Goal: Task Accomplishment & Management: Manage account settings

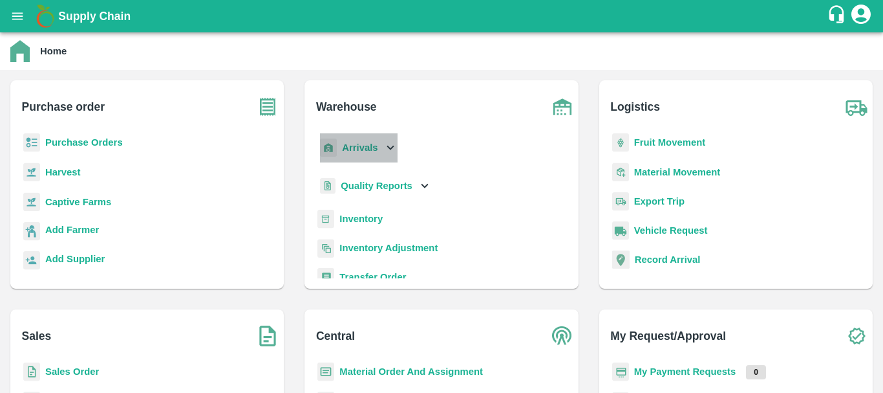
click at [358, 149] on b "Arrivals" at bounding box center [360, 147] width 36 height 10
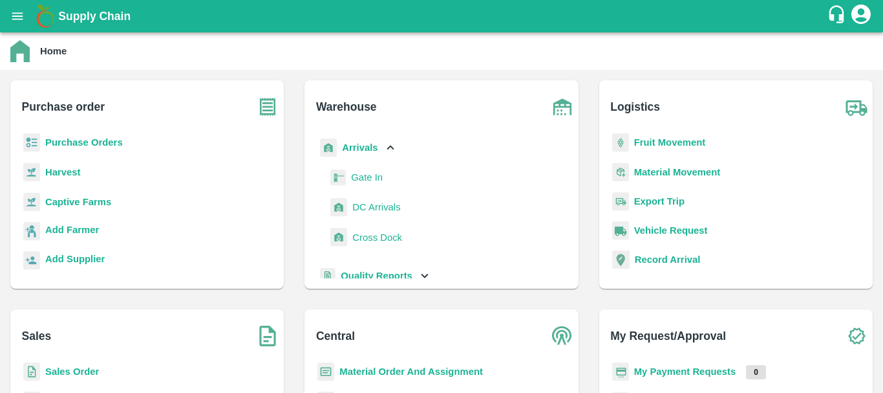
click at [383, 210] on span "DC Arrivals" at bounding box center [376, 207] width 48 height 14
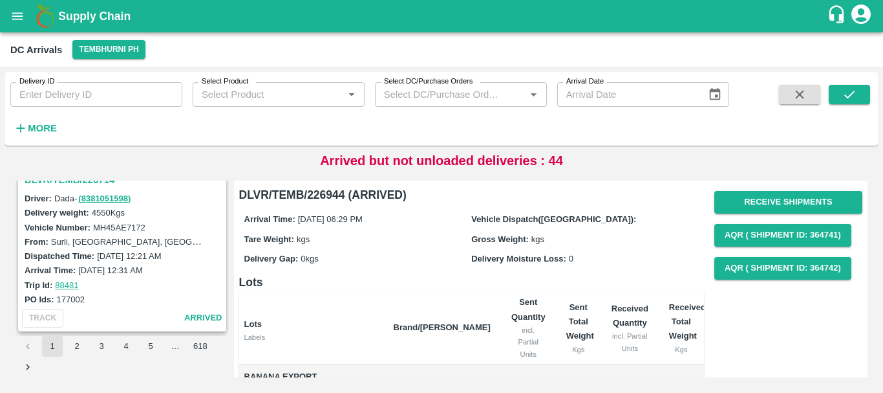
scroll to position [3394, 0]
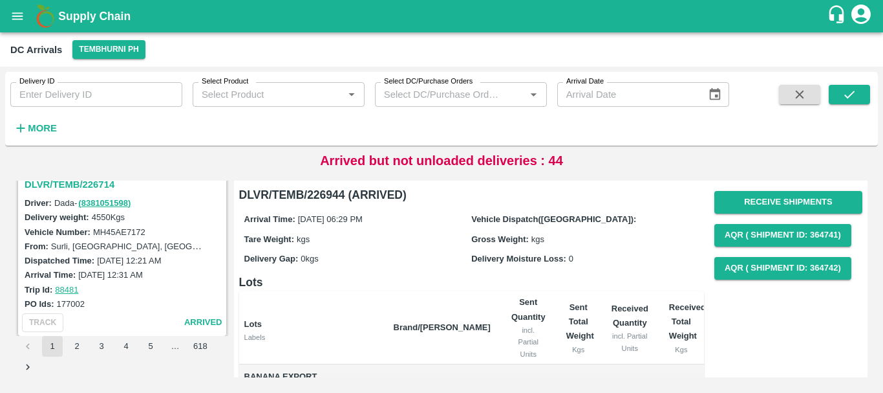
click at [93, 185] on h3 "DLVR/TEMB/226714" at bounding box center [124, 184] width 199 height 17
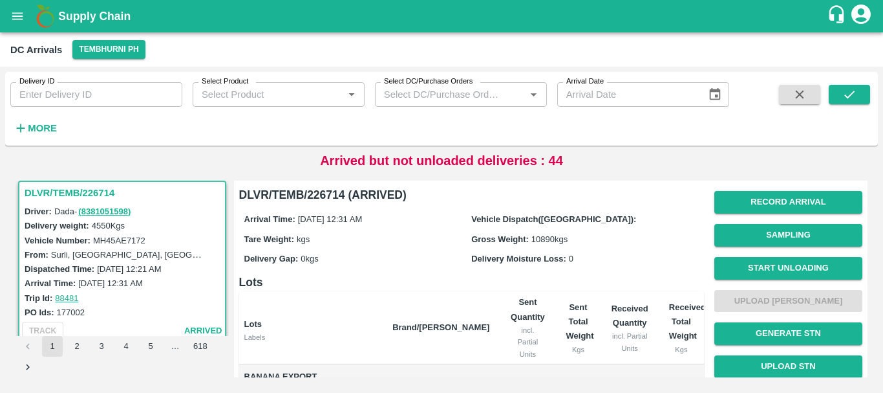
scroll to position [268, 0]
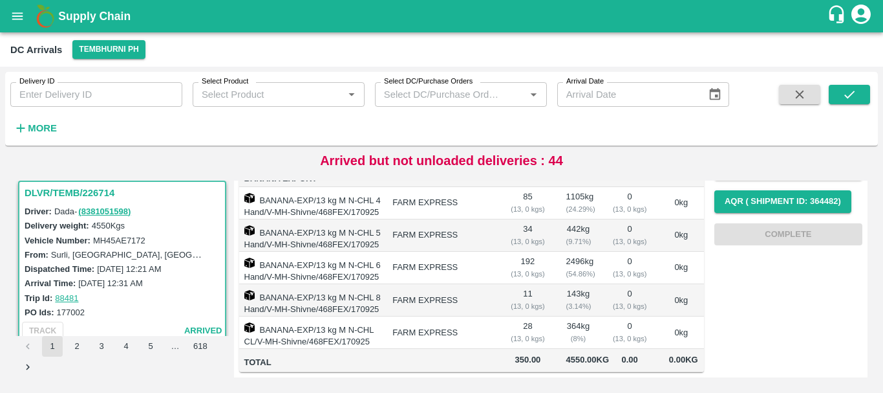
click at [574, 300] on div "( 3.14 %)" at bounding box center [578, 306] width 25 height 12
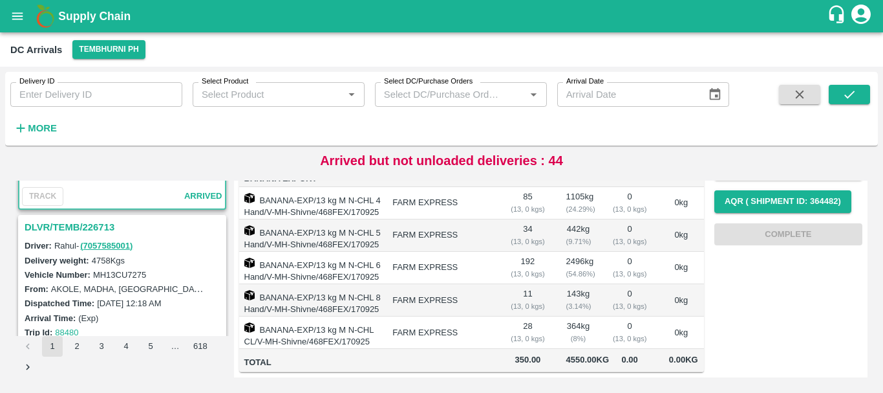
scroll to position [3521, 0]
click at [92, 225] on h3 "DLVR/TEMB/226713" at bounding box center [124, 226] width 199 height 17
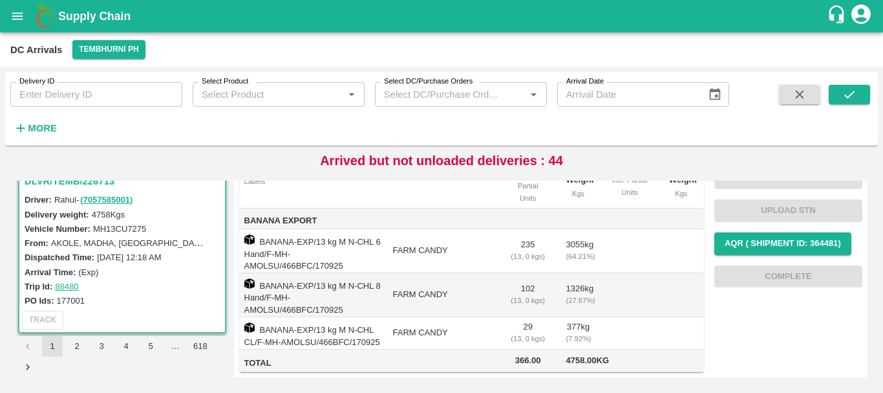
scroll to position [3567, 0]
click at [35, 129] on strong "More" at bounding box center [42, 128] width 29 height 10
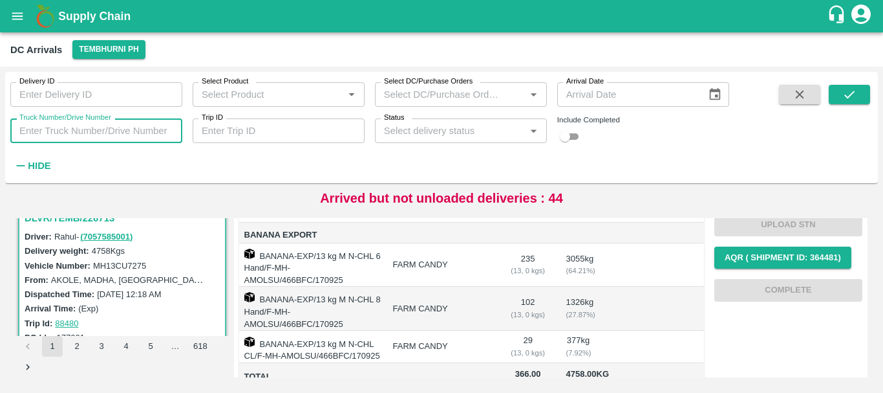
click at [106, 138] on input "Truck Number/Drive Number" at bounding box center [96, 130] width 172 height 25
type input "1104"
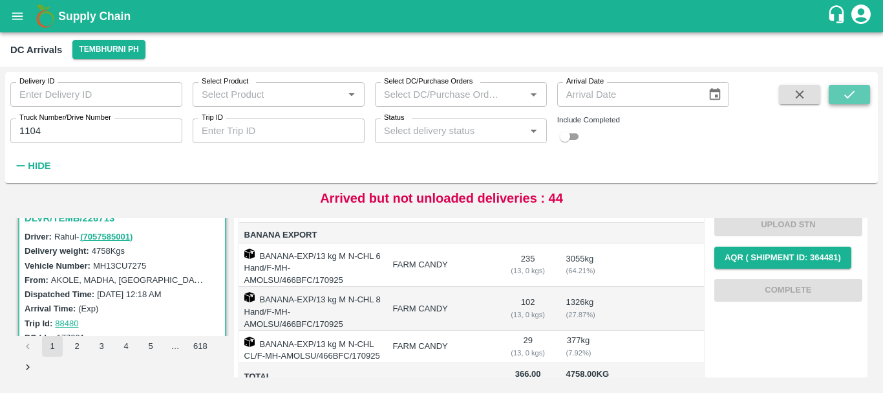
click at [839, 94] on button "submit" at bounding box center [849, 94] width 41 height 19
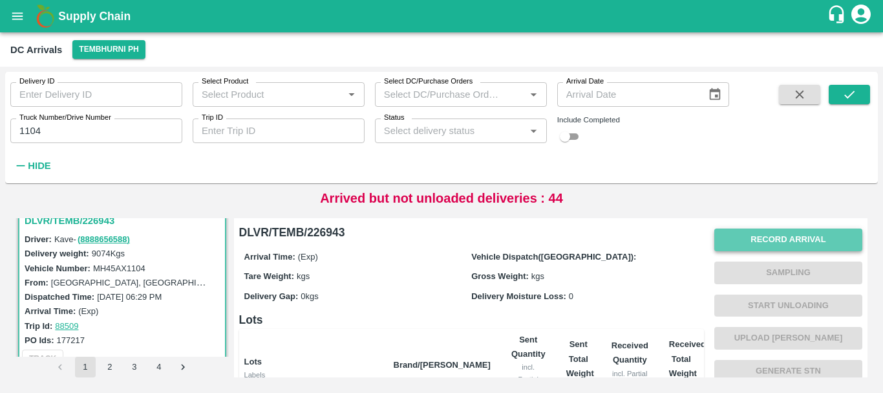
click at [746, 246] on button "Record Arrival" at bounding box center [789, 239] width 148 height 23
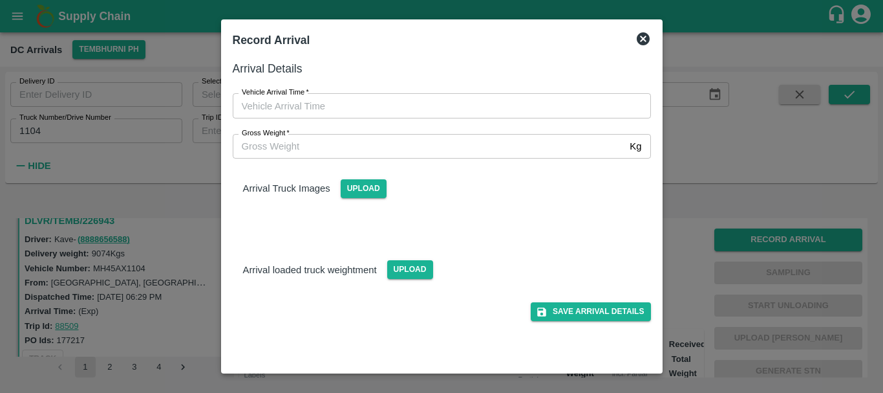
type input "DD/MM/YYYY hh:mm aa"
click at [426, 109] on input "DD/MM/YYYY hh:mm aa" at bounding box center [437, 105] width 409 height 25
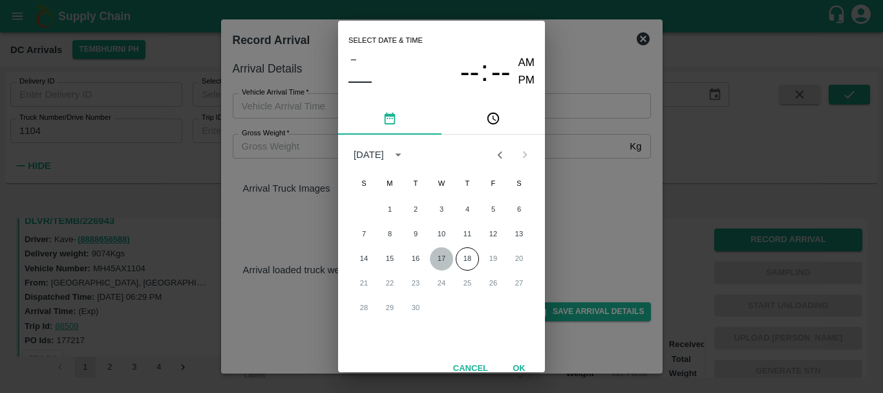
click at [437, 260] on button "17" at bounding box center [441, 258] width 23 height 23
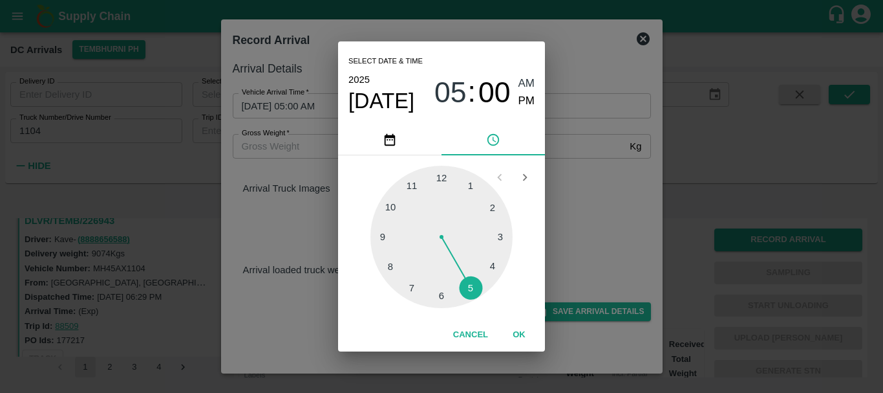
click at [474, 286] on div at bounding box center [442, 237] width 142 height 142
click at [389, 237] on div at bounding box center [442, 237] width 142 height 142
type input "17/09/2025 05:45 AM"
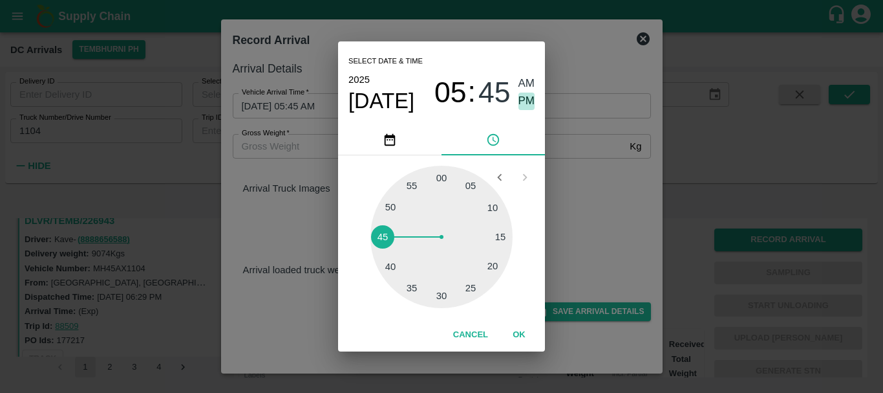
drag, startPoint x: 527, startPoint y: 96, endPoint x: 608, endPoint y: 199, distance: 130.8
click at [608, 199] on div "Select date & time 2025 Sep 17 05 : 45 AM PM 05 10 15 20 25 30 35 40 45 50 55 0…" at bounding box center [441, 196] width 883 height 393
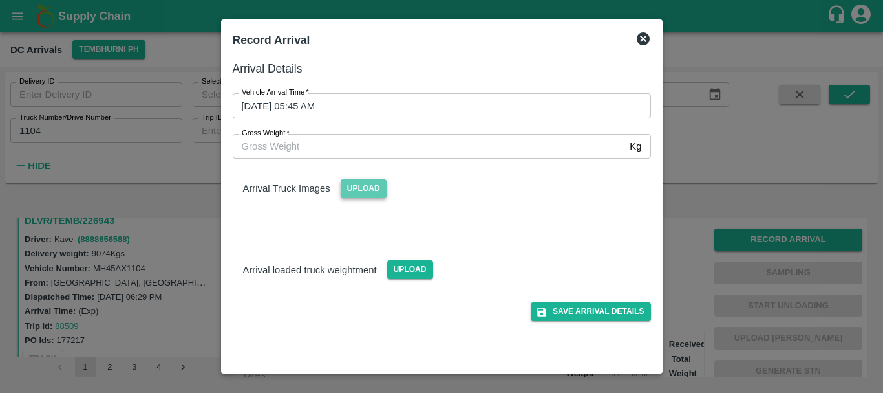
click at [378, 191] on span "Upload" at bounding box center [364, 188] width 46 height 19
click at [0, 0] on input "Upload" at bounding box center [0, 0] width 0 height 0
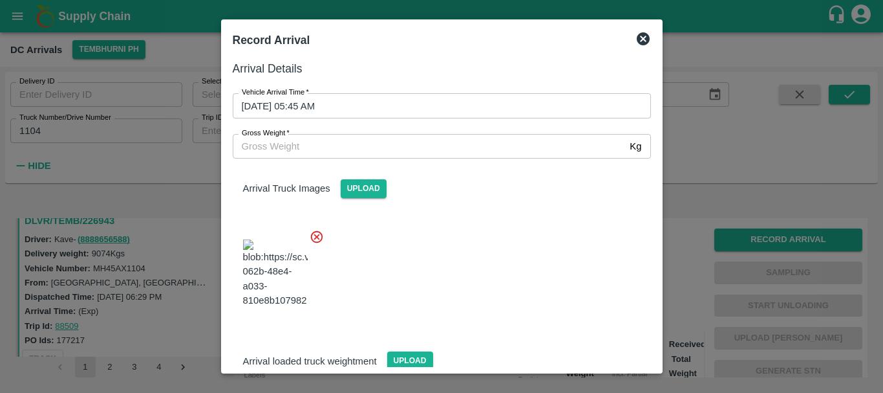
scroll to position [98, 0]
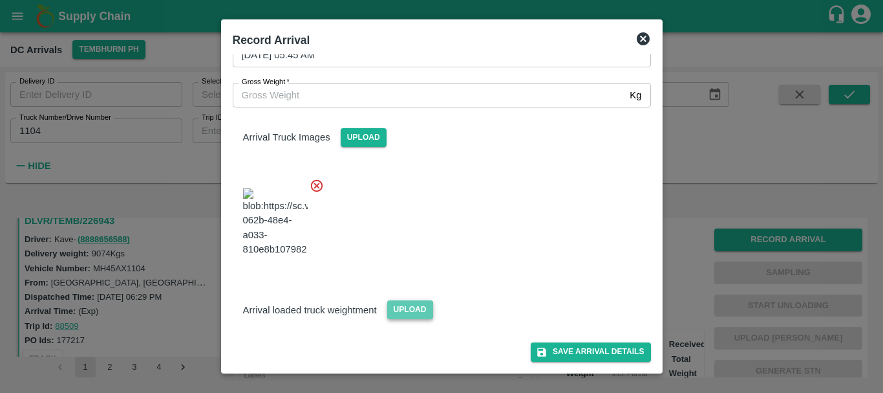
click at [420, 308] on span "Upload" at bounding box center [410, 309] width 46 height 19
click at [0, 0] on input "Upload" at bounding box center [0, 0] width 0 height 0
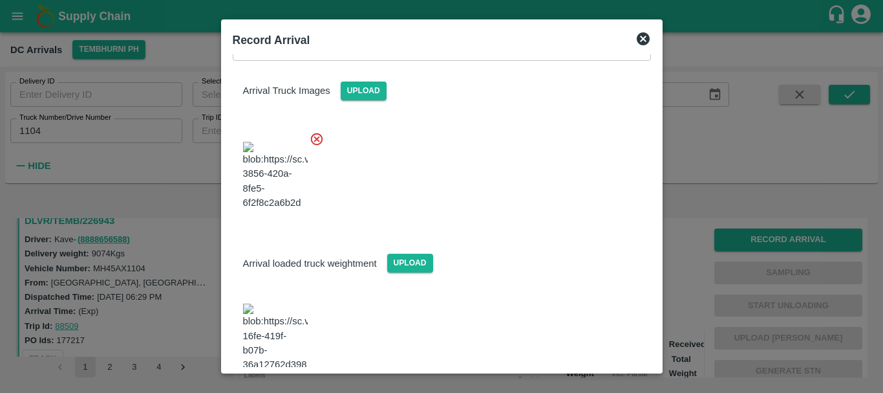
scroll to position [162, 0]
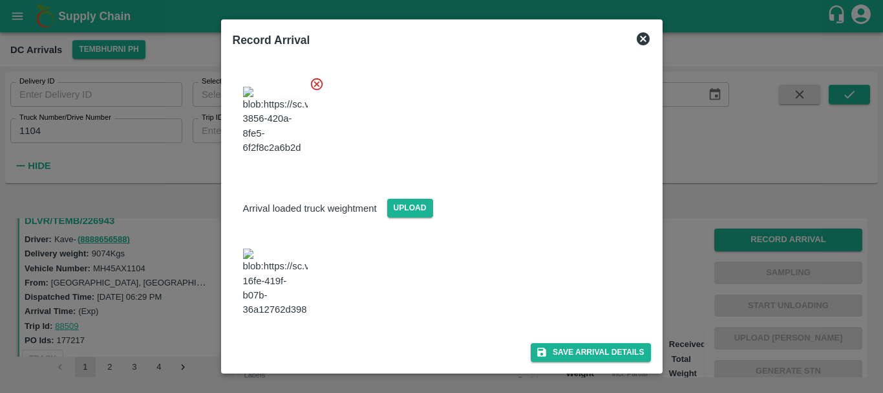
click at [286, 291] on img at bounding box center [275, 282] width 65 height 68
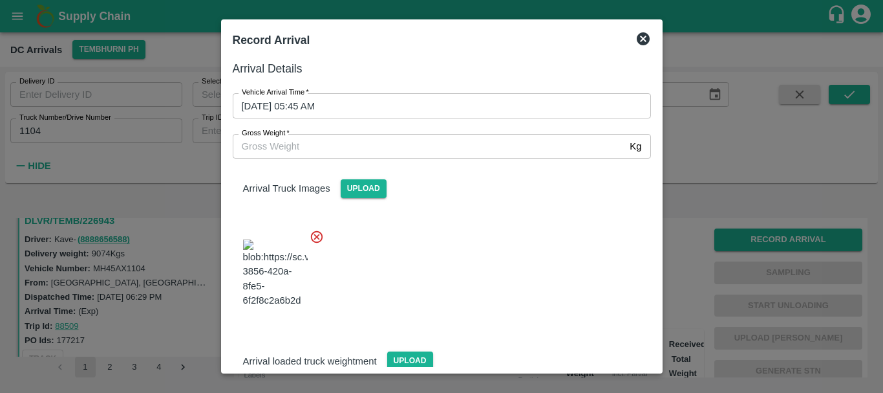
click at [289, 137] on label "Gross Weight   *" at bounding box center [266, 133] width 48 height 10
click at [289, 137] on input "Gross Weight   *" at bounding box center [429, 146] width 393 height 25
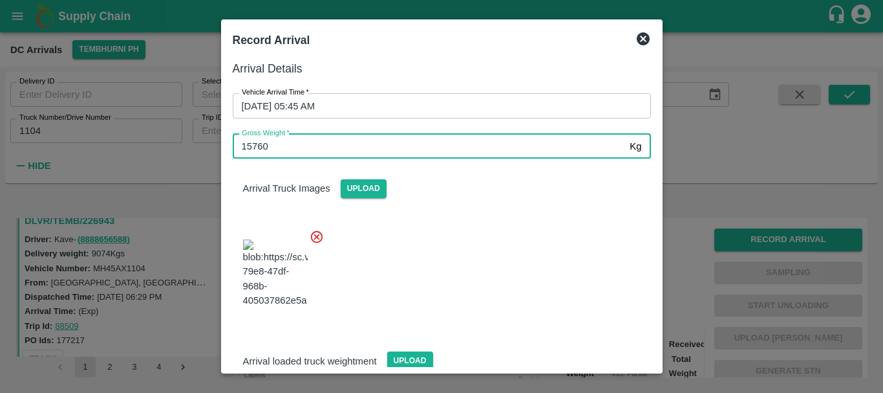
type input "15760"
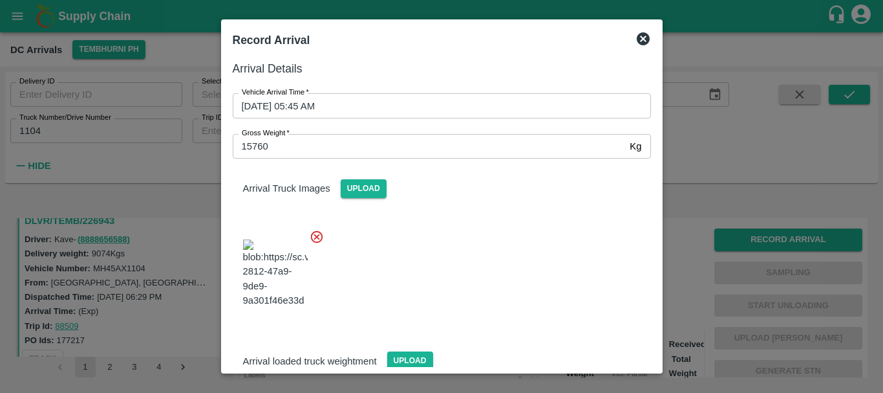
click at [450, 246] on div at bounding box center [436, 270] width 429 height 102
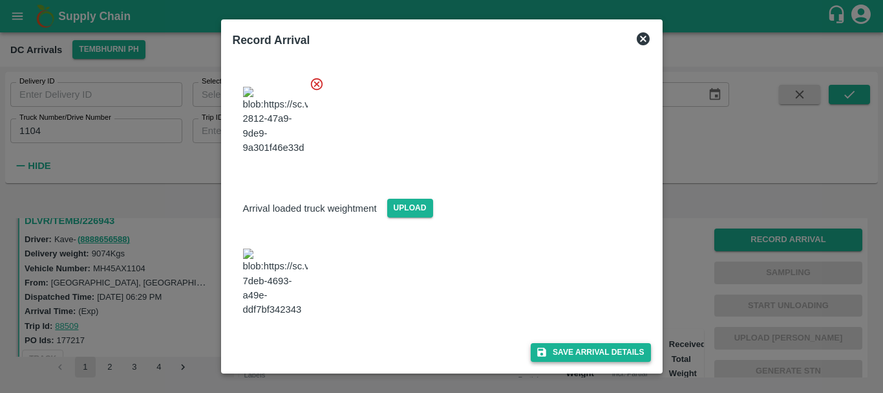
click at [544, 350] on icon "submit" at bounding box center [542, 352] width 12 height 12
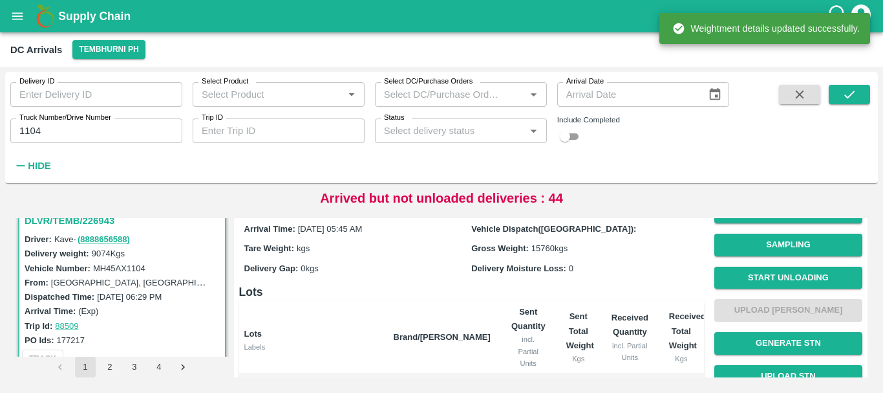
scroll to position [0, 0]
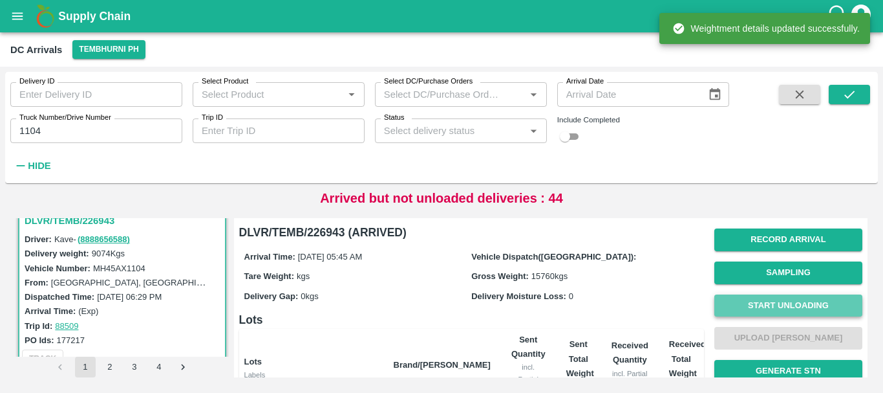
click at [752, 310] on button "Start Unloading" at bounding box center [789, 305] width 148 height 23
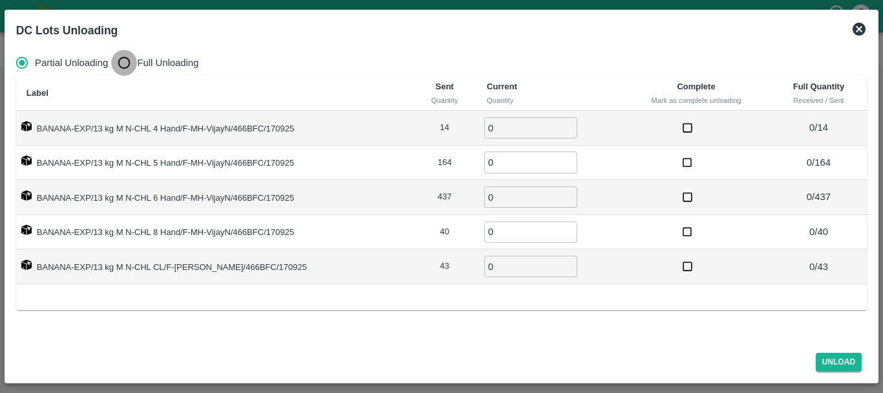
click at [124, 61] on input "Full Unloading" at bounding box center [124, 63] width 26 height 26
radio input "true"
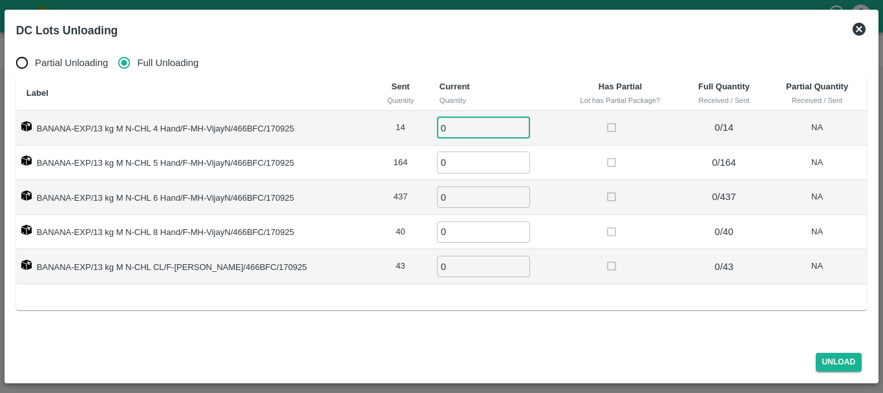
click at [462, 127] on input "0" at bounding box center [483, 127] width 93 height 21
type input "014"
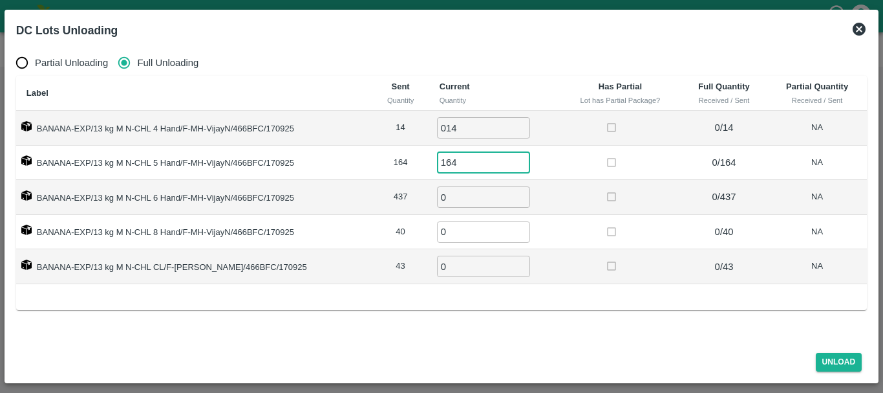
type input "164"
type input "437"
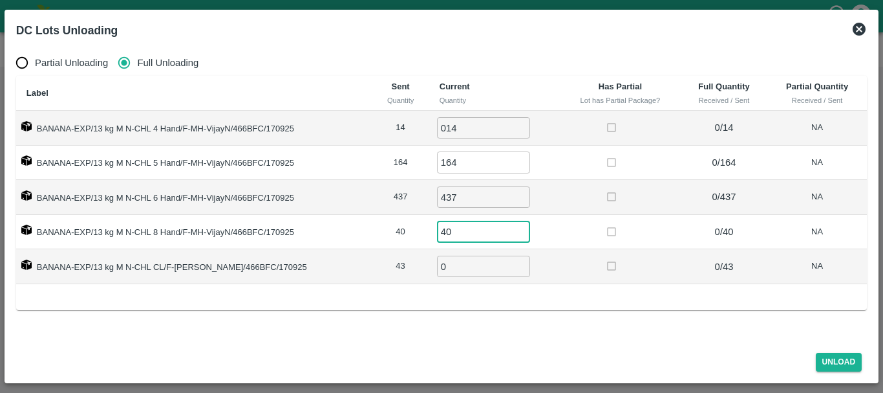
type input "40"
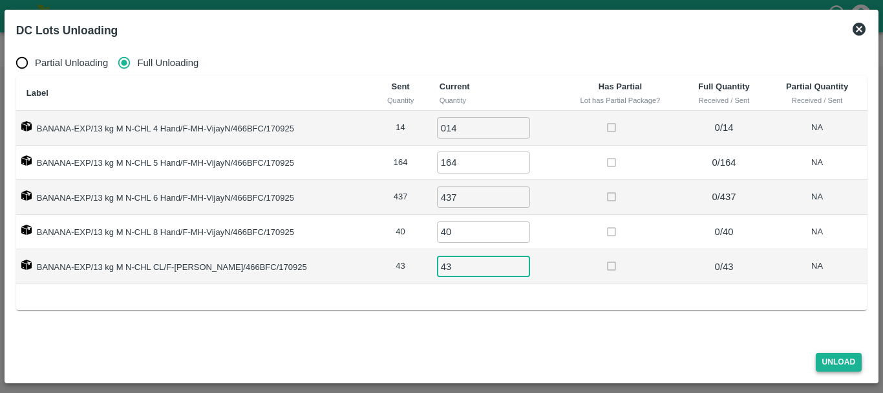
type input "43"
click at [836, 366] on button "Unload" at bounding box center [839, 361] width 47 height 19
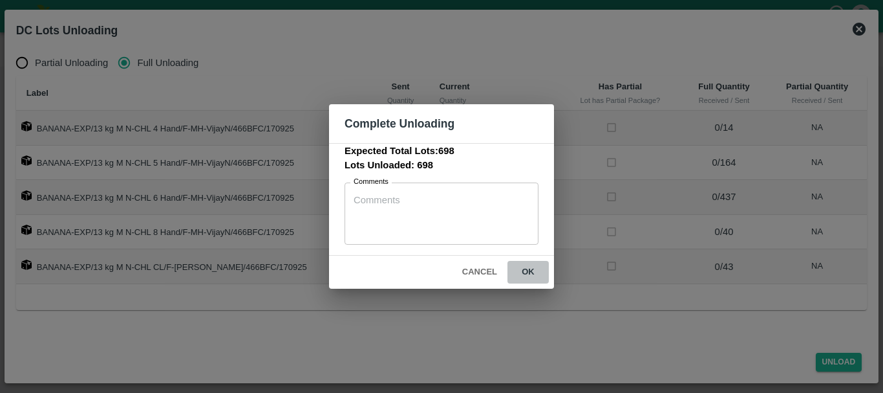
click at [529, 267] on button "ok" at bounding box center [528, 272] width 41 height 23
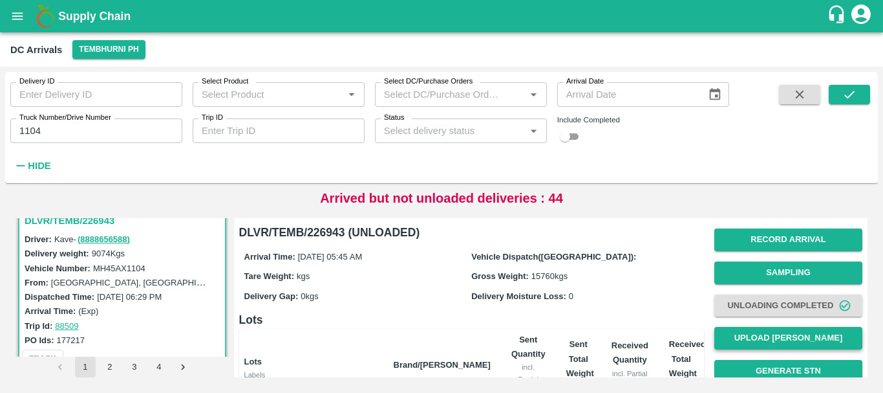
click at [749, 340] on button "Upload [PERSON_NAME]" at bounding box center [789, 338] width 148 height 23
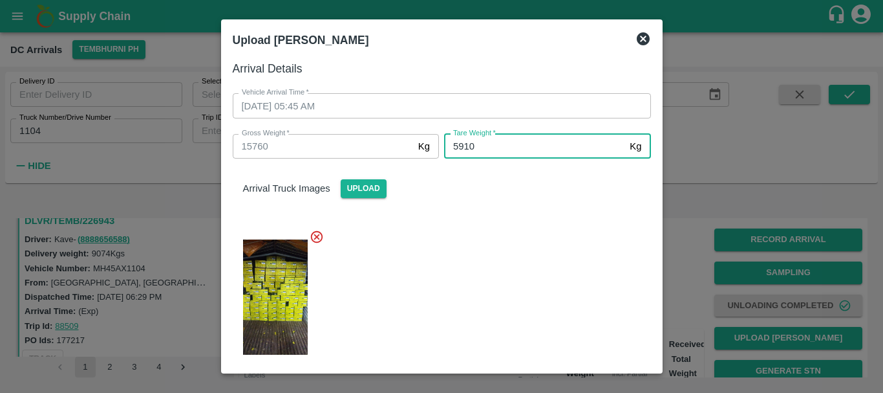
type input "5910"
click at [482, 239] on div at bounding box center [436, 293] width 429 height 149
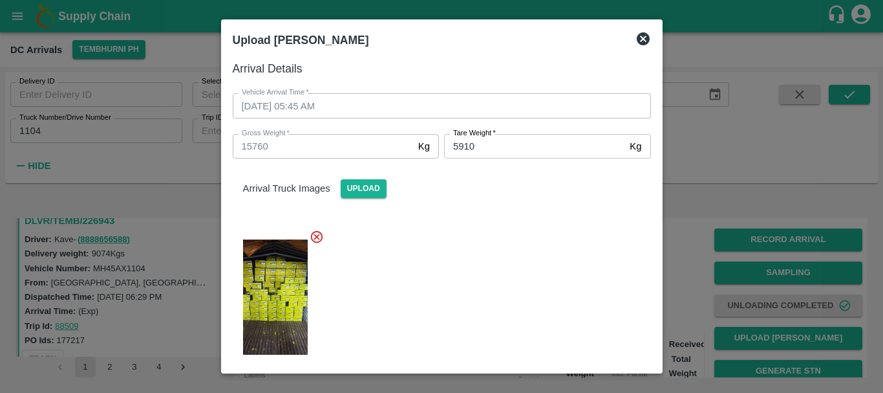
scroll to position [162, 0]
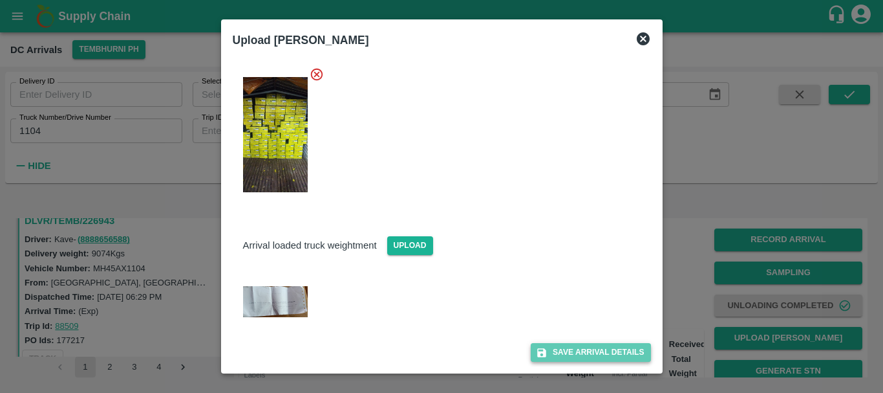
click at [544, 345] on button "Save Arrival Details" at bounding box center [591, 352] width 120 height 19
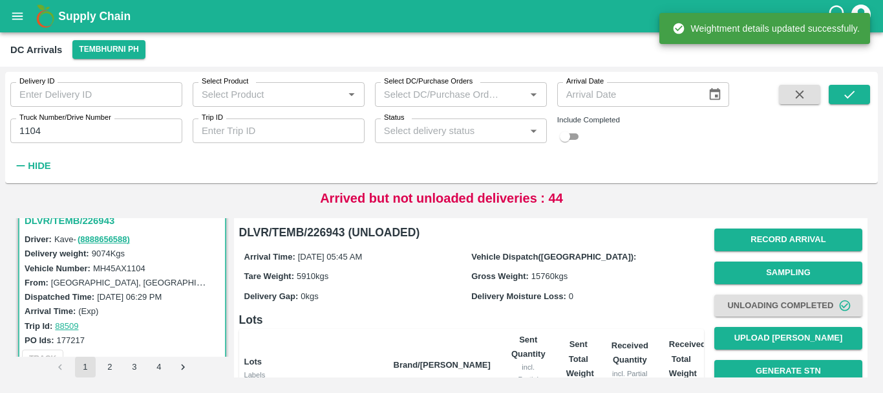
click at [418, 193] on p "Arrived but not unloaded deliveries : 44" at bounding box center [441, 197] width 243 height 19
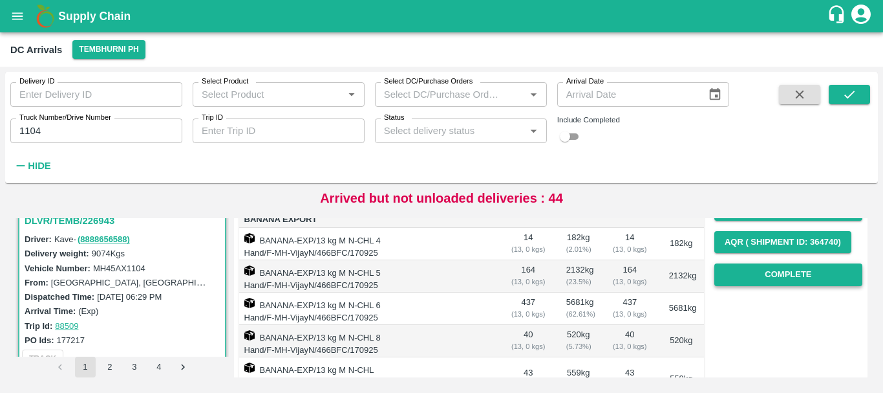
scroll to position [194, 0]
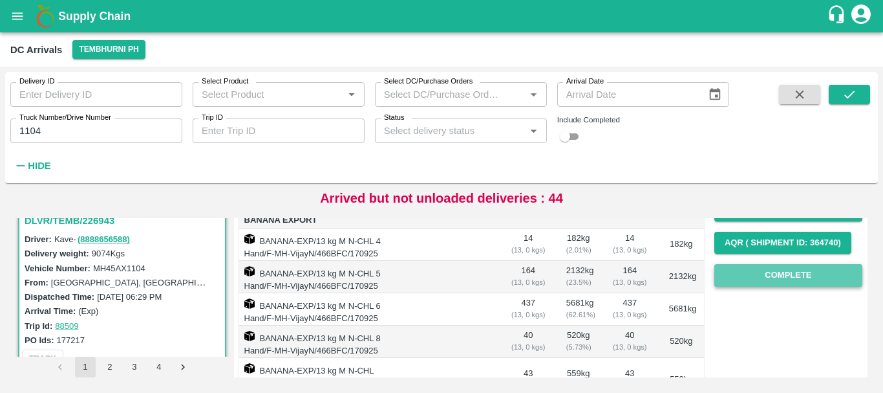
click at [751, 272] on button "Complete" at bounding box center [789, 275] width 148 height 23
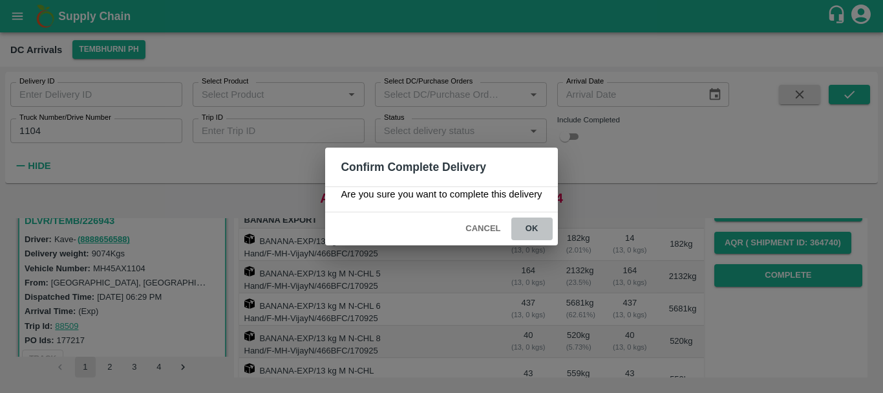
click at [532, 227] on button "ok" at bounding box center [532, 228] width 41 height 23
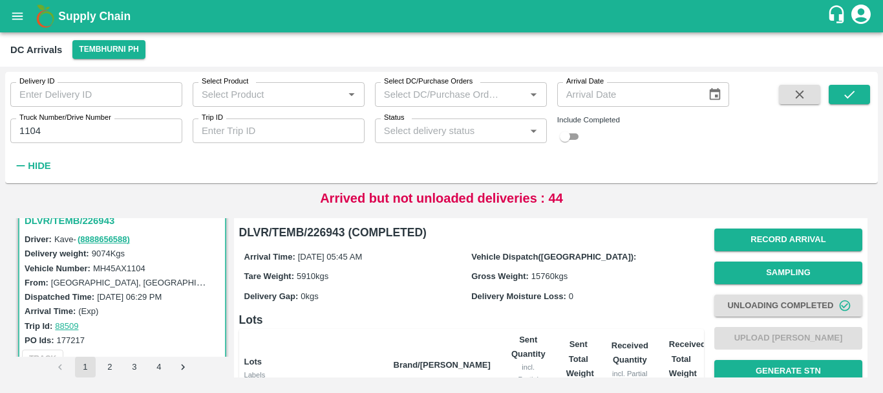
scroll to position [0, 0]
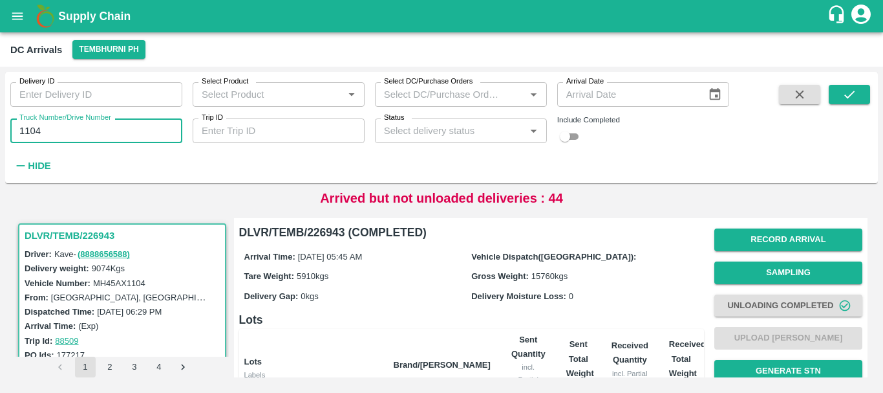
click at [61, 135] on input "1104" at bounding box center [96, 130] width 172 height 25
type input "1"
type input "5264"
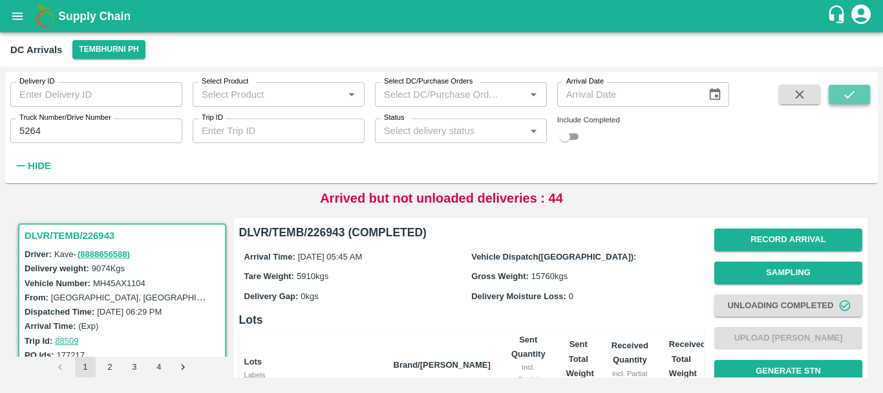
click at [843, 96] on icon "submit" at bounding box center [850, 94] width 14 height 14
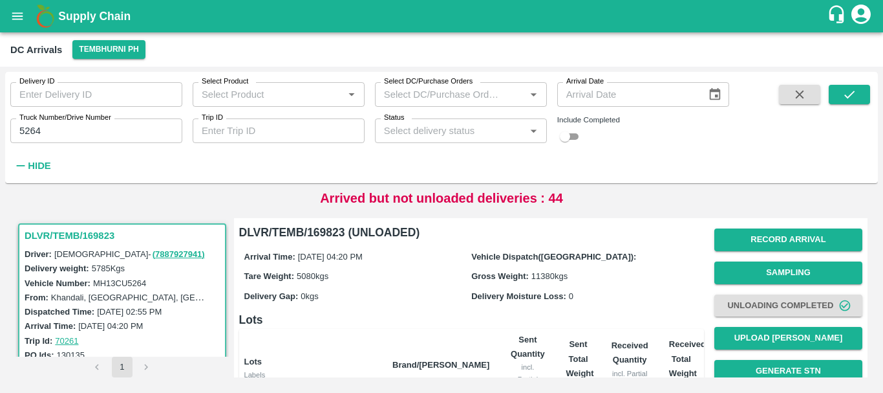
click at [574, 133] on input "checkbox" at bounding box center [565, 137] width 47 height 16
checkbox input "true"
click at [532, 129] on icon "Open" at bounding box center [533, 131] width 14 height 14
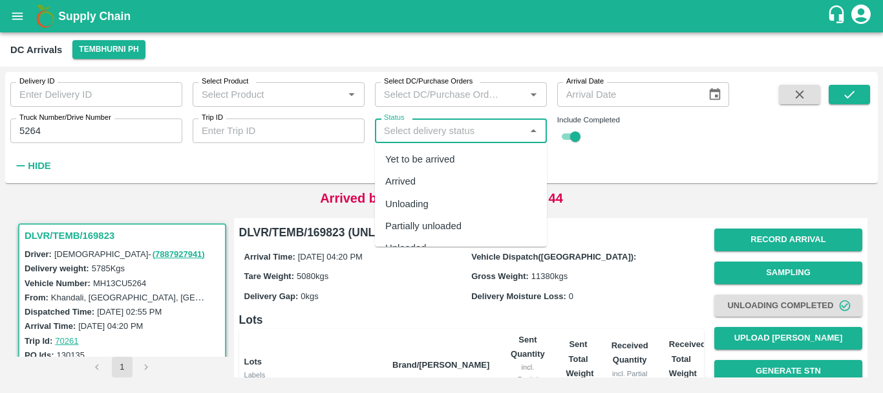
scroll to position [40, 0]
click at [437, 232] on div "Completed" at bounding box center [461, 230] width 172 height 22
type input "Completed"
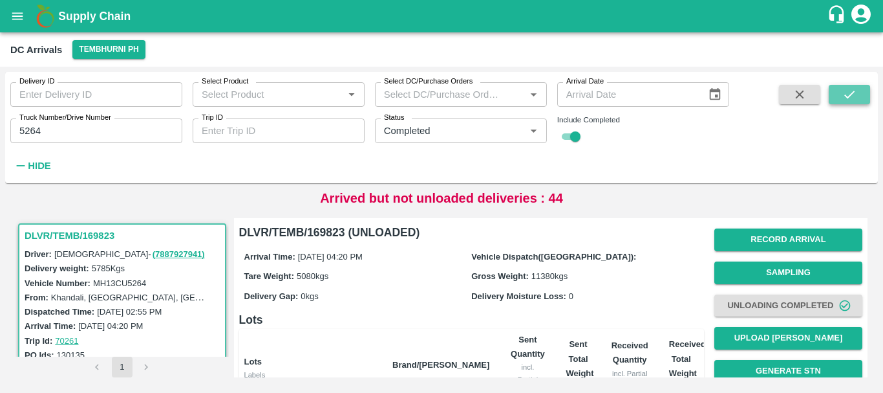
click at [848, 98] on icon "submit" at bounding box center [850, 95] width 10 height 8
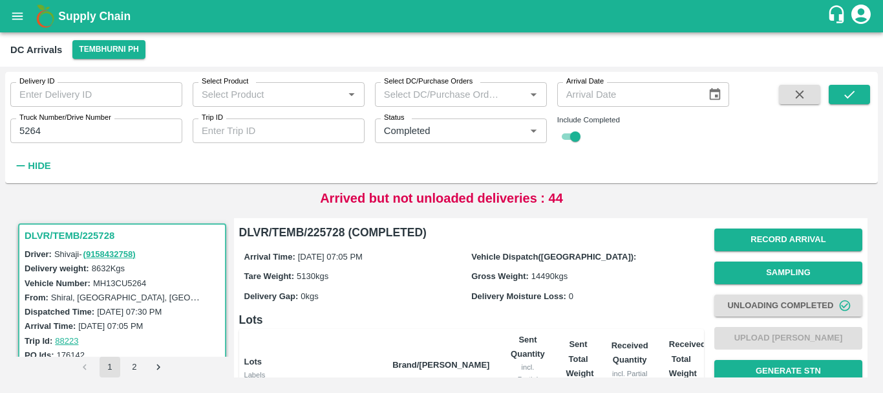
drag, startPoint x: 132, startPoint y: 286, endPoint x: 151, endPoint y: 327, distance: 44.8
click at [143, 327] on label "14 Sep 2025, 07:05 PM" at bounding box center [110, 326] width 65 height 10
click at [570, 138] on input "checkbox" at bounding box center [575, 137] width 47 height 16
checkbox input "false"
click at [515, 131] on icon "Clear" at bounding box center [518, 131] width 12 height 12
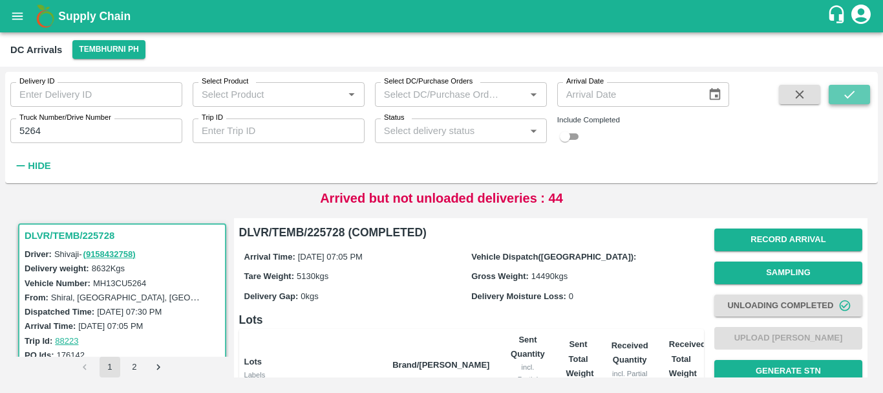
click at [845, 92] on icon "submit" at bounding box center [850, 94] width 14 height 14
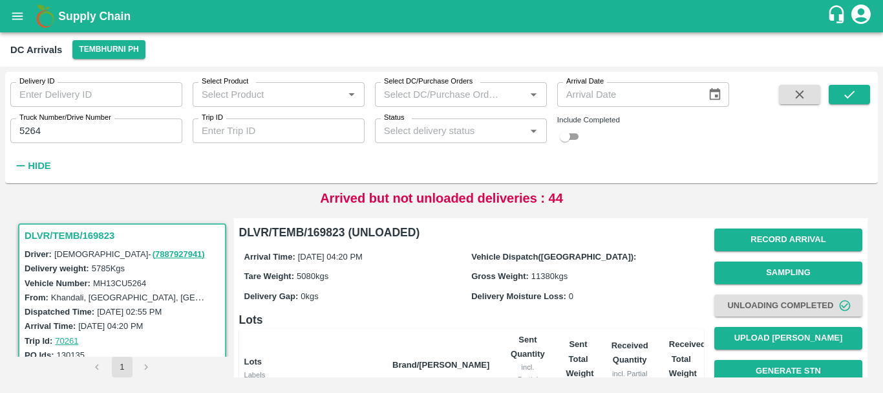
scroll to position [1, 0]
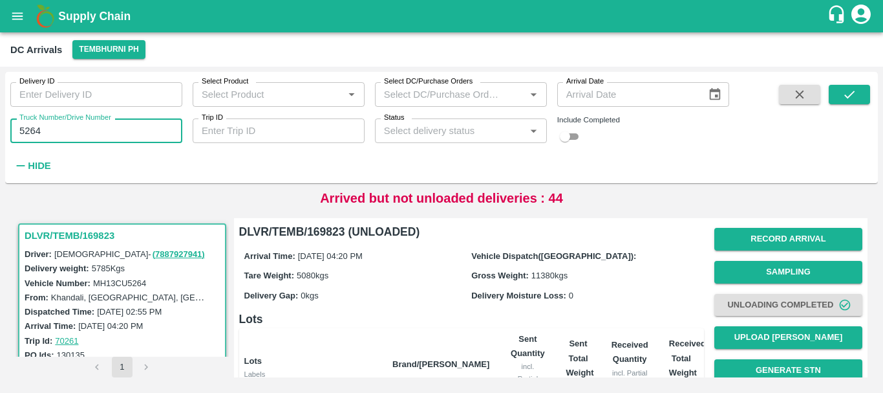
click at [133, 136] on input "5264" at bounding box center [96, 130] width 172 height 25
type input "5522"
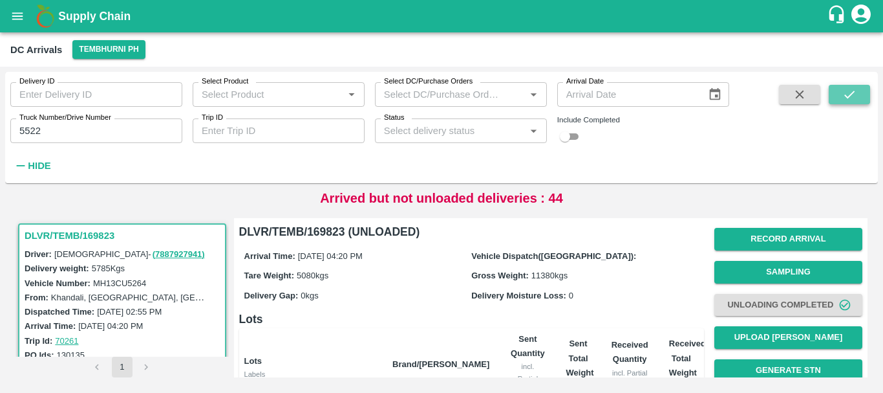
click at [843, 92] on icon "submit" at bounding box center [850, 94] width 14 height 14
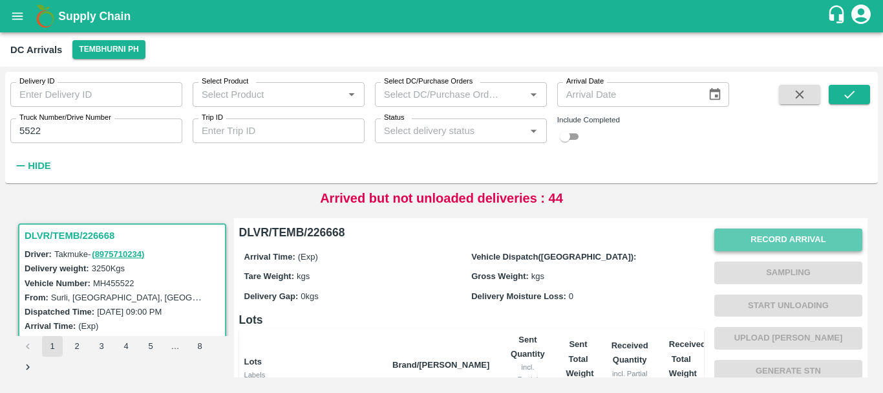
click at [748, 233] on button "Record Arrival" at bounding box center [789, 239] width 148 height 23
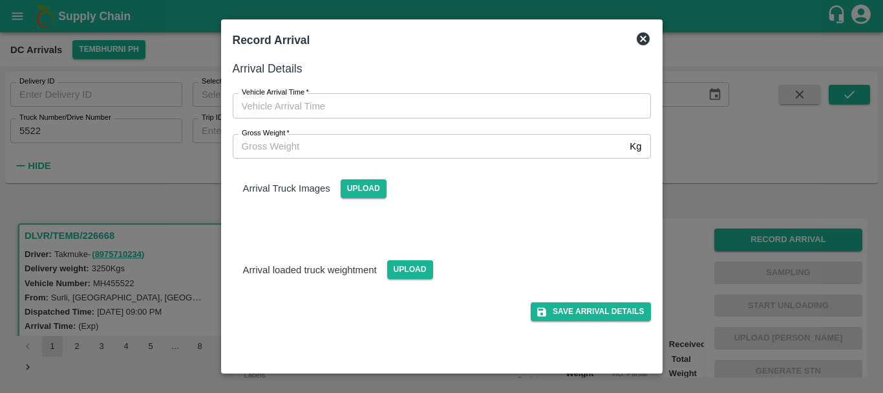
type input "DD/MM/YYYY hh:mm aa"
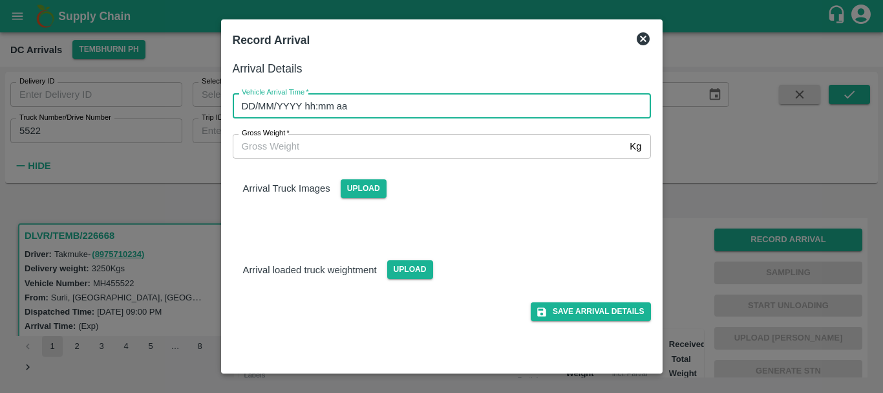
click at [462, 101] on input "DD/MM/YYYY hh:mm aa" at bounding box center [437, 105] width 409 height 25
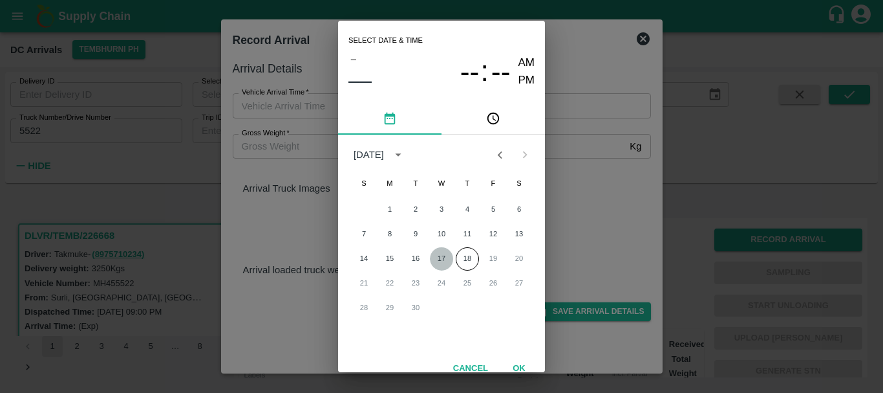
click at [434, 257] on button "17" at bounding box center [441, 258] width 23 height 23
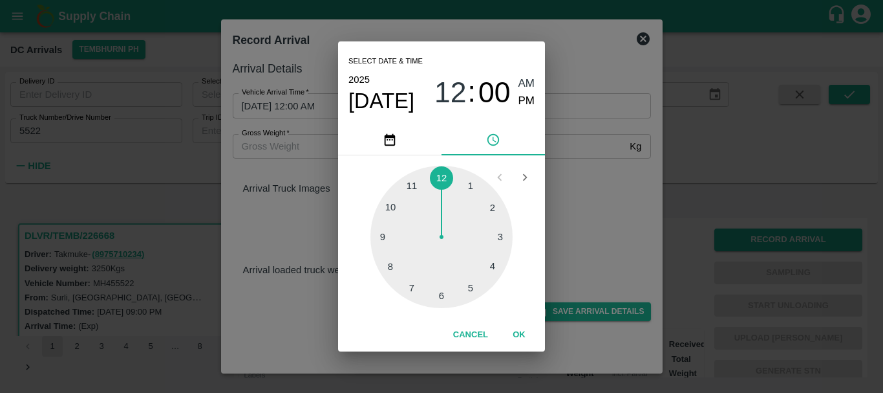
click at [380, 243] on div at bounding box center [442, 237] width 142 height 142
click at [491, 270] on div at bounding box center [442, 237] width 142 height 142
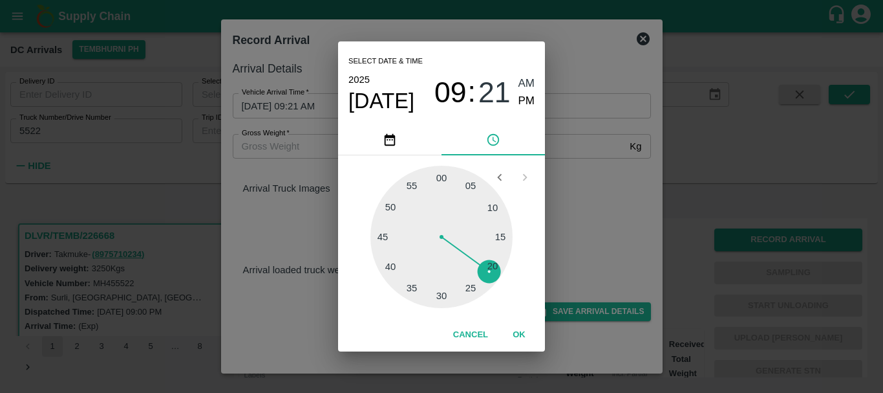
click at [525, 100] on span "PM" at bounding box center [527, 100] width 17 height 17
type input "17/09/2025 09:21 PM"
click at [607, 212] on div "Select date & time 2025 Sep 17 09 : 21 AM PM 05 10 15 20 25 30 35 40 45 50 55 0…" at bounding box center [441, 196] width 883 height 393
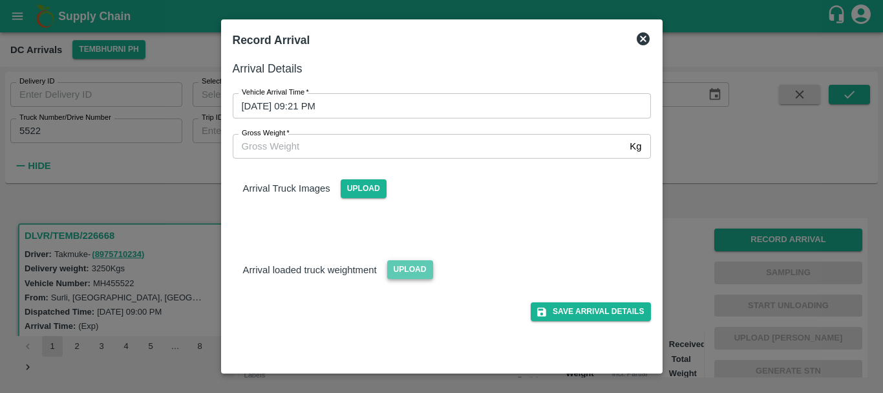
click at [423, 263] on span "Upload" at bounding box center [410, 269] width 46 height 19
click at [0, 0] on input "Upload" at bounding box center [0, 0] width 0 height 0
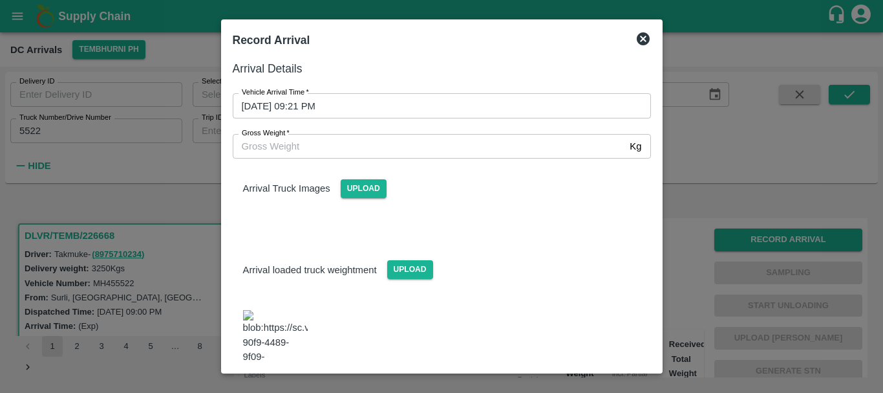
scroll to position [21, 0]
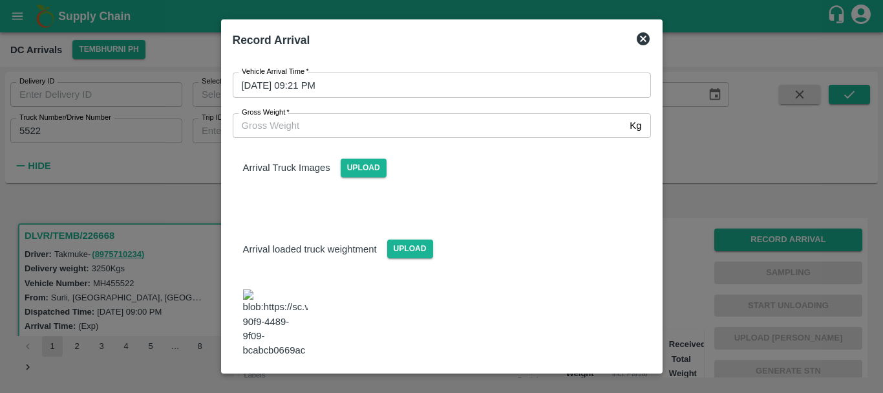
click at [280, 305] on img at bounding box center [275, 323] width 65 height 68
click at [337, 123] on input "Gross Weight   *" at bounding box center [429, 125] width 393 height 25
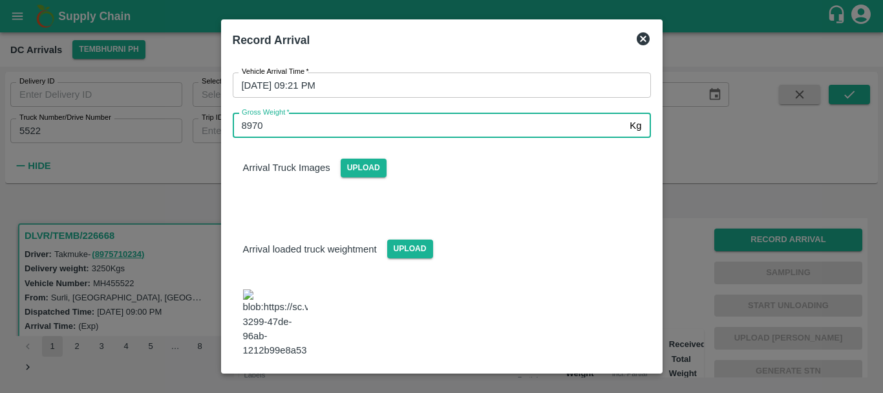
type input "8970"
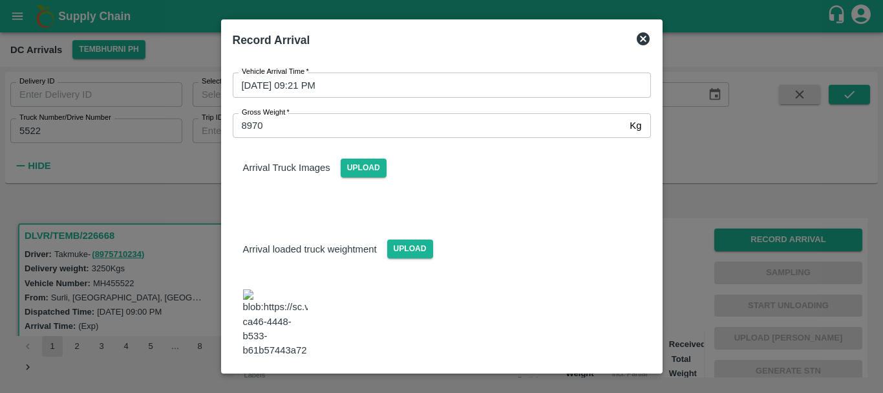
click at [560, 383] on button "Save Arrival Details" at bounding box center [591, 392] width 120 height 19
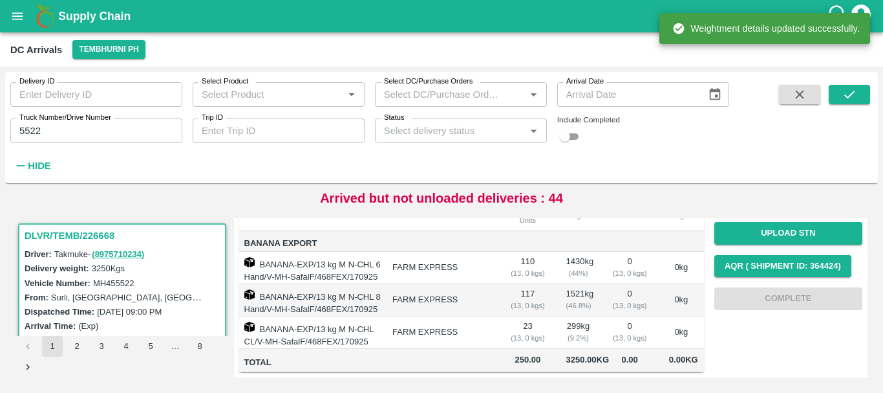
scroll to position [0, 0]
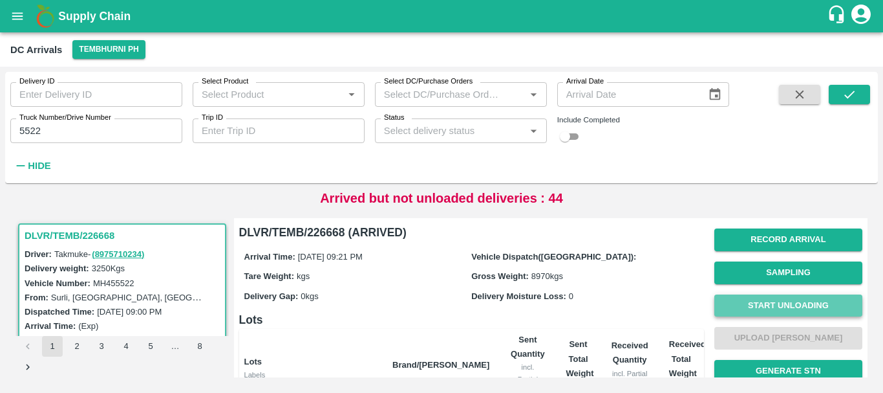
click at [751, 308] on button "Start Unloading" at bounding box center [789, 305] width 148 height 23
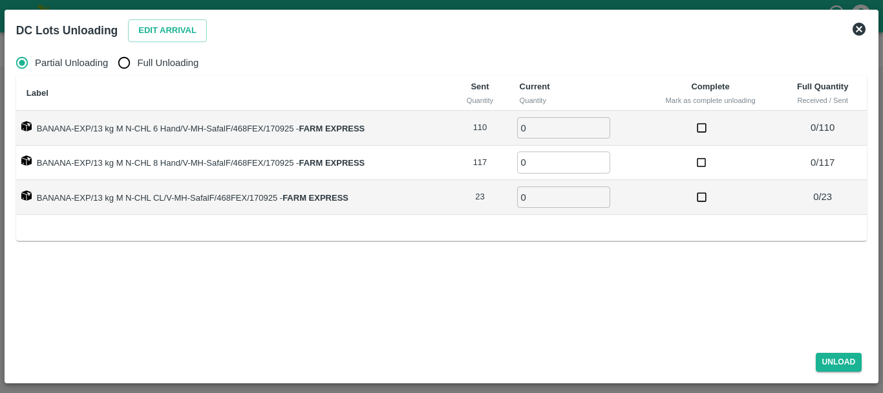
drag, startPoint x: 131, startPoint y: 63, endPoint x: 144, endPoint y: 43, distance: 23.5
click at [144, 43] on div "DC Lots Unloading Edit Arrival" at bounding box center [426, 28] width 841 height 34
click at [144, 31] on button "Edit Arrival" at bounding box center [167, 30] width 79 height 23
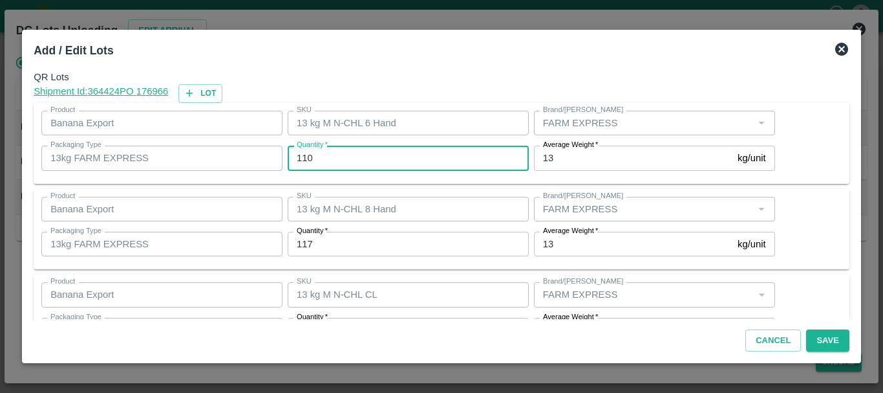
click at [336, 155] on input "110" at bounding box center [408, 158] width 241 height 25
type input "1"
type input "111"
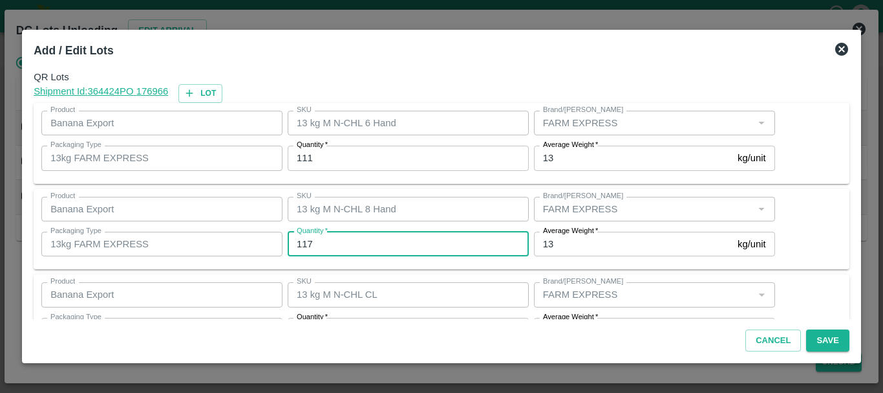
click at [350, 248] on input "117" at bounding box center [408, 244] width 241 height 25
type input "116"
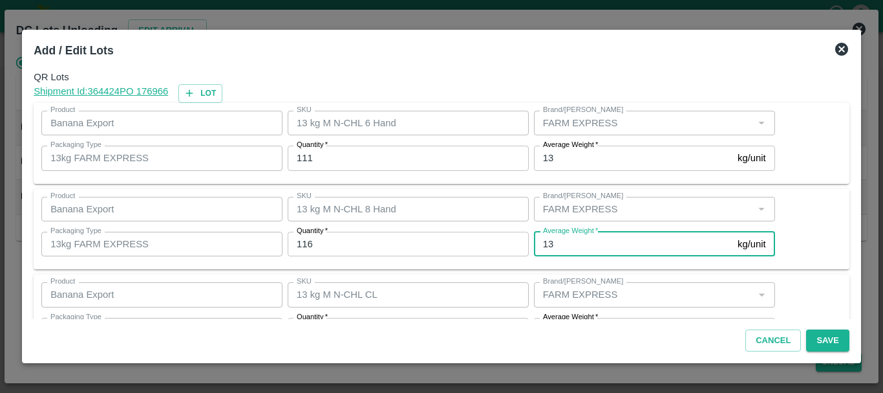
scroll to position [23, 0]
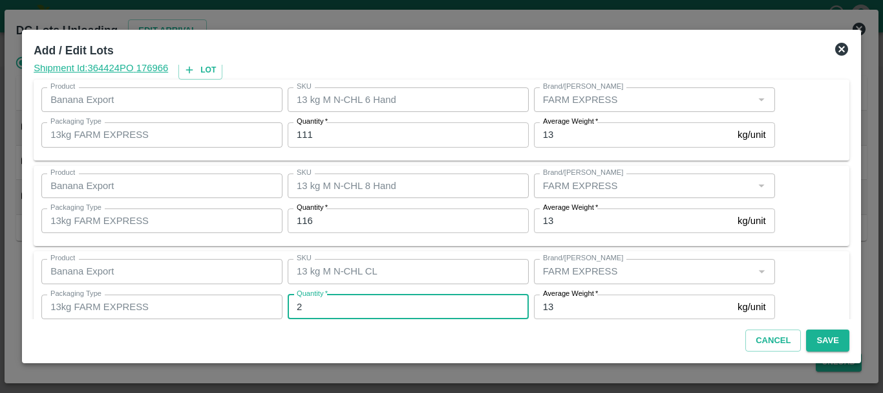
type input "23"
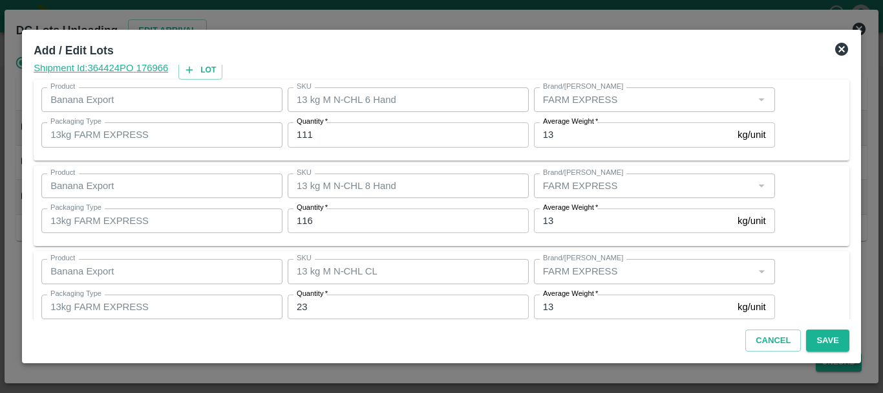
click at [614, 329] on div "Cancel Save" at bounding box center [441, 338] width 826 height 38
click at [813, 340] on button "Save" at bounding box center [827, 340] width 43 height 23
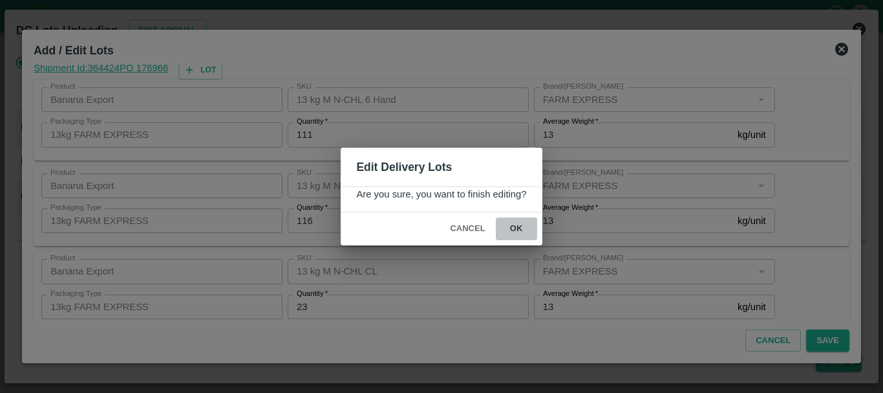
click at [515, 227] on button "ok" at bounding box center [516, 228] width 41 height 23
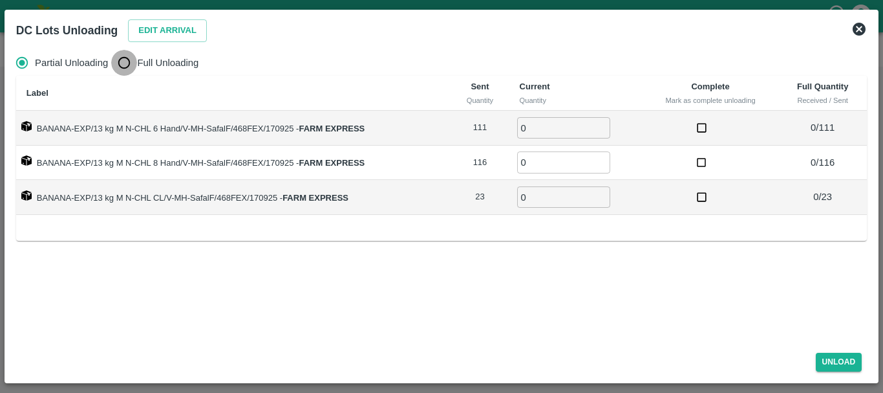
click at [123, 72] on input "Full Unloading" at bounding box center [124, 63] width 26 height 26
radio input "true"
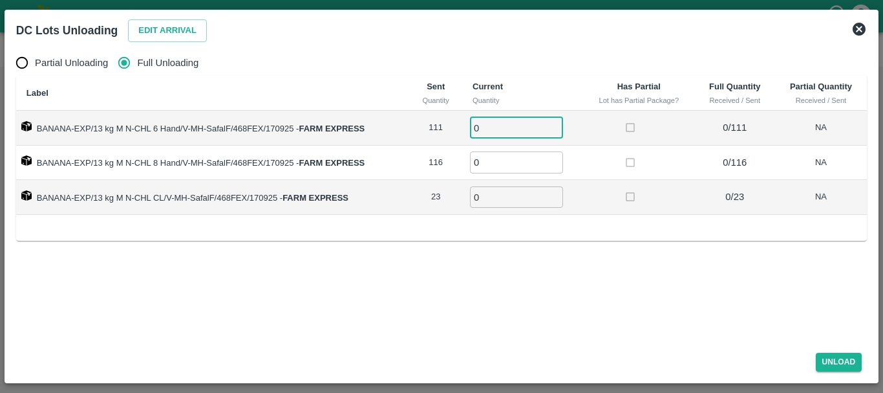
click at [490, 125] on input "0" at bounding box center [516, 127] width 93 height 21
type input "011"
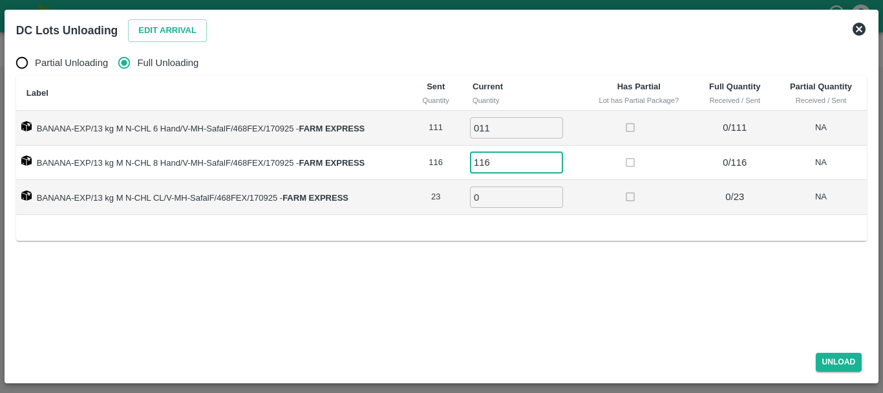
type input "116"
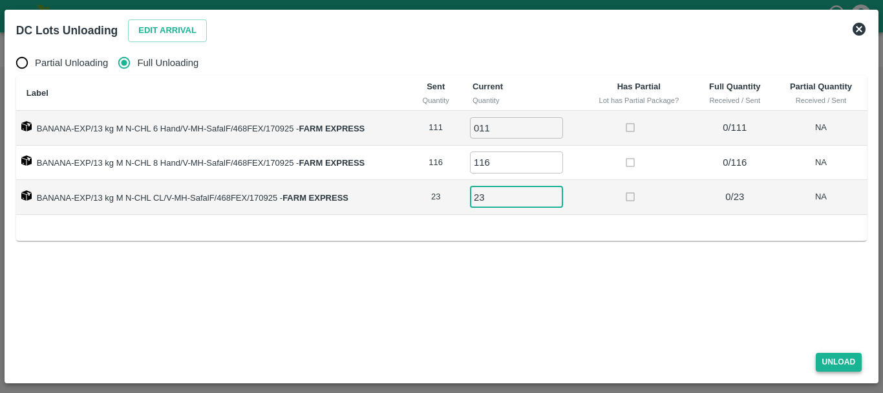
type input "23"
click at [828, 360] on button "Unload" at bounding box center [839, 361] width 47 height 19
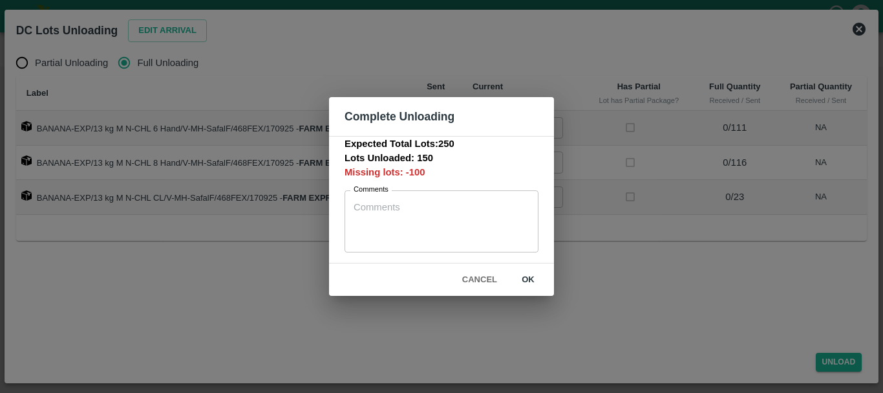
click at [472, 279] on button "Cancel" at bounding box center [479, 279] width 45 height 23
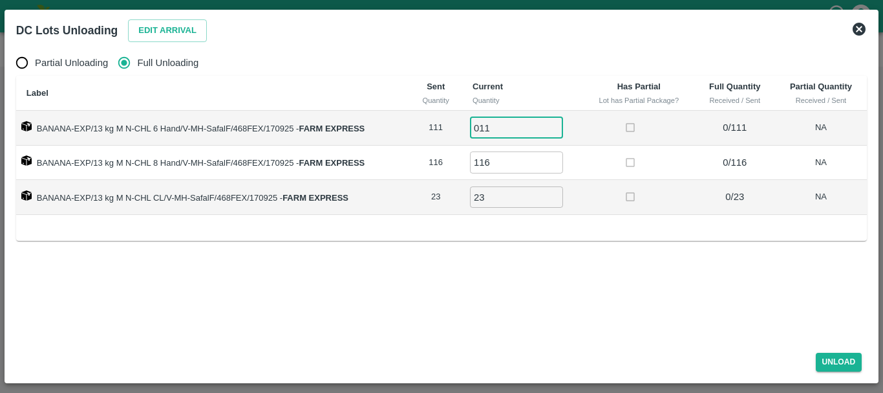
click at [499, 125] on input "011" at bounding box center [516, 127] width 93 height 21
type input "0111"
click at [835, 358] on button "Unload" at bounding box center [839, 361] width 47 height 19
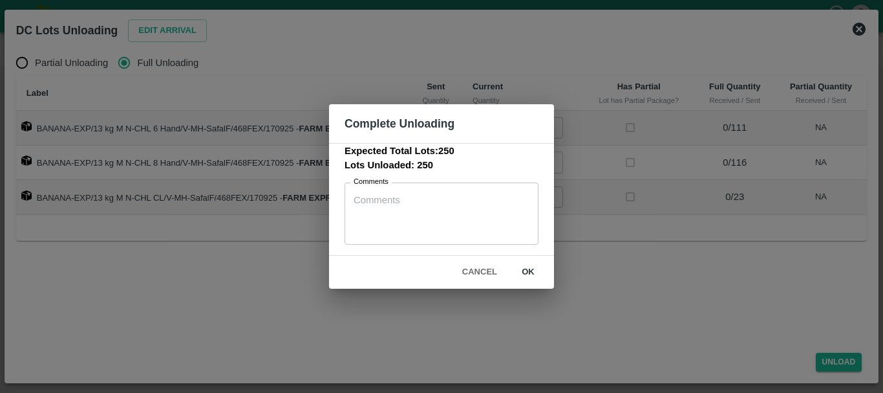
click at [645, 302] on div "Complete Unloading Expected Total Lots: 250 Lots Unloaded: 250 Comments x Comme…" at bounding box center [441, 196] width 883 height 393
click at [525, 264] on button "ok" at bounding box center [528, 272] width 41 height 23
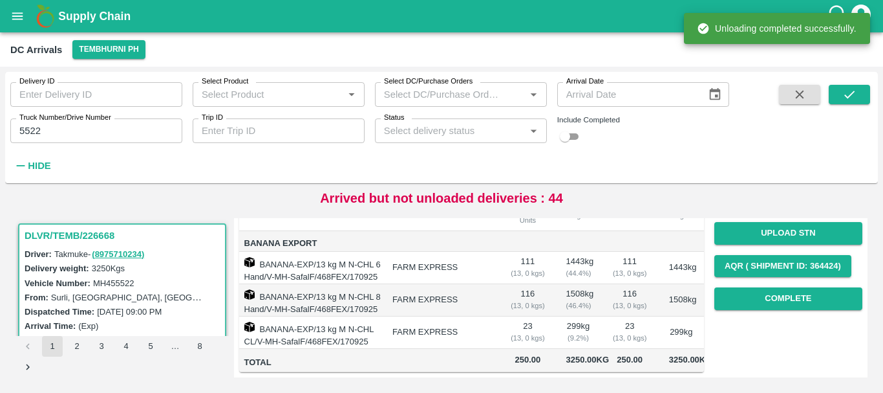
scroll to position [0, 0]
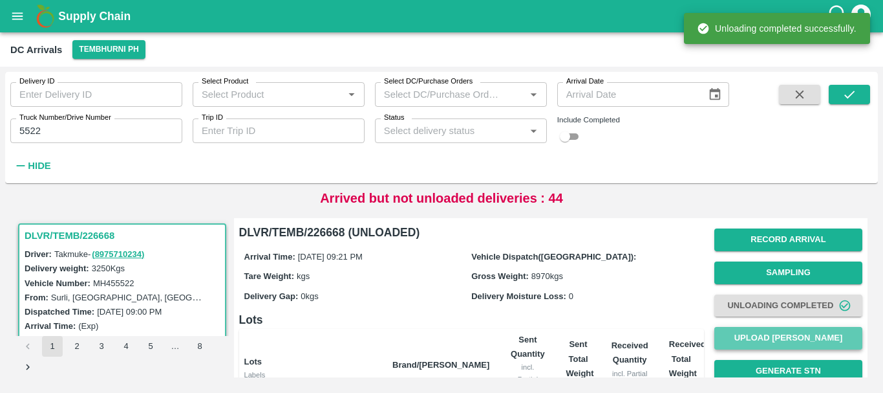
click at [746, 329] on button "Upload [PERSON_NAME]" at bounding box center [789, 338] width 148 height 23
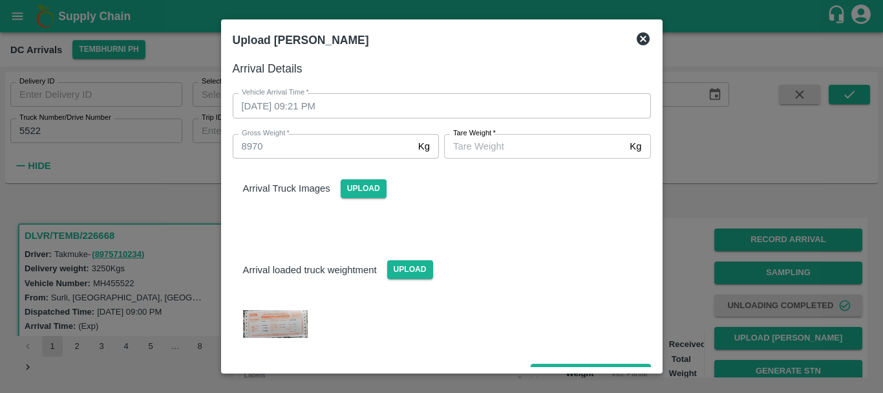
click at [497, 138] on input "Tare Weight   *" at bounding box center [534, 146] width 180 height 25
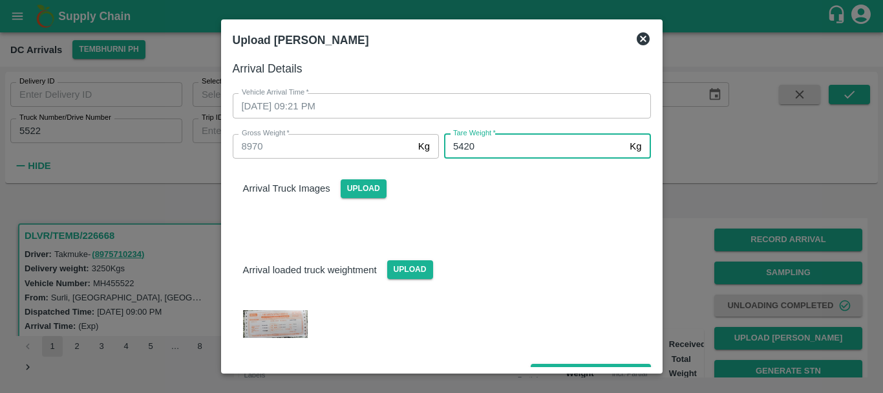
type input "5420"
click at [512, 222] on div at bounding box center [436, 224] width 429 height 10
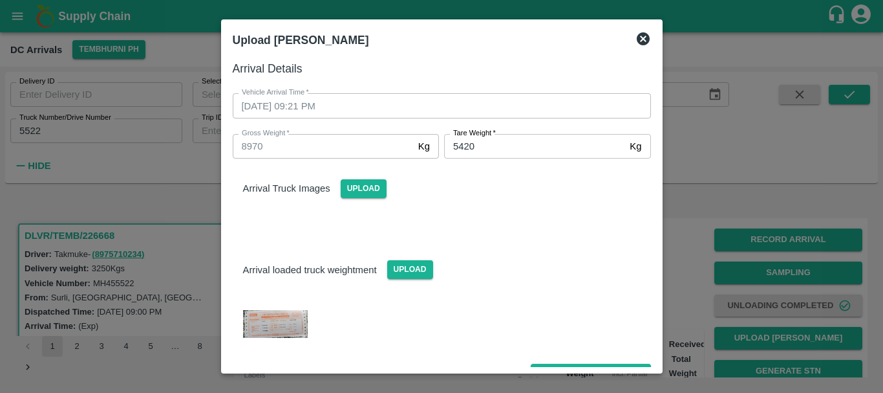
scroll to position [21, 0]
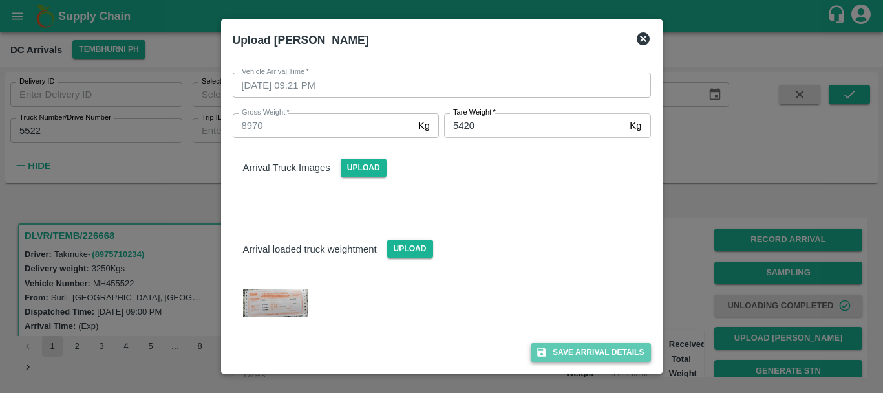
click at [572, 344] on button "Save Arrival Details" at bounding box center [591, 352] width 120 height 19
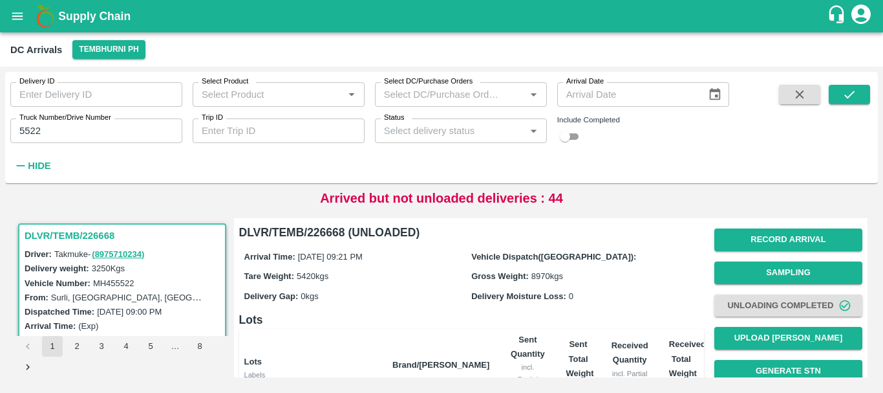
scroll to position [217, 0]
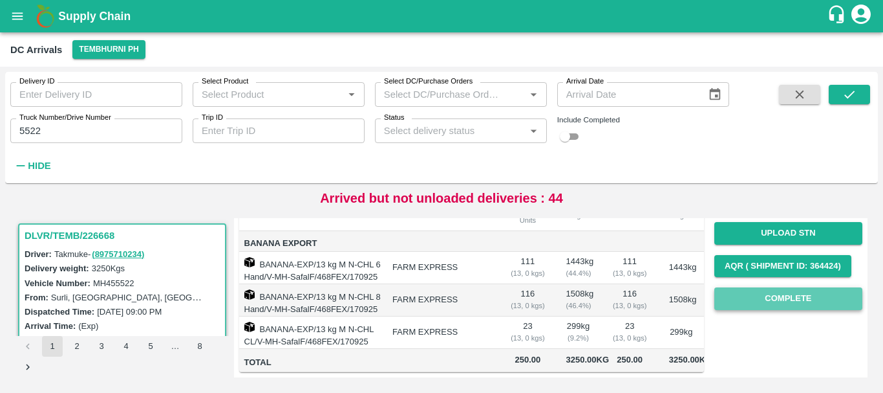
click at [756, 287] on button "Complete" at bounding box center [789, 298] width 148 height 23
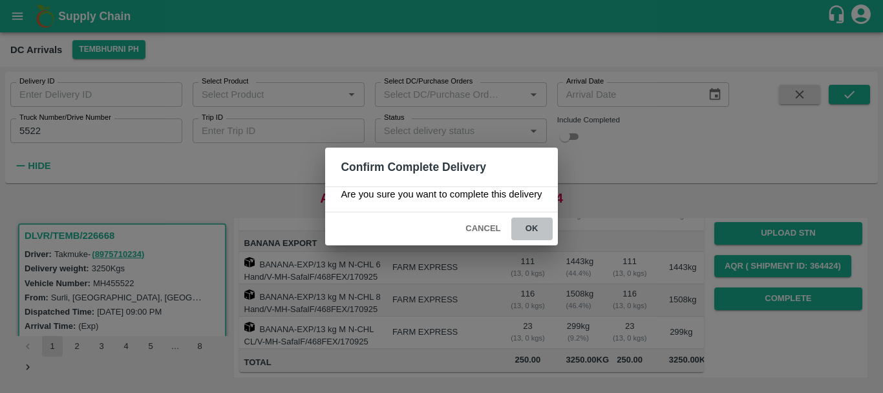
click at [529, 233] on button "ok" at bounding box center [532, 228] width 41 height 23
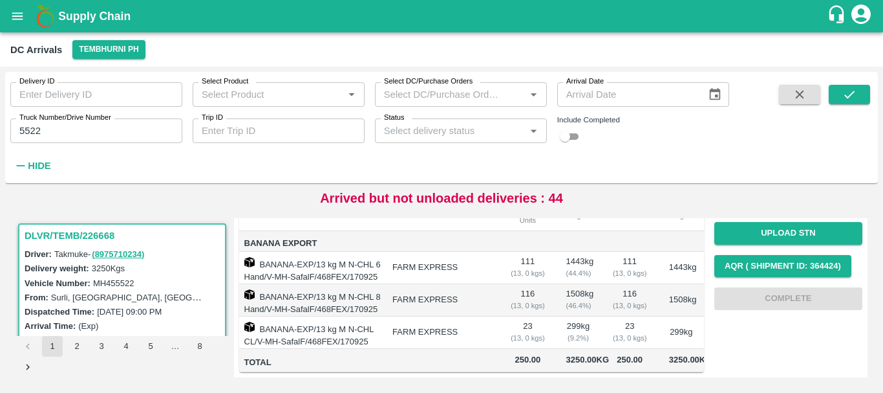
scroll to position [0, 0]
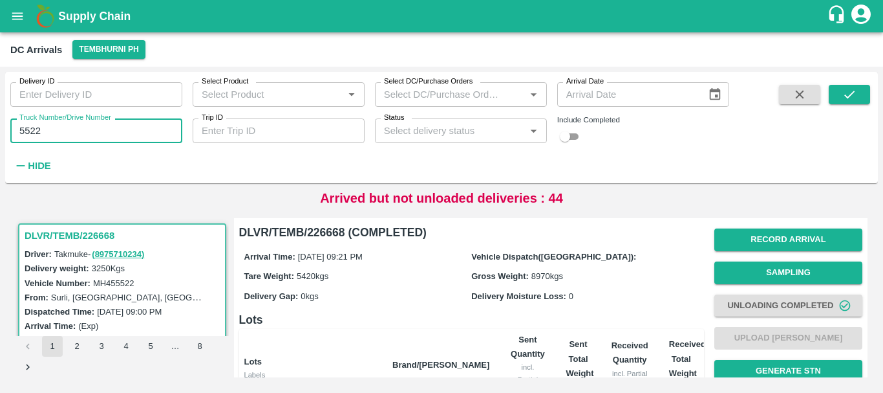
click at [83, 133] on input "5522" at bounding box center [96, 130] width 172 height 25
type input "5"
type input "1664"
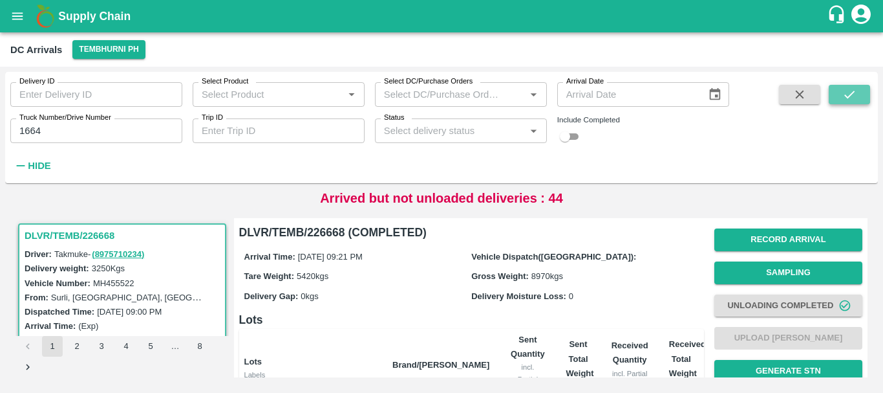
click at [853, 92] on icon "submit" at bounding box center [850, 95] width 10 height 8
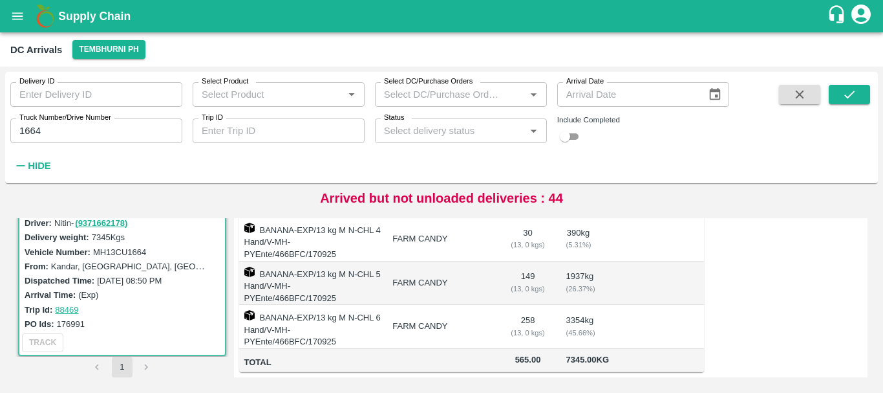
scroll to position [306, 0]
click at [541, 305] on td "258 ( 13, 0 kgs)" at bounding box center [529, 327] width 56 height 44
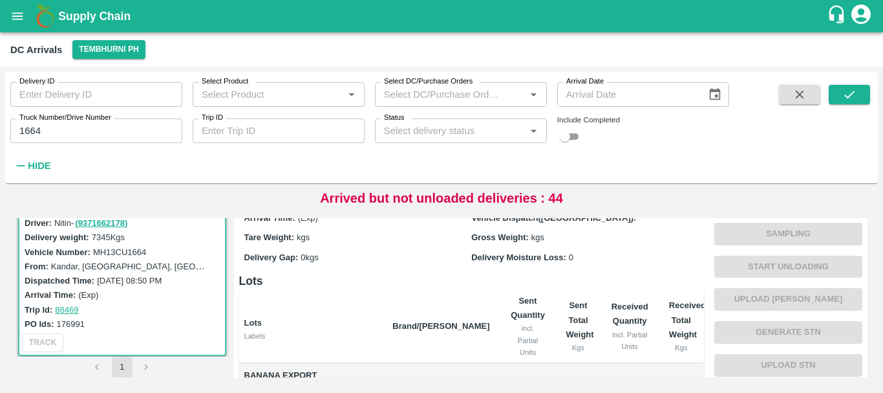
scroll to position [0, 0]
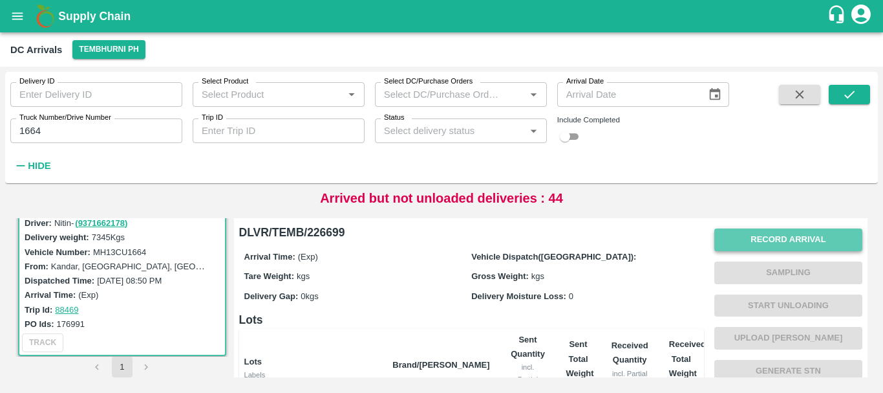
click at [755, 244] on button "Record Arrival" at bounding box center [789, 239] width 148 height 23
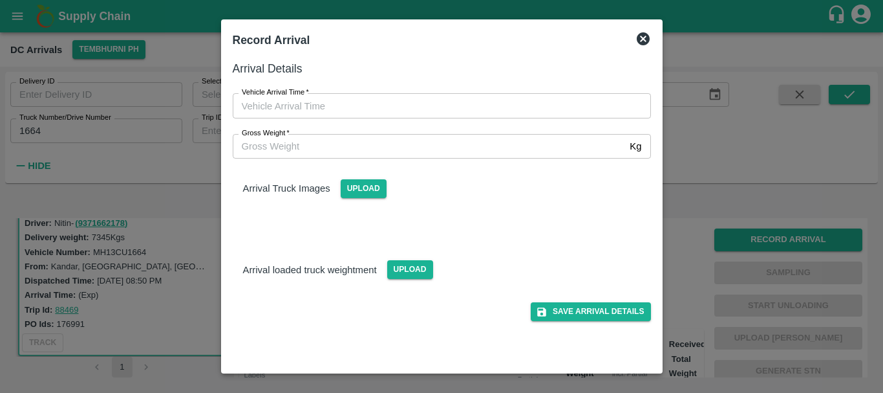
type input "DD/MM/YYYY hh:mm aa"
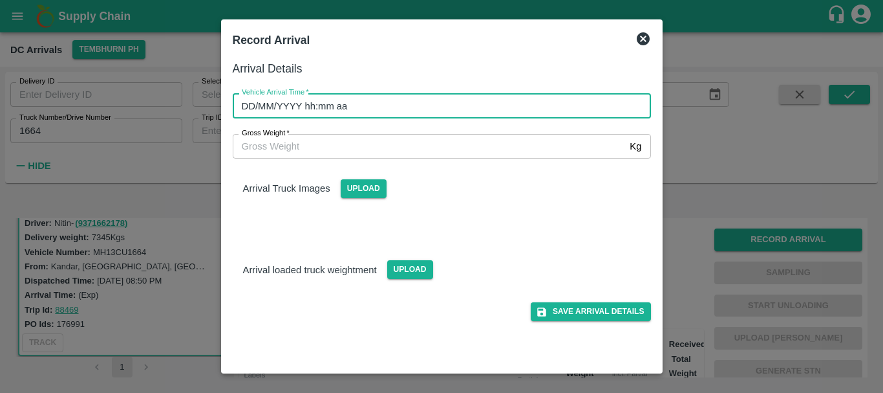
click at [469, 102] on input "DD/MM/YYYY hh:mm aa" at bounding box center [437, 105] width 409 height 25
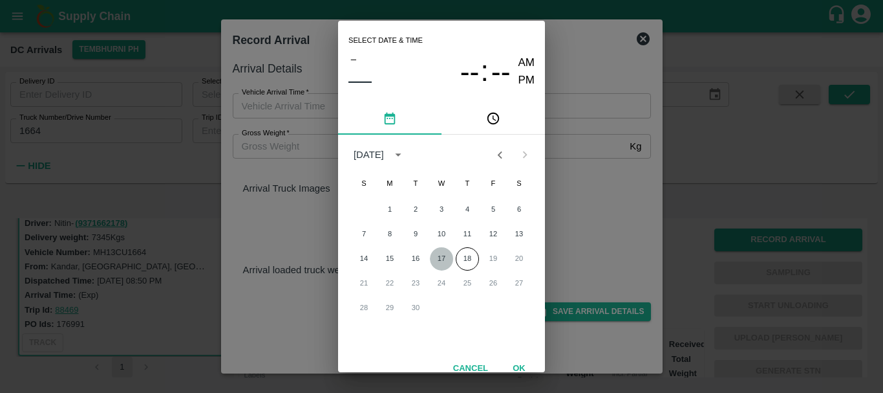
click at [443, 252] on button "17" at bounding box center [441, 258] width 23 height 23
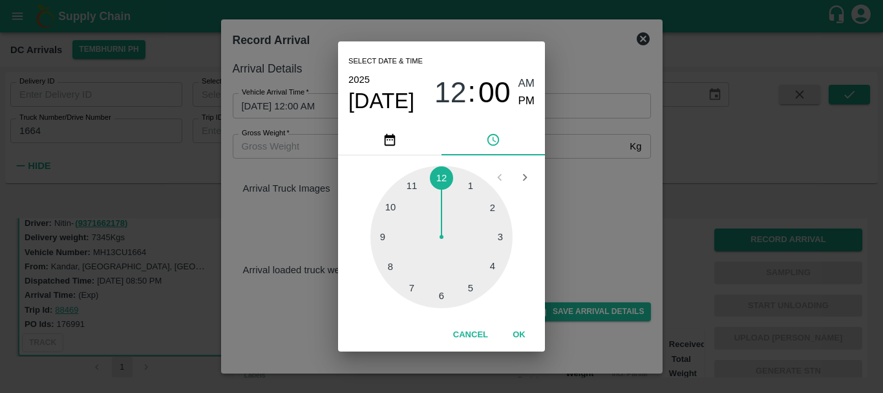
click at [412, 185] on div at bounding box center [442, 237] width 142 height 142
click at [528, 97] on span "PM" at bounding box center [527, 100] width 17 height 17
type input "17/09/2025 11:00 PM"
click at [568, 150] on div "Select date & time 2025 Sep 17 11 : 00 AM PM 05 10 15 20 25 30 35 40 45 50 55 0…" at bounding box center [441, 196] width 883 height 393
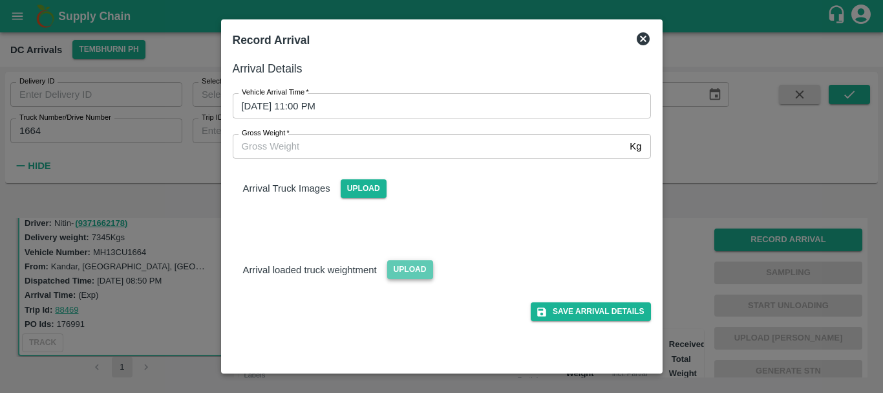
click at [413, 269] on span "Upload" at bounding box center [410, 269] width 46 height 19
click at [0, 0] on input "Upload" at bounding box center [0, 0] width 0 height 0
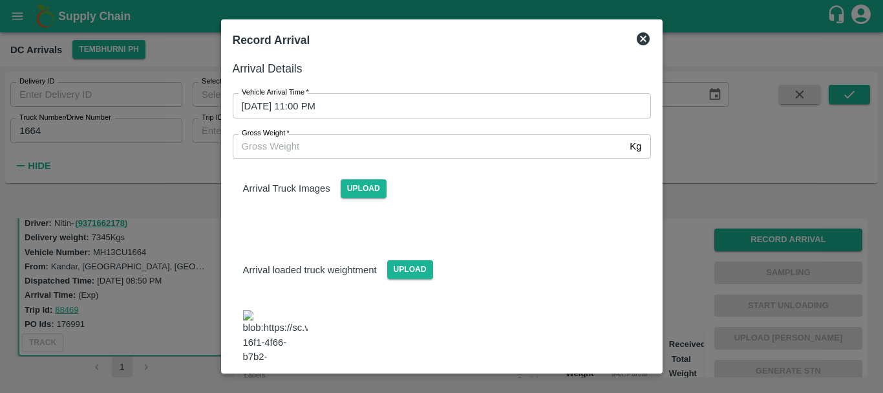
scroll to position [18, 0]
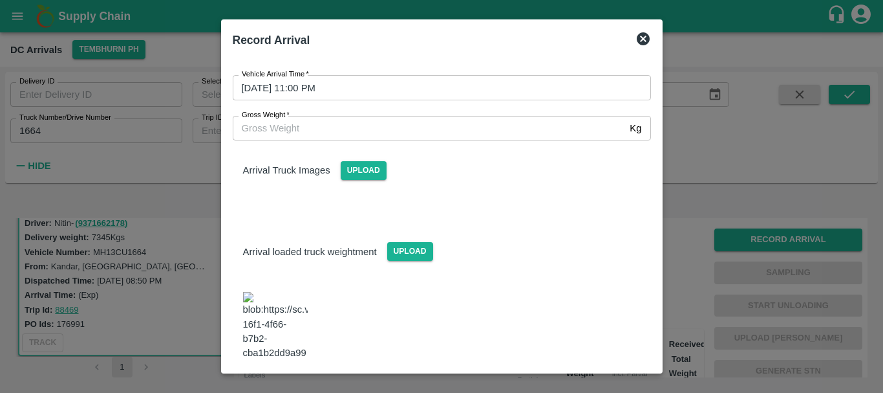
click at [290, 297] on img at bounding box center [275, 326] width 65 height 68
click at [288, 129] on input "Gross Weight   *" at bounding box center [429, 128] width 393 height 25
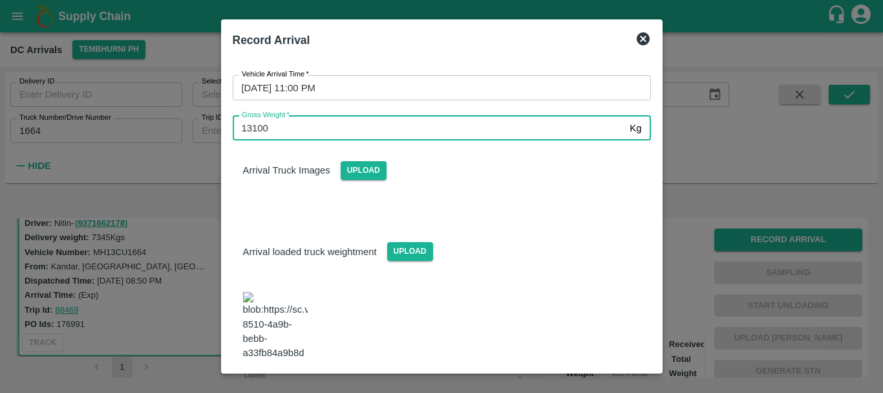
type input "13100"
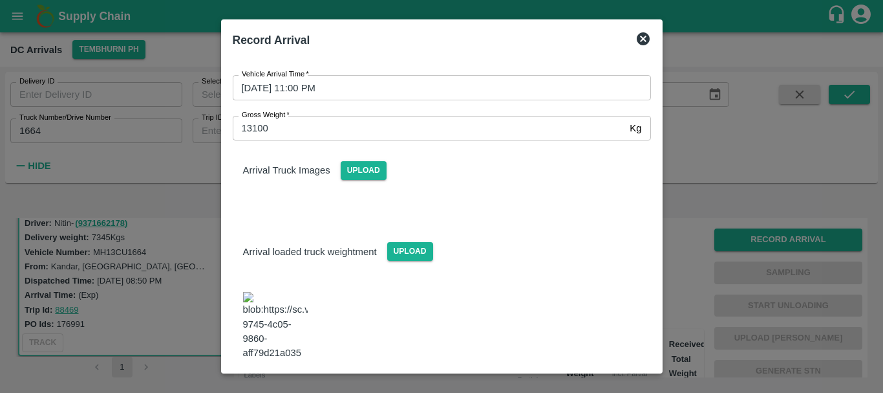
click at [449, 196] on div "Arrival Truck Images Upload" at bounding box center [436, 175] width 429 height 91
click at [551, 385] on button "Save Arrival Details" at bounding box center [591, 394] width 120 height 19
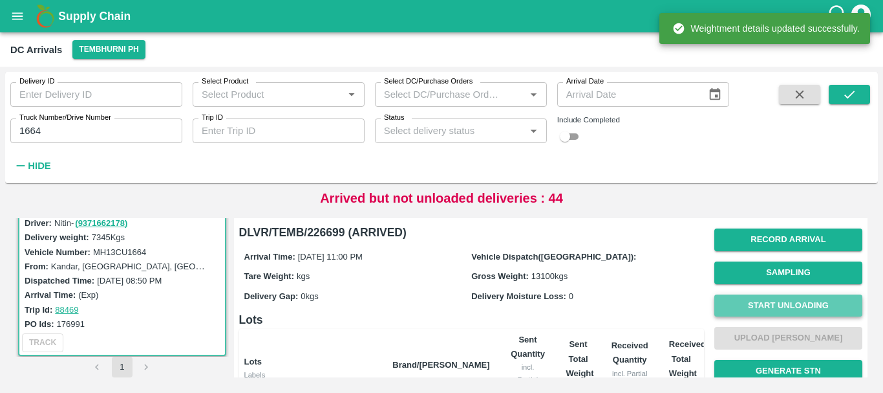
click at [755, 307] on button "Start Unloading" at bounding box center [789, 305] width 148 height 23
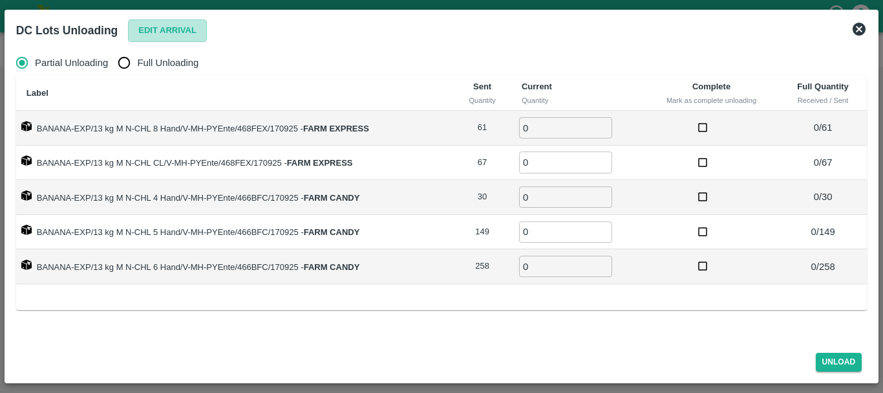
click at [158, 30] on button "Edit Arrival" at bounding box center [167, 30] width 79 height 23
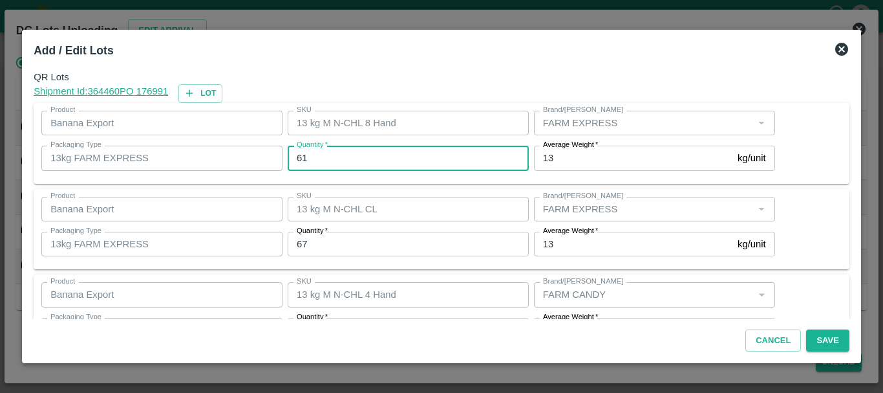
click at [377, 161] on input "61" at bounding box center [408, 158] width 241 height 25
type input "66"
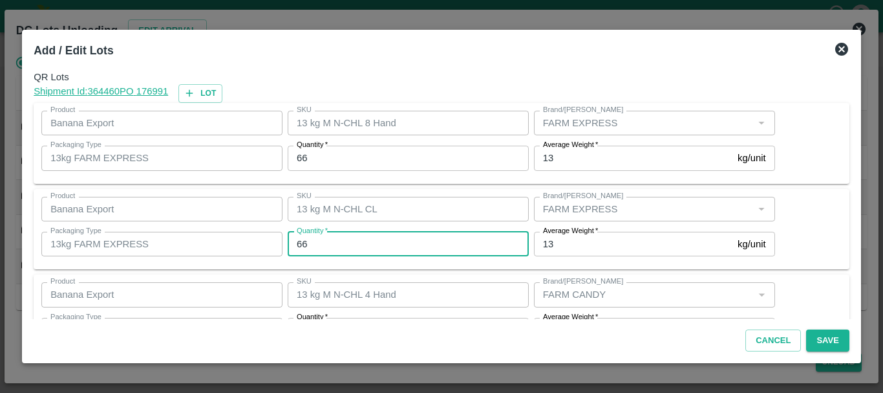
type input "66"
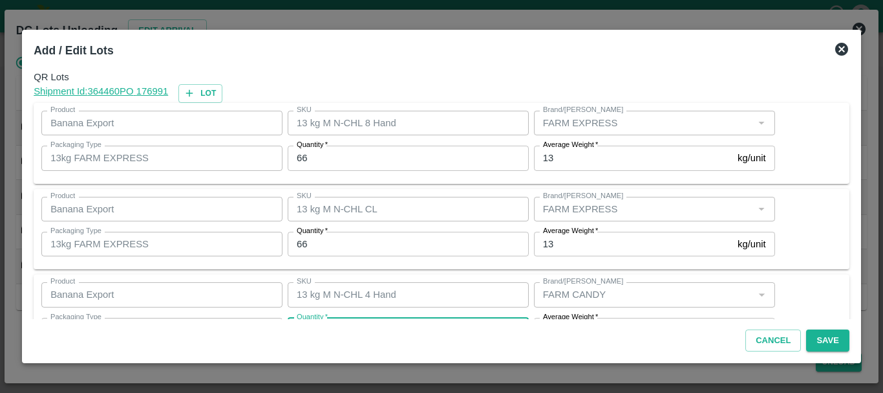
scroll to position [23, 0]
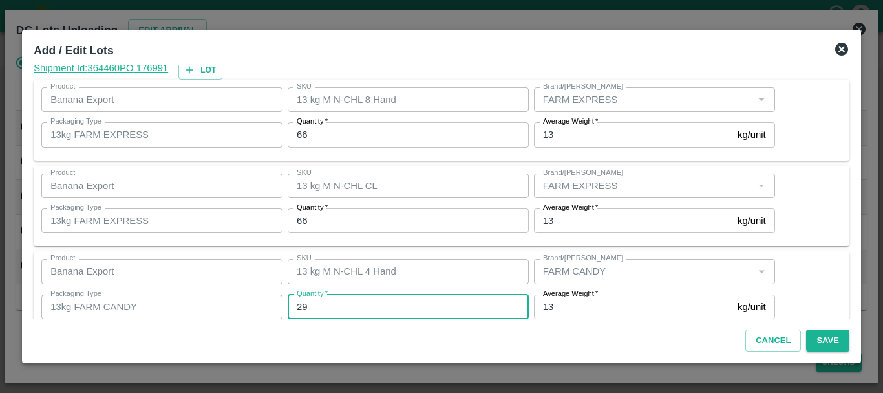
type input "29"
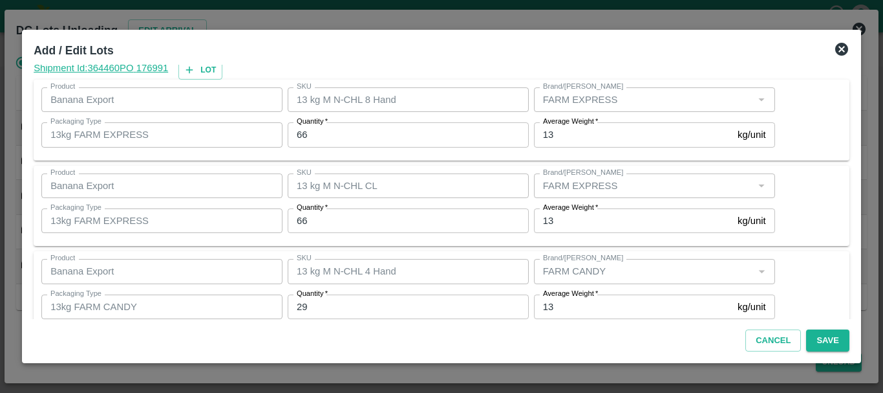
scroll to position [219, 0]
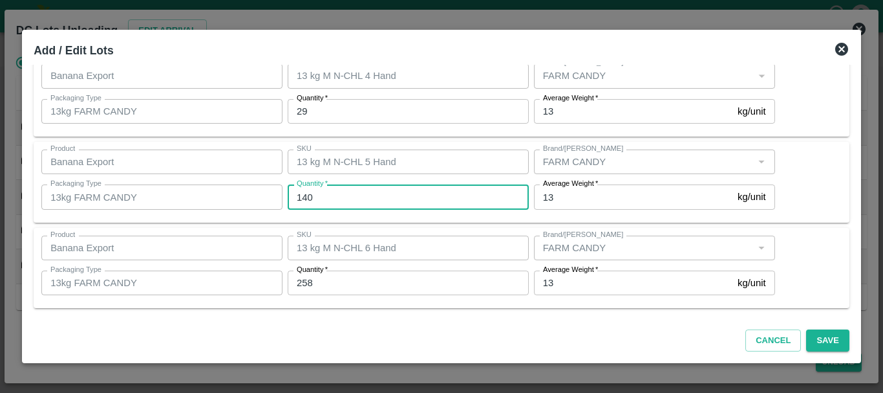
type input "140"
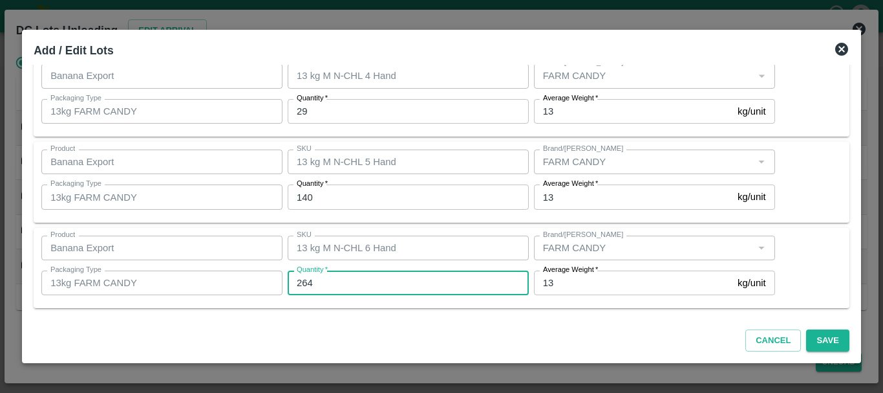
type input "264"
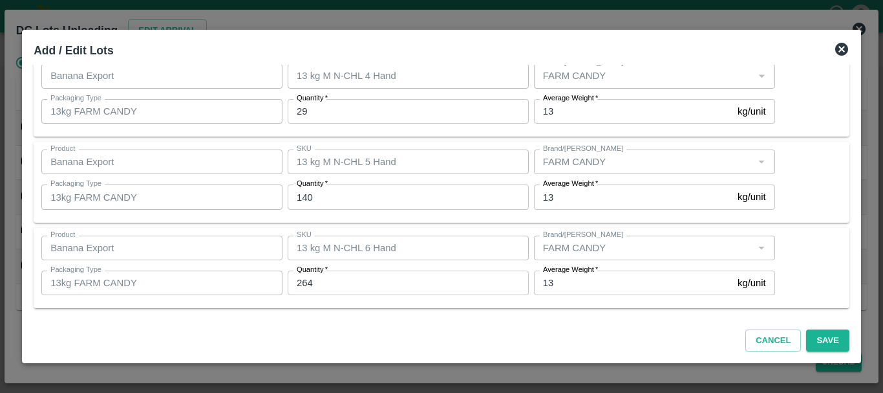
click at [565, 308] on div "Product Banana Export Product SKU 13 kg M N-CHL 6 Hand SKU Brand/Marka Brand/Ma…" at bounding box center [442, 268] width 816 height 81
click at [537, 303] on div "Product Banana Export Product SKU 13 kg M N-CHL 6 Hand SKU Brand/Marka Brand/Ma…" at bounding box center [442, 268] width 816 height 81
click at [825, 341] on button "Save" at bounding box center [827, 340] width 43 height 23
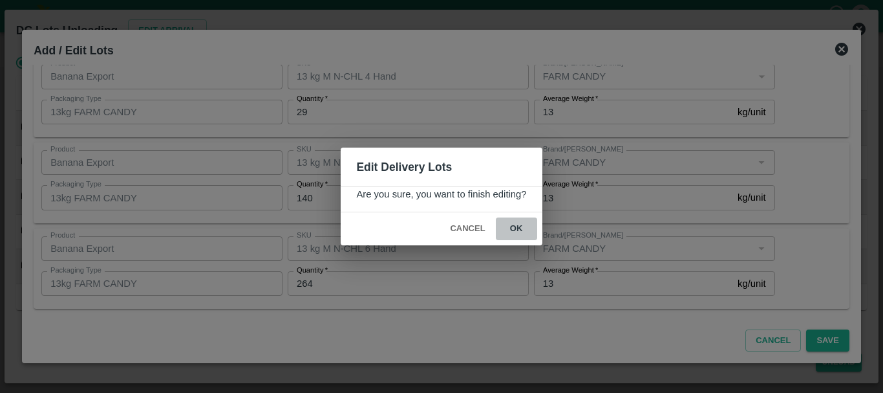
click at [512, 226] on button "ok" at bounding box center [516, 228] width 41 height 23
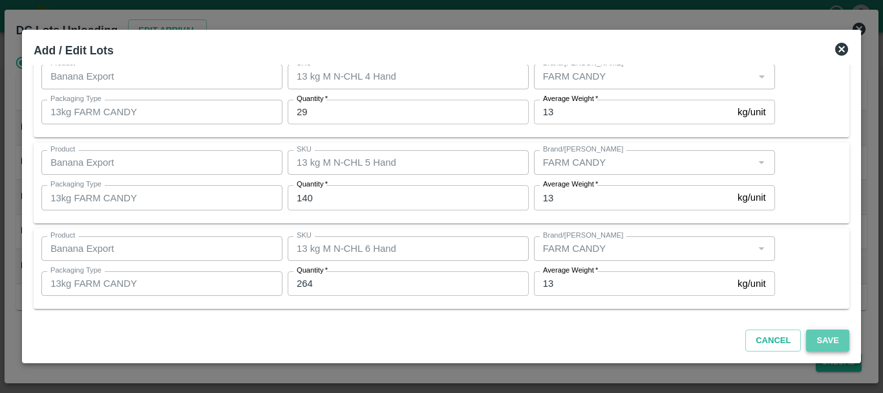
click at [822, 336] on button "Save" at bounding box center [827, 340] width 43 height 23
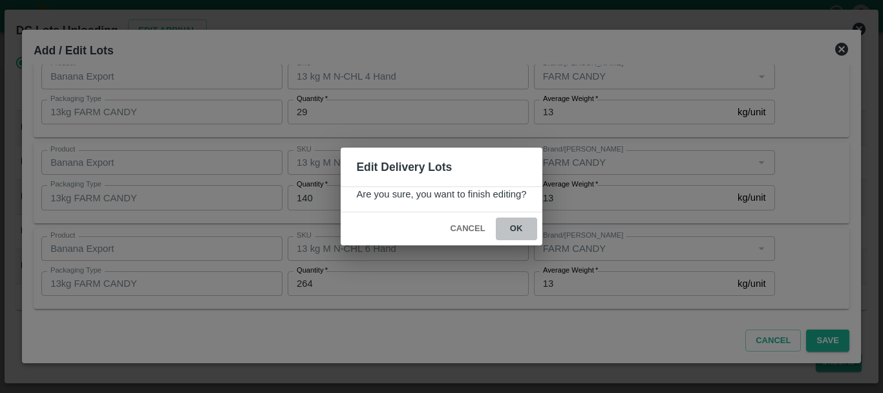
click at [518, 228] on button "ok" at bounding box center [516, 228] width 41 height 23
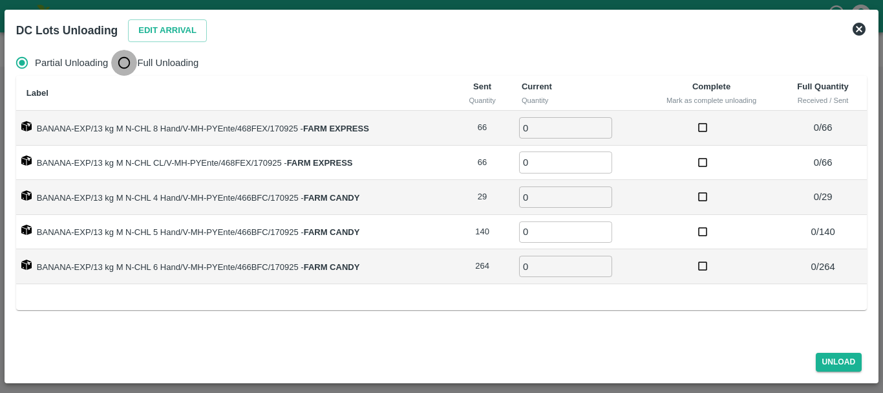
click at [118, 63] on input "Full Unloading" at bounding box center [124, 63] width 26 height 26
radio input "true"
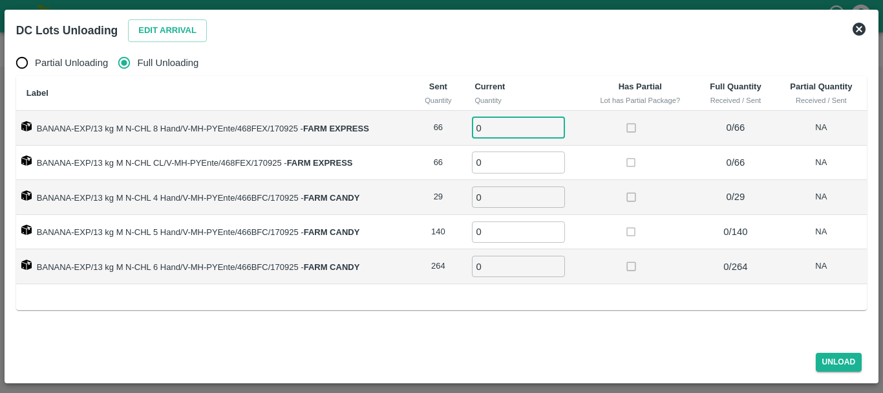
click at [510, 122] on input "0" at bounding box center [518, 127] width 93 height 21
type input "066"
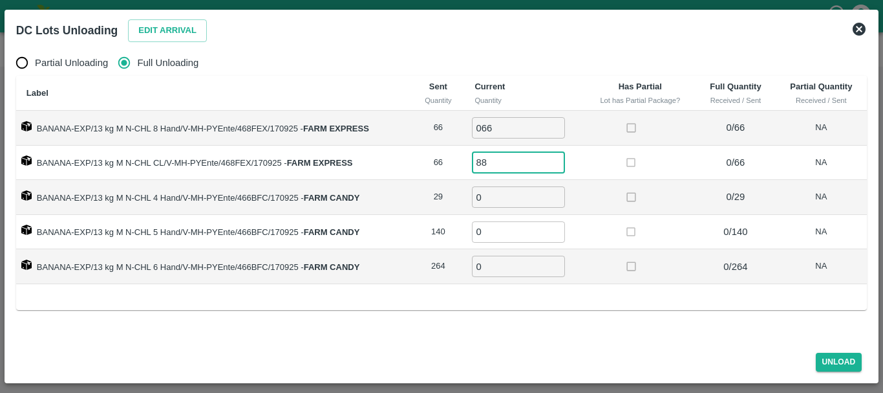
click at [497, 158] on input "88" at bounding box center [518, 161] width 93 height 21
type input "8"
type input "66"
type input "29"
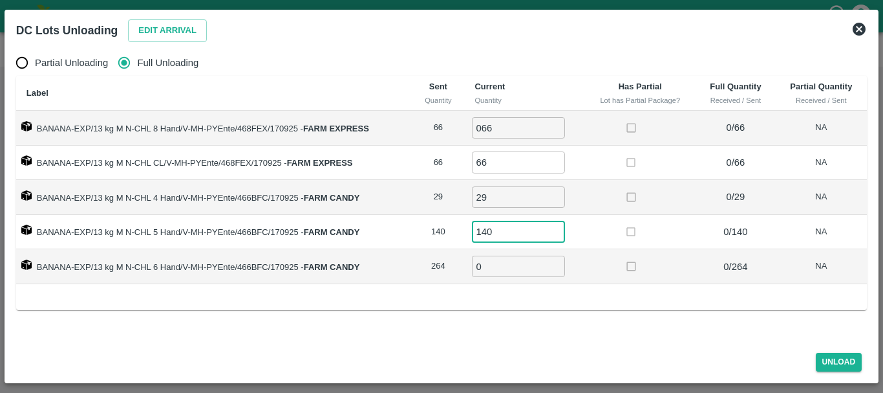
type input "140"
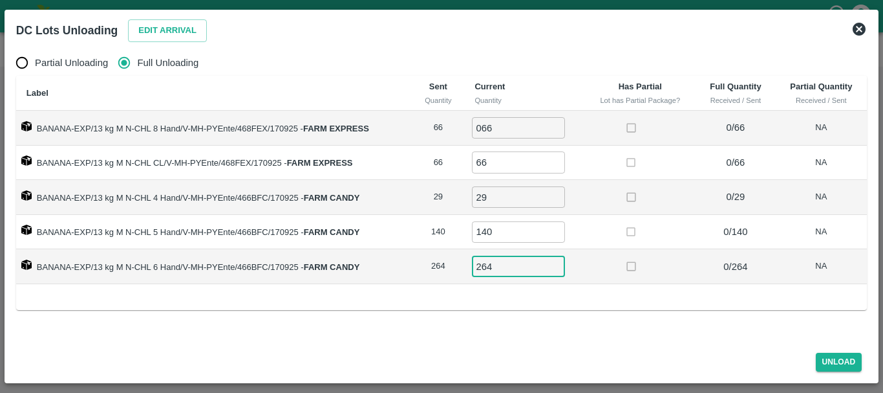
type input "264"
click at [603, 264] on td at bounding box center [640, 266] width 111 height 35
click at [837, 362] on button "Unload" at bounding box center [839, 361] width 47 height 19
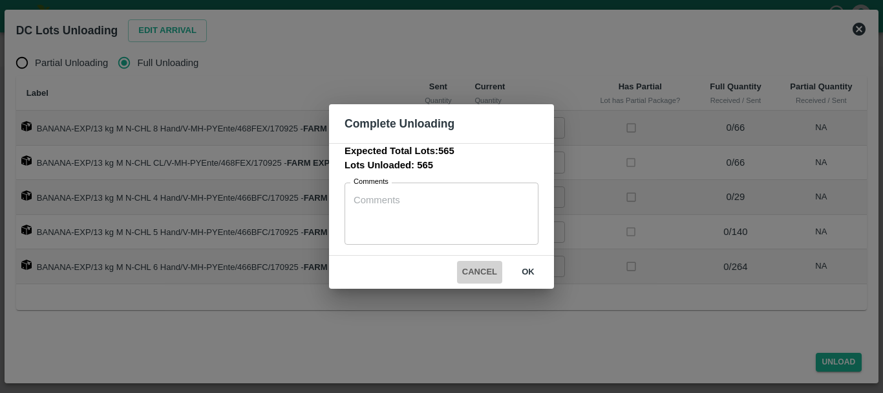
click at [482, 276] on button "Cancel" at bounding box center [479, 272] width 45 height 23
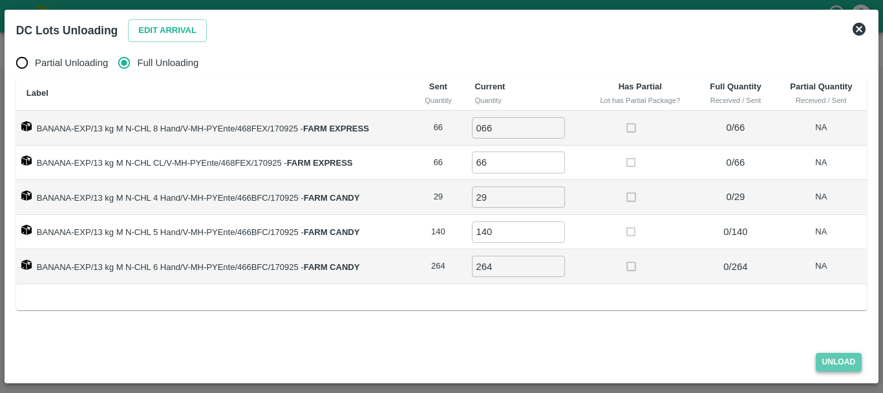
click at [825, 359] on button "Unload" at bounding box center [839, 361] width 47 height 19
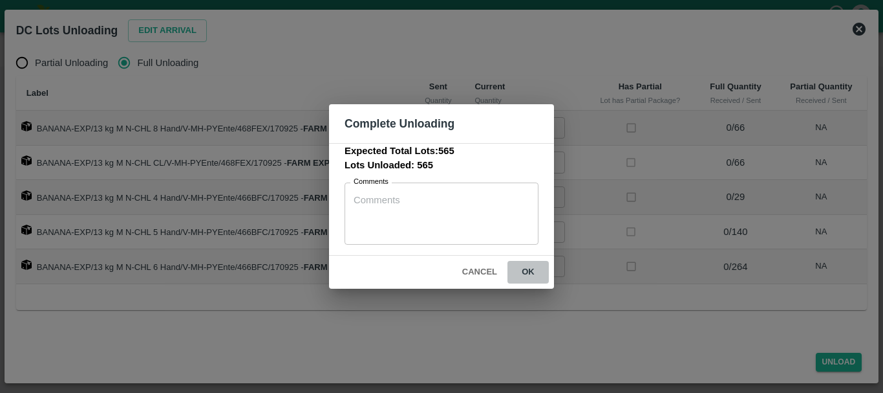
click at [539, 270] on button "ok" at bounding box center [528, 272] width 41 height 23
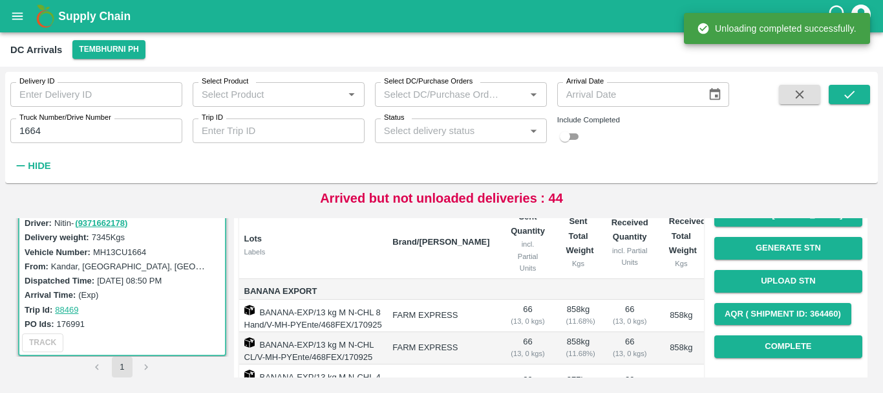
scroll to position [58, 0]
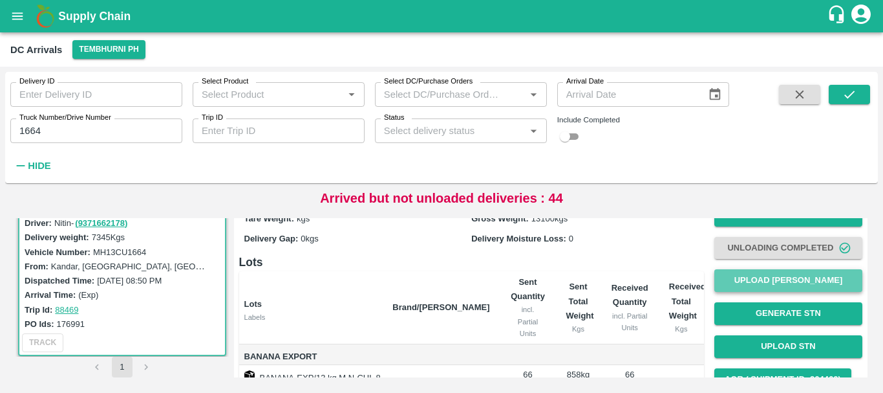
click at [750, 286] on button "Upload [PERSON_NAME]" at bounding box center [789, 280] width 148 height 23
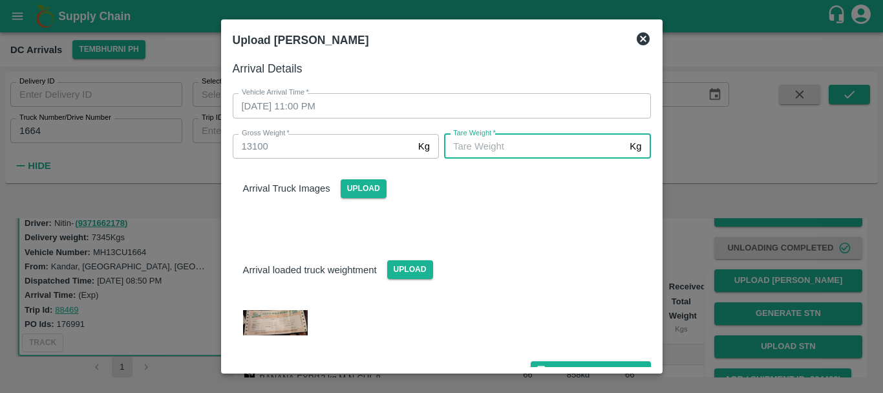
click at [504, 147] on input "Tare Weight   *" at bounding box center [534, 146] width 180 height 25
type input "5100"
click at [458, 261] on div "Arrival loaded truck weightment Upload" at bounding box center [441, 258] width 439 height 39
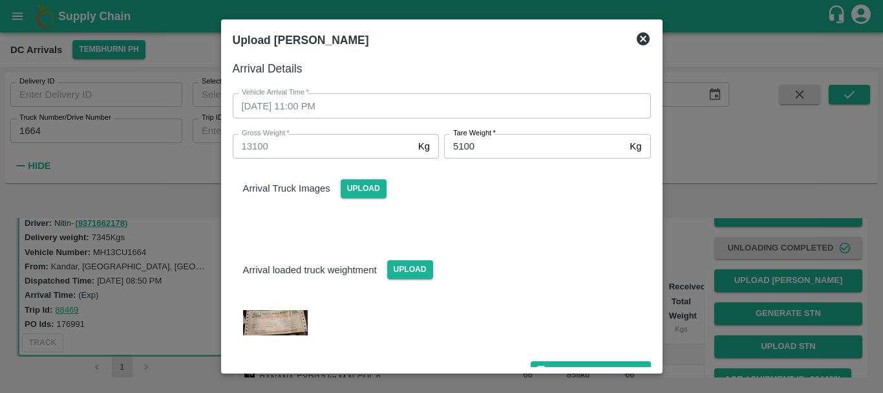
scroll to position [18, 0]
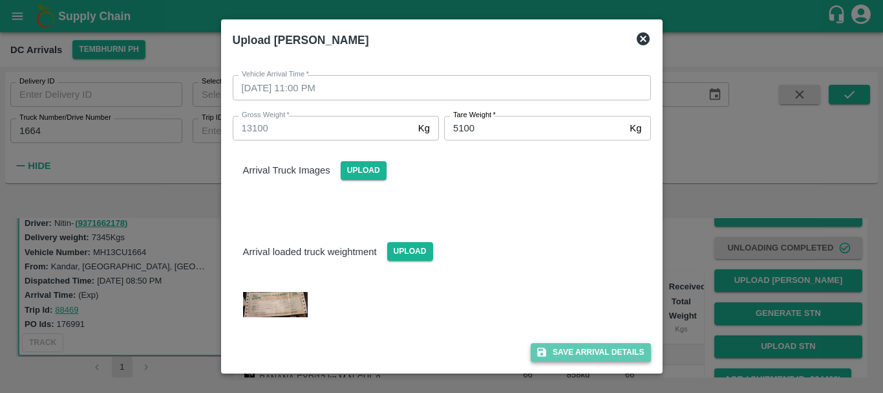
click at [561, 350] on button "Save Arrival Details" at bounding box center [591, 352] width 120 height 19
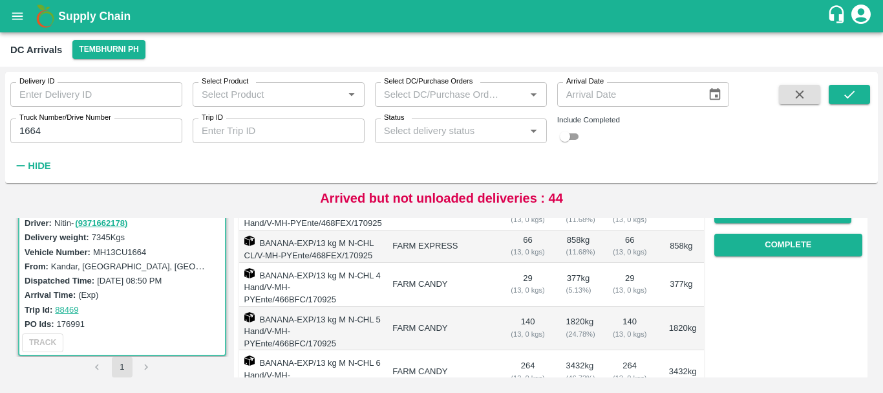
scroll to position [225, 0]
click at [776, 241] on button "Complete" at bounding box center [789, 244] width 148 height 23
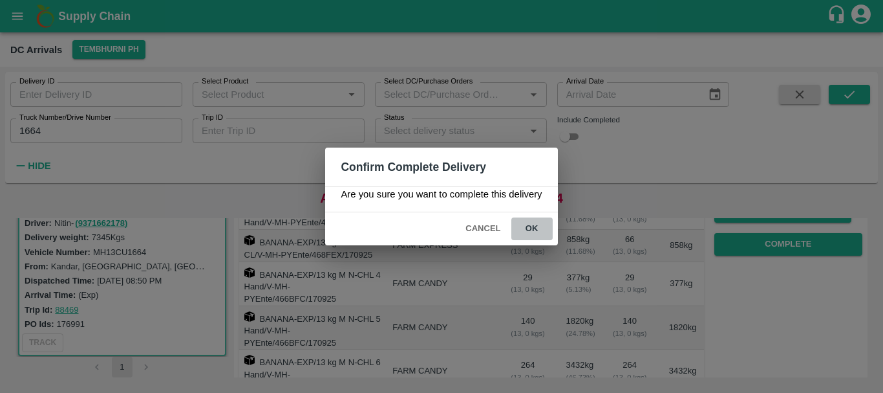
click at [532, 232] on button "ok" at bounding box center [532, 228] width 41 height 23
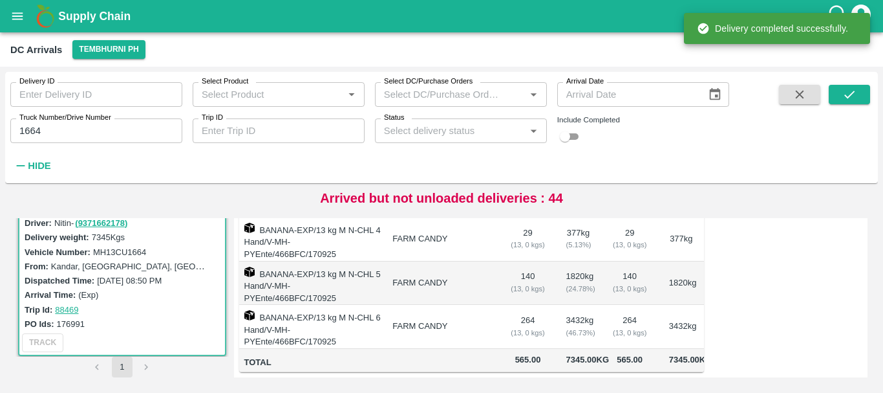
scroll to position [0, 0]
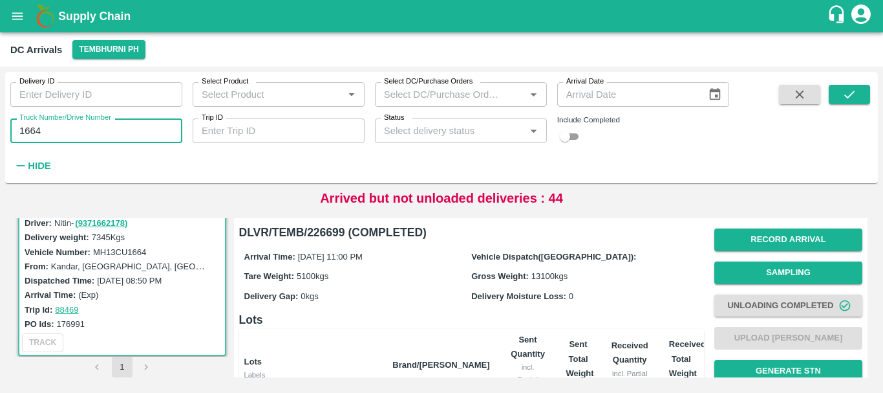
click at [71, 129] on input "1664" at bounding box center [96, 130] width 172 height 25
type input "1"
type input "7868"
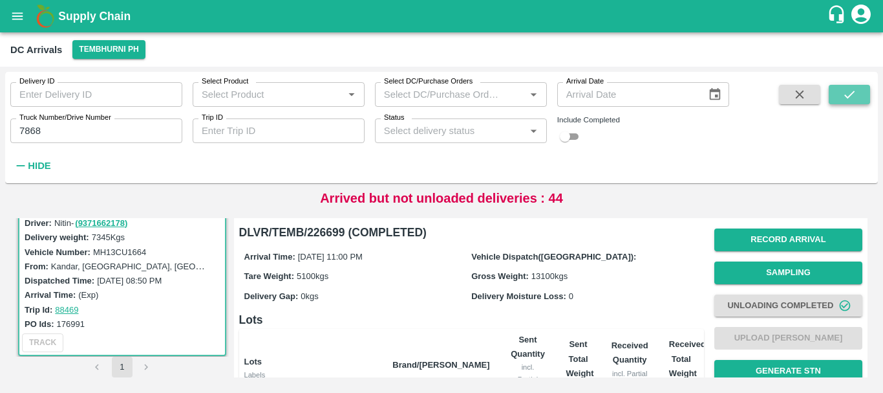
click at [839, 93] on button "submit" at bounding box center [849, 94] width 41 height 19
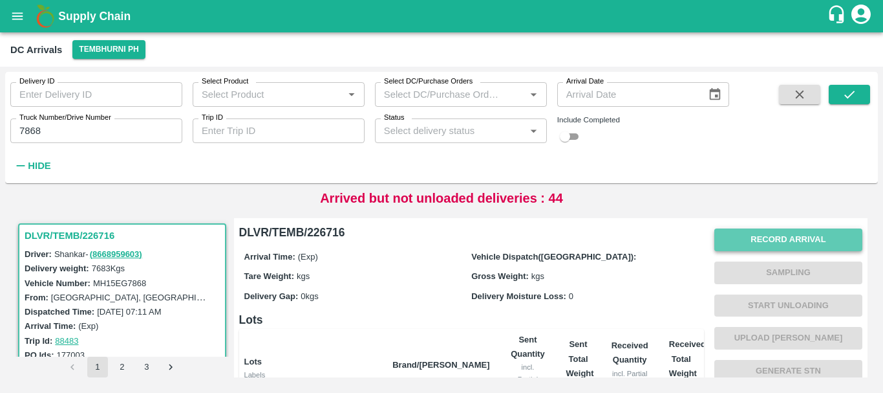
click at [759, 241] on button "Record Arrival" at bounding box center [789, 239] width 148 height 23
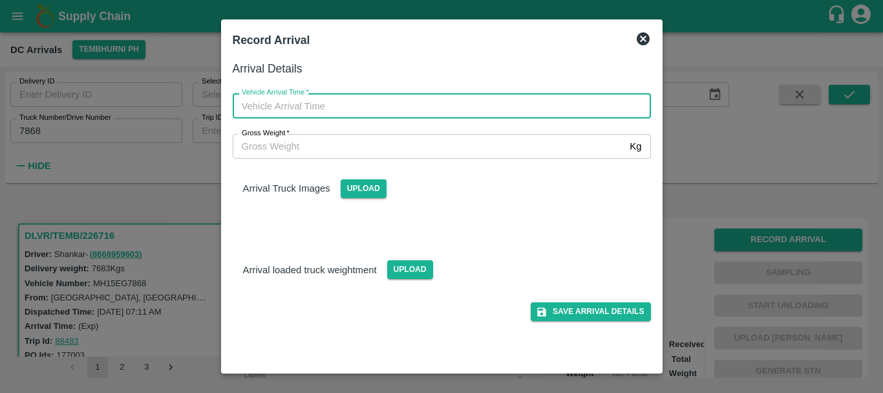
type input "DD/MM/YYYY hh:mm aa"
click at [393, 103] on input "DD/MM/YYYY hh:mm aa" at bounding box center [437, 105] width 409 height 25
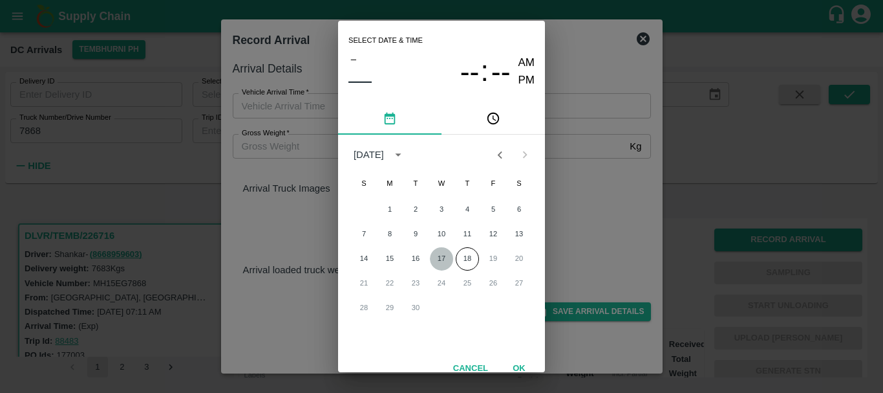
click at [445, 255] on button "17" at bounding box center [441, 258] width 23 height 23
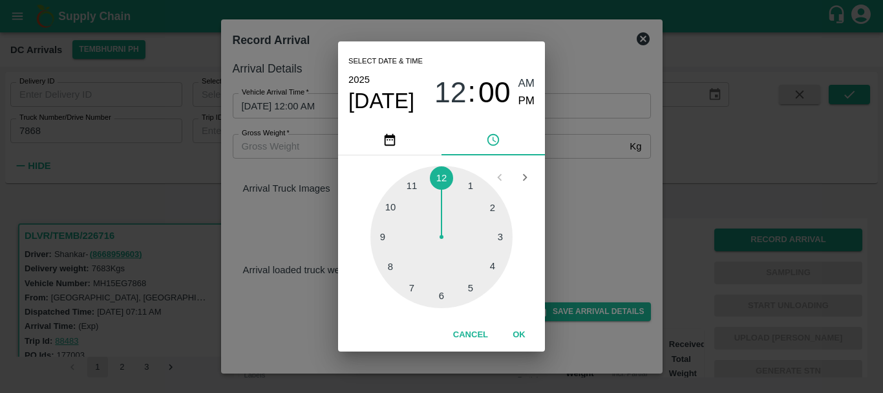
click at [393, 263] on div at bounding box center [442, 237] width 142 height 142
click at [437, 106] on span "08" at bounding box center [451, 93] width 32 height 34
click at [411, 187] on div at bounding box center [442, 237] width 142 height 142
drag, startPoint x: 483, startPoint y: 191, endPoint x: 528, endPoint y: 105, distance: 96.9
click at [528, 105] on div "Select date & time 2025 Sep 17 11 : 07 AM PM 05 10 15 20 25 30 35 40 45 50 55 0…" at bounding box center [441, 195] width 207 height 309
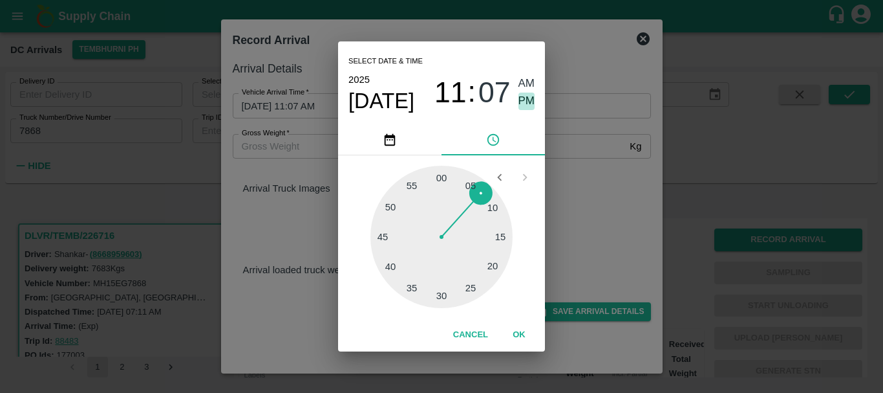
click at [528, 105] on span "PM" at bounding box center [527, 100] width 17 height 17
type input "17/09/2025 11:07 PM"
click at [570, 171] on div "Select date & time 2025 Sep 17 11 : 07 AM PM 05 10 15 20 25 30 35 40 45 50 55 0…" at bounding box center [441, 196] width 883 height 393
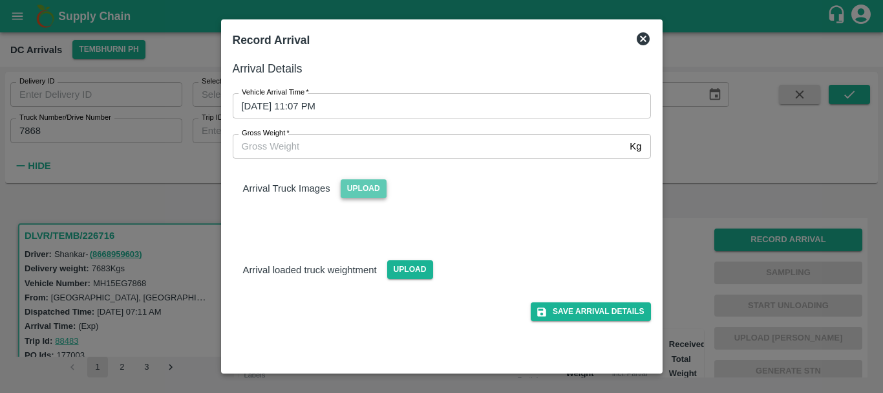
click at [369, 188] on span "Upload" at bounding box center [364, 188] width 46 height 19
click at [0, 0] on input "Upload" at bounding box center [0, 0] width 0 height 0
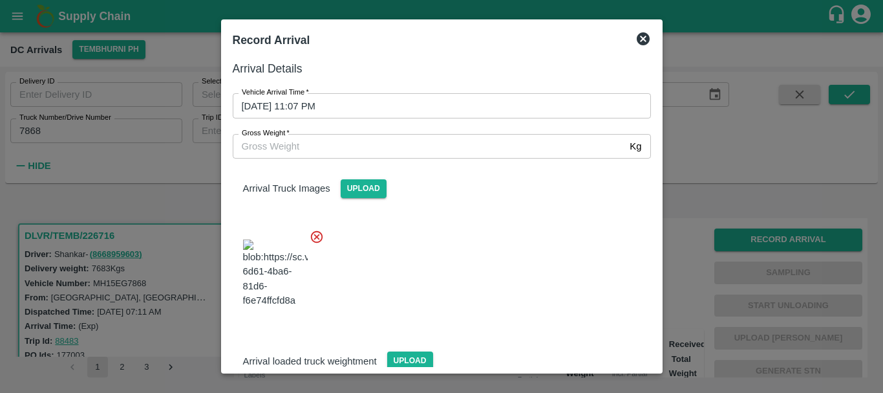
scroll to position [69, 0]
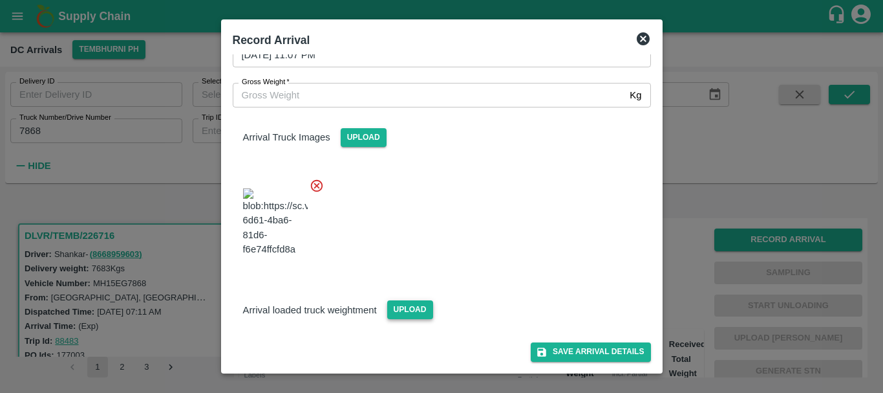
click at [419, 307] on span "Upload" at bounding box center [410, 309] width 46 height 19
click at [0, 0] on input "Upload" at bounding box center [0, 0] width 0 height 0
click at [406, 307] on span "Upload" at bounding box center [410, 309] width 46 height 19
click at [0, 0] on input "Upload" at bounding box center [0, 0] width 0 height 0
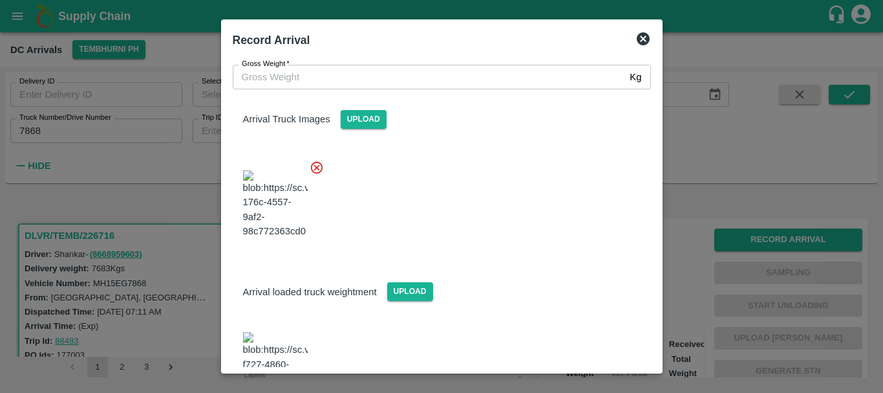
scroll to position [133, 0]
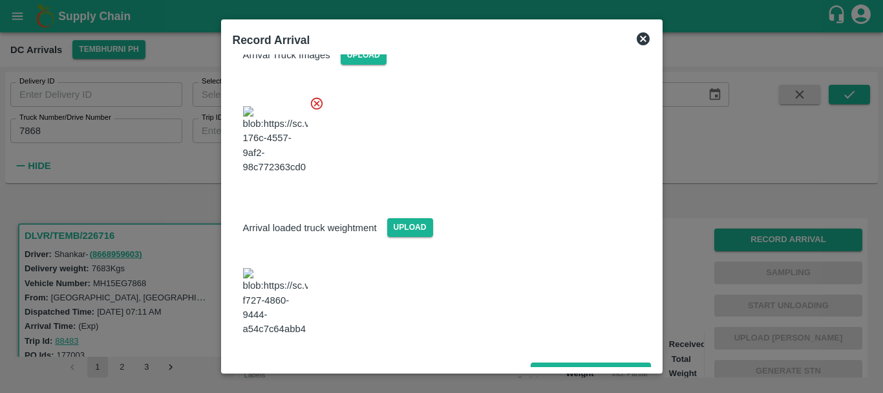
click at [275, 300] on img at bounding box center [275, 302] width 65 height 68
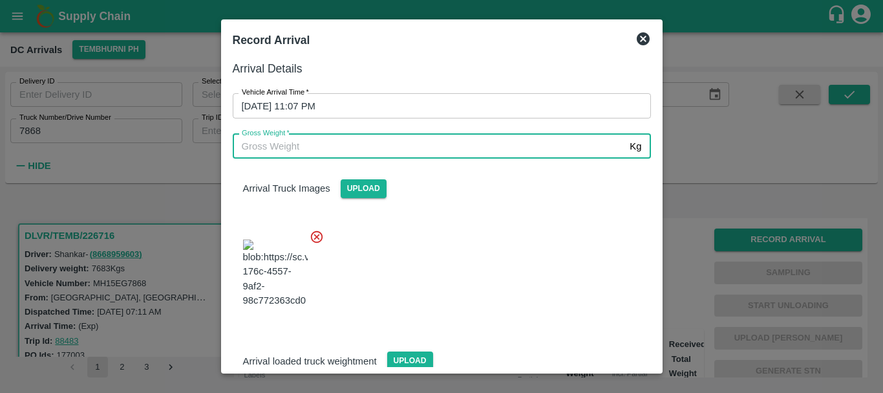
click at [324, 146] on input "Gross Weight   *" at bounding box center [429, 146] width 393 height 25
type input "13780"
click at [469, 255] on div at bounding box center [436, 270] width 429 height 102
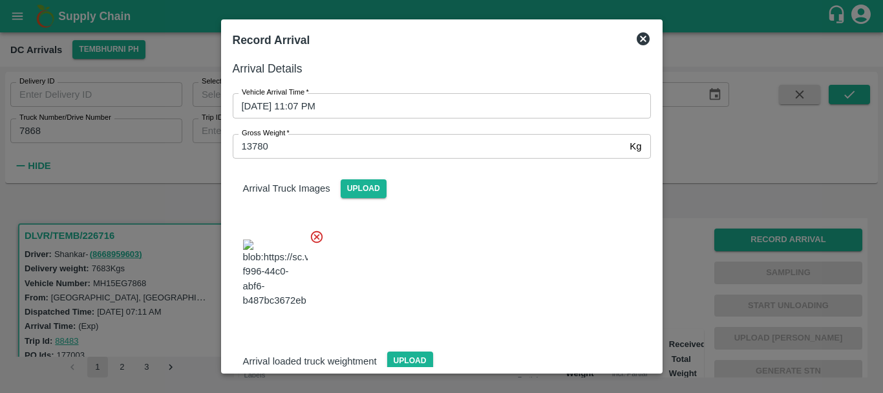
scroll to position [133, 0]
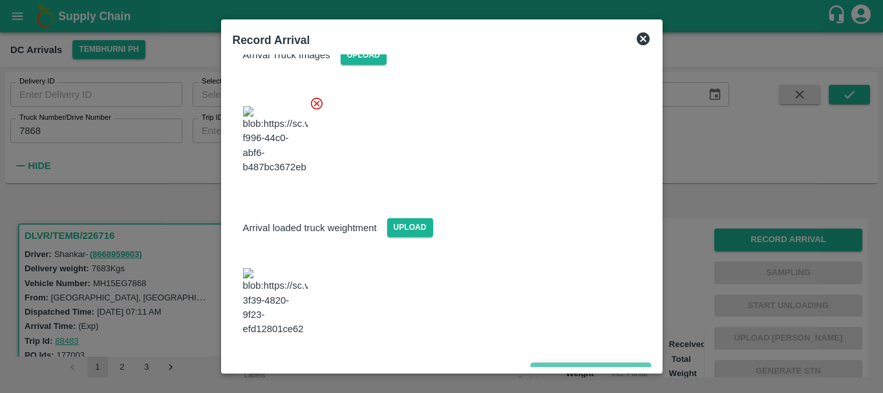
click at [552, 362] on button "Save Arrival Details" at bounding box center [591, 371] width 120 height 19
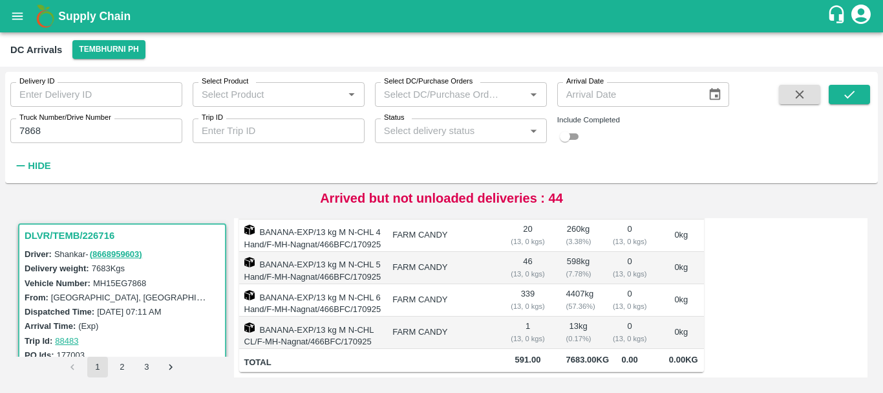
scroll to position [0, 0]
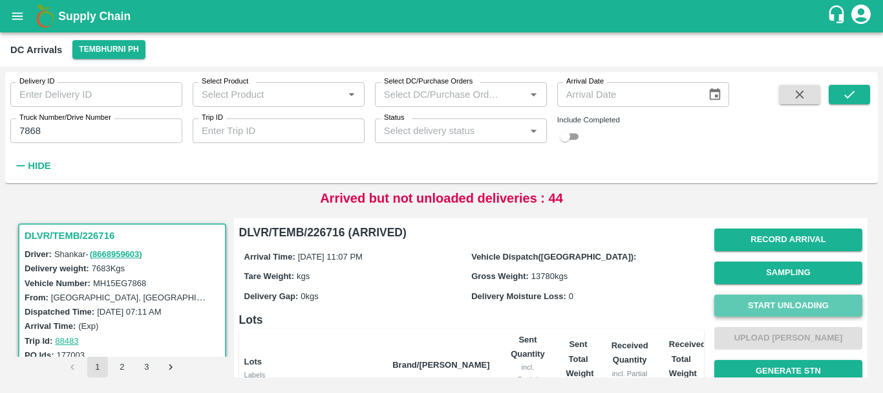
click at [747, 308] on button "Start Unloading" at bounding box center [789, 305] width 148 height 23
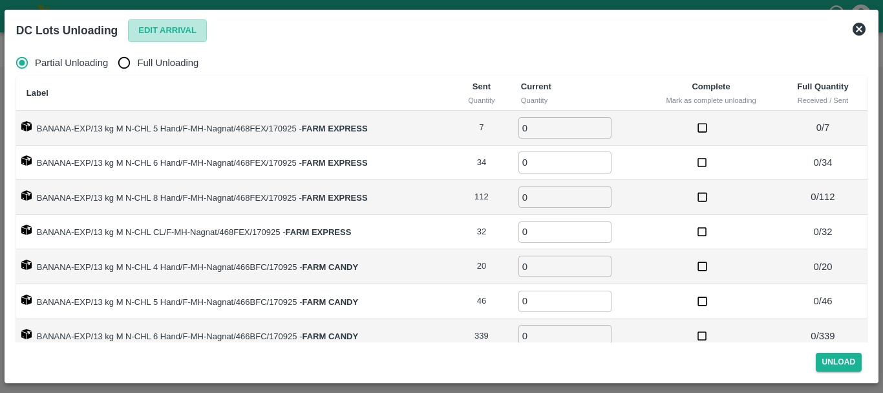
click at [159, 30] on button "Edit Arrival" at bounding box center [167, 30] width 79 height 23
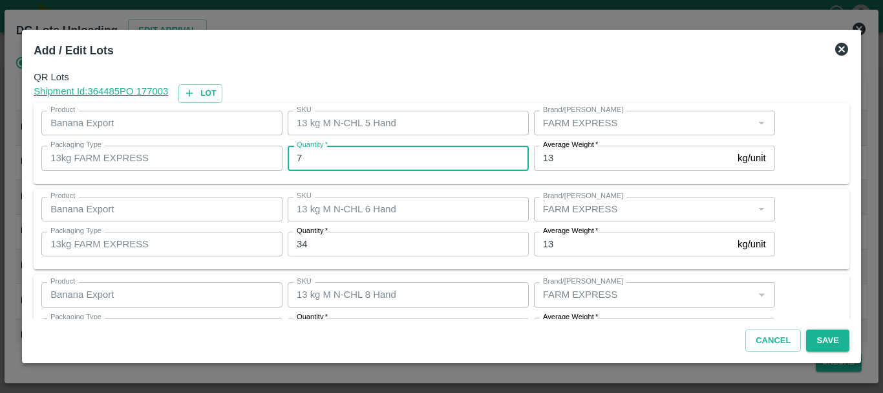
click at [343, 151] on input "7" at bounding box center [408, 158] width 241 height 25
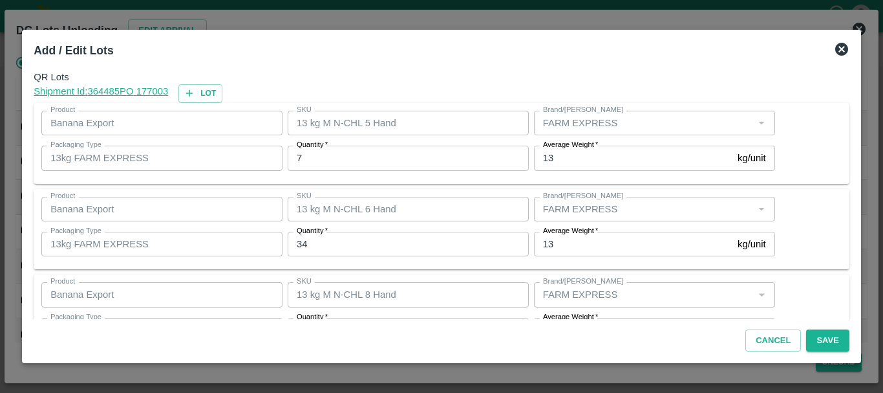
click at [403, 221] on div "SKU 13 kg M N-CHL 6 Hand SKU" at bounding box center [406, 208] width 246 height 35
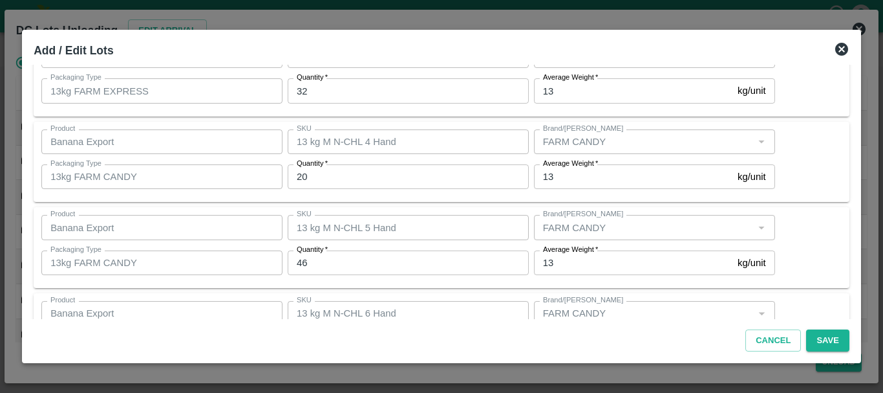
scroll to position [325, 0]
click at [839, 47] on icon at bounding box center [842, 49] width 16 height 16
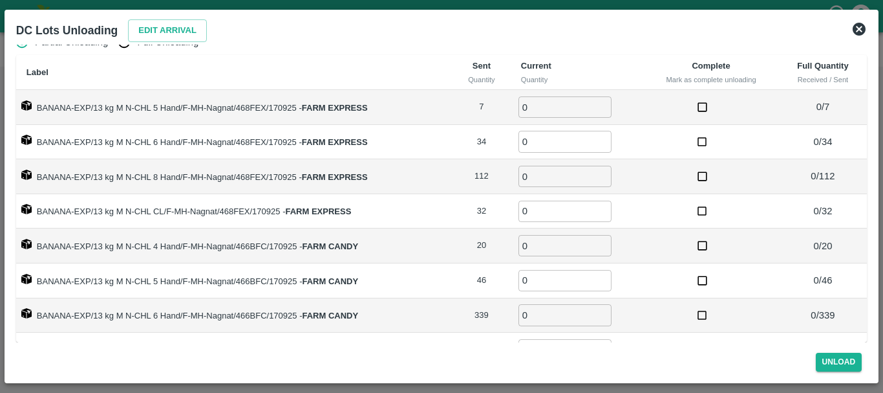
scroll to position [0, 0]
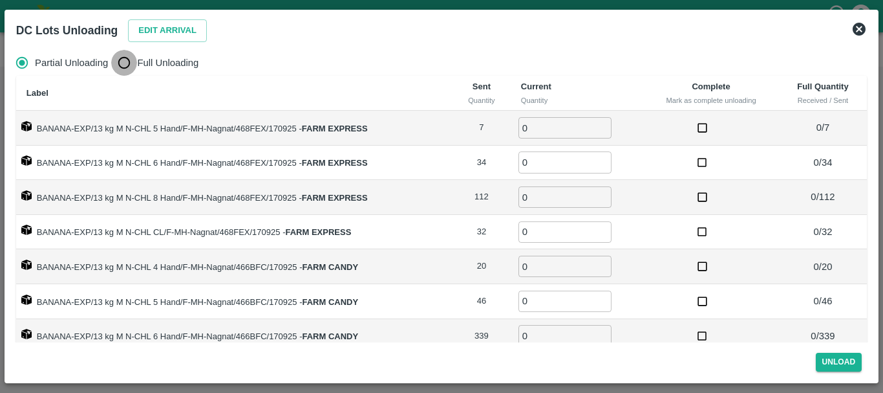
click at [122, 61] on input "Full Unloading" at bounding box center [124, 63] width 26 height 26
radio input "true"
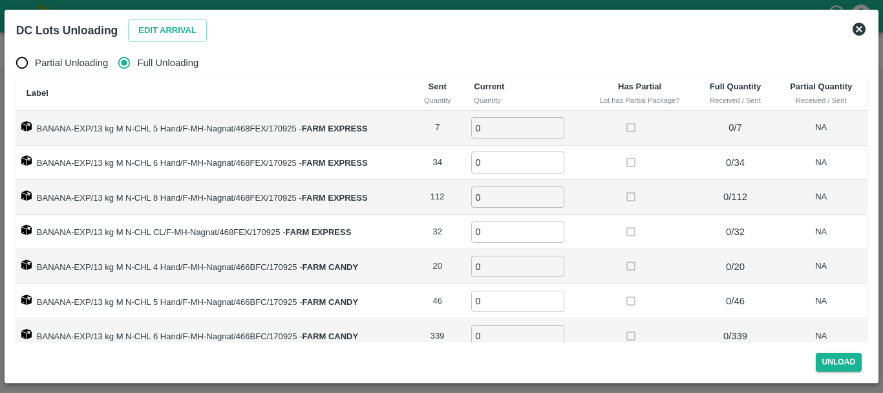
click at [858, 30] on icon at bounding box center [860, 29] width 16 height 16
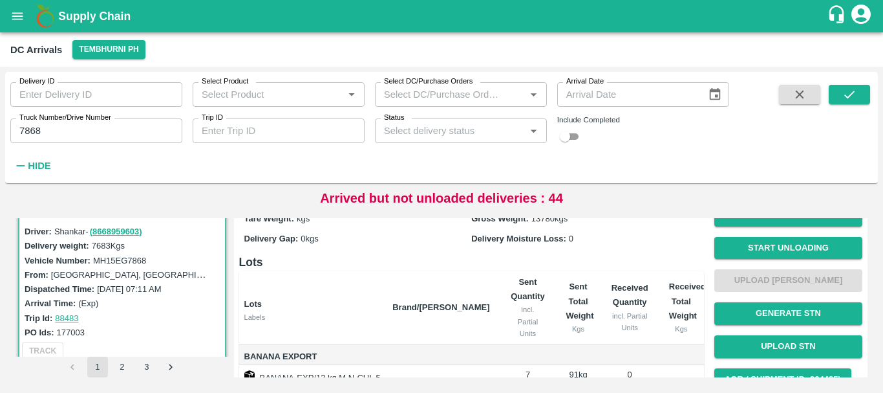
scroll to position [59, 0]
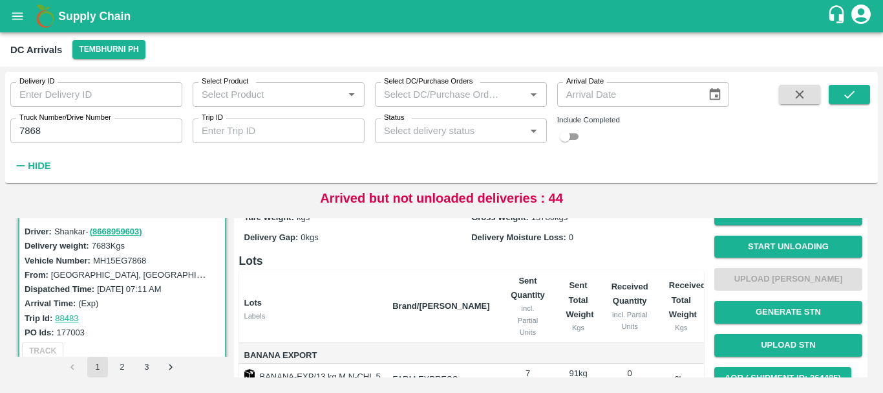
drag, startPoint x: 647, startPoint y: 272, endPoint x: 625, endPoint y: 257, distance: 26.5
click at [625, 257] on h6 "Lots" at bounding box center [471, 261] width 465 height 18
click at [728, 247] on button "Start Unloading" at bounding box center [789, 246] width 148 height 23
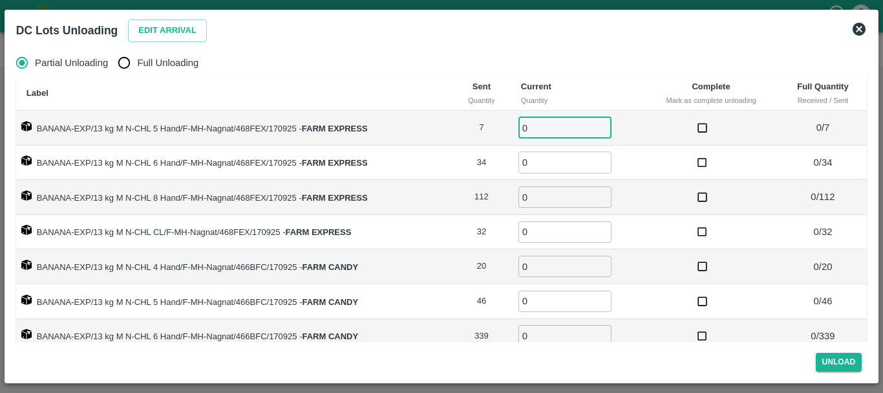
click at [548, 131] on input "0" at bounding box center [565, 127] width 93 height 21
type input "07"
click at [140, 62] on span "Full Unloading" at bounding box center [167, 63] width 61 height 14
click at [137, 62] on input "Full Unloading" at bounding box center [124, 63] width 26 height 26
radio input "true"
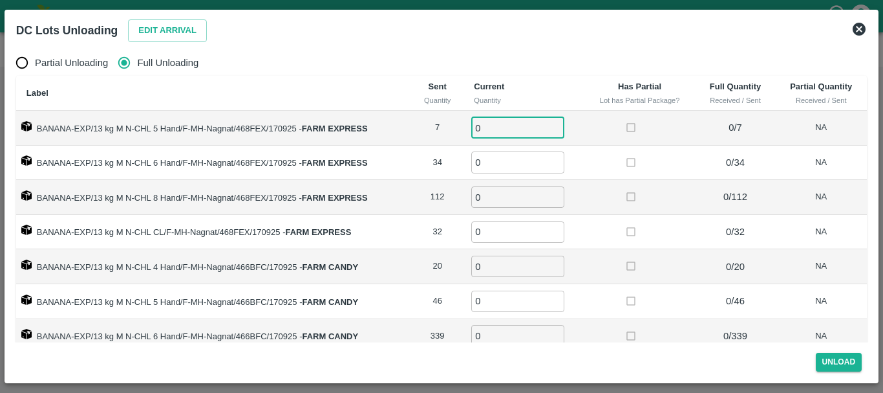
click at [510, 131] on input "0" at bounding box center [517, 127] width 93 height 21
type input "07"
click at [503, 150] on td "0 ​" at bounding box center [524, 163] width 120 height 35
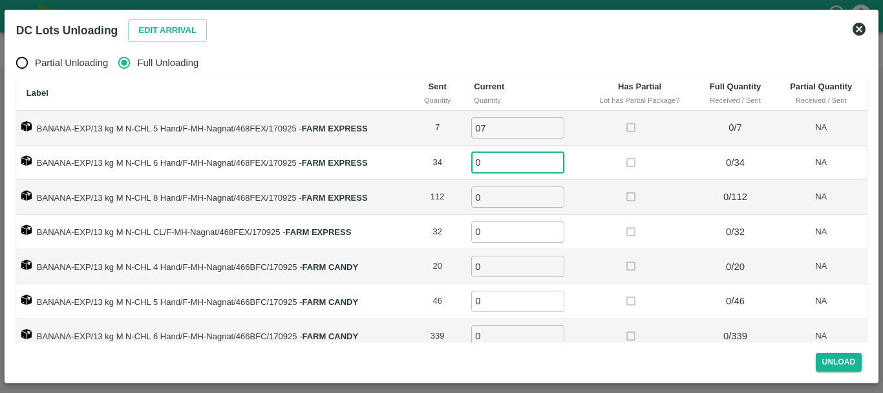
click at [506, 162] on input "0" at bounding box center [517, 161] width 93 height 21
click at [506, 162] on input "number" at bounding box center [517, 161] width 93 height 21
type input "34"
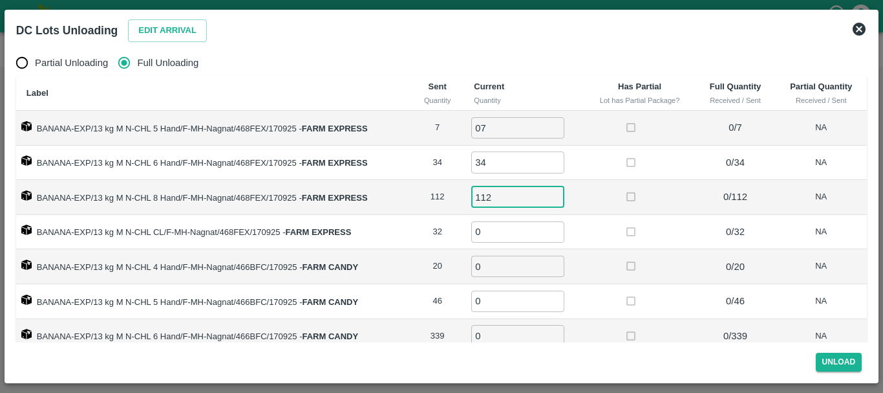
type input "112"
type input "32"
click at [452, 265] on td "20" at bounding box center [437, 266] width 52 height 35
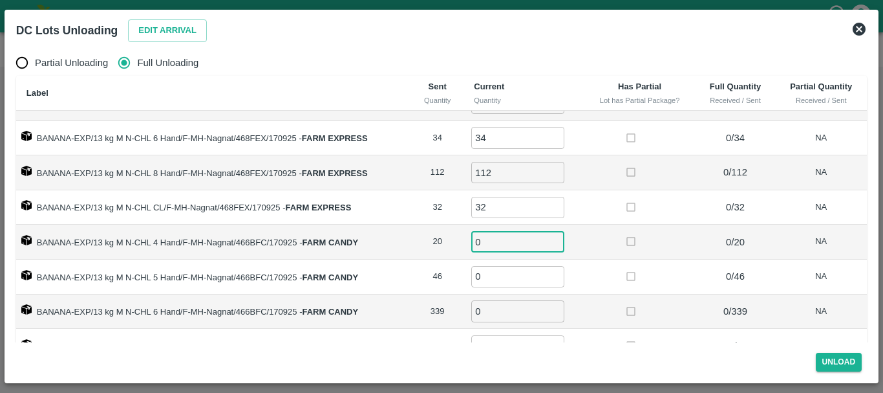
click at [491, 240] on input "0" at bounding box center [517, 241] width 93 height 21
type input "020"
type input "46"
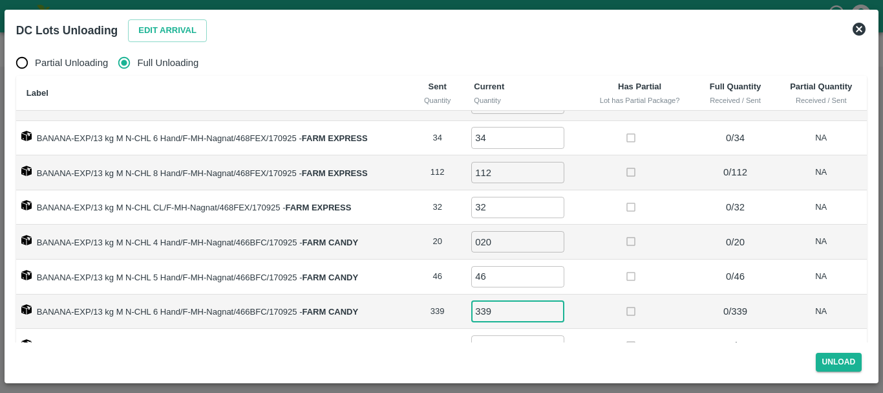
type input "339"
click at [378, 279] on td "BANANA-EXP/13 kg M N-CHL 5 Hand/F-MH-Nagnat/466BFC/170925 - FARM CANDY" at bounding box center [213, 276] width 395 height 35
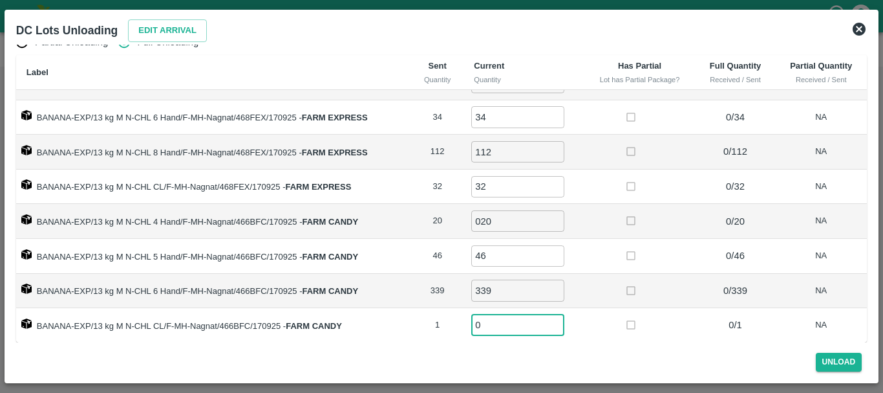
click at [493, 325] on input "0" at bounding box center [517, 324] width 93 height 21
type input "01"
click at [842, 358] on button "Unload" at bounding box center [839, 361] width 47 height 19
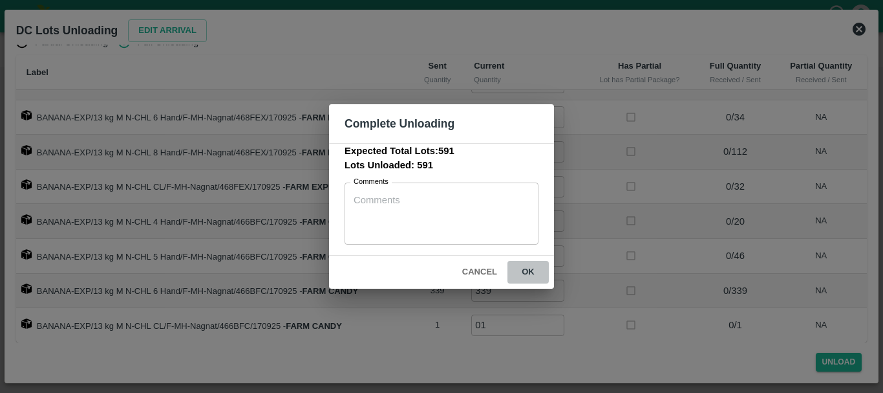
click at [528, 272] on button "ok" at bounding box center [528, 272] width 41 height 23
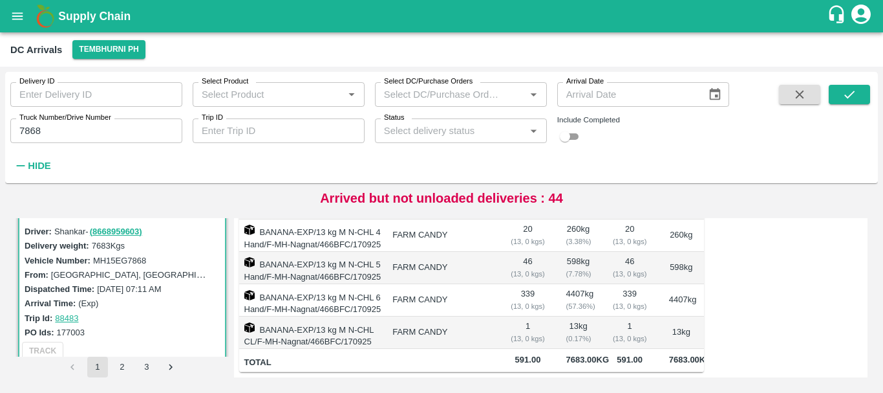
scroll to position [0, 0]
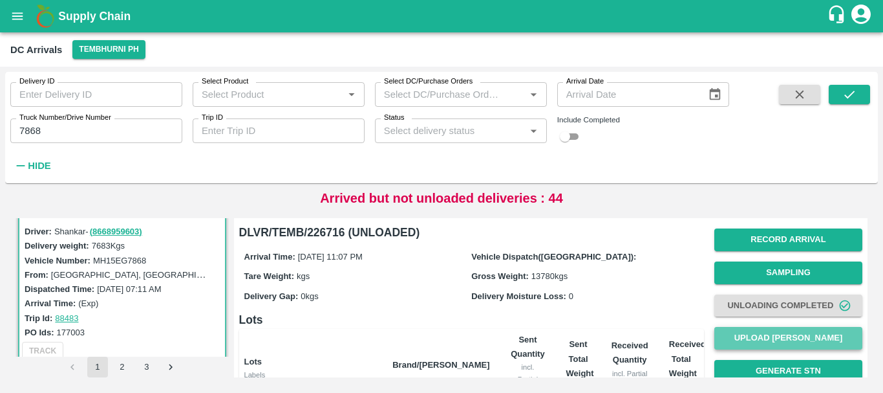
click at [746, 332] on button "Upload [PERSON_NAME]" at bounding box center [789, 338] width 148 height 23
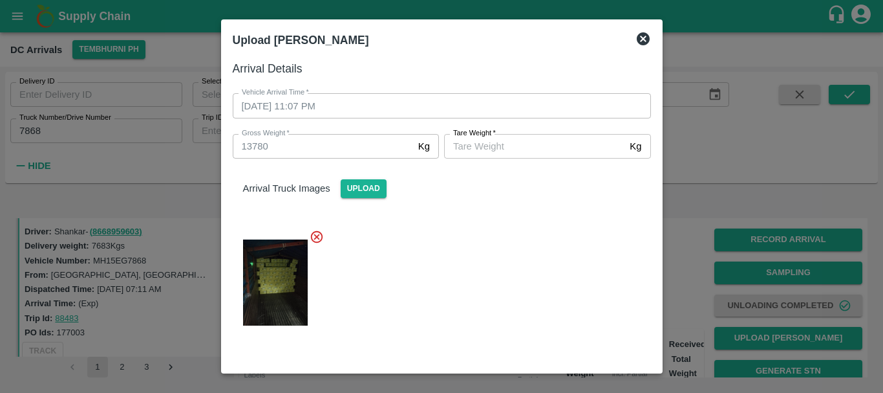
click at [490, 137] on label "Tare Weight   *" at bounding box center [474, 133] width 43 height 10
click at [490, 137] on input "Tare Weight   *" at bounding box center [534, 146] width 180 height 25
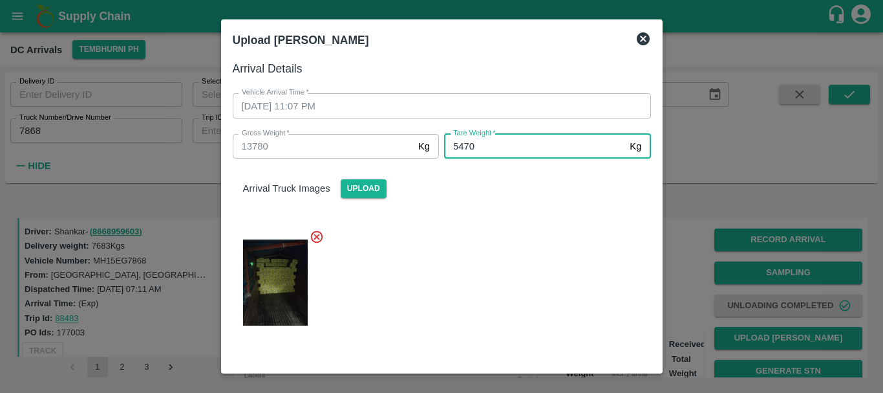
type input "5470"
click at [489, 249] on div at bounding box center [436, 279] width 429 height 120
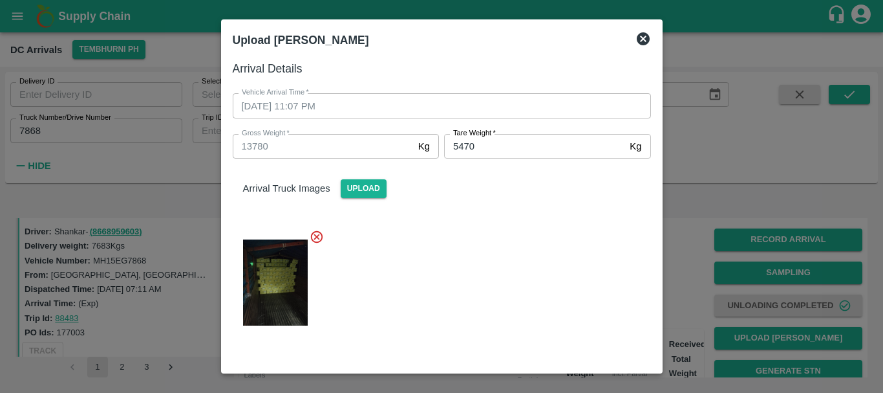
scroll to position [133, 0]
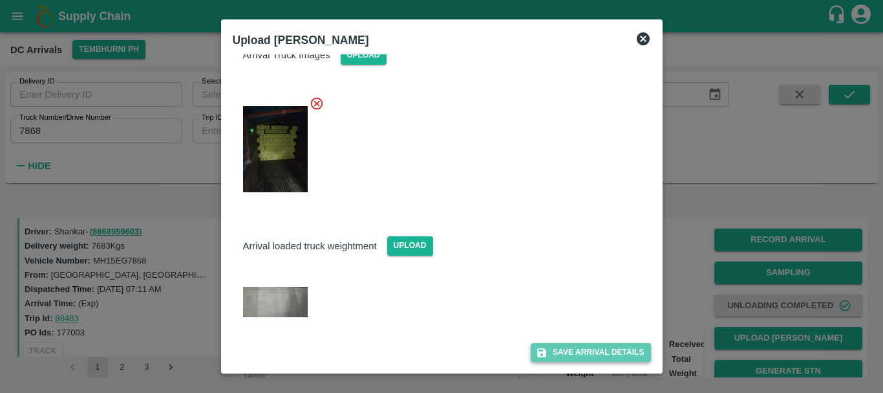
click at [566, 354] on button "Save Arrival Details" at bounding box center [591, 352] width 120 height 19
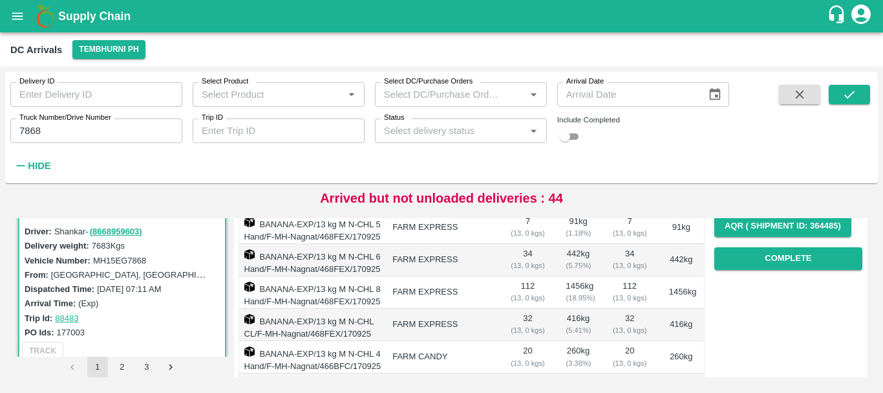
scroll to position [210, 0]
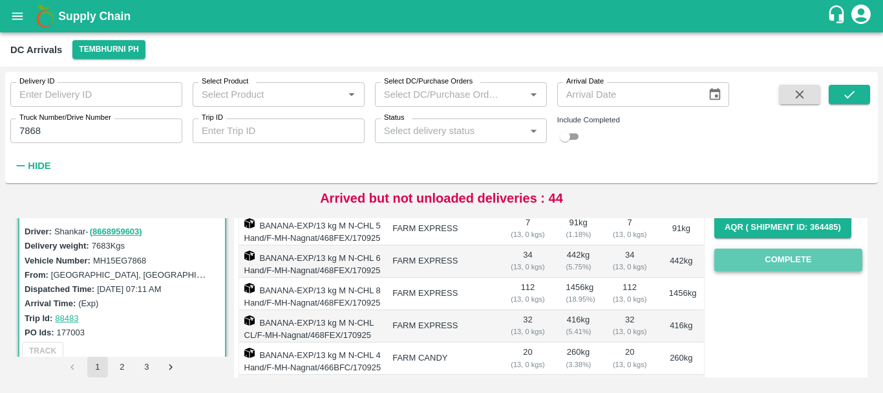
click at [740, 252] on button "Complete" at bounding box center [789, 259] width 148 height 23
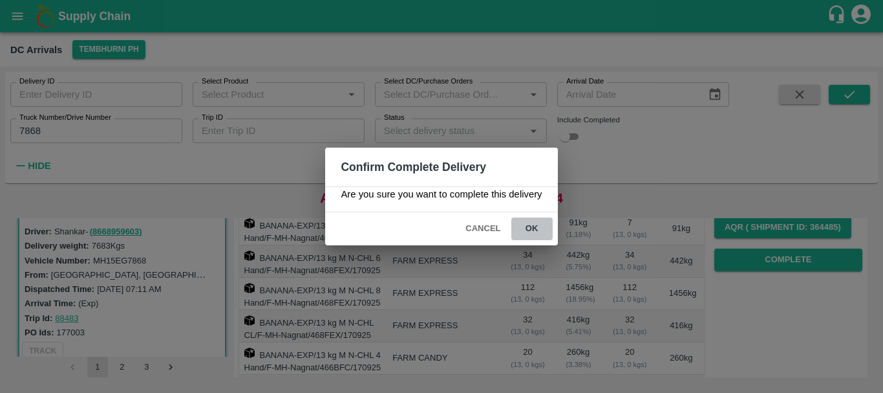
click at [537, 230] on button "ok" at bounding box center [532, 228] width 41 height 23
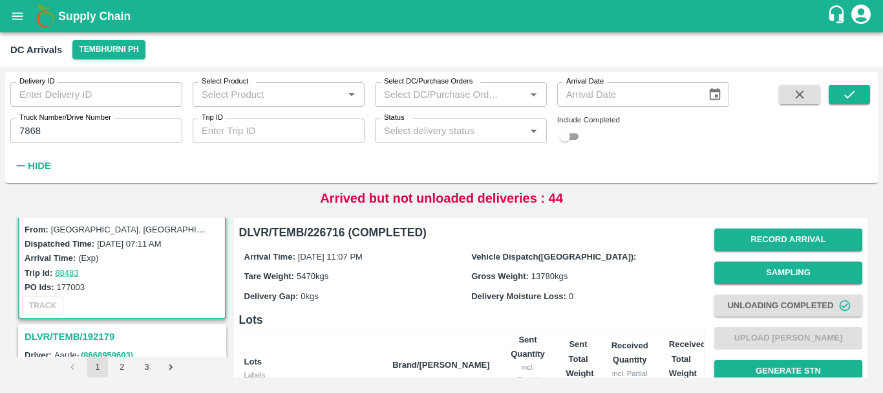
scroll to position [0, 0]
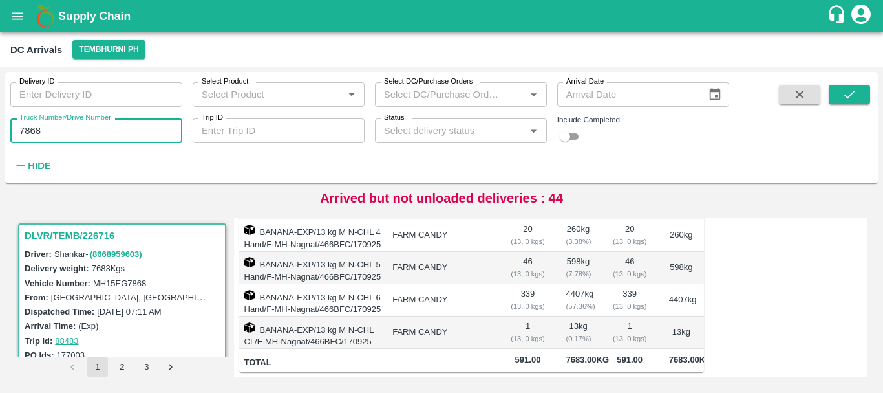
click at [76, 136] on input "7868" at bounding box center [96, 130] width 172 height 25
type input "7757"
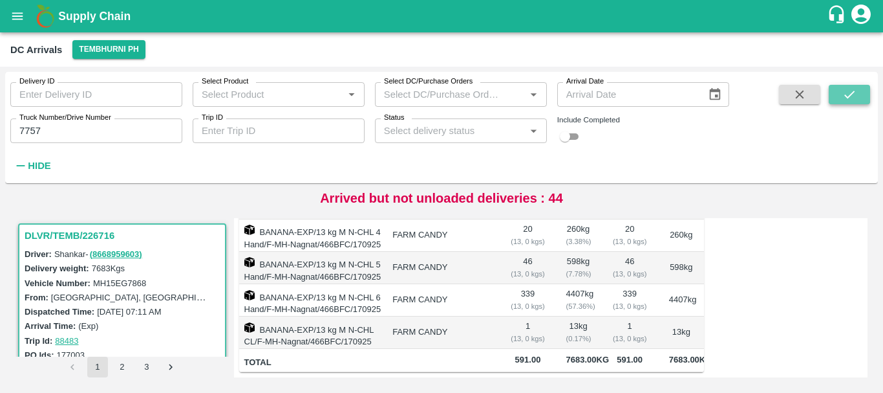
click at [839, 96] on button "submit" at bounding box center [849, 94] width 41 height 19
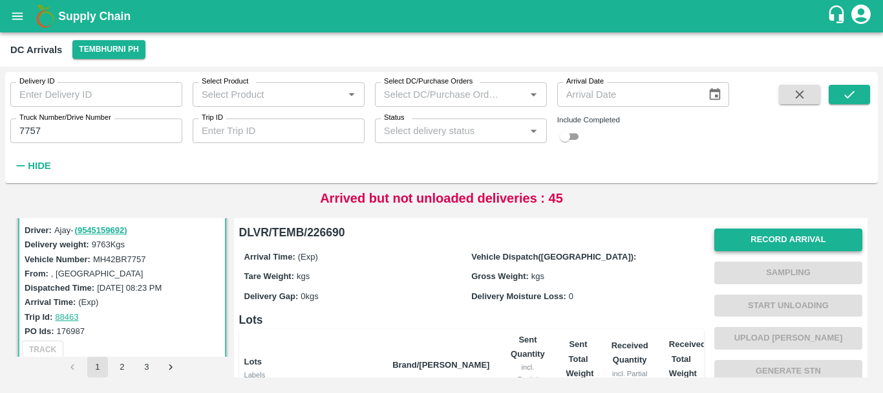
click at [757, 236] on button "Record Arrival" at bounding box center [789, 239] width 148 height 23
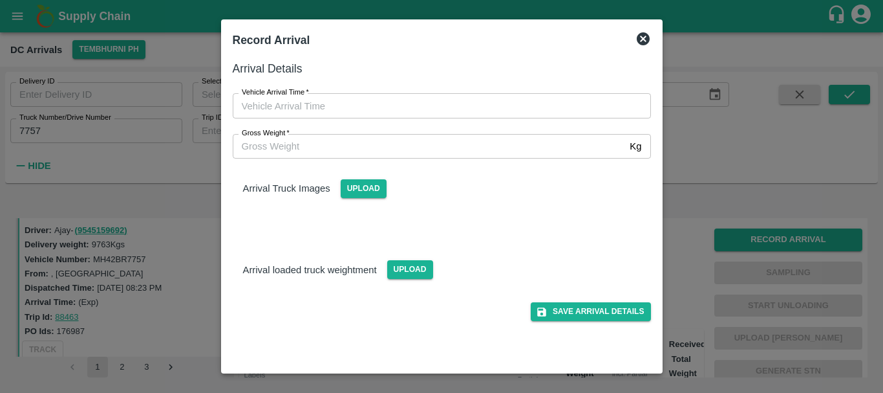
type input "DD/MM/YYYY hh:mm aa"
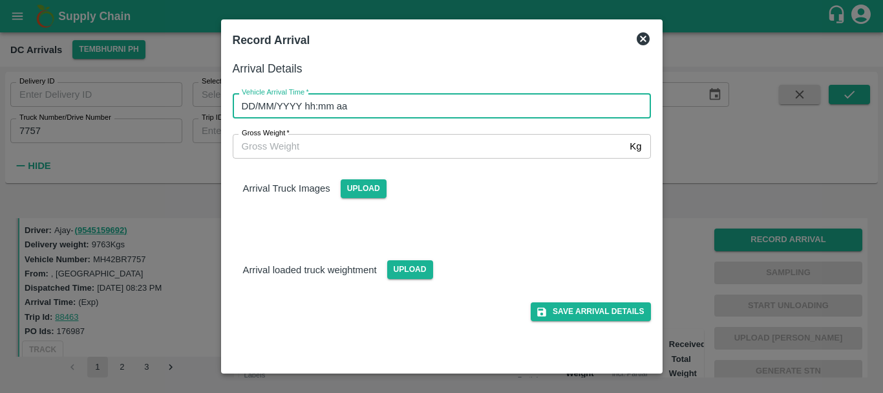
click at [457, 109] on input "DD/MM/YYYY hh:mm aa" at bounding box center [437, 105] width 409 height 25
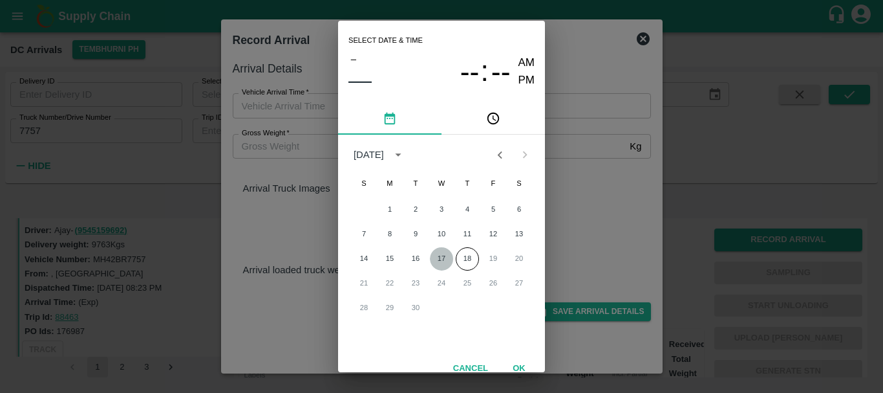
click at [436, 257] on button "17" at bounding box center [441, 258] width 23 height 23
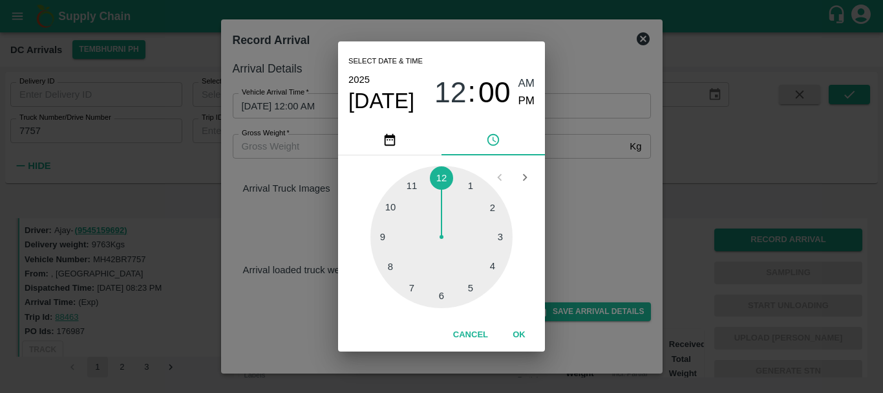
click at [446, 175] on div at bounding box center [442, 237] width 142 height 142
click at [523, 80] on span "AM" at bounding box center [527, 83] width 17 height 17
click at [492, 199] on div at bounding box center [442, 237] width 142 height 142
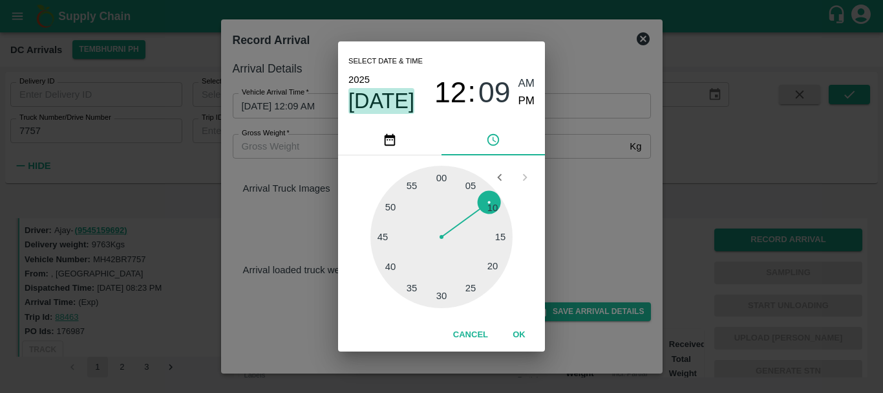
click at [401, 109] on span "Sep 17" at bounding box center [382, 101] width 66 height 26
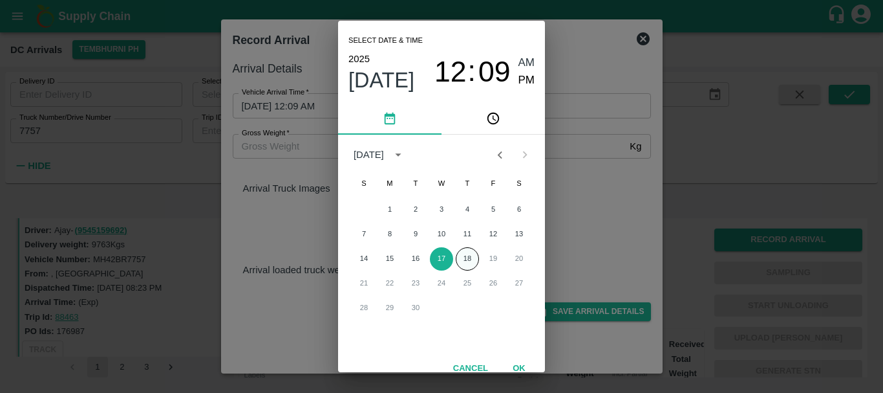
click at [463, 256] on button "18" at bounding box center [467, 258] width 23 height 23
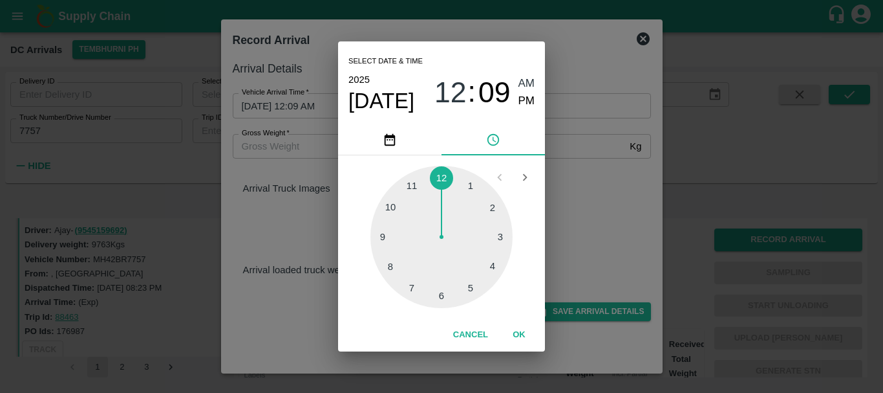
click at [389, 100] on span "Sep 18" at bounding box center [382, 101] width 66 height 26
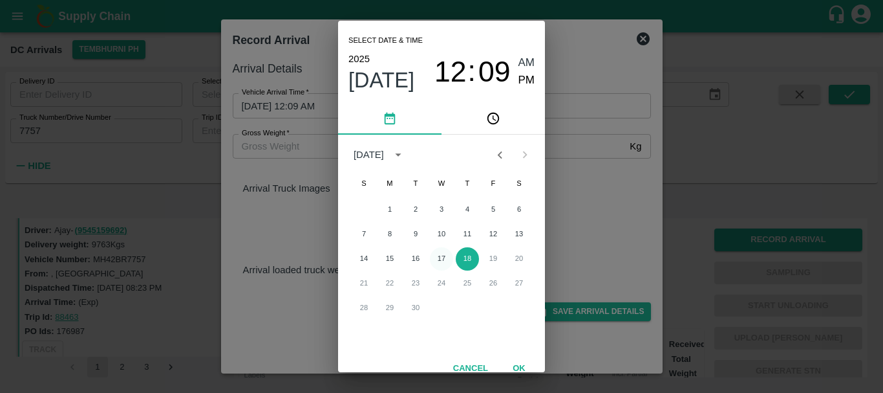
click at [434, 252] on button "17" at bounding box center [441, 258] width 23 height 23
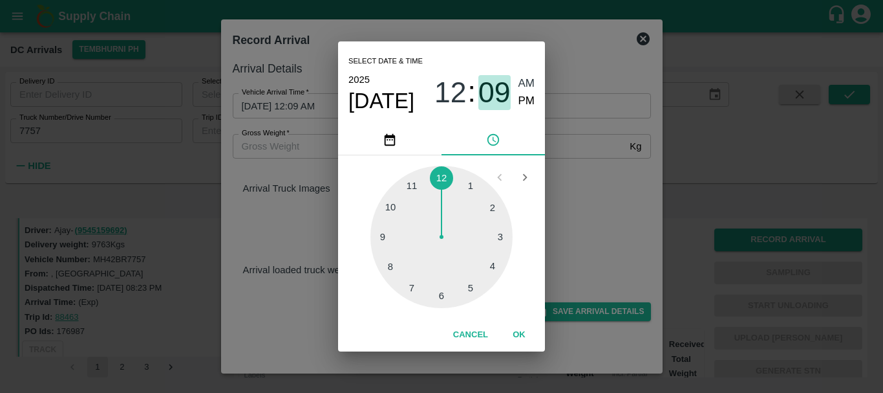
click at [496, 102] on span "09" at bounding box center [495, 93] width 32 height 34
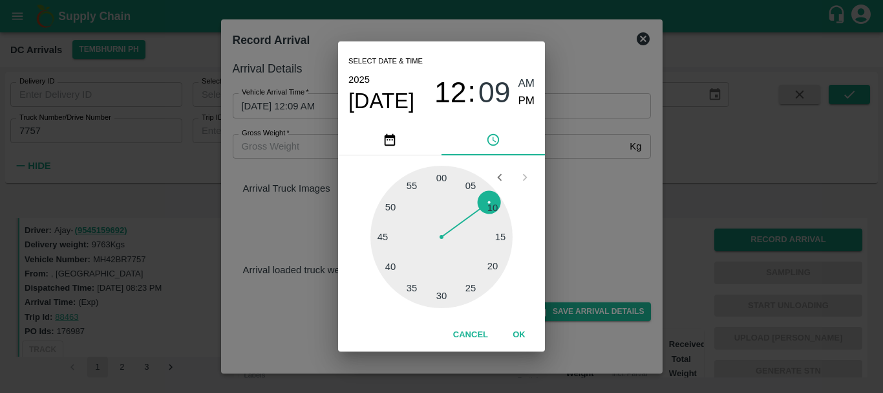
click at [495, 208] on div at bounding box center [442, 237] width 142 height 142
type input "17/09/2025 12:10 AM"
click at [524, 85] on span "AM" at bounding box center [527, 83] width 17 height 17
click at [570, 169] on div "Select date & time 2025 Sep 17 12 : 10 AM PM 05 10 15 20 25 30 35 40 45 50 55 0…" at bounding box center [441, 196] width 883 height 393
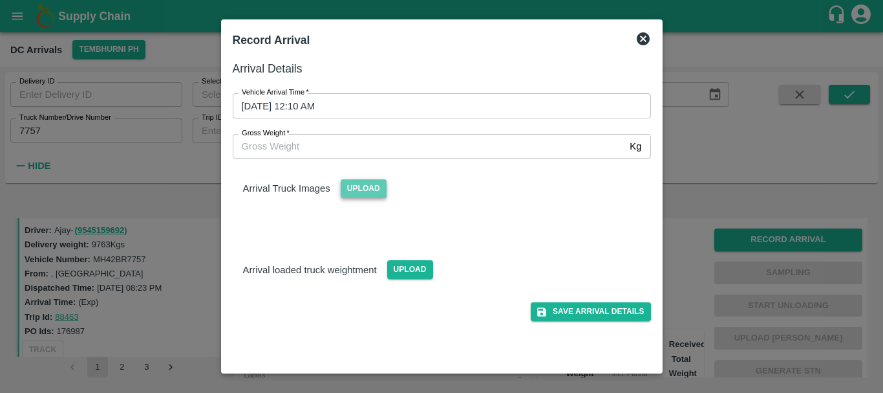
click at [371, 179] on span "Upload" at bounding box center [364, 188] width 46 height 19
click at [0, 0] on input "Upload" at bounding box center [0, 0] width 0 height 0
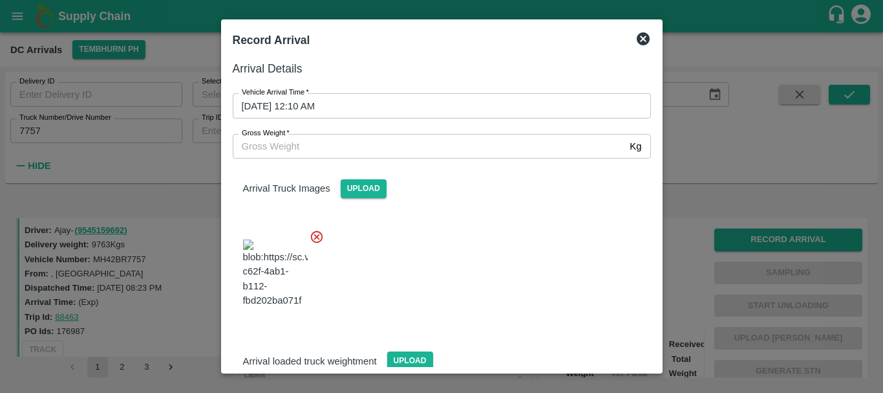
scroll to position [98, 0]
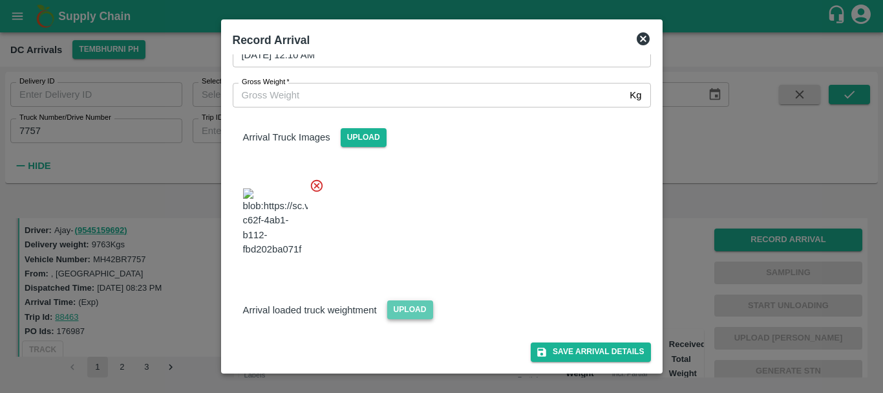
click at [418, 308] on span "Upload" at bounding box center [410, 309] width 46 height 19
click at [0, 0] on input "Upload" at bounding box center [0, 0] width 0 height 0
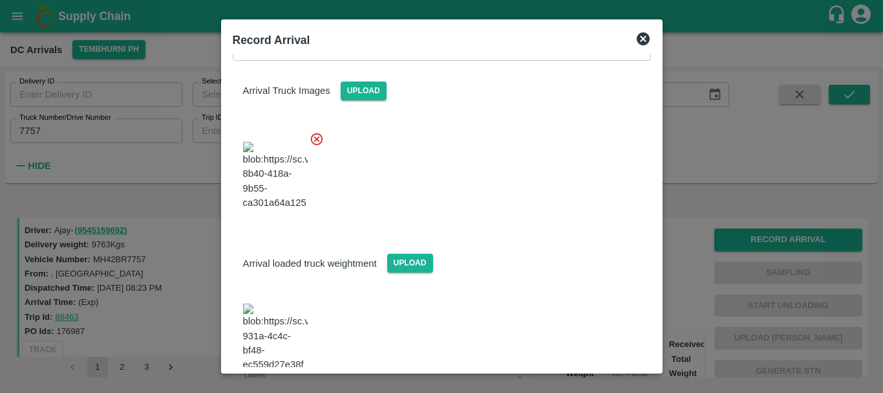
scroll to position [156, 0]
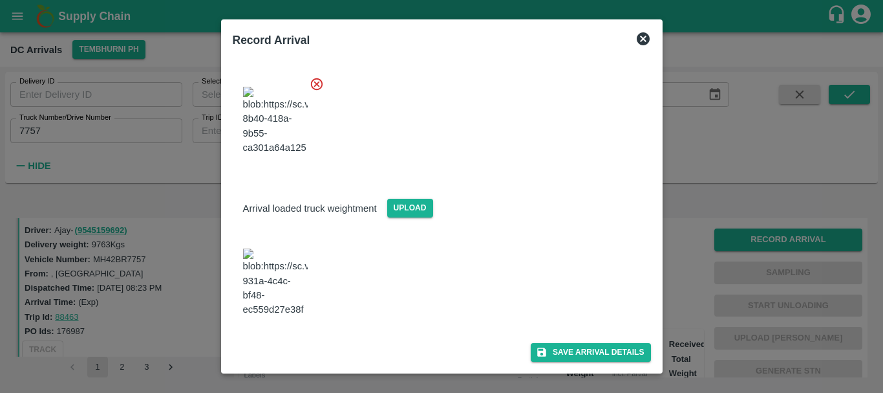
click at [282, 311] on img at bounding box center [275, 282] width 65 height 68
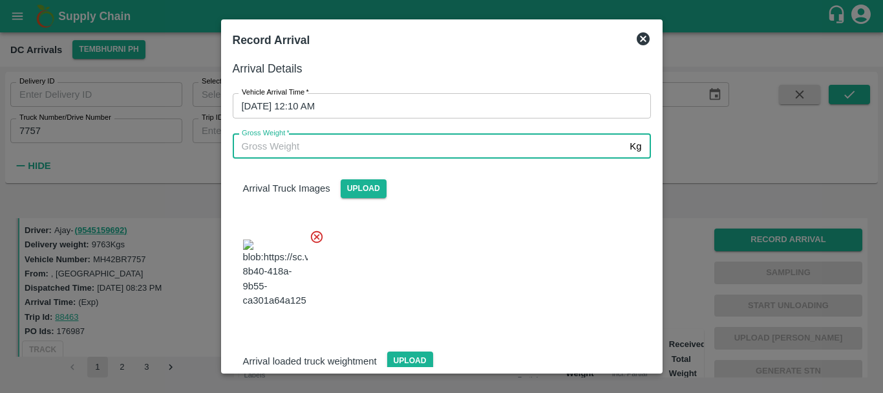
click at [303, 140] on input "Gross Weight   *" at bounding box center [429, 146] width 393 height 25
type input "16625"
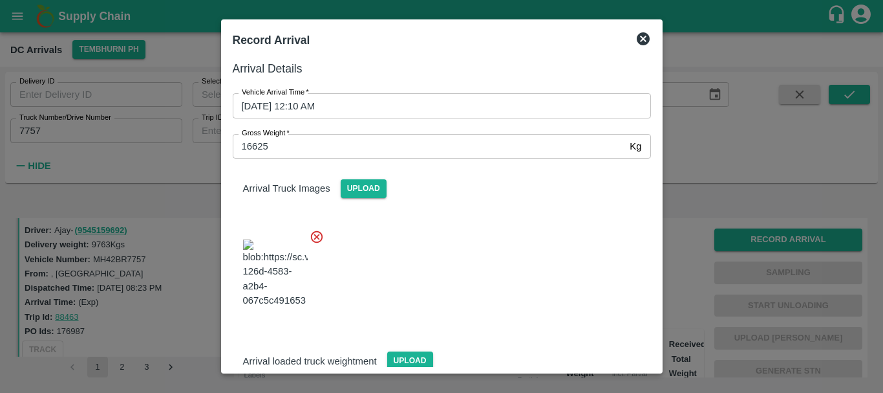
click at [447, 262] on div at bounding box center [436, 270] width 429 height 102
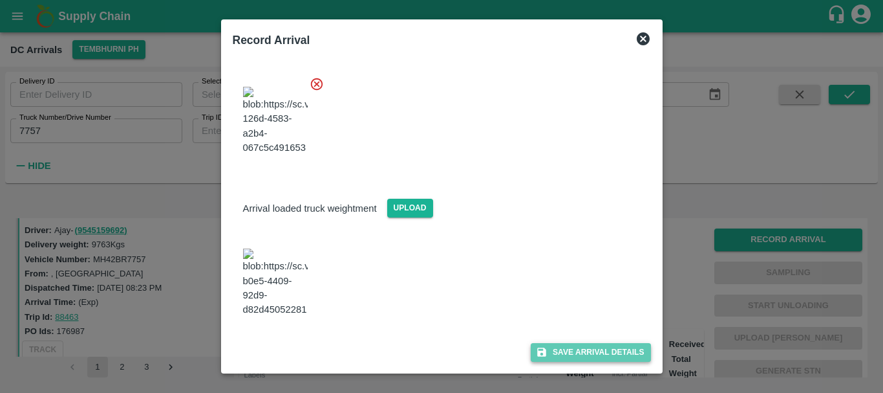
click at [551, 354] on button "Save Arrival Details" at bounding box center [591, 352] width 120 height 19
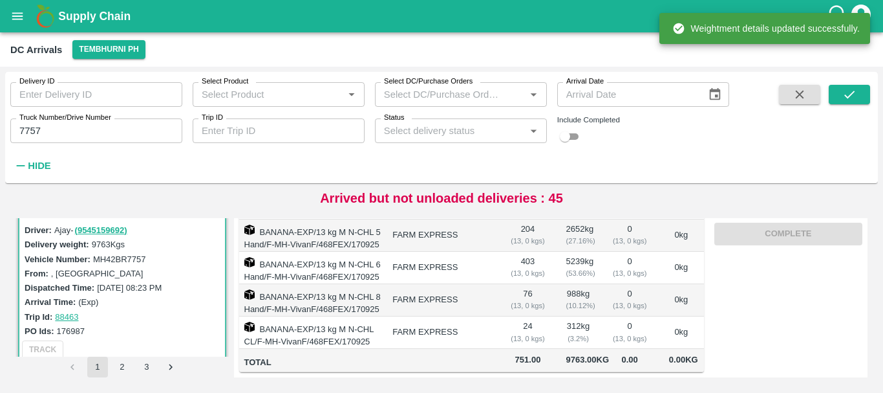
scroll to position [0, 0]
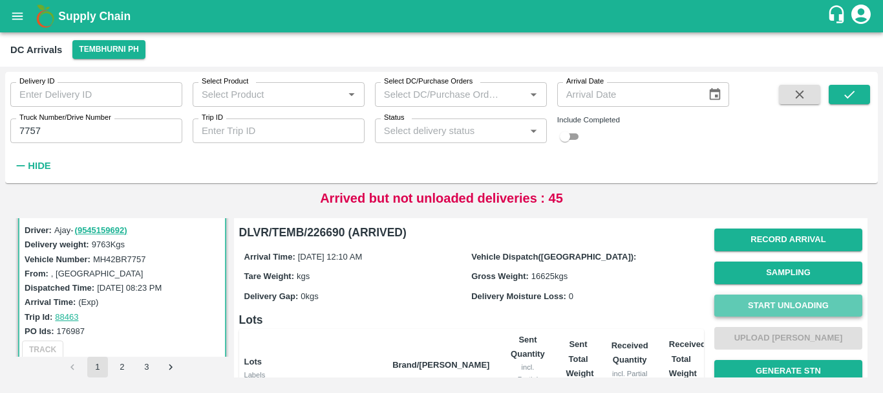
click at [753, 304] on button "Start Unloading" at bounding box center [789, 305] width 148 height 23
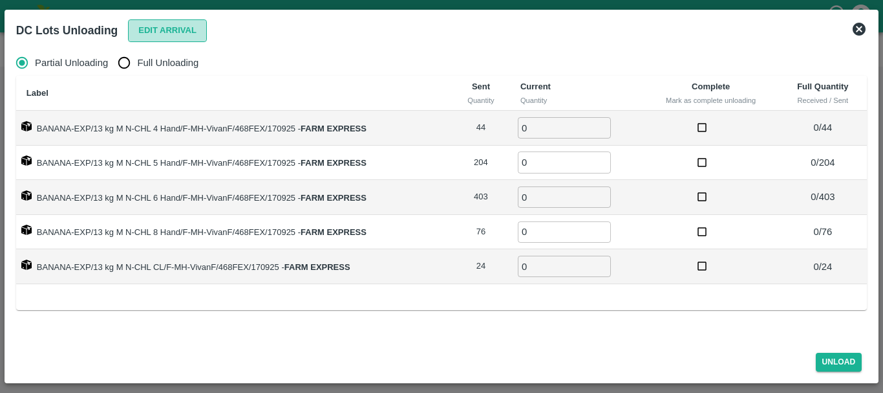
click at [156, 30] on button "Edit Arrival" at bounding box center [167, 30] width 79 height 23
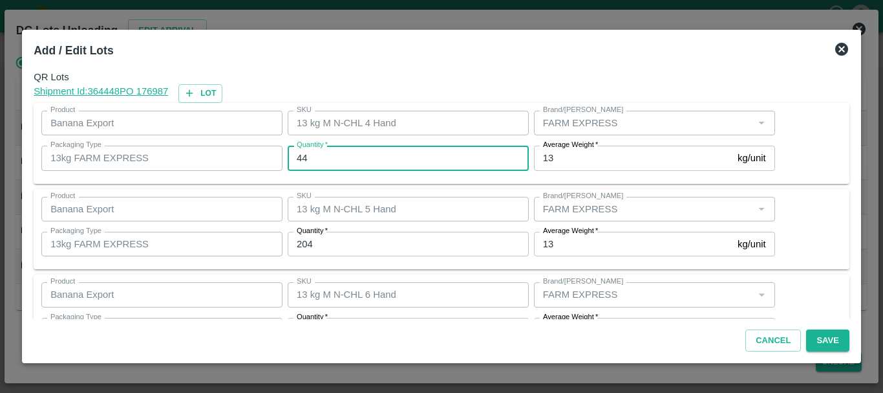
click at [341, 153] on input "44" at bounding box center [408, 158] width 241 height 25
type input "4"
type input "48"
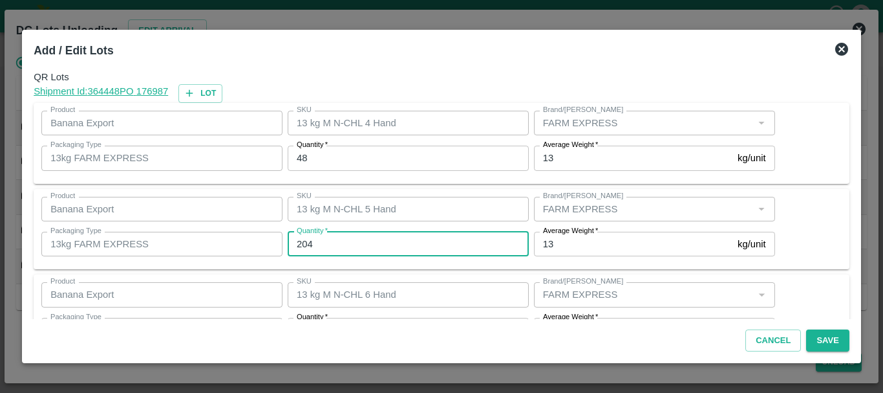
type input "3"
type input "200"
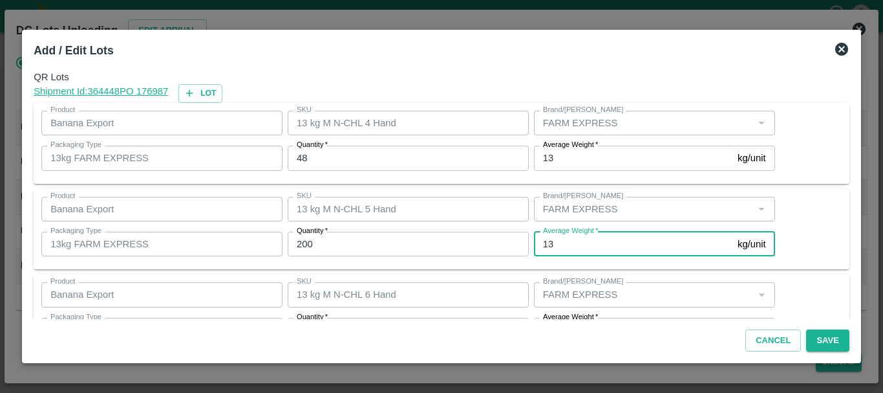
scroll to position [23, 0]
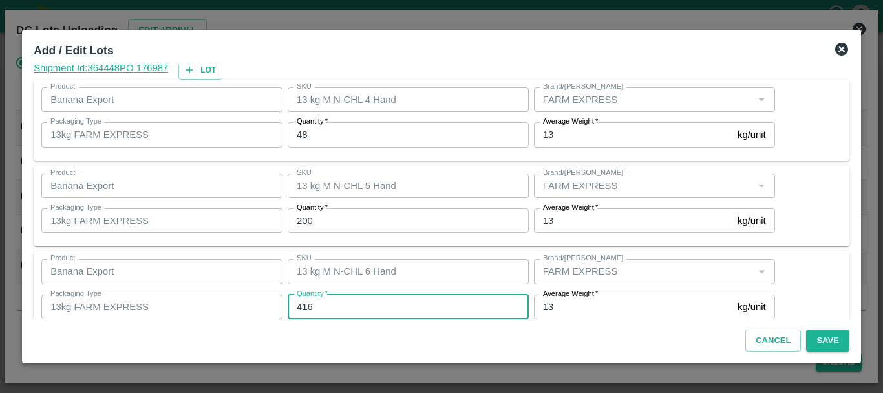
type input "416"
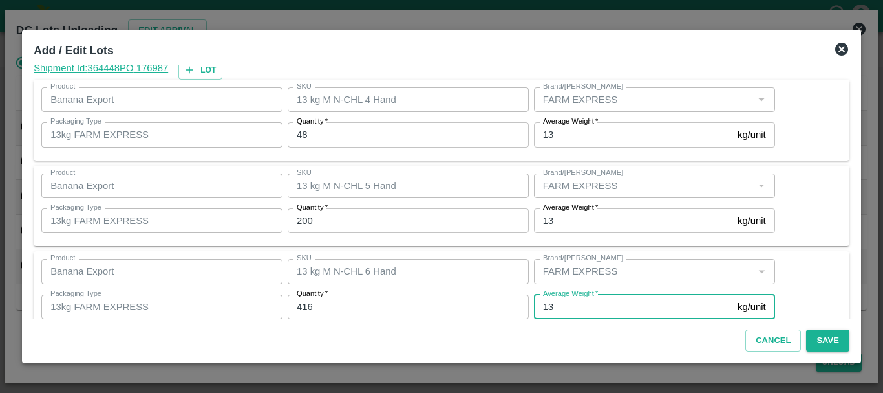
scroll to position [219, 0]
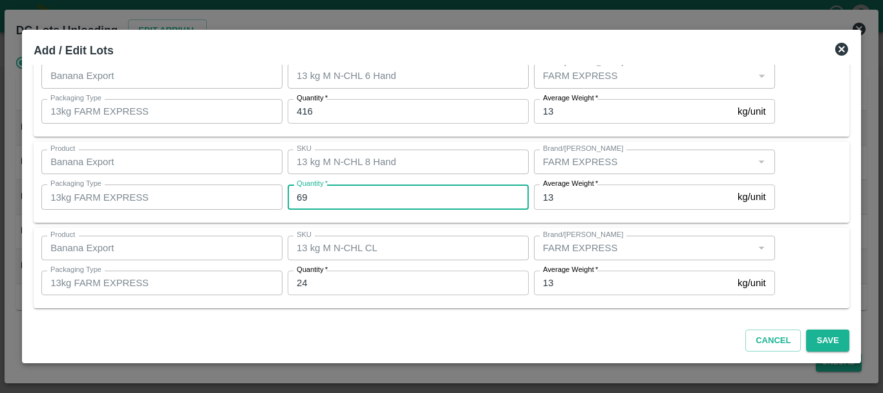
type input "69"
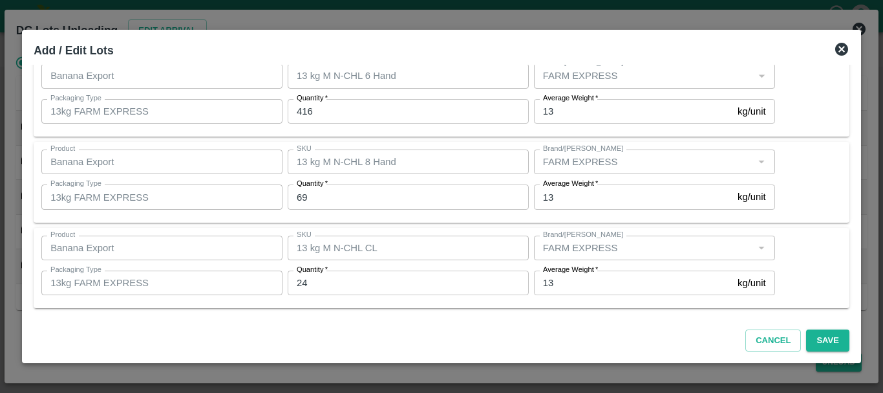
click at [358, 280] on input "24" at bounding box center [408, 282] width 241 height 25
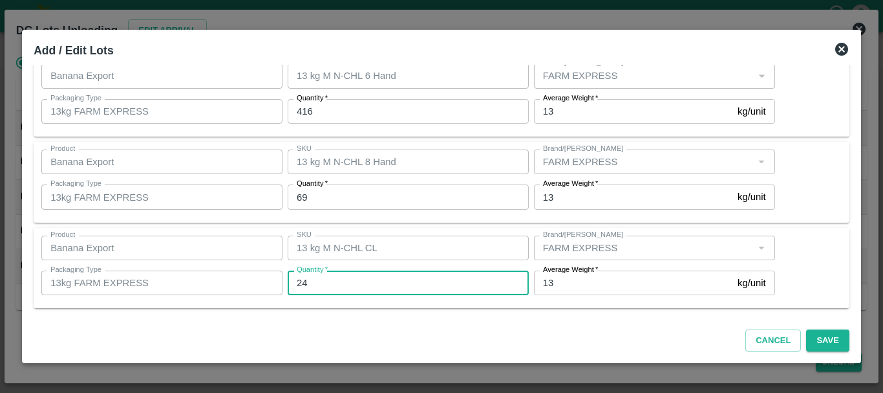
type input "2"
type input "17"
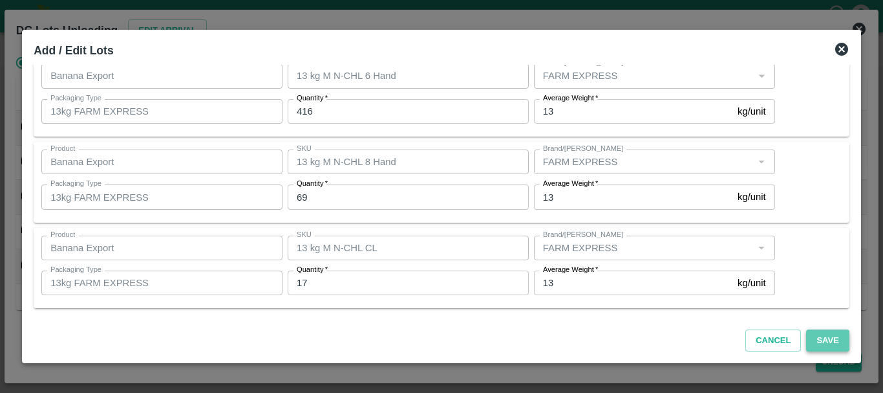
click at [808, 335] on button "Save" at bounding box center [827, 340] width 43 height 23
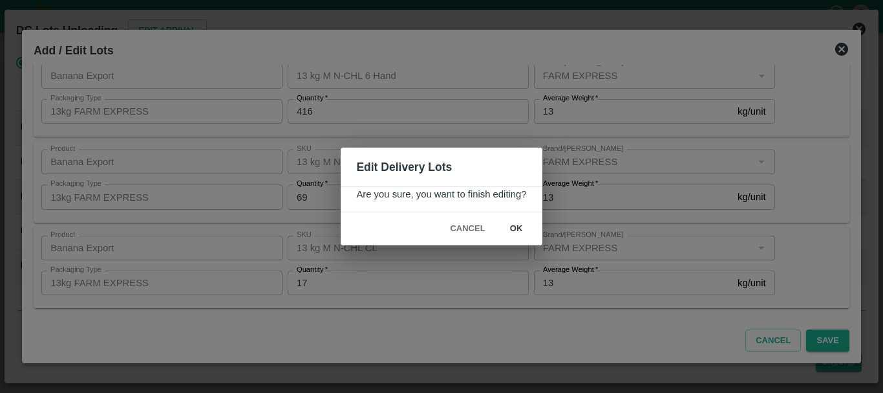
click at [509, 229] on button "ok" at bounding box center [516, 228] width 41 height 23
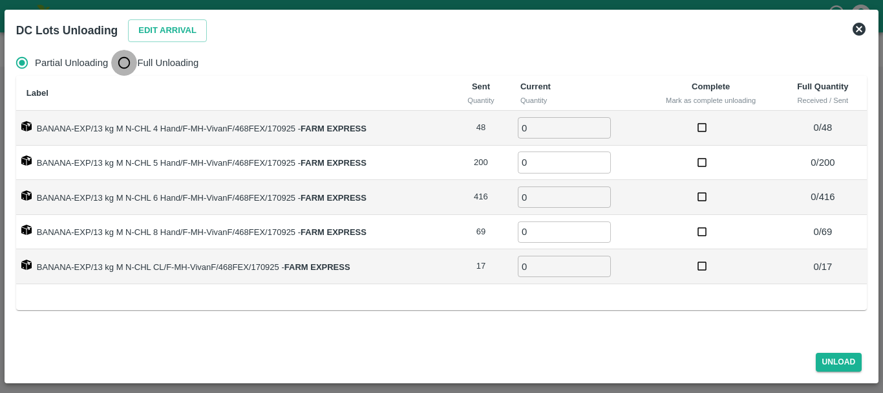
click at [127, 52] on input "Full Unloading" at bounding box center [124, 63] width 26 height 26
radio input "true"
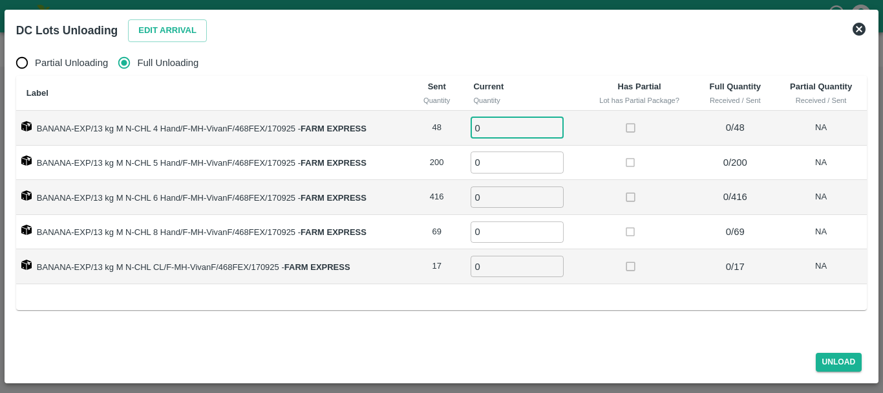
click at [523, 122] on input "0" at bounding box center [517, 127] width 93 height 21
type input "048"
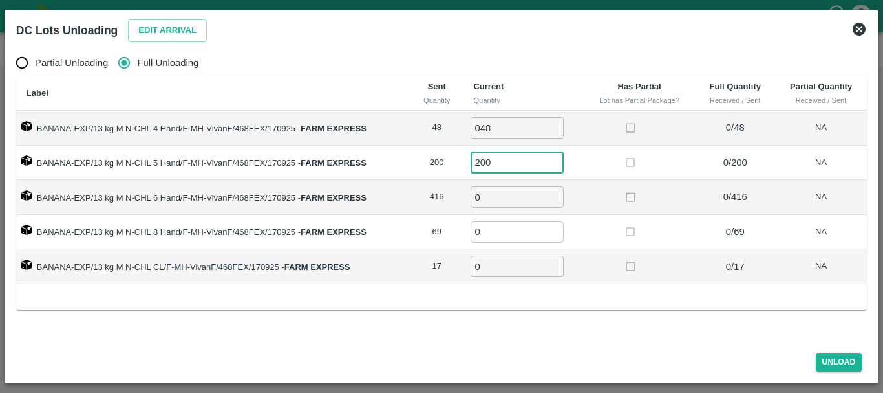
type input "200"
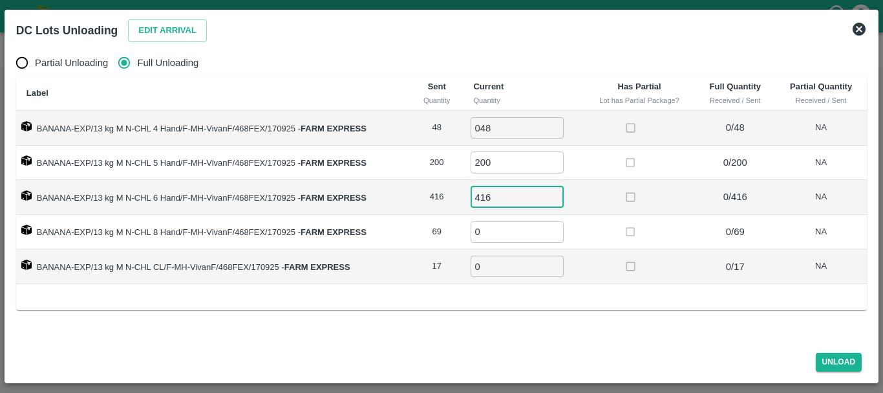
type input "416"
type input "69"
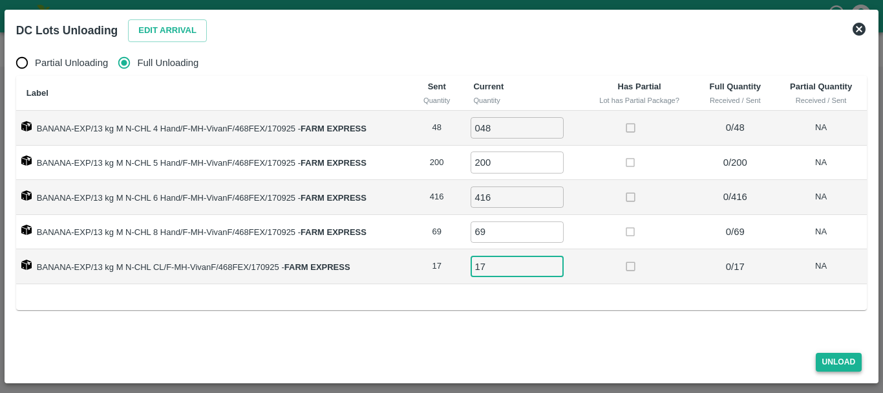
type input "17"
click at [818, 357] on button "Unload" at bounding box center [839, 361] width 47 height 19
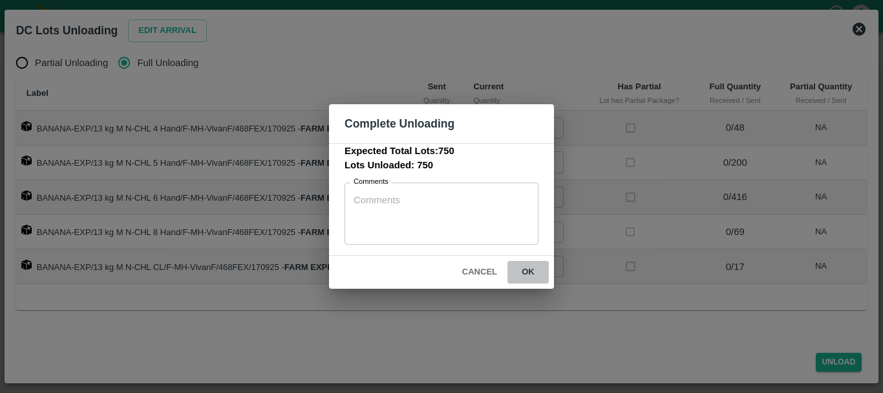
click at [529, 281] on button "ok" at bounding box center [528, 272] width 41 height 23
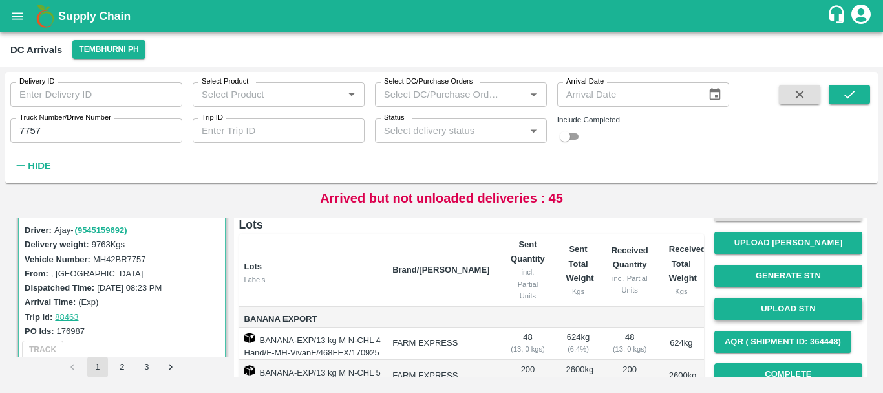
scroll to position [33, 0]
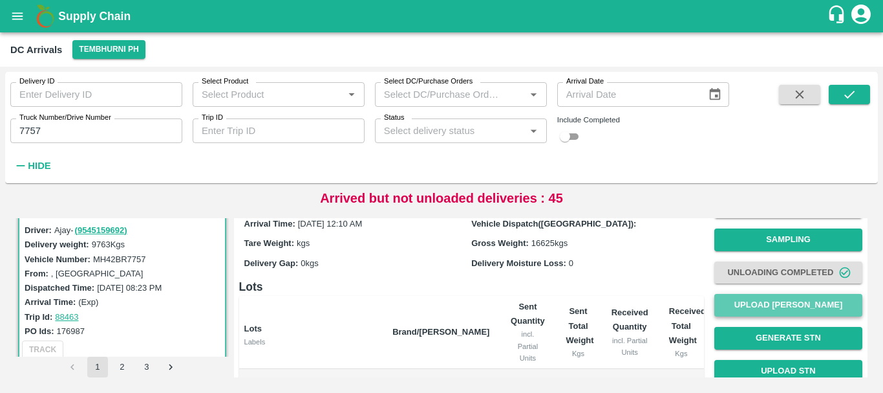
click at [759, 304] on button "Upload [PERSON_NAME]" at bounding box center [789, 305] width 148 height 23
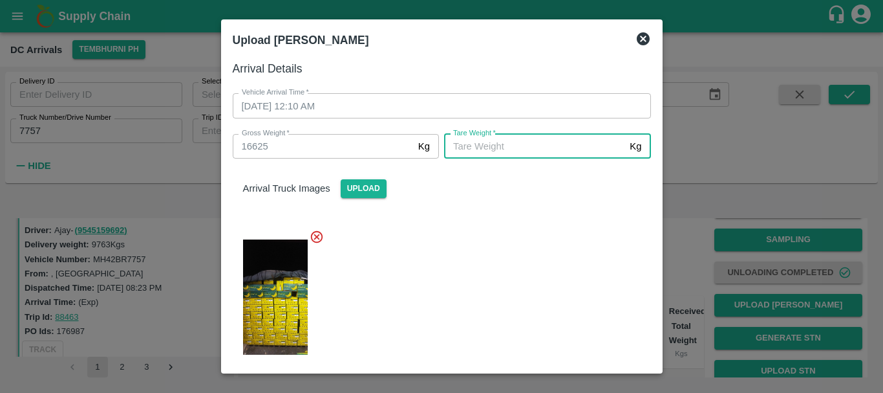
click at [533, 153] on input "Tare Weight   *" at bounding box center [534, 146] width 180 height 25
type input "5995"
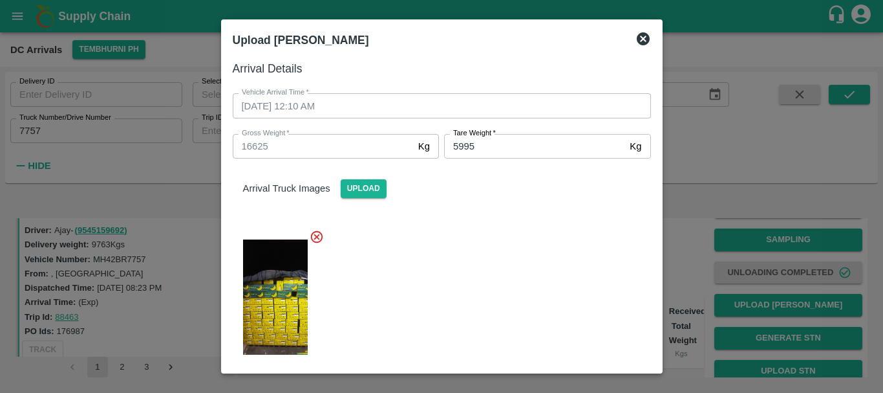
click at [519, 253] on div at bounding box center [436, 293] width 429 height 149
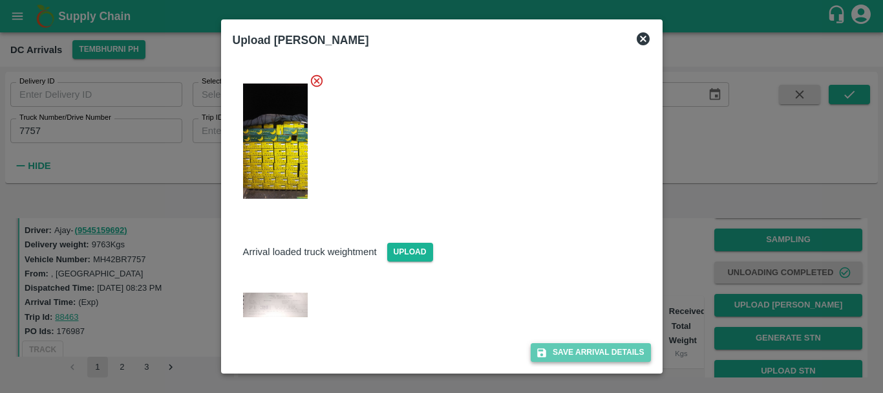
click at [559, 348] on button "Save Arrival Details" at bounding box center [591, 352] width 120 height 19
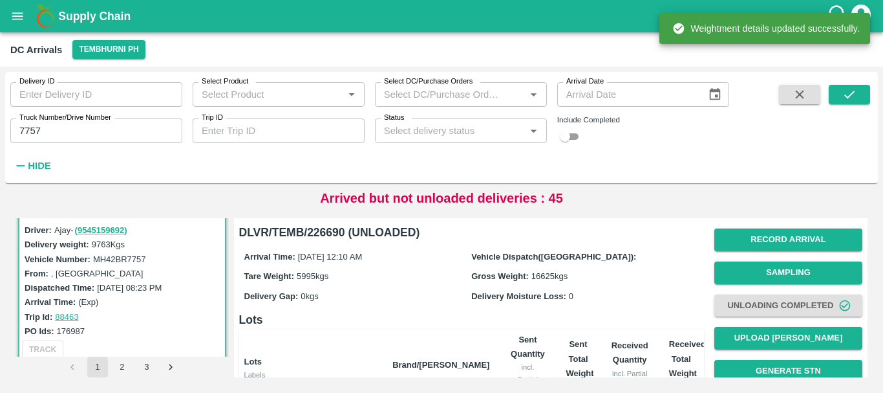
scroll to position [306, 0]
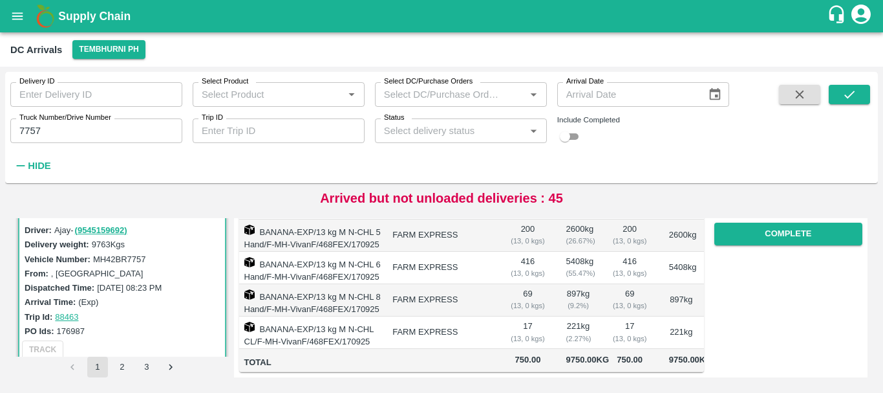
drag, startPoint x: 520, startPoint y: 288, endPoint x: 509, endPoint y: 290, distance: 11.1
click at [509, 316] on td "17 ( 13, 0 kgs)" at bounding box center [528, 332] width 56 height 32
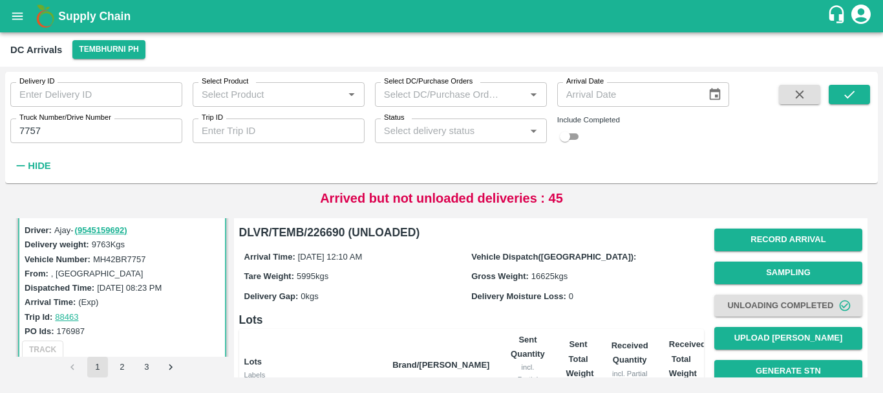
scroll to position [156, 0]
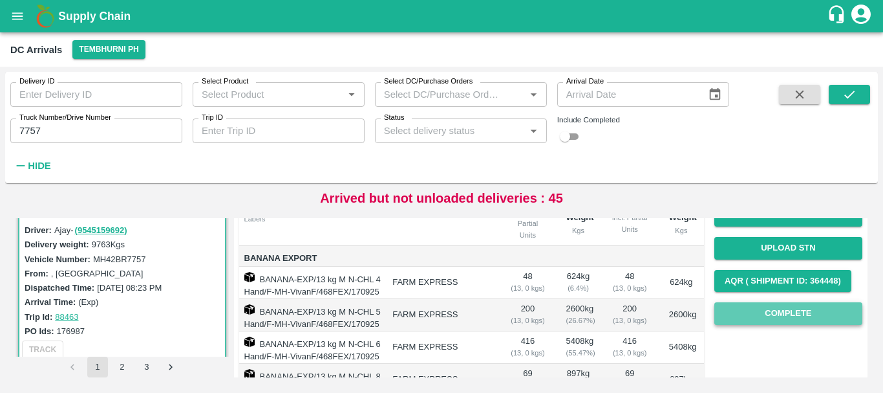
click at [742, 318] on button "Complete" at bounding box center [789, 313] width 148 height 23
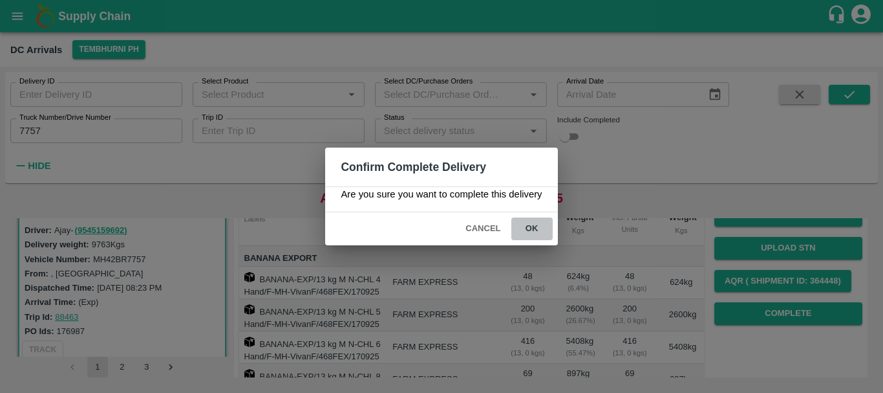
click at [531, 225] on button "ok" at bounding box center [532, 228] width 41 height 23
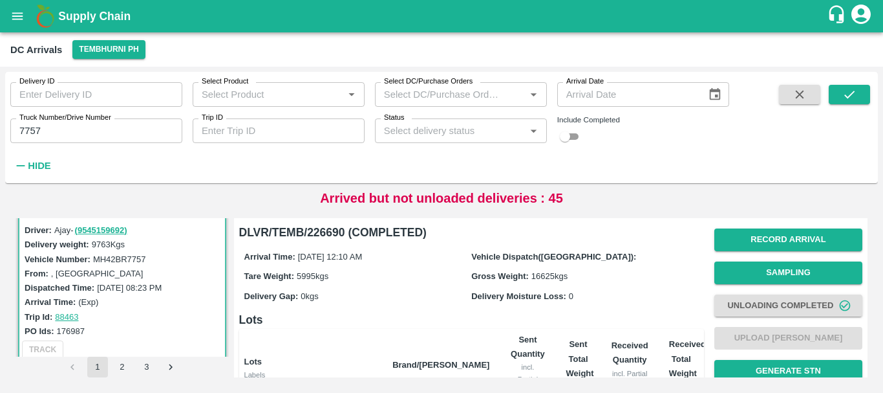
scroll to position [0, 0]
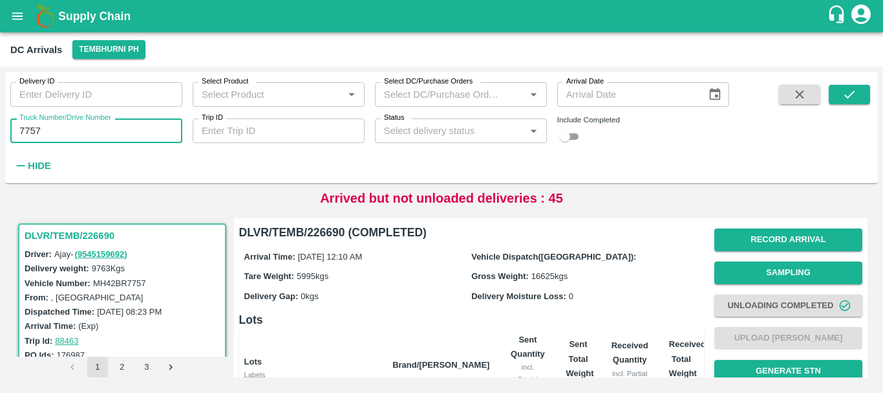
click at [109, 131] on input "7757" at bounding box center [96, 130] width 172 height 25
type input "7172"
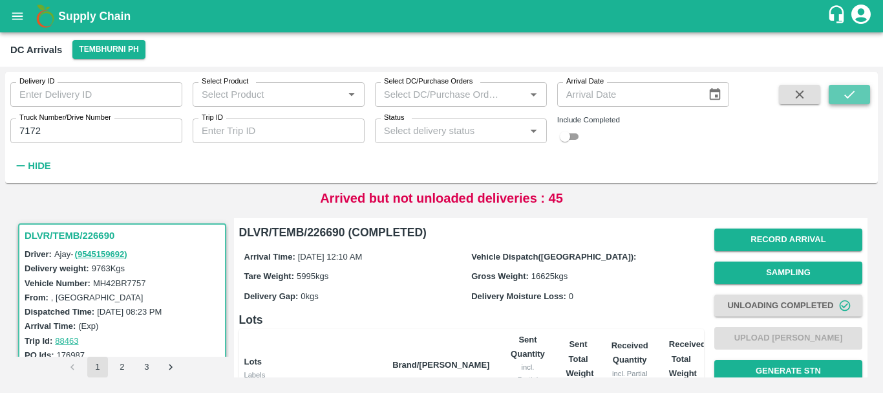
click at [847, 91] on icon "submit" at bounding box center [850, 94] width 14 height 14
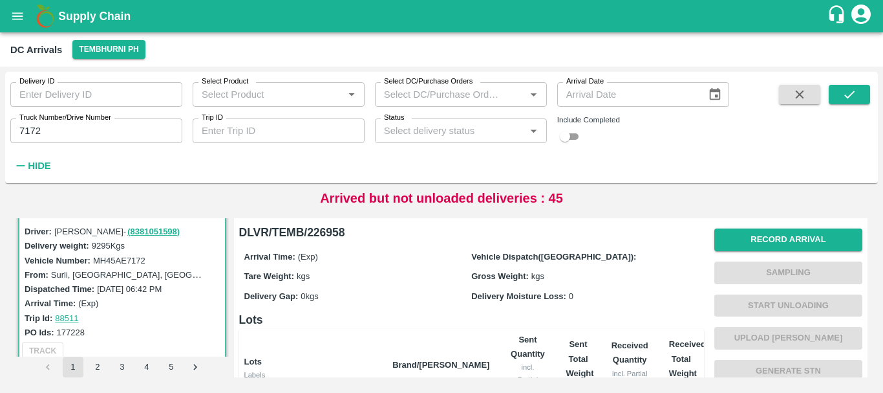
scroll to position [23, 0]
click at [181, 303] on div "Arrival Time: (Exp)" at bounding box center [124, 302] width 199 height 14
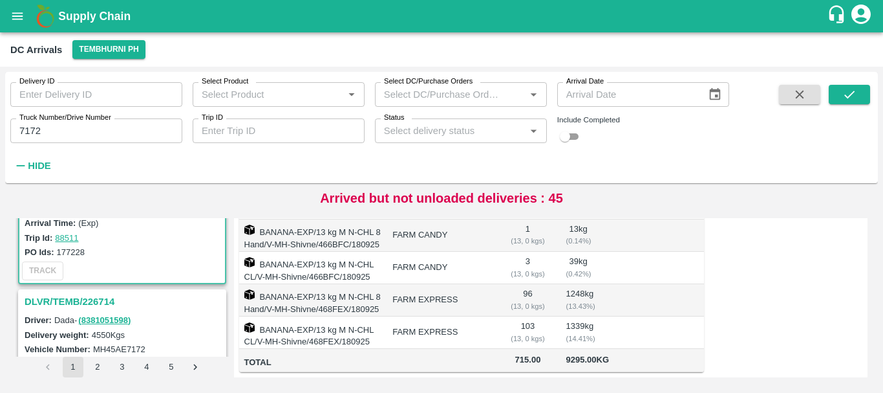
scroll to position [161, 0]
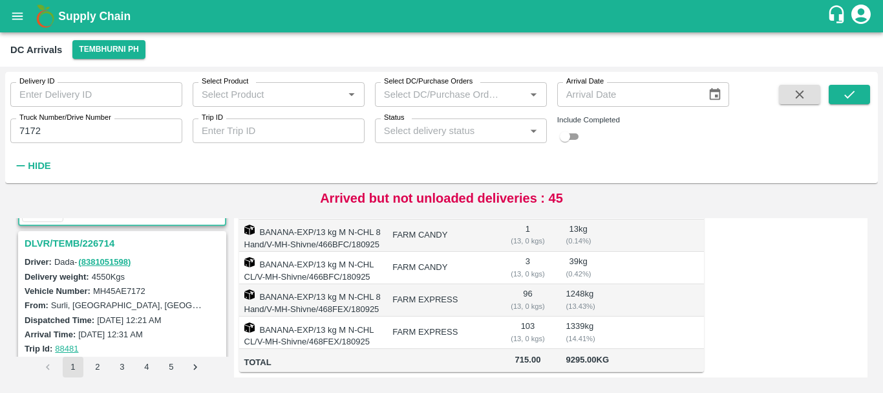
click at [85, 243] on h3 "DLVR/TEMB/226714" at bounding box center [124, 243] width 199 height 17
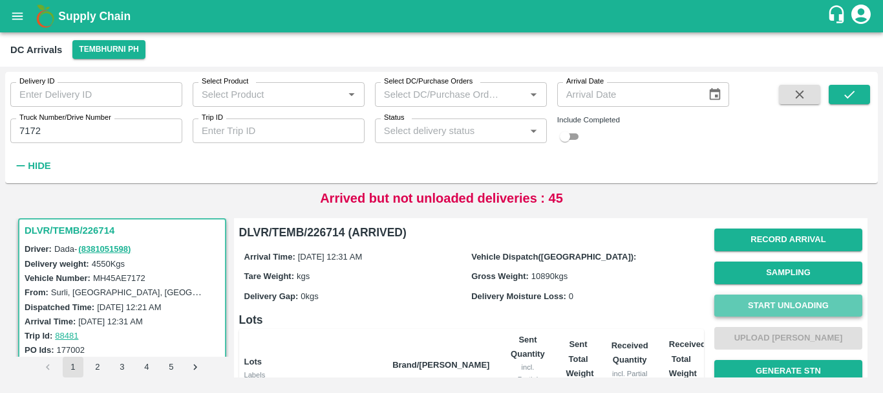
click at [740, 305] on button "Start Unloading" at bounding box center [789, 305] width 148 height 23
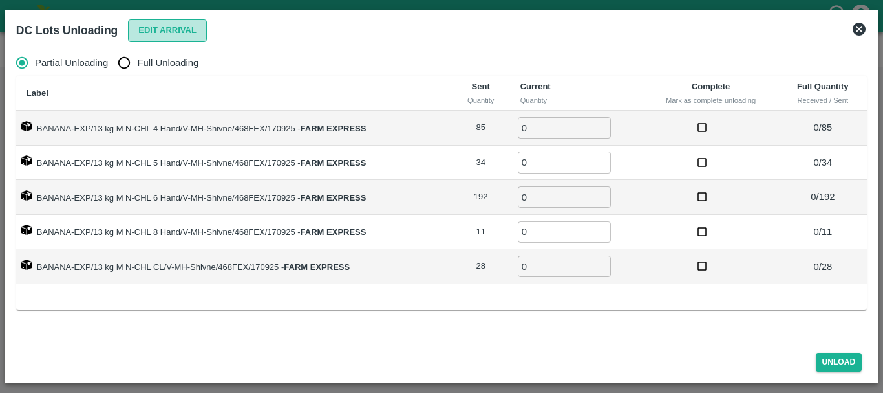
click at [157, 34] on button "Edit Arrival" at bounding box center [167, 30] width 79 height 23
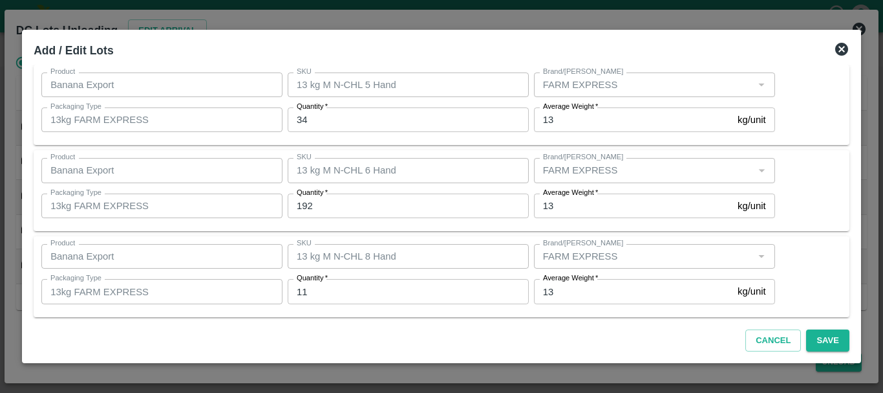
scroll to position [124, 0]
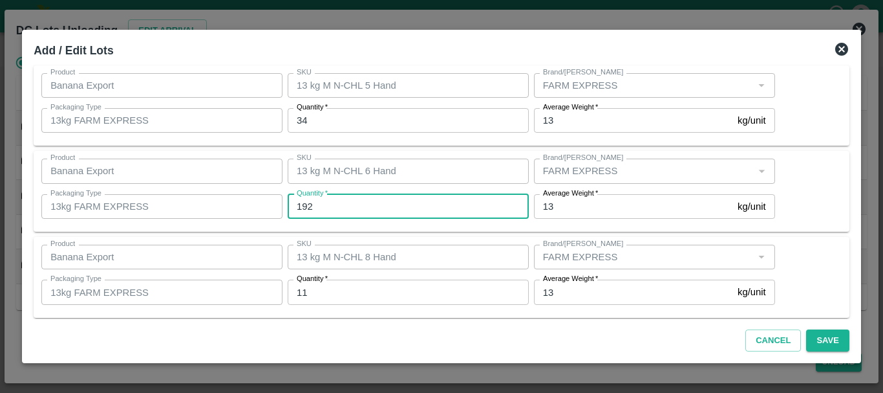
click at [346, 206] on input "192" at bounding box center [408, 206] width 241 height 25
type input "1"
type input "0"
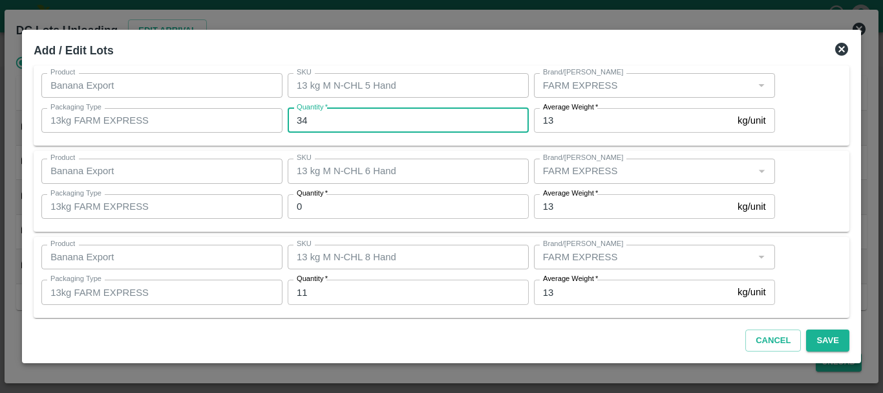
click at [369, 113] on input "34" at bounding box center [408, 120] width 241 height 25
type input "3"
type input "2"
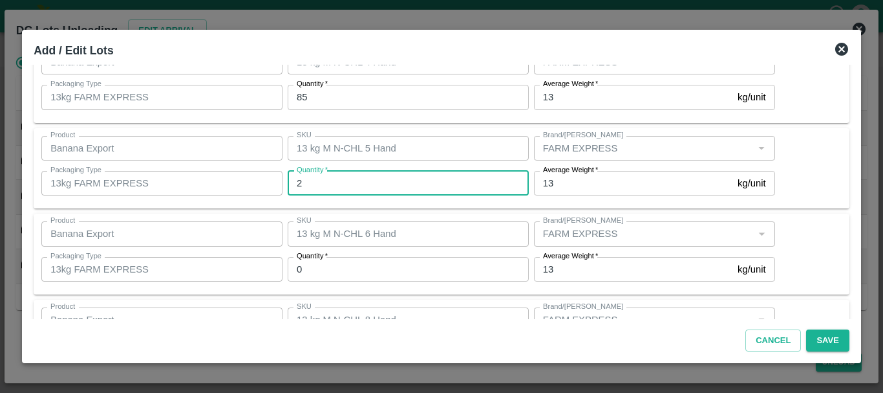
click at [329, 177] on input "2" at bounding box center [408, 183] width 241 height 25
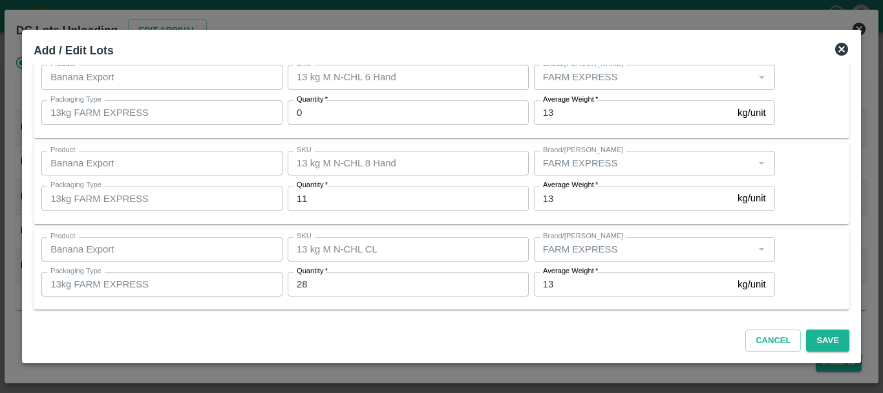
scroll to position [218, 0]
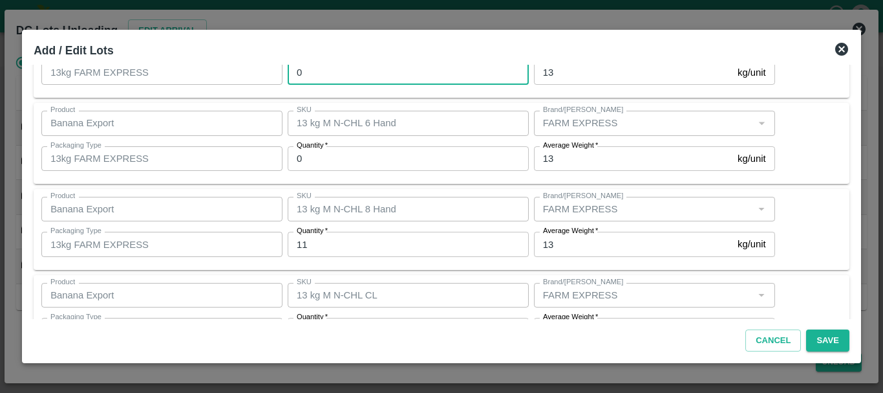
type input "2"
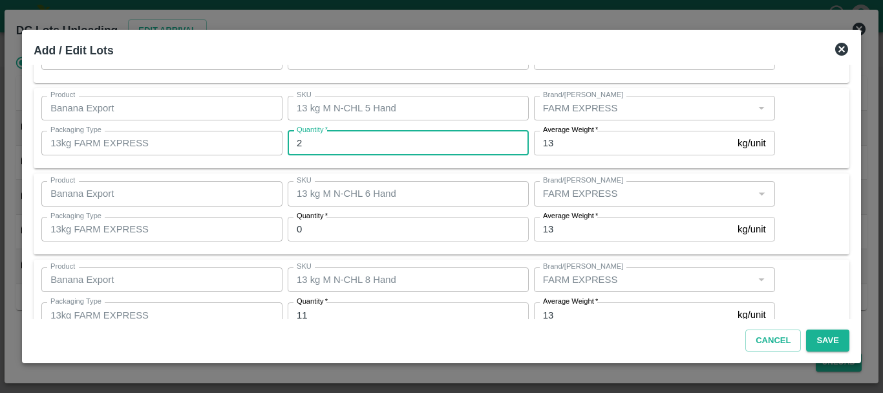
scroll to position [47, 0]
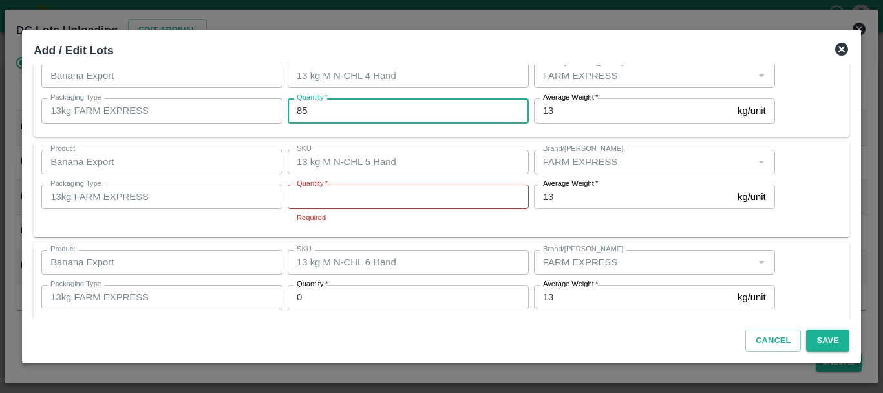
click at [335, 116] on input "85" at bounding box center [408, 110] width 241 height 25
type input "8"
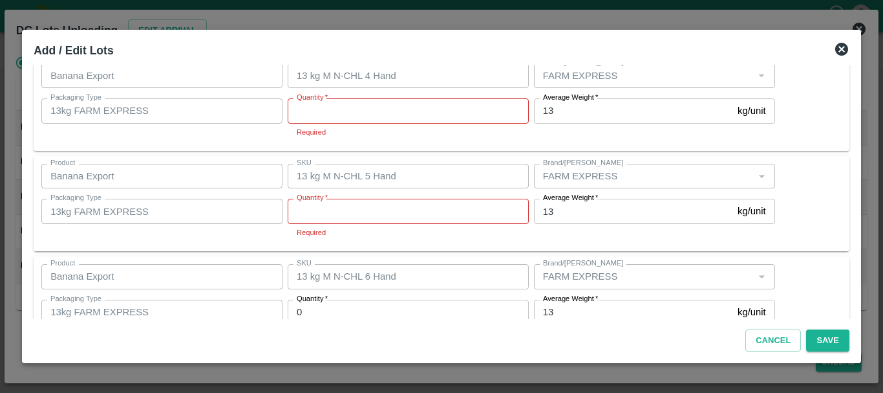
click at [409, 160] on div "SKU 13 kg M N-CHL 5 Hand SKU" at bounding box center [406, 175] width 246 height 35
click at [404, 145] on div "Product Banana Export Product SKU 13 kg M N-CHL 4 Hand SKU Brand/Marka Brand/Ma…" at bounding box center [442, 103] width 816 height 95
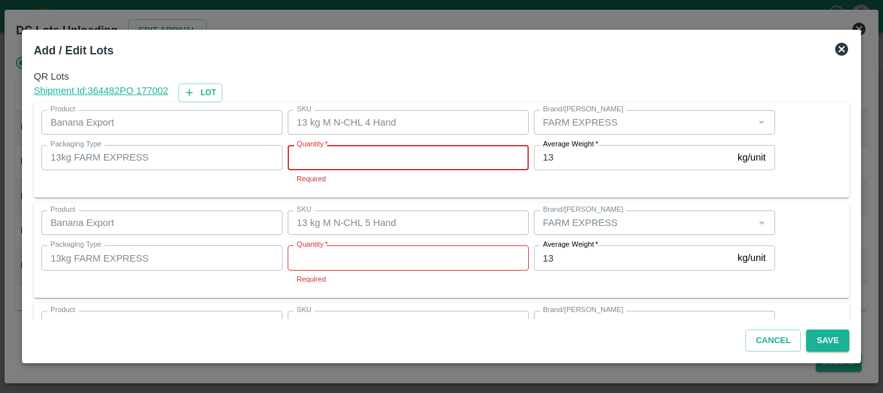
click at [361, 159] on input "Quantity   *" at bounding box center [408, 157] width 241 height 25
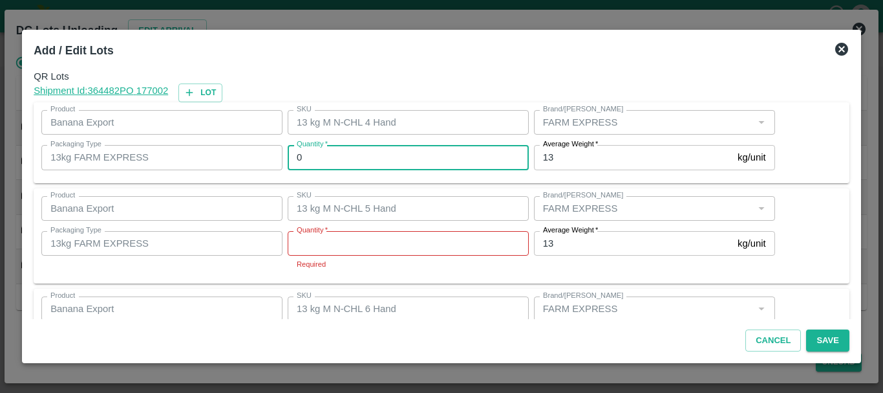
type input "0"
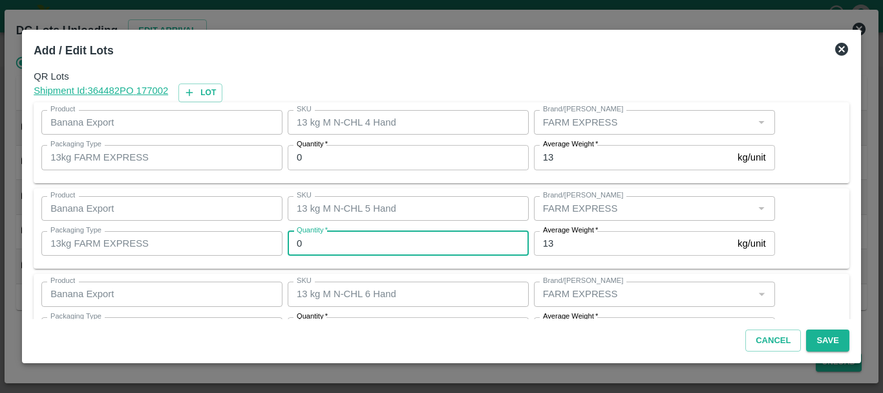
type input "0"
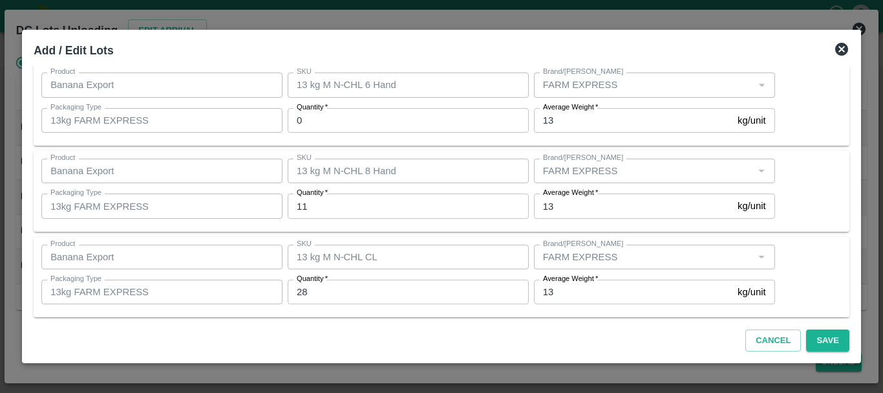
scroll to position [218, 0]
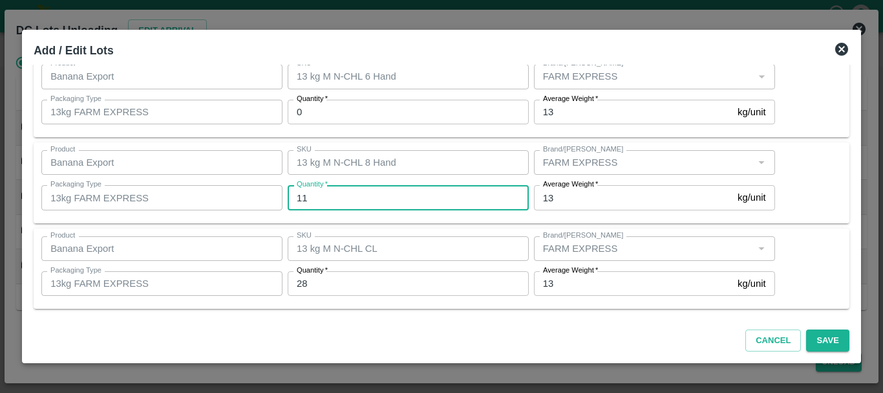
click at [346, 191] on input "11" at bounding box center [408, 197] width 241 height 25
type input "1"
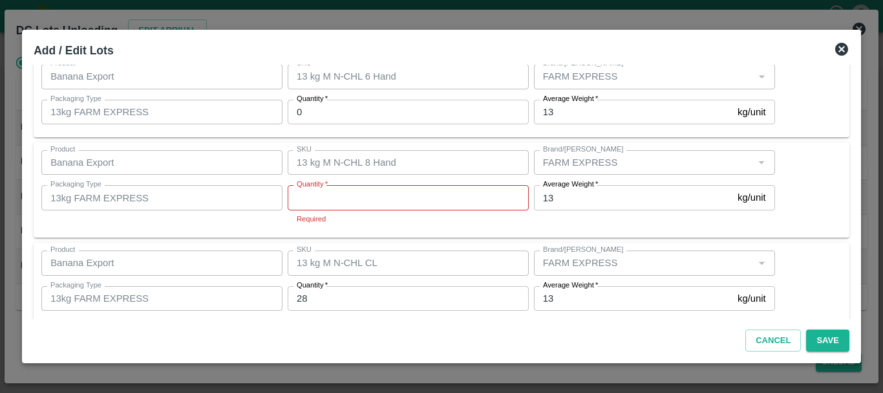
click at [346, 191] on input "Quantity   *" at bounding box center [408, 197] width 241 height 25
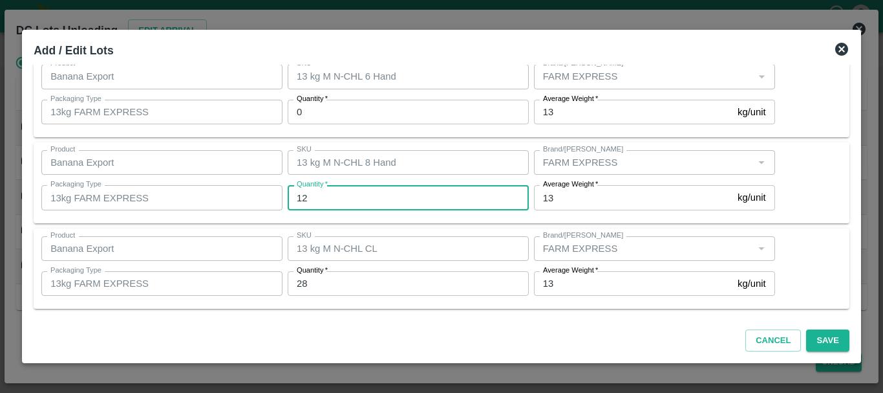
type input "12"
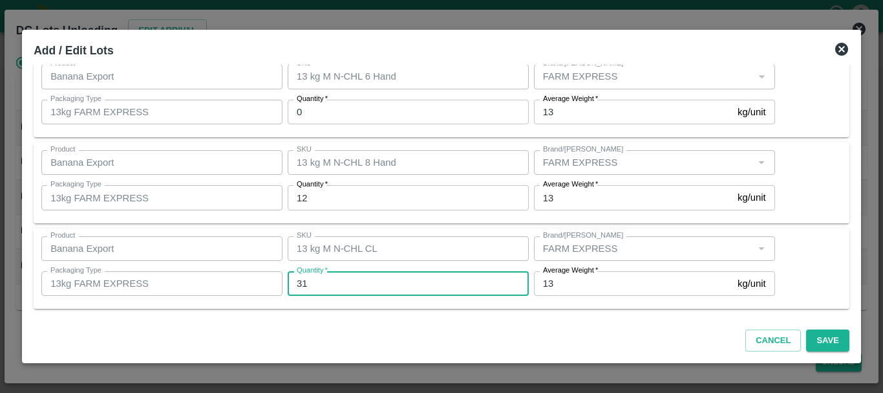
type input "31"
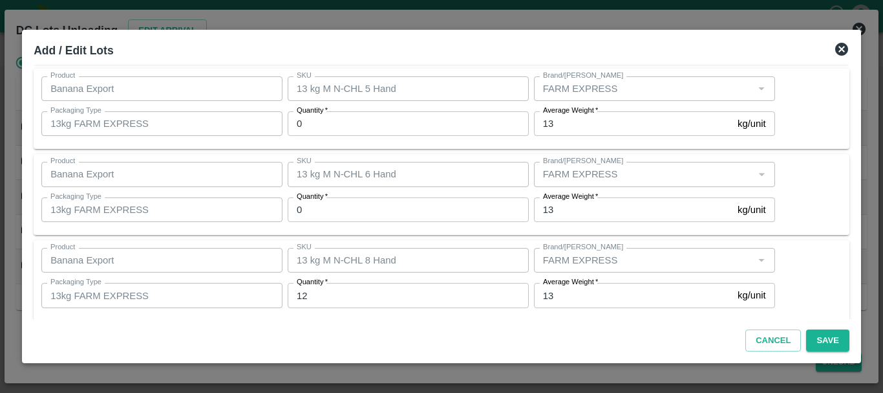
scroll to position [0, 0]
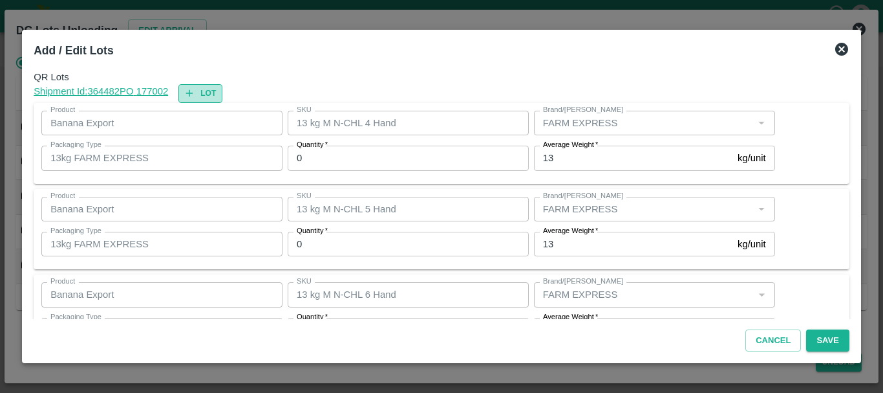
click at [214, 94] on button "Lot" at bounding box center [200, 93] width 44 height 19
type input "13 kg M N-CHL 4 Hand"
type input "13 kg M N-CHL 5 Hand"
type input "13 kg M N-CHL 6 Hand"
type input "0"
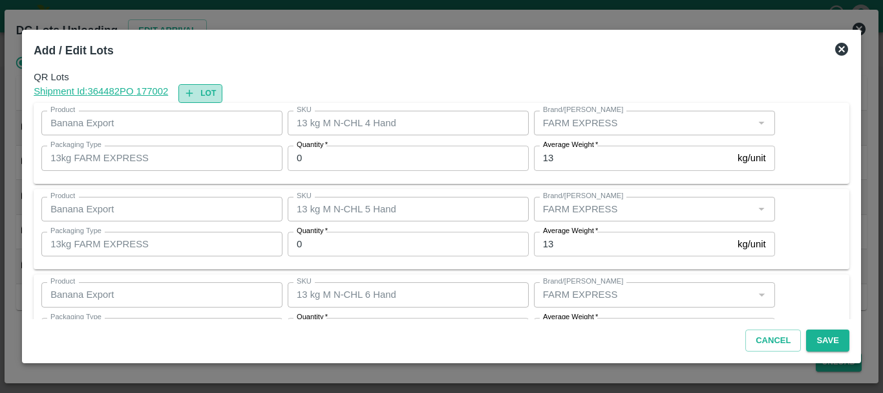
type input "13 kg M N-CHL 8 Hand"
type input "12"
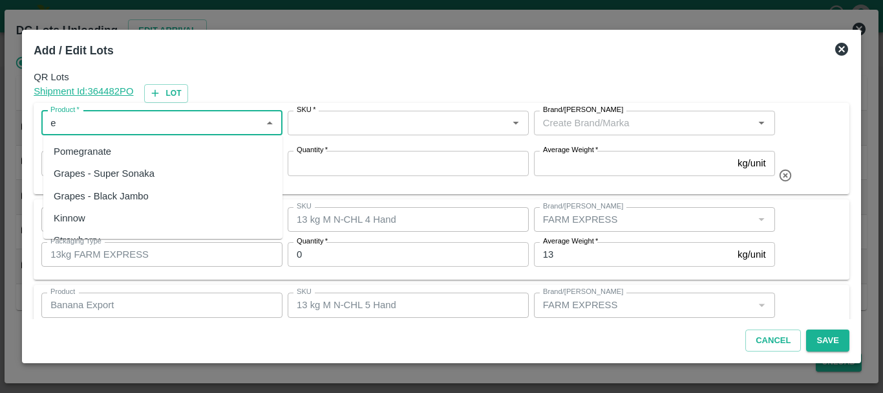
click at [176, 124] on input "Product   *" at bounding box center [151, 122] width 212 height 17
type input "x"
click at [156, 147] on div "Banana Export" at bounding box center [162, 151] width 239 height 22
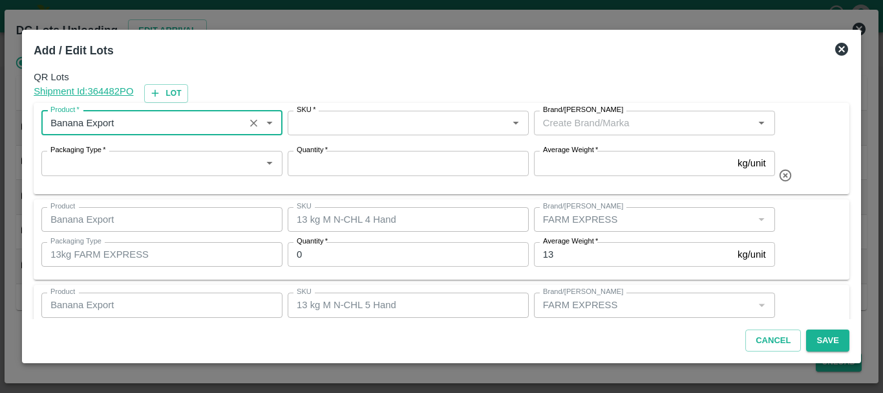
type input "Banana Export"
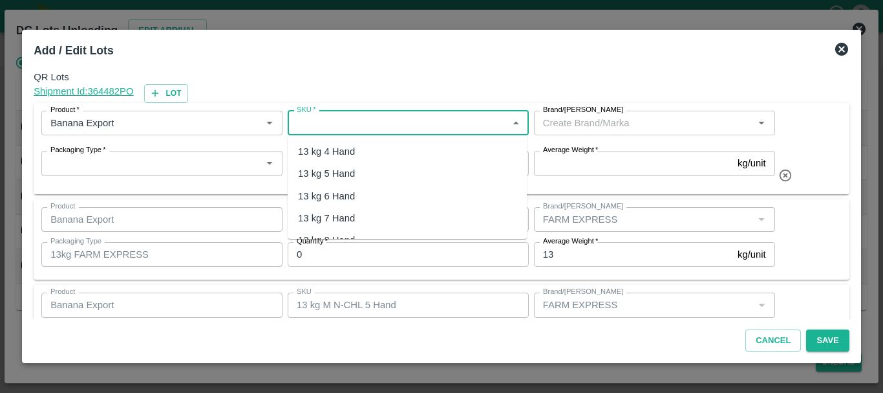
click at [351, 125] on input "SKU   *" at bounding box center [398, 122] width 212 height 17
click at [340, 153] on div "13 kg M N-CHL 4 Hand" at bounding box center [348, 151] width 100 height 14
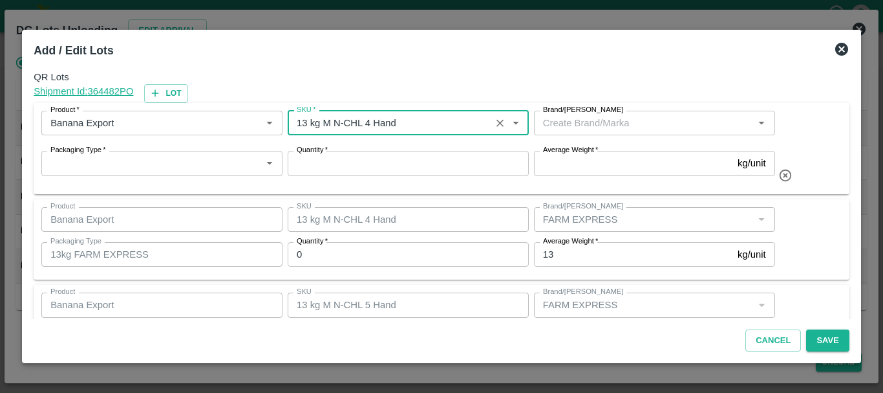
type input "13 kg M N-CHL 4 Hand"
click at [588, 124] on input "Brand/[PERSON_NAME]" at bounding box center [644, 122] width 212 height 17
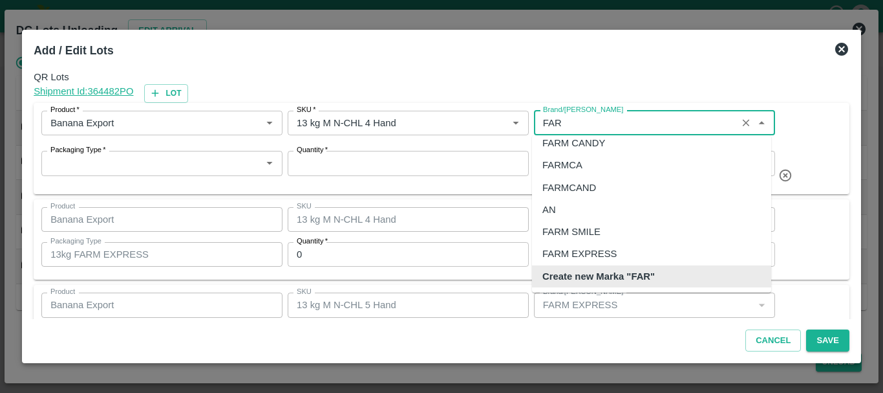
scroll to position [8, 0]
click at [592, 145] on div "FARM CANDY" at bounding box center [574, 143] width 63 height 14
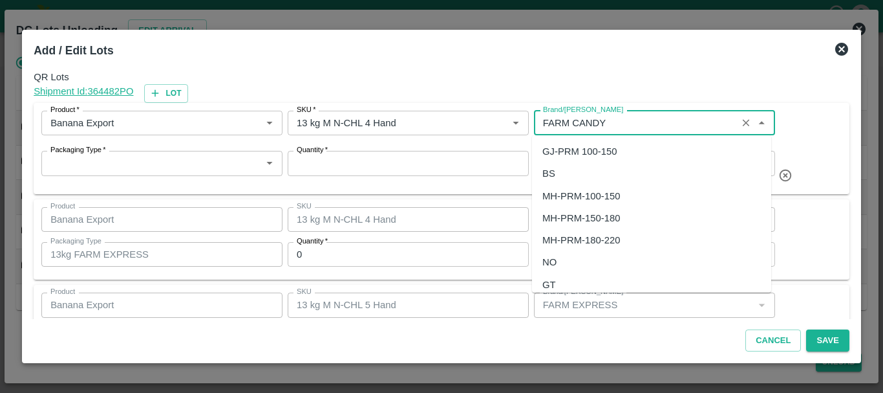
click at [550, 124] on input "Brand/[PERSON_NAME]" at bounding box center [635, 122] width 195 height 17
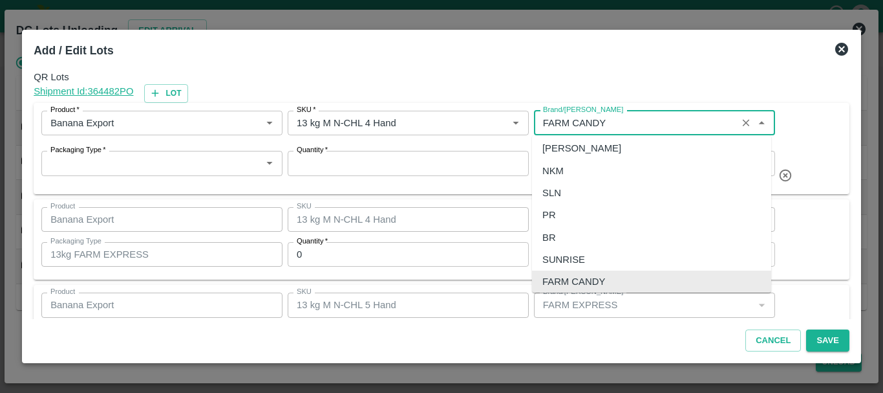
click at [550, 124] on input "Brand/[PERSON_NAME]" at bounding box center [635, 122] width 195 height 17
type input "FARM CANDY"
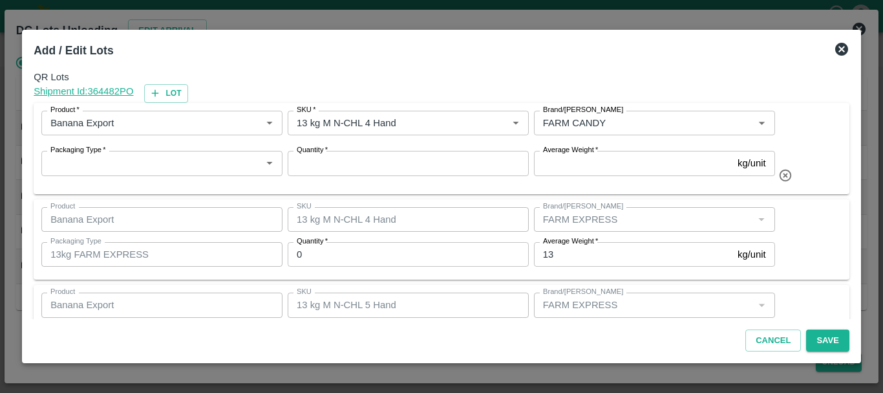
click at [506, 187] on div "Product   * Product   * SKU   * SKU   * Brand/Marka Brand/Marka Packaging Type …" at bounding box center [442, 148] width 816 height 91
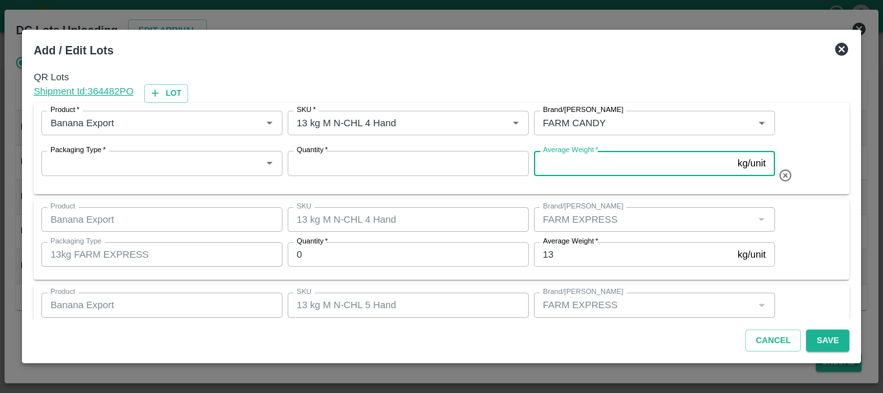
click at [562, 167] on input "Average Weight   *" at bounding box center [633, 163] width 199 height 25
type input "13"
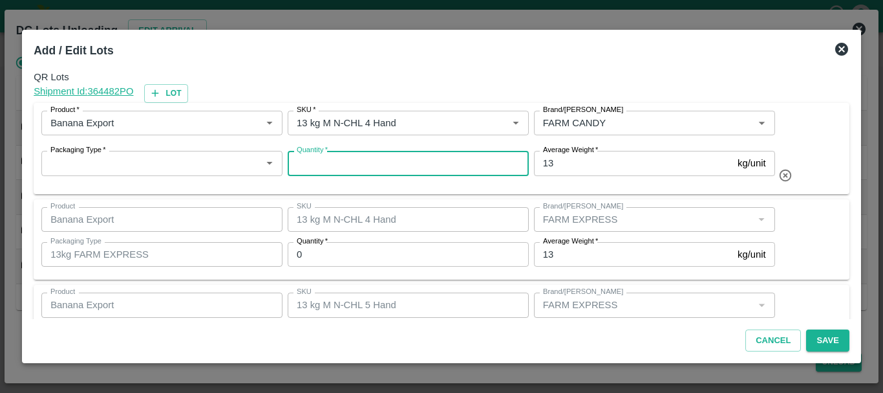
click at [391, 162] on input "Quantity   *" at bounding box center [408, 163] width 241 height 25
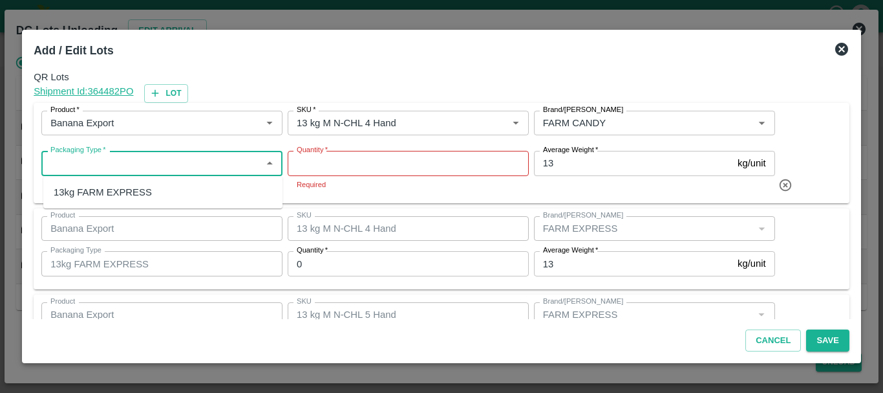
click at [188, 170] on input "Packaging Type   *" at bounding box center [151, 163] width 212 height 17
click at [138, 195] on div "13kg FARM EXPRESS" at bounding box center [103, 192] width 98 height 14
type input "13kg FARM EXPRESS"
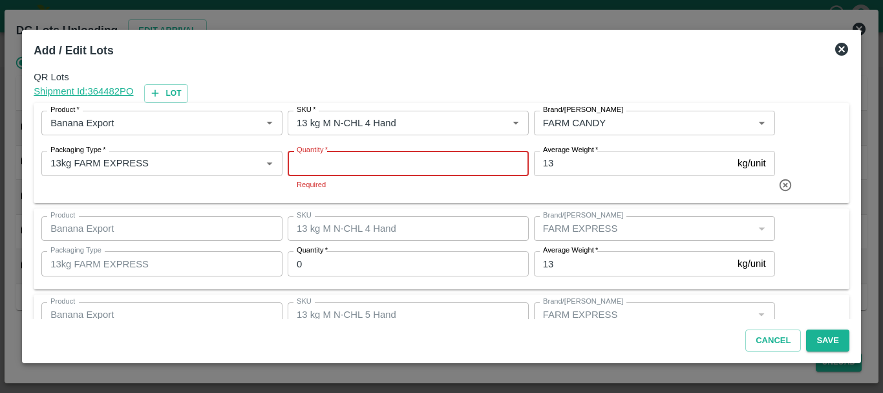
click at [317, 162] on input "Quantity   *" at bounding box center [408, 163] width 241 height 25
click at [188, 88] on button "Lot" at bounding box center [166, 93] width 44 height 19
type input "FARM CANDY"
type input "13 kg M N-CHL 4 Hand"
type input "13 kg M N-CHL 5 Hand"
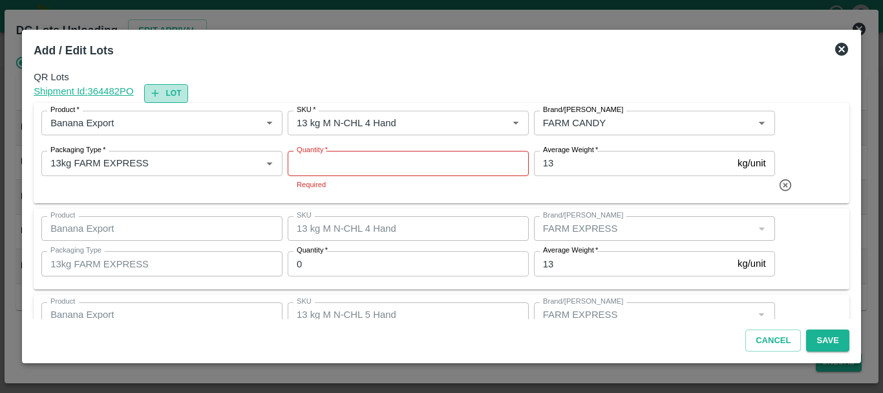
type input "13 kg M N-CHL 6 Hand"
type input "0"
type input "13 kg M N-CHL 8 Hand"
type input "12"
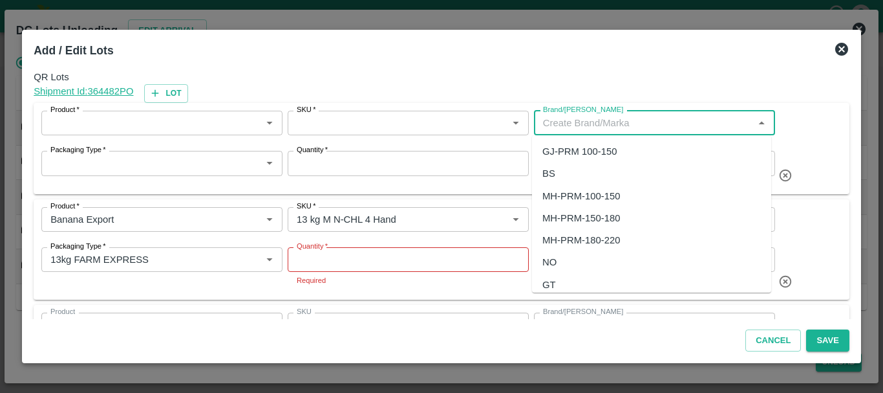
click at [582, 122] on input "Brand/[PERSON_NAME]" at bounding box center [644, 122] width 212 height 17
paste input "FARM"
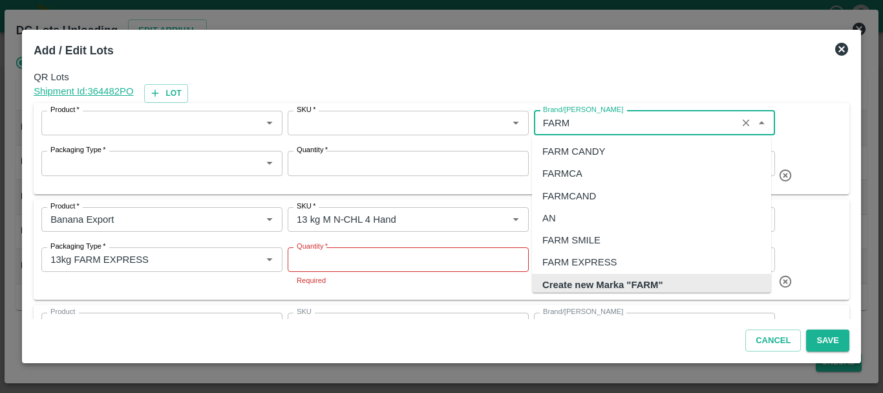
scroll to position [3, 0]
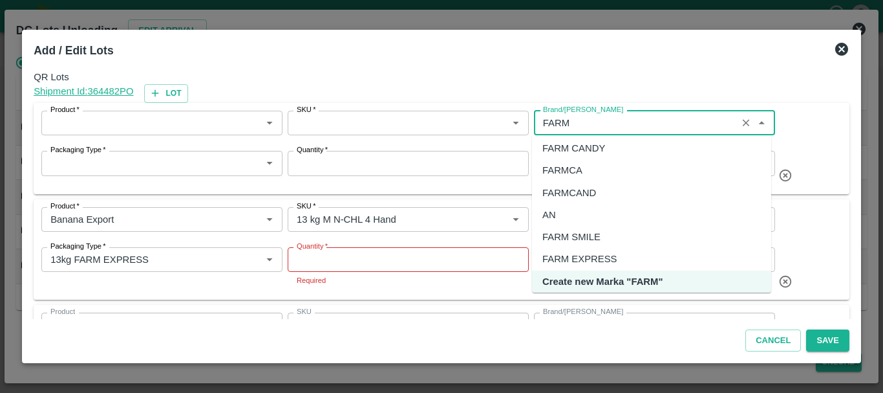
click at [579, 144] on div "FARM CANDY" at bounding box center [574, 148] width 63 height 14
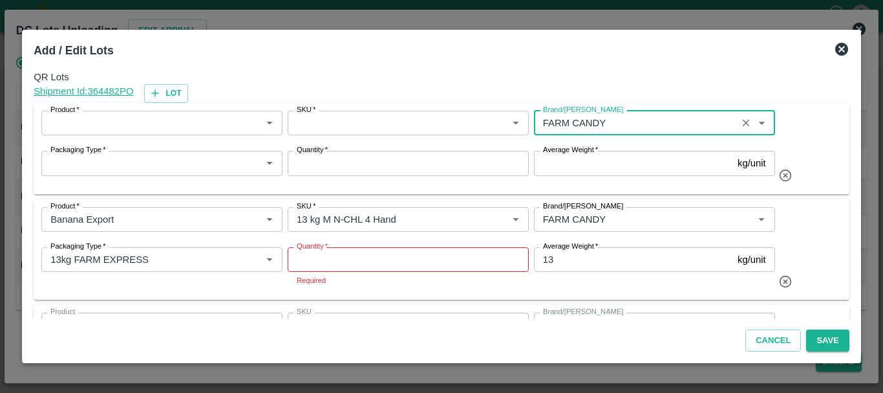
type input "FARM CANDY"
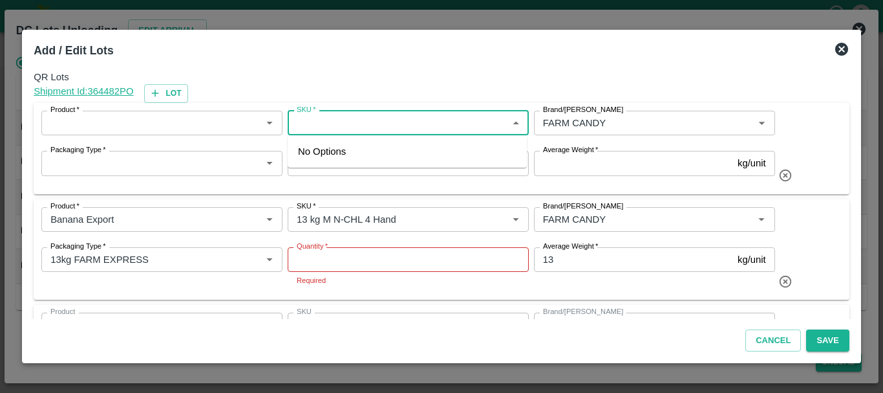
click at [385, 119] on input "SKU   *" at bounding box center [398, 122] width 212 height 17
type input "M N"
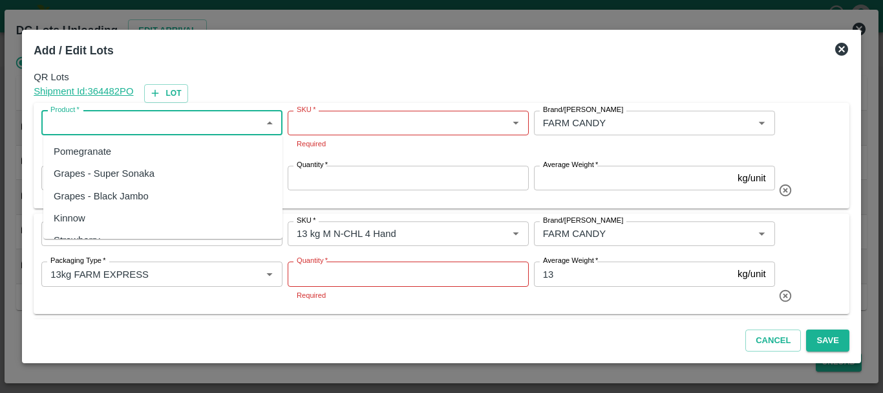
click at [129, 125] on input "Product   *" at bounding box center [151, 122] width 212 height 17
click at [136, 146] on div "Banana Export" at bounding box center [162, 151] width 239 height 22
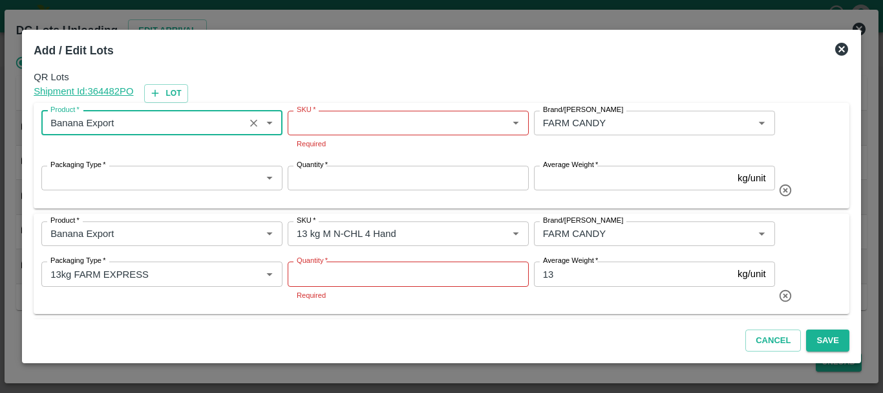
type input "Banana Export"
click at [301, 117] on input "SKU   *" at bounding box center [398, 122] width 212 height 17
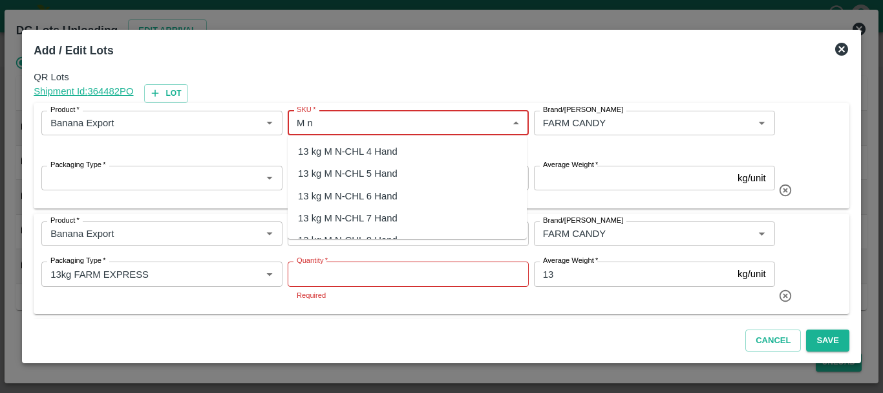
click at [345, 178] on div "13 kg M N-CHL 5 Hand" at bounding box center [348, 173] width 100 height 14
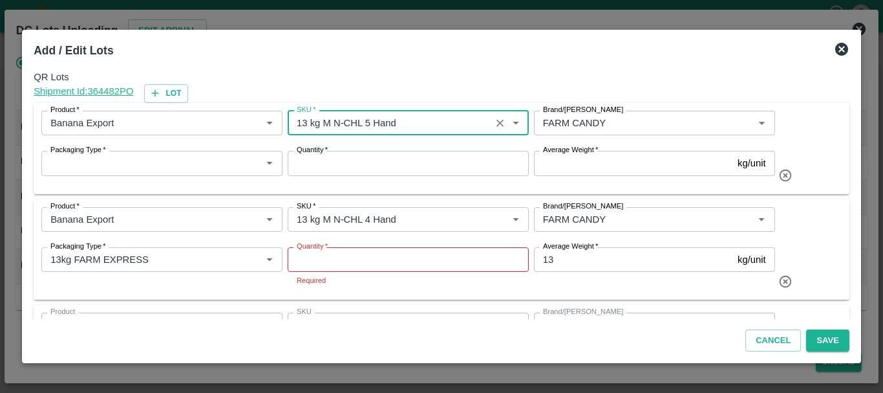
type input "13 kg M N-CHL 5 Hand"
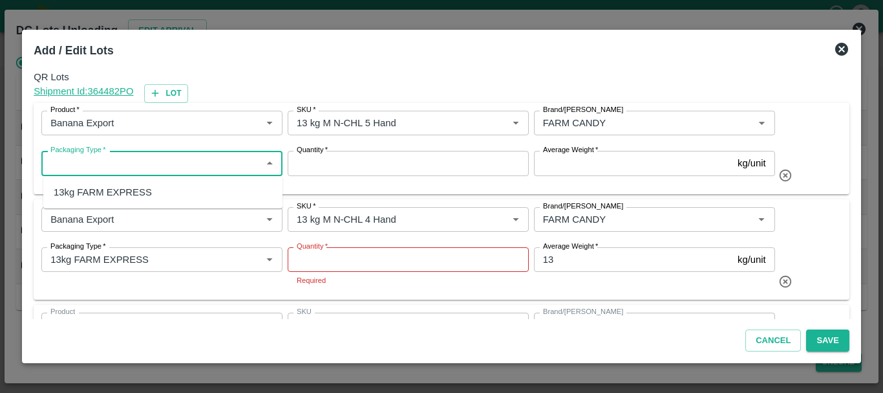
click at [191, 170] on input "Packaging Type   *" at bounding box center [151, 163] width 212 height 17
click at [120, 186] on div "13kg FARM EXPRESS" at bounding box center [103, 192] width 98 height 14
type input "13kg FARM EXPRESS"
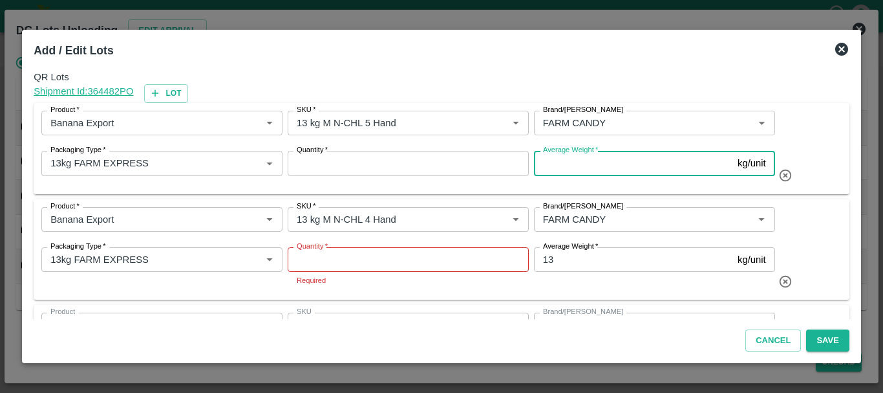
click at [570, 164] on input "Average Weight   *" at bounding box center [633, 163] width 199 height 25
type input "13"
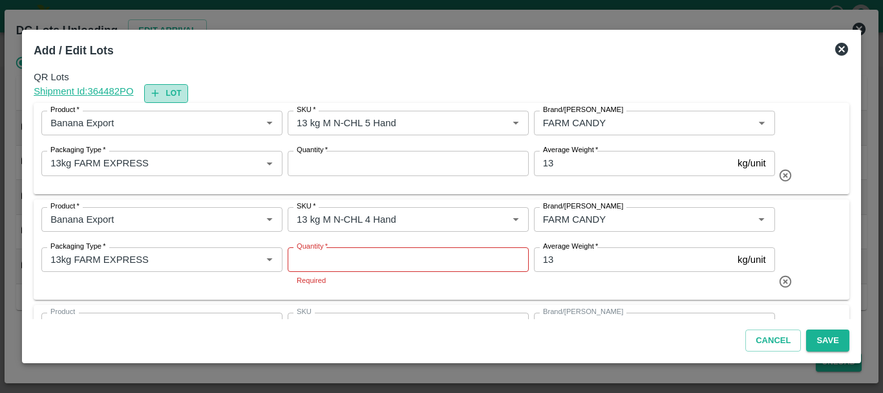
click at [180, 92] on button "Lot" at bounding box center [166, 93] width 44 height 19
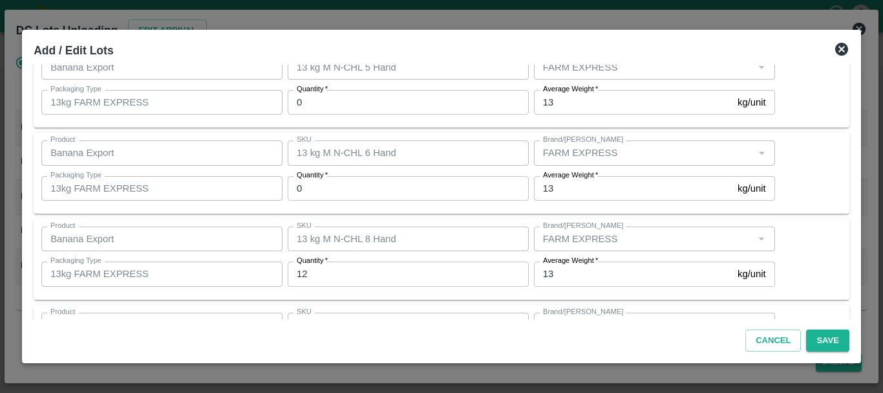
scroll to position [420, 0]
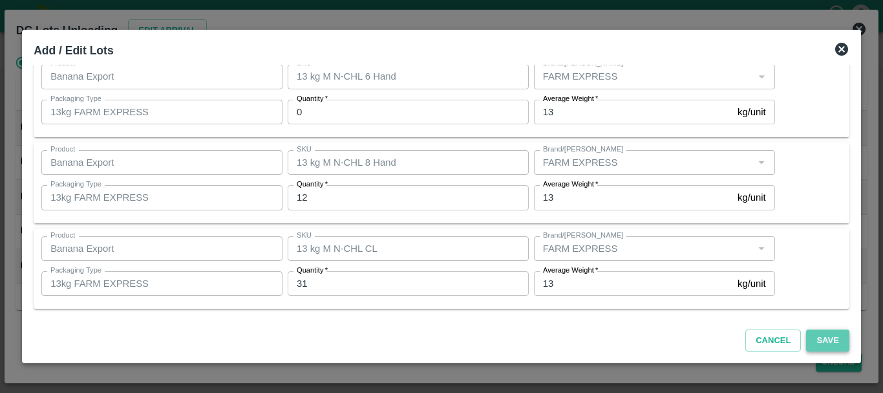
click at [816, 334] on button "Save" at bounding box center [827, 340] width 43 height 23
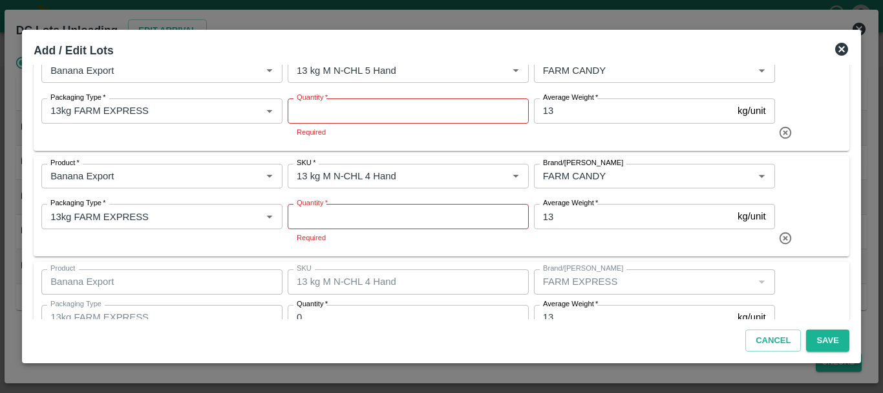
scroll to position [0, 0]
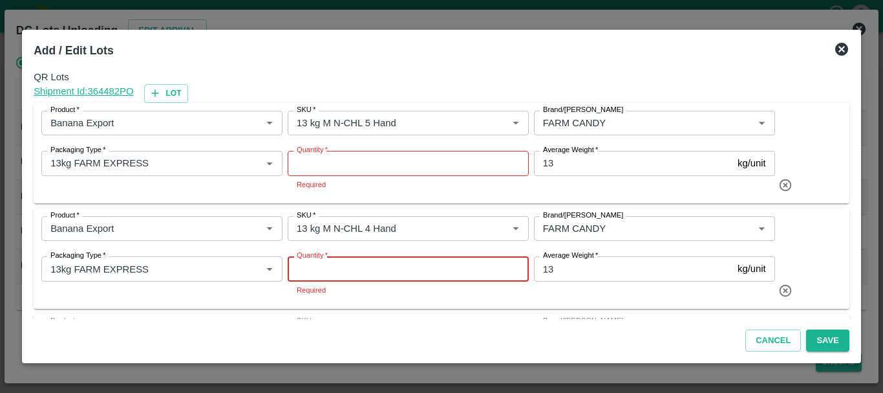
click at [361, 266] on input "Quantity   *" at bounding box center [408, 268] width 241 height 25
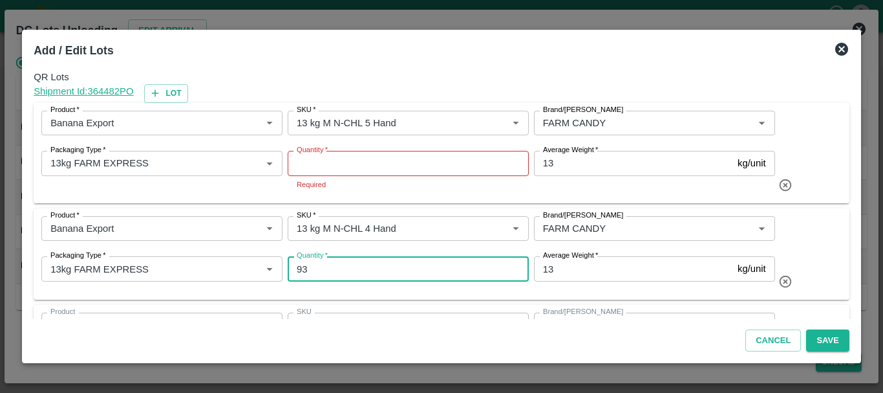
type input "93"
click at [343, 173] on input "Quantity   *" at bounding box center [408, 163] width 241 height 25
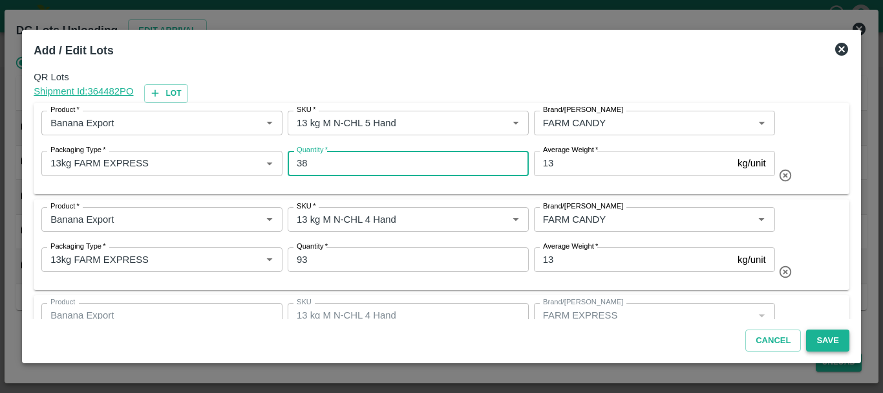
type input "38"
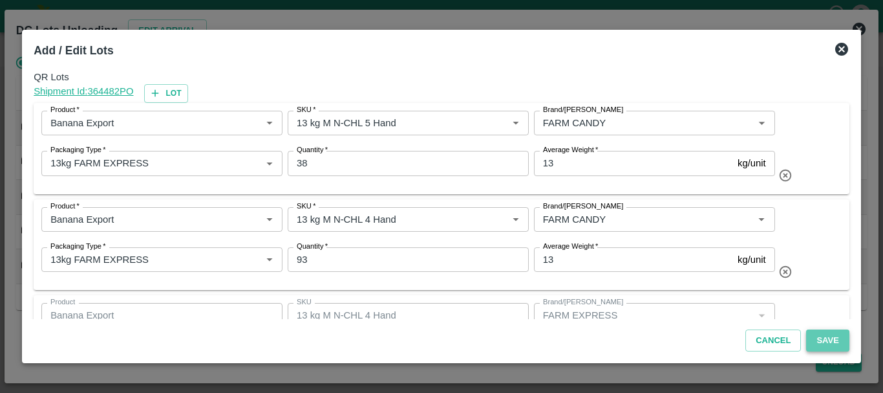
click at [826, 339] on button "Save" at bounding box center [827, 340] width 43 height 23
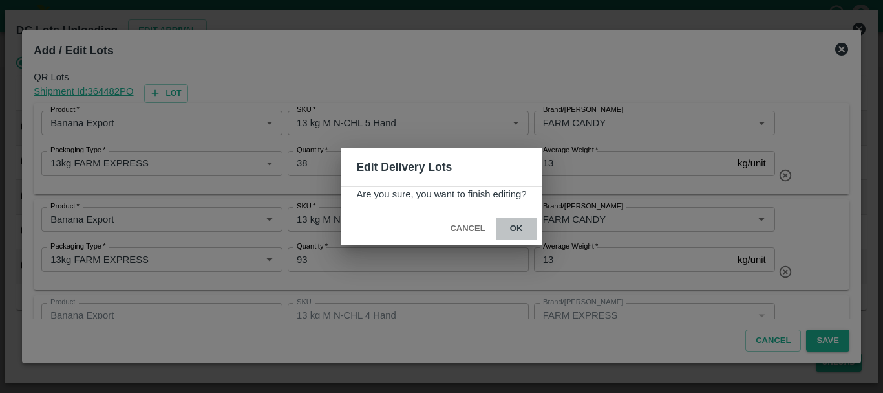
click at [524, 235] on button "ok" at bounding box center [516, 228] width 41 height 23
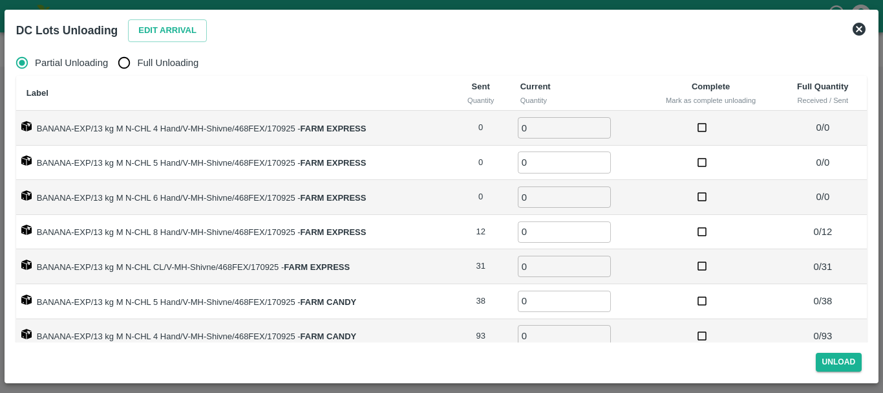
scroll to position [21, 0]
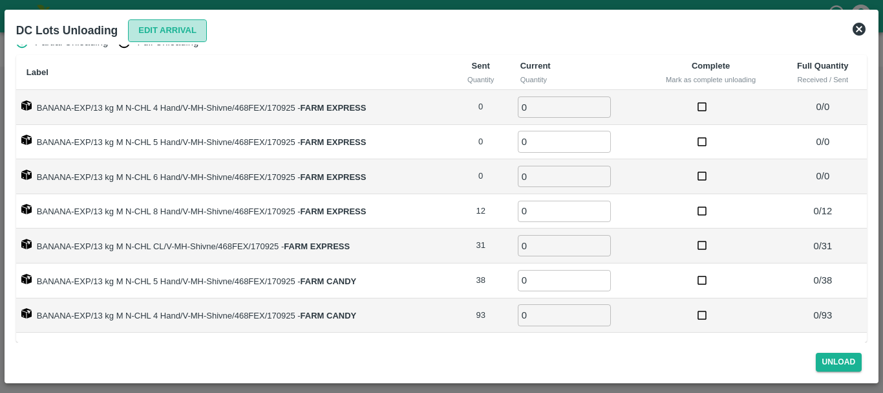
click at [156, 33] on button "Edit Arrival" at bounding box center [167, 30] width 79 height 23
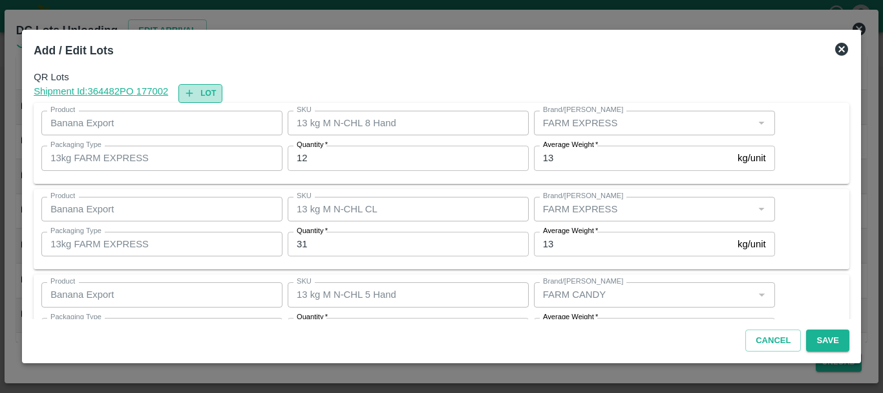
click at [213, 90] on button "Lot" at bounding box center [200, 93] width 44 height 19
type input "13 kg M N-CHL 8 Hand"
type input "12"
type input "13 kg M N-CHL CL"
type input "FARM EXPRESS"
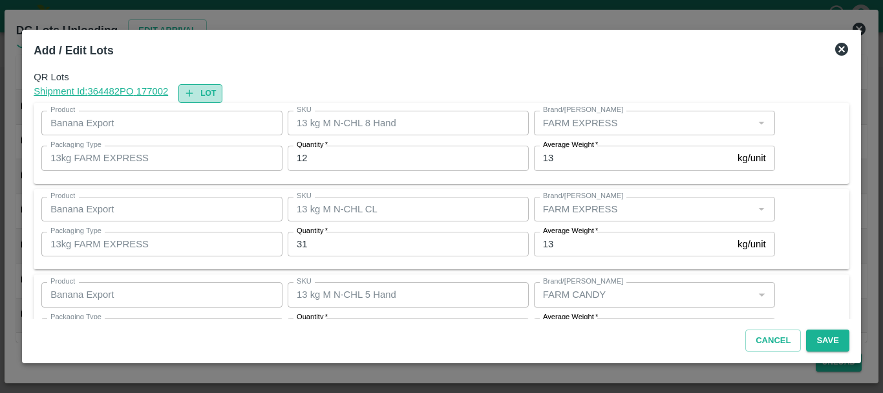
type input "31"
type input "13 kg M N-CHL 5 Hand"
type input "38"
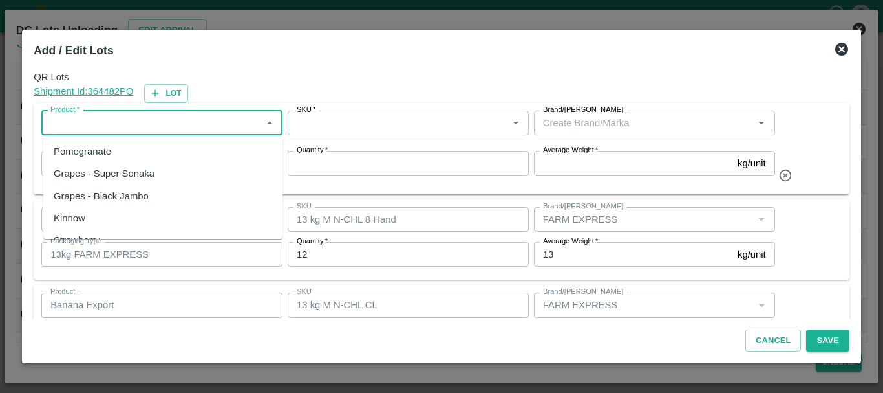
click at [153, 125] on input "Product   *" at bounding box center [151, 122] width 212 height 17
click at [160, 147] on div "Banana Export" at bounding box center [162, 151] width 239 height 22
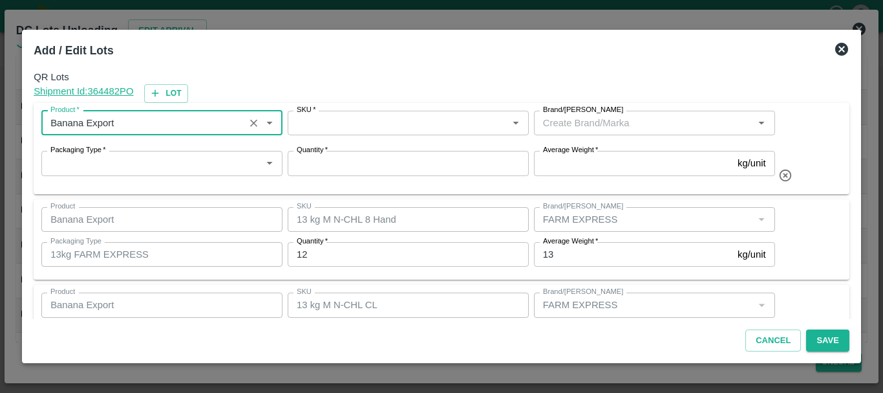
type input "Banana Export"
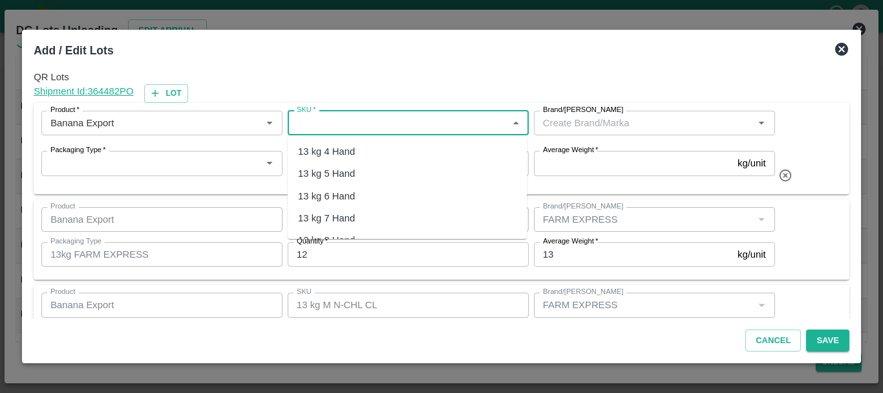
click at [359, 121] on input "SKU   *" at bounding box center [398, 122] width 212 height 17
click at [365, 189] on div "13 kg M N-CHL 6 Hand" at bounding box center [348, 196] width 100 height 14
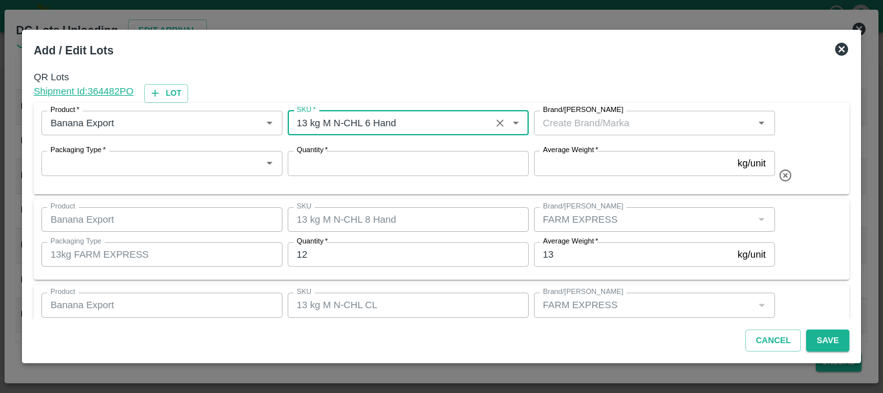
type input "13 kg M N-CHL 6 Hand"
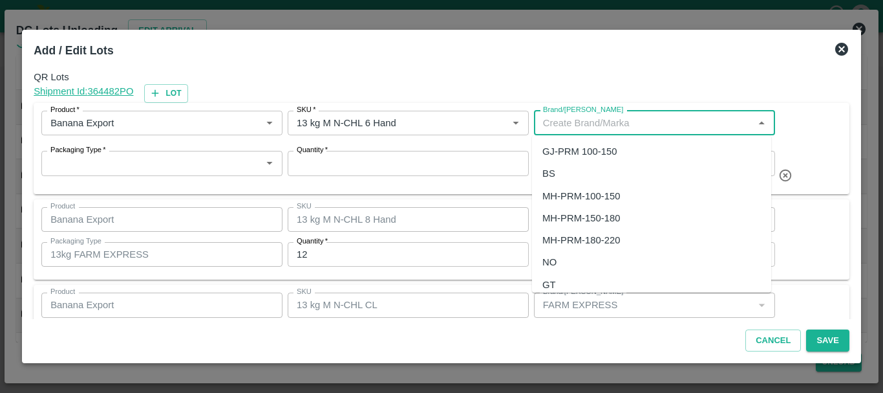
click at [617, 118] on input "Brand/[PERSON_NAME]" at bounding box center [644, 122] width 212 height 17
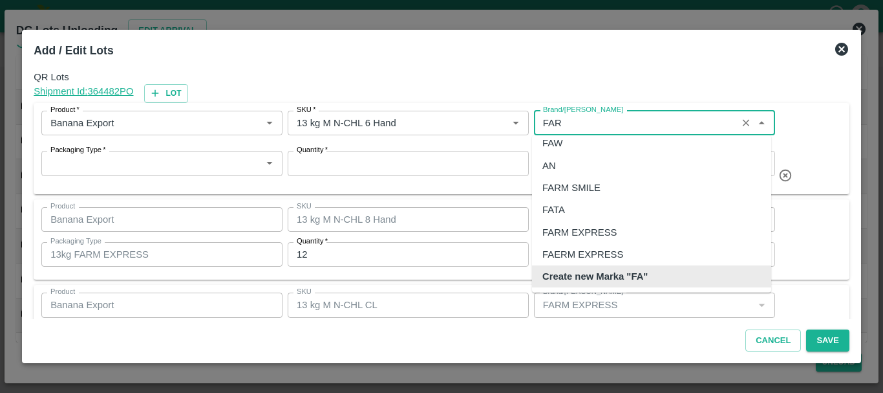
scroll to position [8, 0]
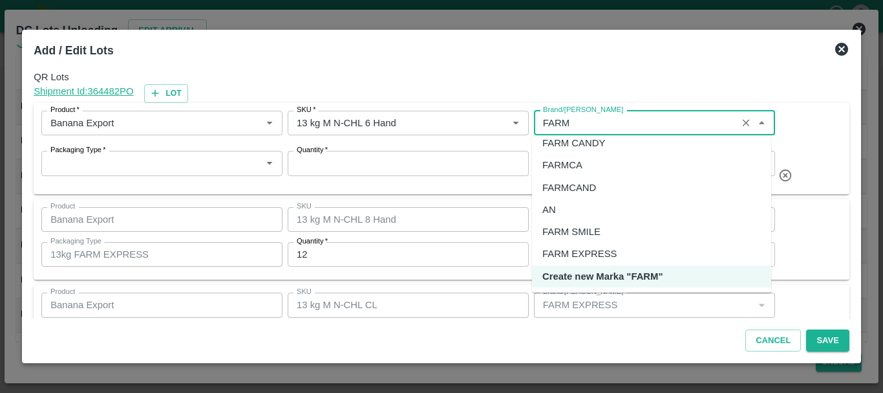
click at [589, 145] on div "FARM CANDY" at bounding box center [574, 143] width 63 height 14
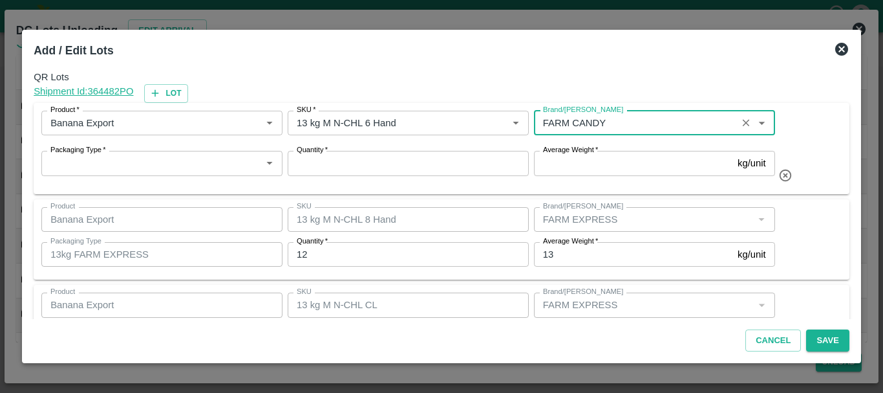
type input "FARM CANDY"
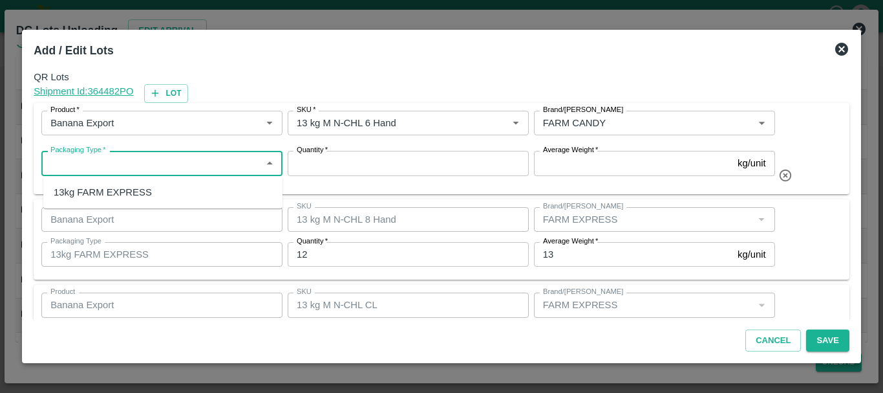
click at [220, 168] on input "Packaging Type   *" at bounding box center [151, 163] width 212 height 17
click at [136, 191] on div "13kg FARM EXPRESS" at bounding box center [103, 192] width 98 height 14
type input "13kg FARM EXPRESS"
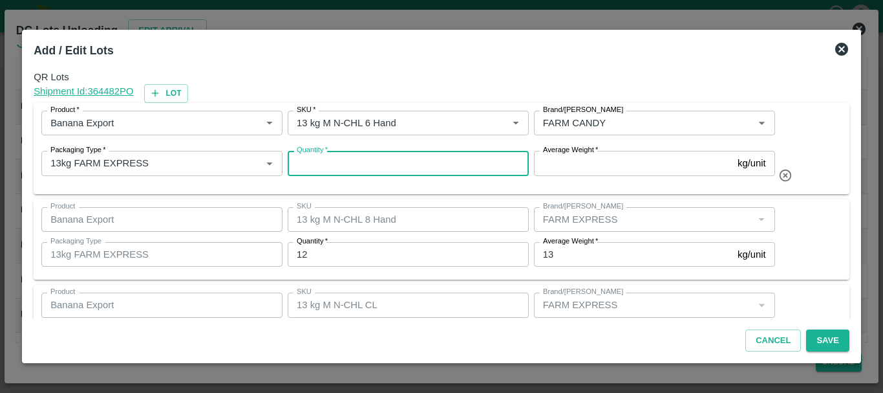
click at [368, 170] on input "Quantity   *" at bounding box center [408, 163] width 241 height 25
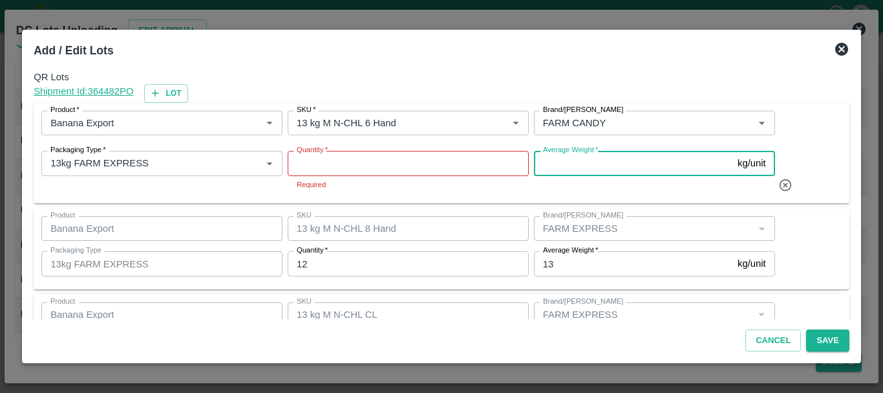
click at [572, 161] on input "Average Weight   *" at bounding box center [633, 163] width 199 height 25
type input "13"
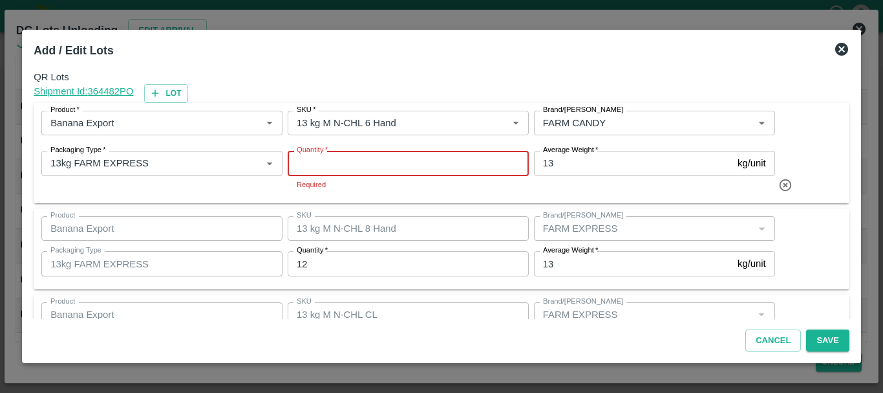
click at [486, 165] on input "Quantity   *" at bounding box center [408, 163] width 241 height 25
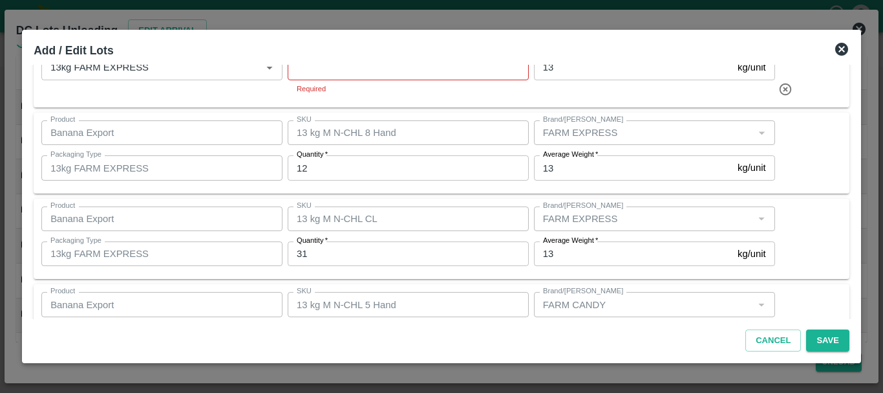
scroll to position [1, 0]
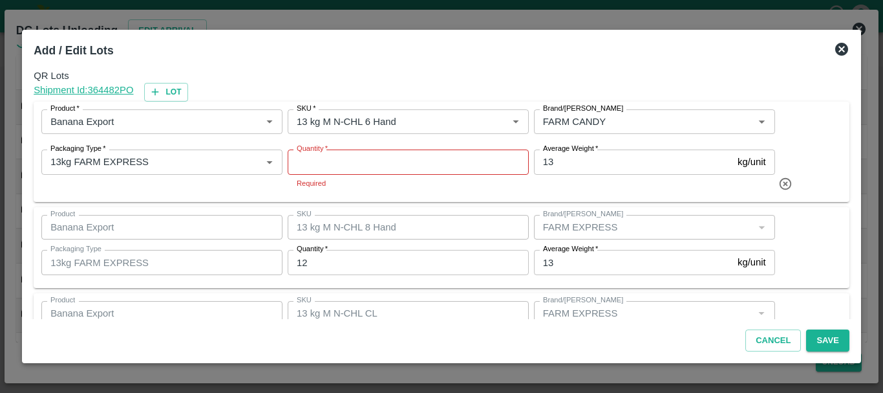
click at [343, 162] on input "Quantity   *" at bounding box center [408, 161] width 241 height 25
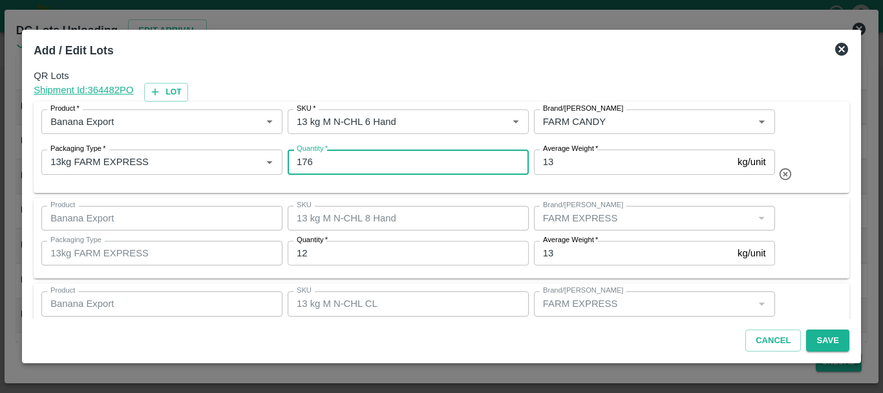
type input "176"
click at [517, 185] on div "Product   * Product   * SKU   * SKU   * Brand/Marka Brand/Marka Packaging Type …" at bounding box center [442, 147] width 816 height 91
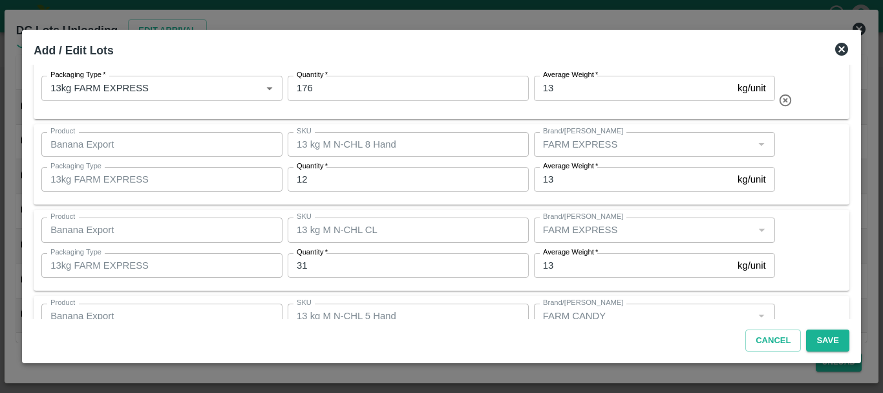
scroll to position [515, 0]
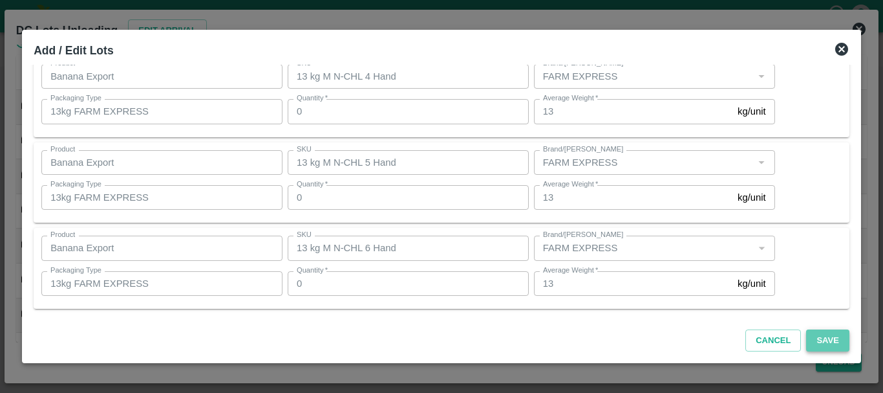
click at [817, 334] on button "Save" at bounding box center [827, 340] width 43 height 23
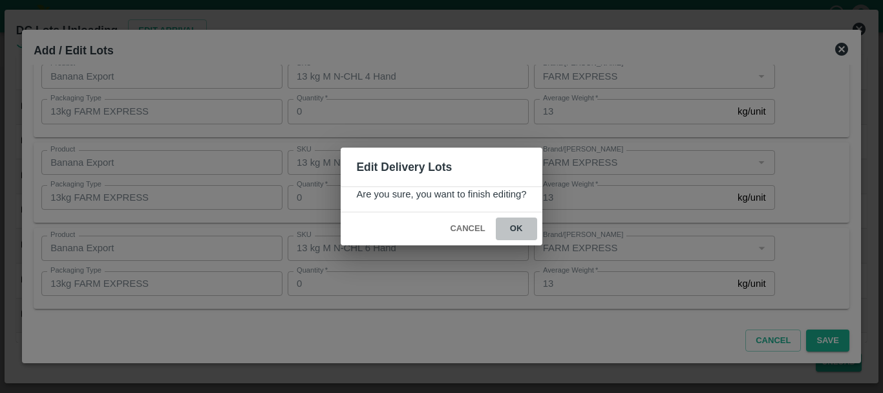
click at [517, 227] on button "ok" at bounding box center [516, 228] width 41 height 23
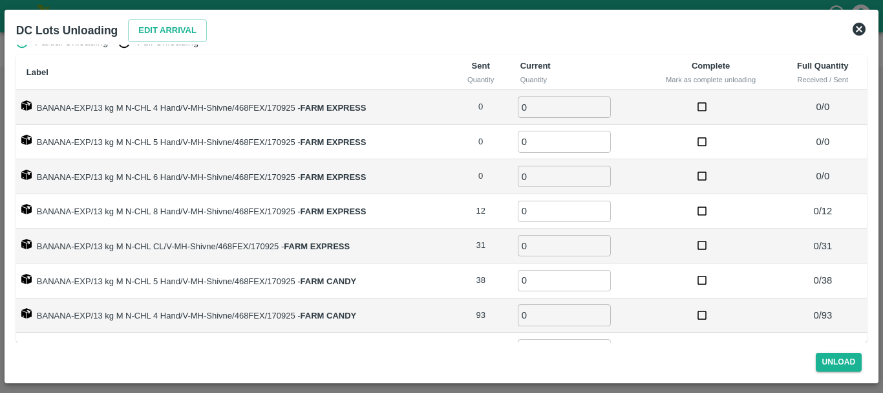
scroll to position [0, 0]
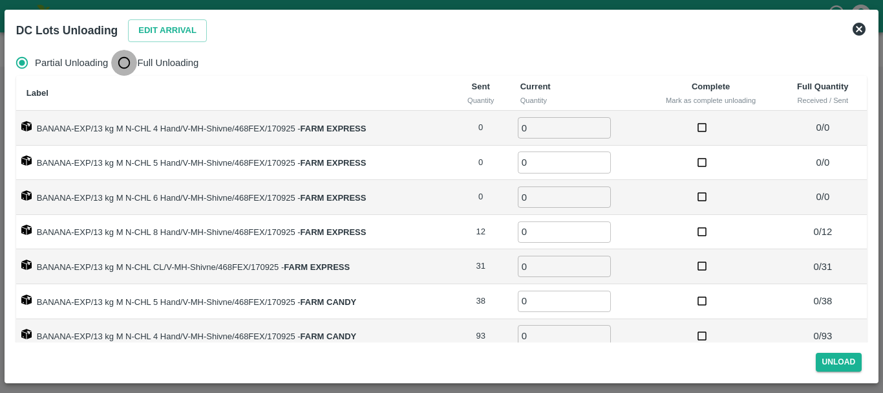
click at [119, 61] on input "Full Unloading" at bounding box center [124, 63] width 26 height 26
radio input "true"
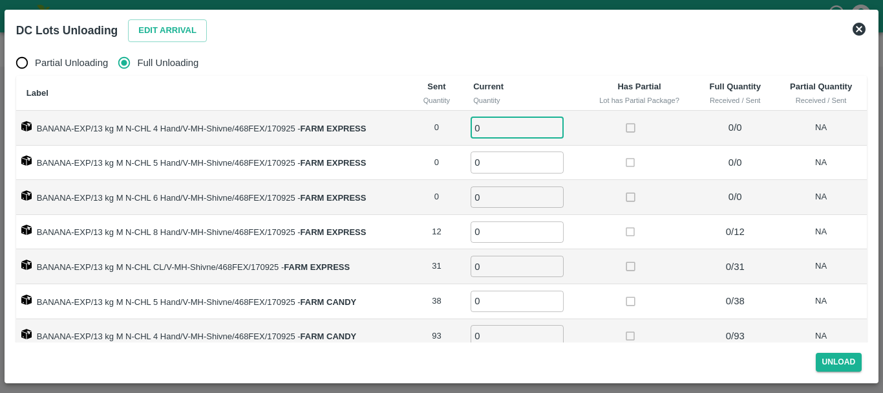
click at [492, 127] on input "0" at bounding box center [517, 127] width 93 height 21
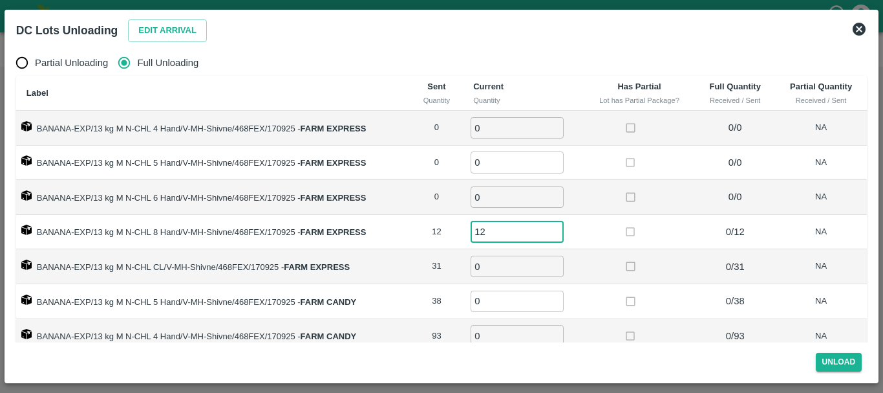
type input "12"
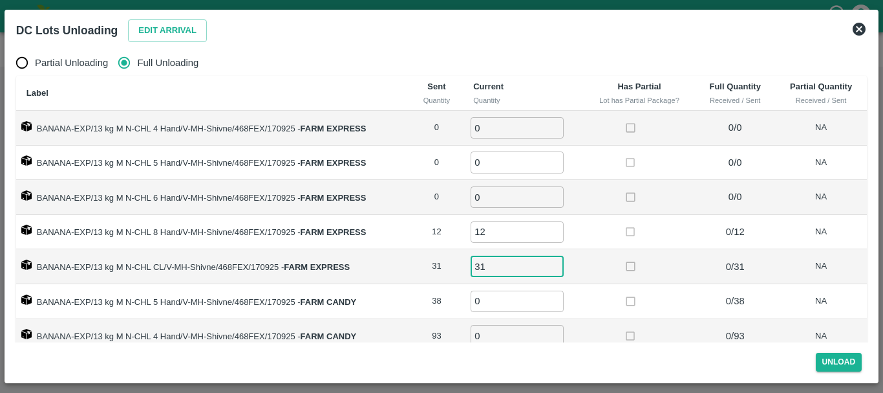
type input "31"
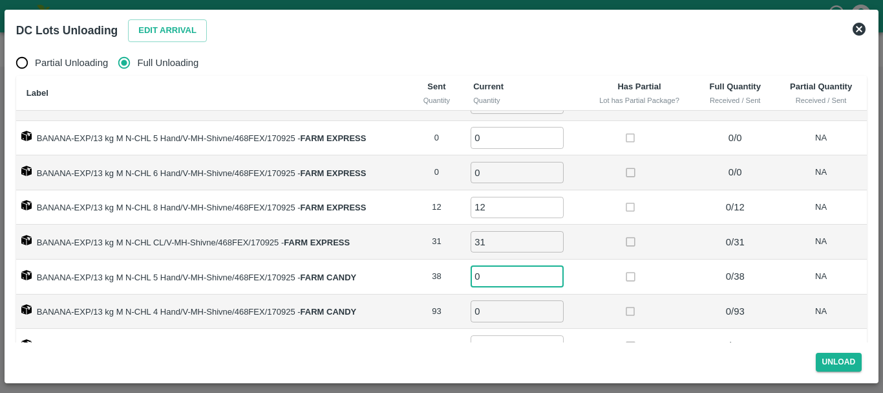
click at [495, 274] on input "0" at bounding box center [517, 276] width 93 height 21
type input "38"
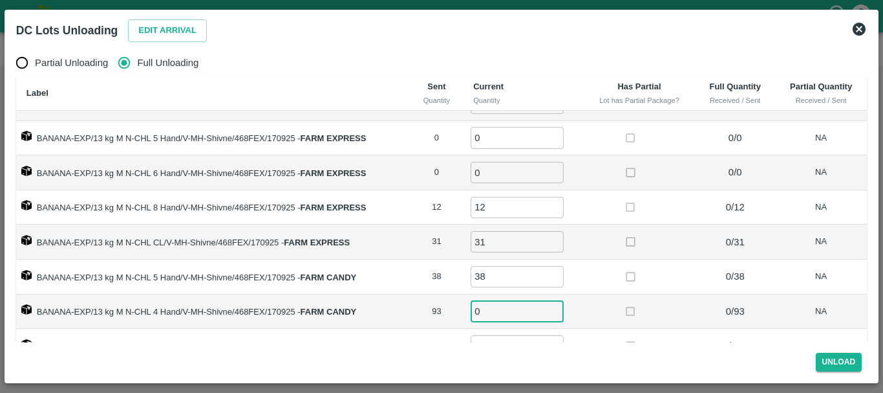
click at [503, 310] on input "0" at bounding box center [517, 310] width 93 height 21
type input "93"
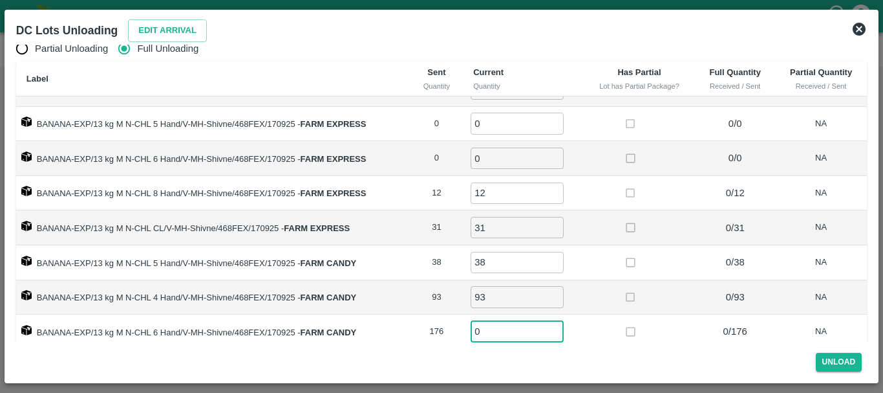
click at [497, 321] on input "0" at bounding box center [517, 331] width 93 height 21
type input "176"
click at [829, 363] on button "Unload" at bounding box center [839, 361] width 47 height 19
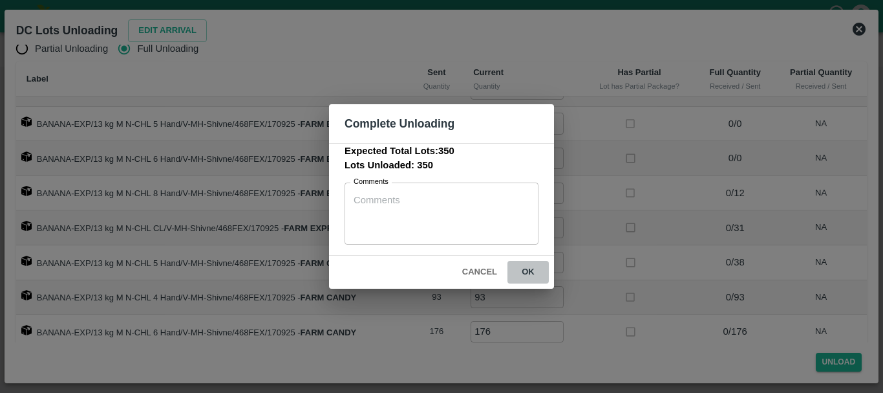
click at [526, 275] on button "ok" at bounding box center [528, 272] width 41 height 23
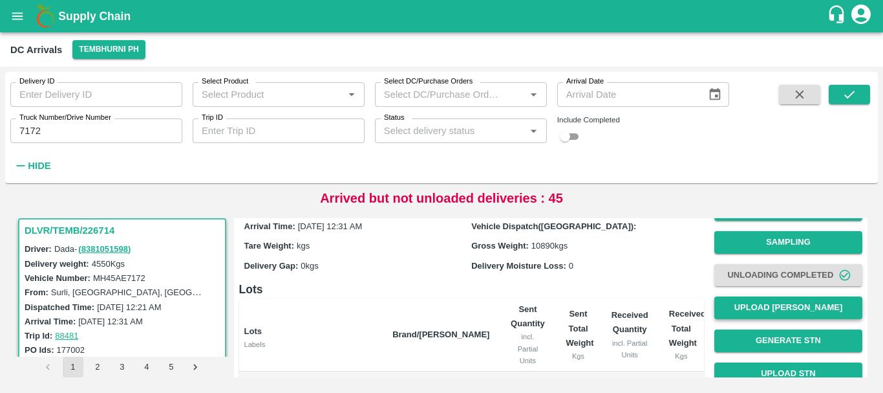
scroll to position [30, 0]
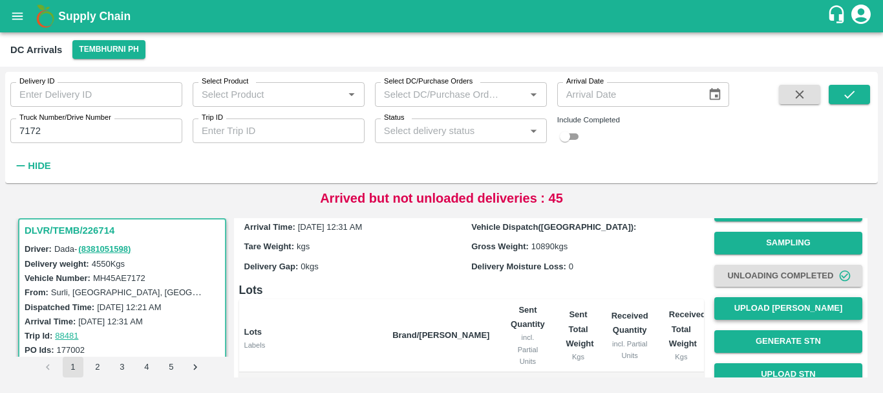
click at [763, 303] on button "Upload [PERSON_NAME]" at bounding box center [789, 308] width 148 height 23
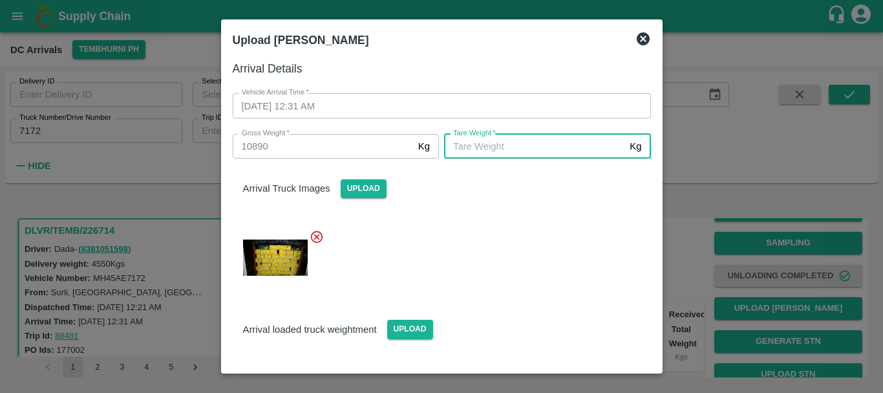
click at [492, 146] on input "Tare Weight   *" at bounding box center [534, 146] width 180 height 25
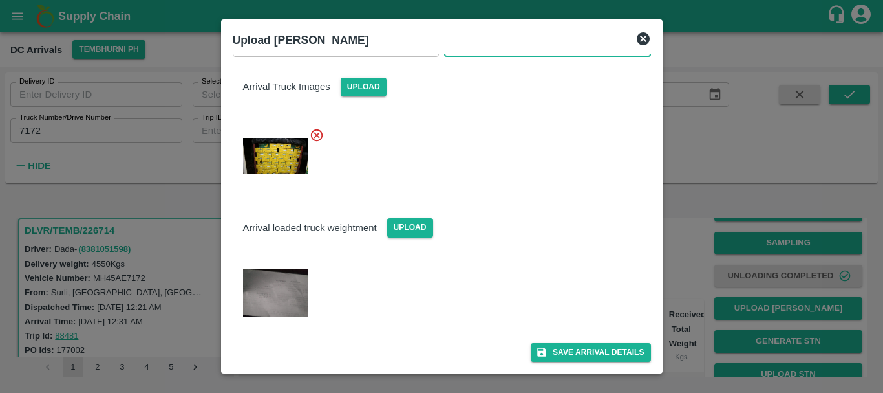
click at [292, 293] on img at bounding box center [275, 292] width 65 height 49
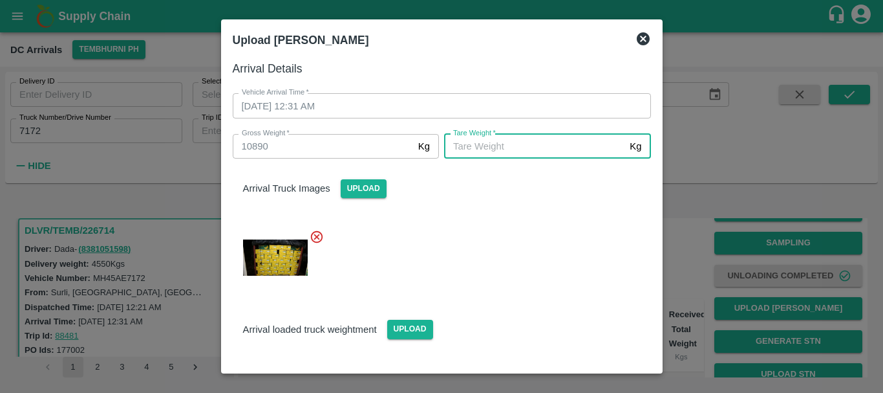
click at [472, 145] on input "Tare Weight   *" at bounding box center [534, 146] width 180 height 25
type input "5960"
click at [504, 206] on div "Arrival Truck Images Upload" at bounding box center [436, 223] width 429 height 151
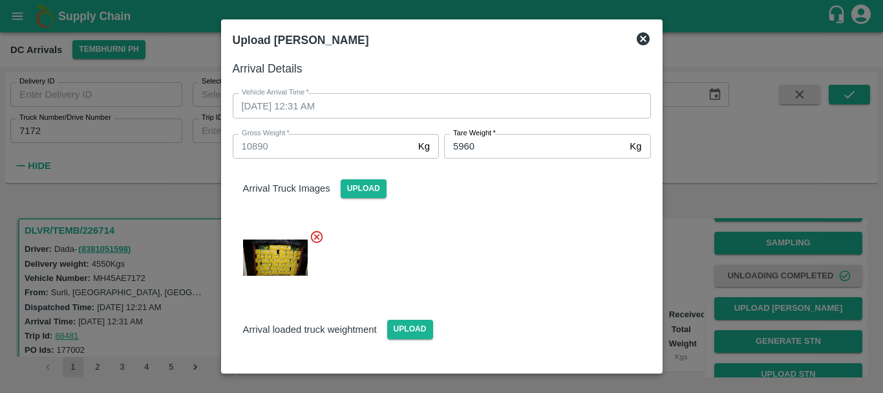
scroll to position [102, 0]
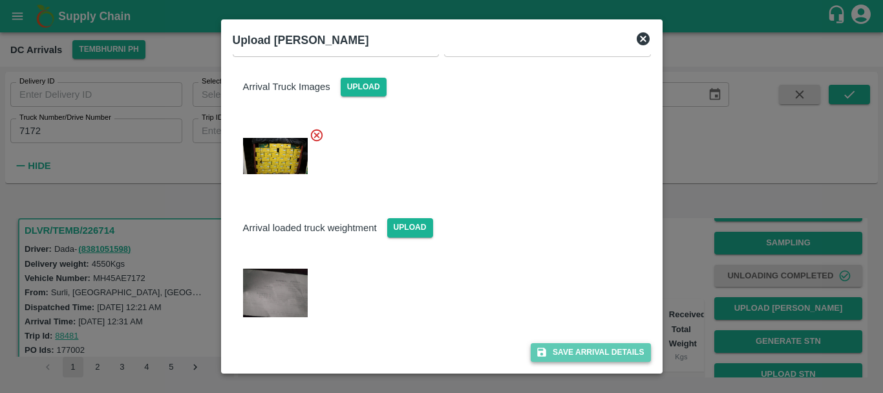
click at [571, 343] on button "Save Arrival Details" at bounding box center [591, 352] width 120 height 19
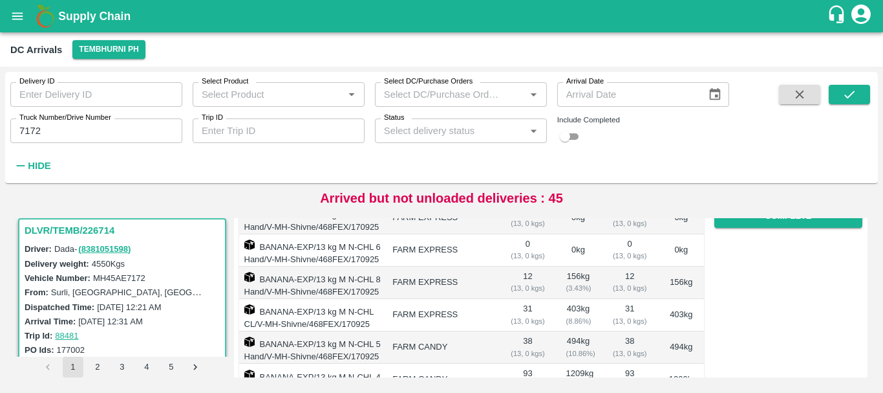
scroll to position [252, 0]
click at [729, 228] on button "Complete" at bounding box center [789, 217] width 148 height 23
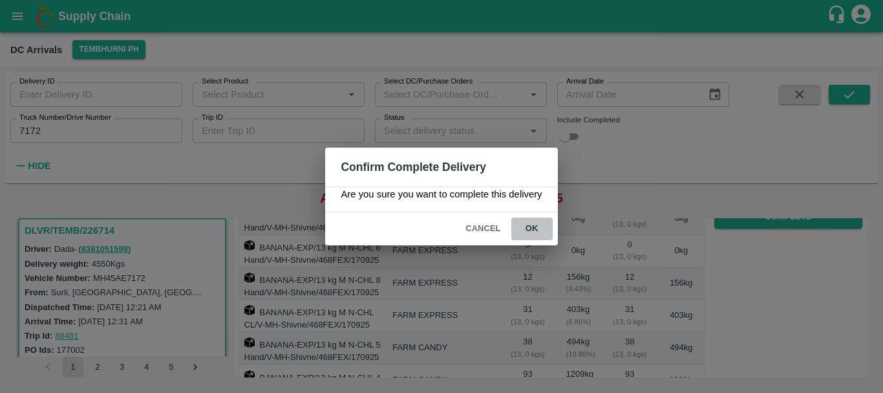
click at [524, 231] on button "ok" at bounding box center [532, 228] width 41 height 23
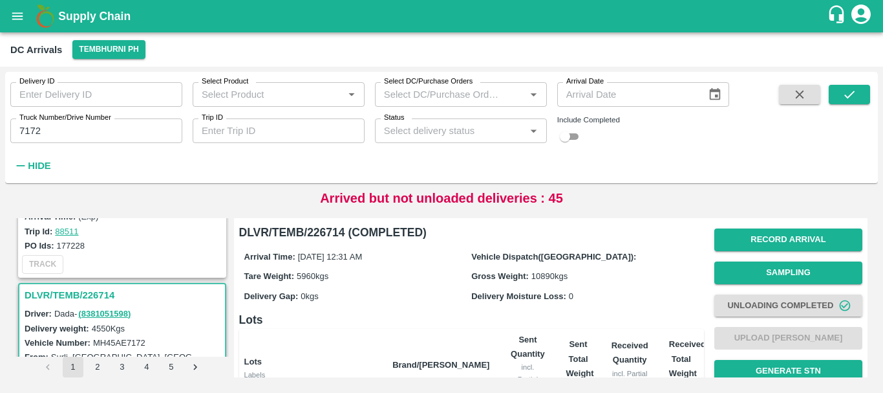
scroll to position [0, 0]
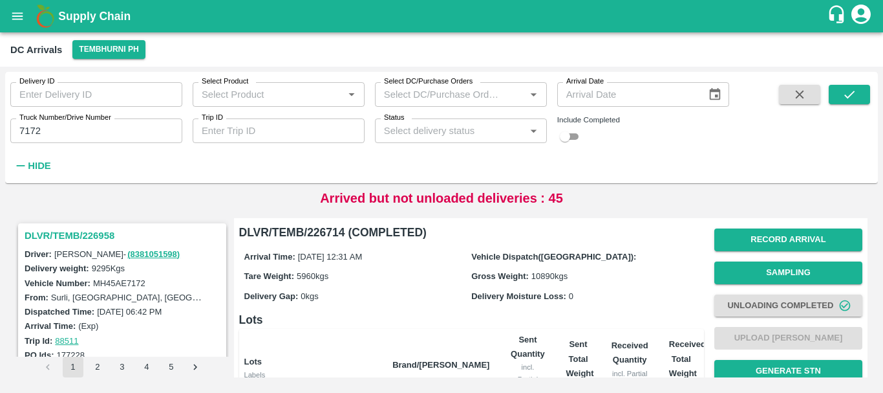
click at [85, 233] on h3 "DLVR/TEMB/226958" at bounding box center [124, 235] width 199 height 17
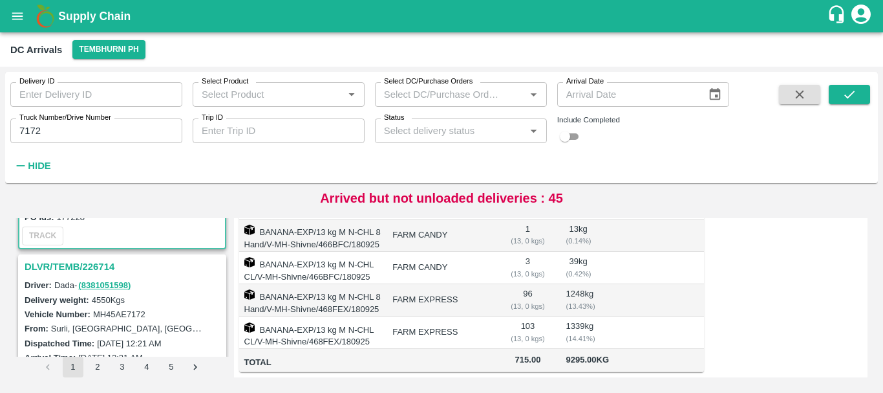
scroll to position [142, 0]
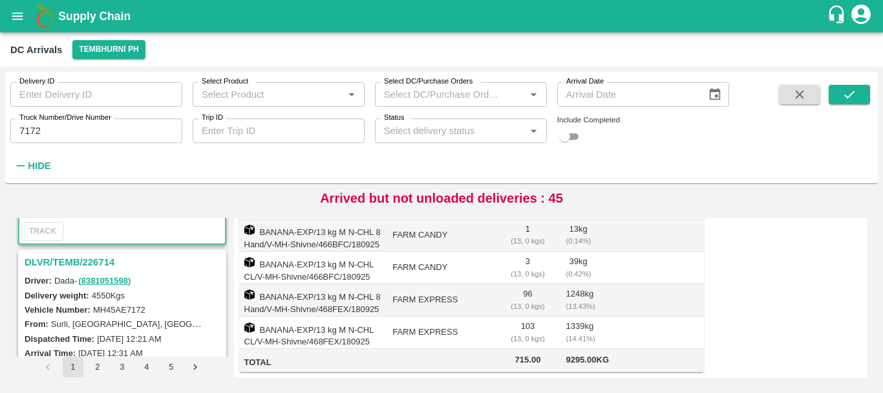
click at [97, 257] on h3 "DLVR/TEMB/226714" at bounding box center [124, 261] width 199 height 17
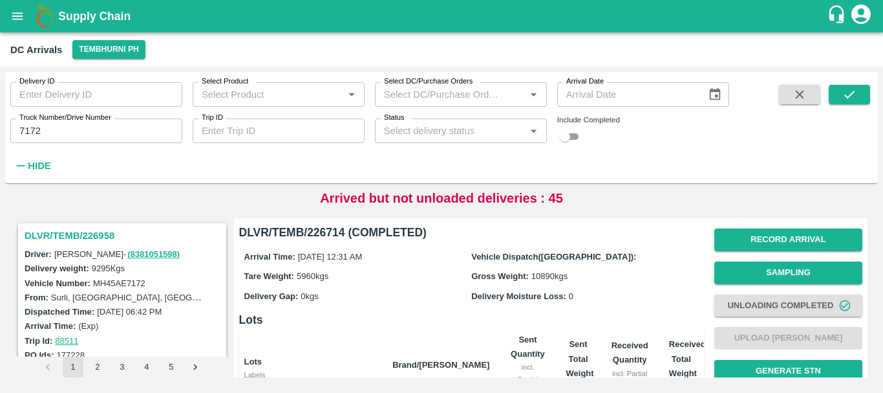
click at [100, 237] on h3 "DLVR/TEMB/226958" at bounding box center [124, 235] width 199 height 17
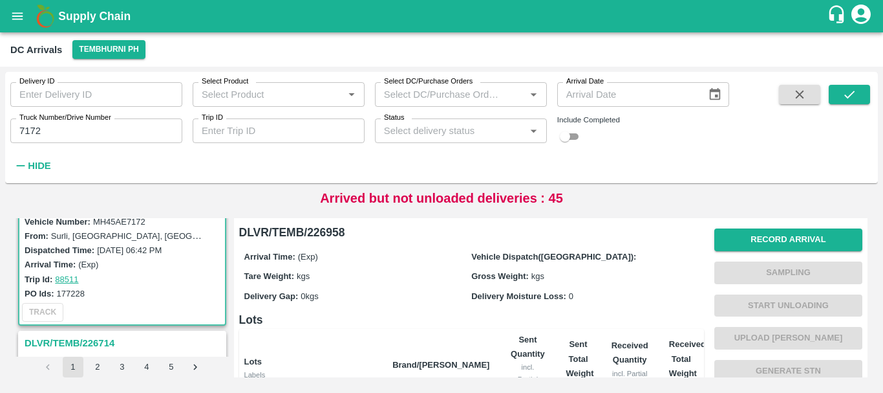
scroll to position [371, 0]
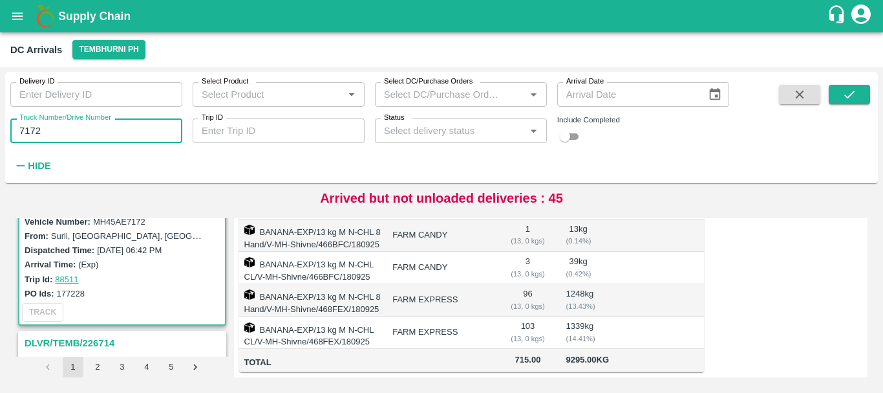
click at [58, 128] on input "7172" at bounding box center [96, 130] width 172 height 25
type input "7"
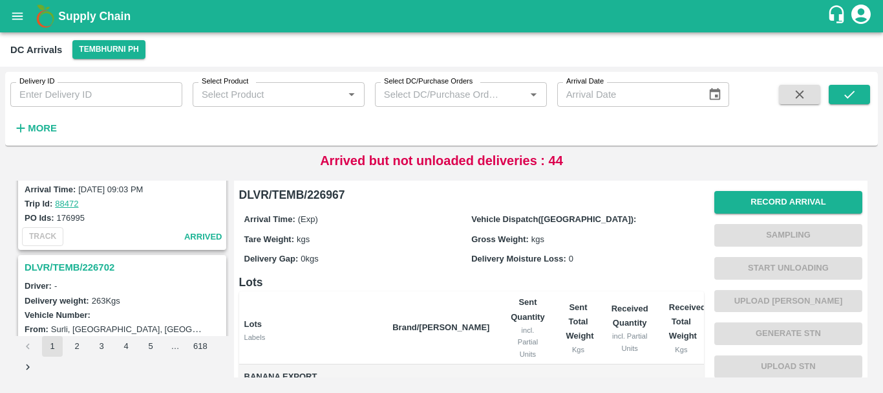
scroll to position [4075, 0]
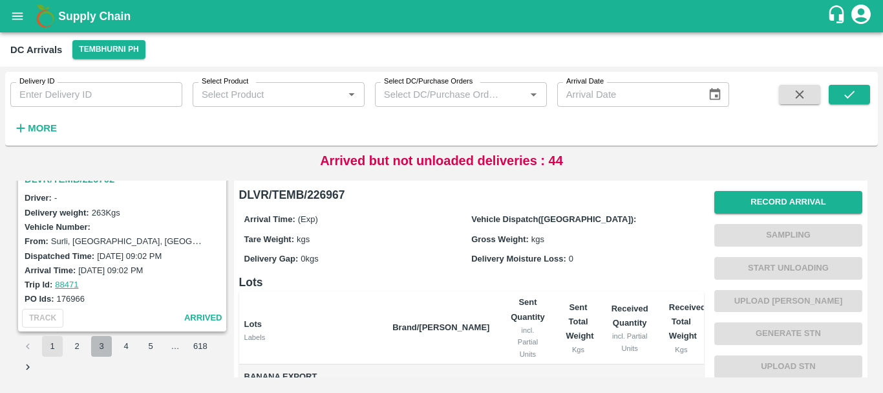
click at [100, 341] on button "3" at bounding box center [101, 346] width 21 height 21
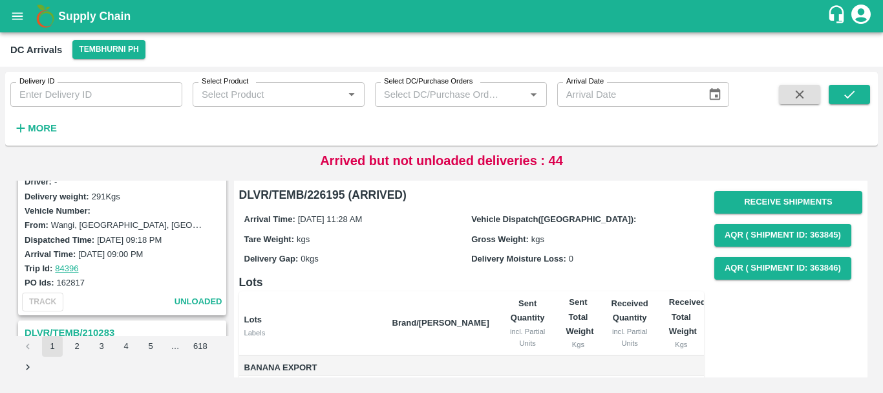
scroll to position [1339, 0]
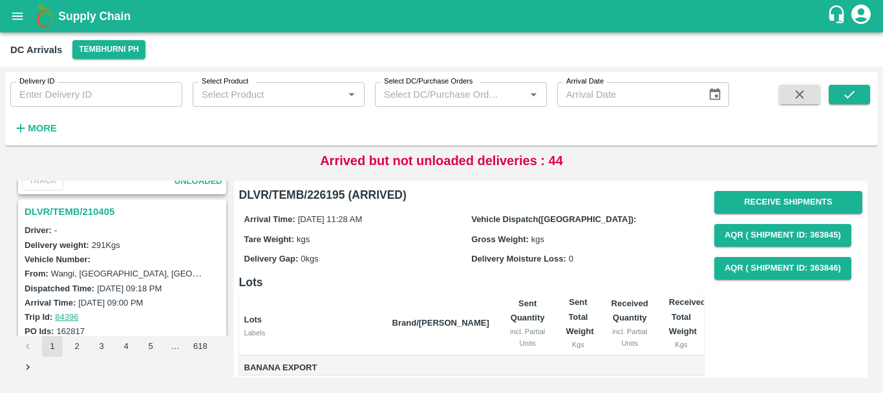
click at [93, 210] on h3 "DLVR/TEMB/210405" at bounding box center [124, 211] width 199 height 17
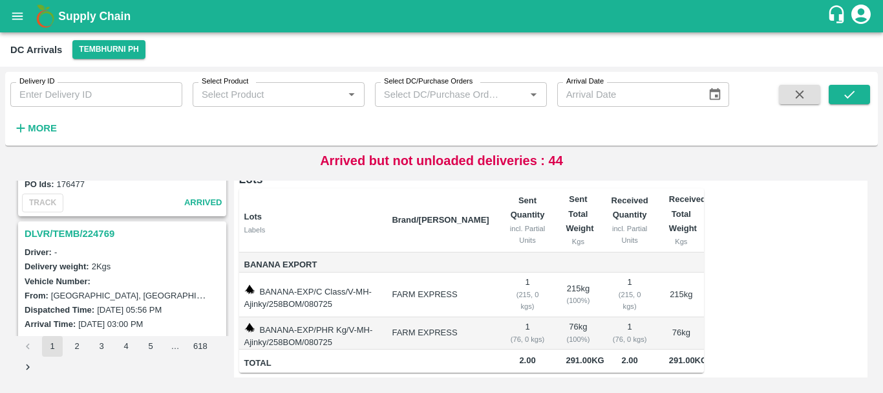
scroll to position [651, 0]
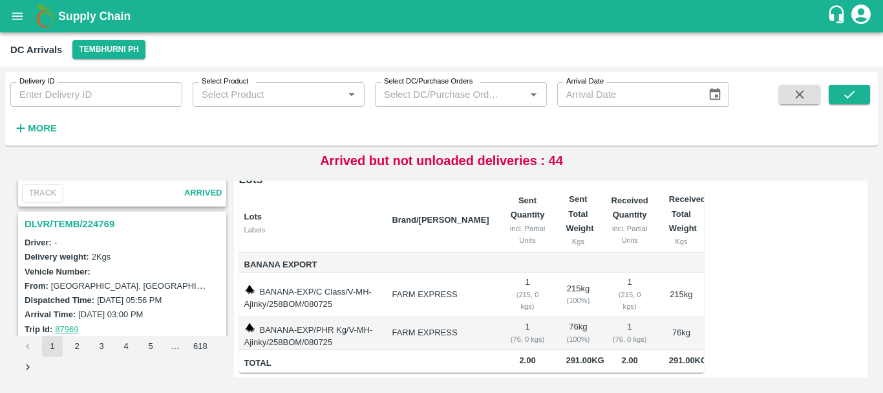
click at [102, 226] on h3 "DLVR/TEMB/224769" at bounding box center [124, 223] width 199 height 17
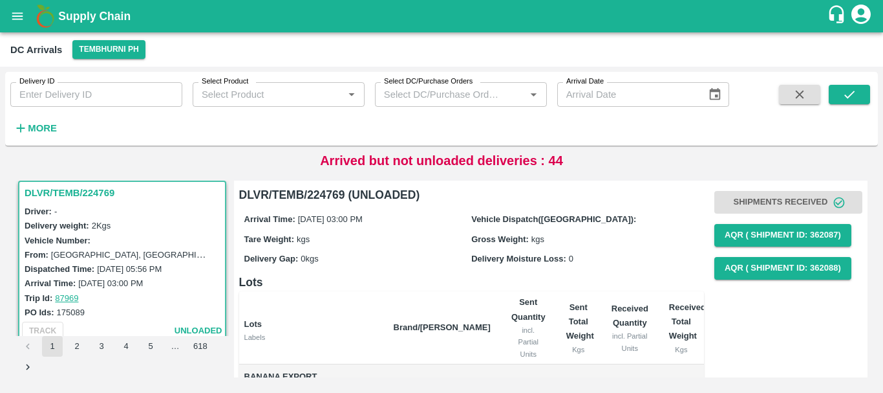
scroll to position [111, 0]
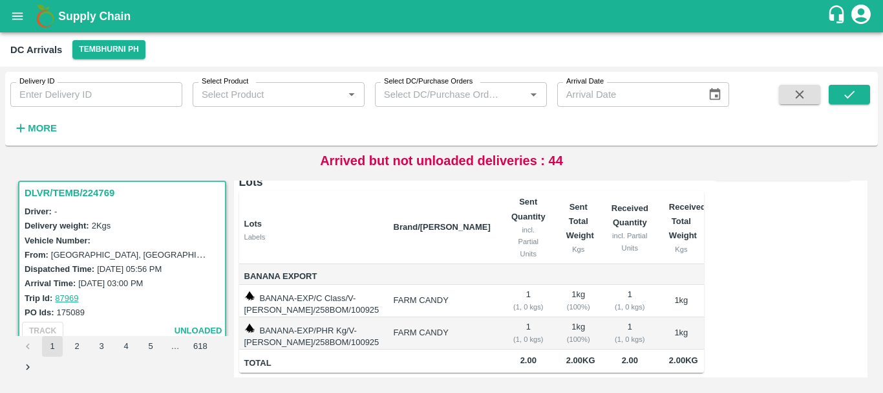
click at [383, 269] on span "Banana Export" at bounding box center [313, 276] width 139 height 15
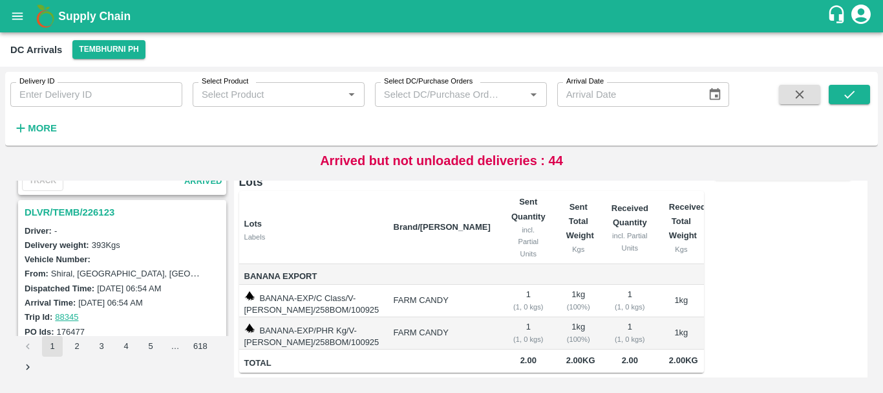
click at [95, 213] on h3 "DLVR/TEMB/226123" at bounding box center [124, 212] width 199 height 17
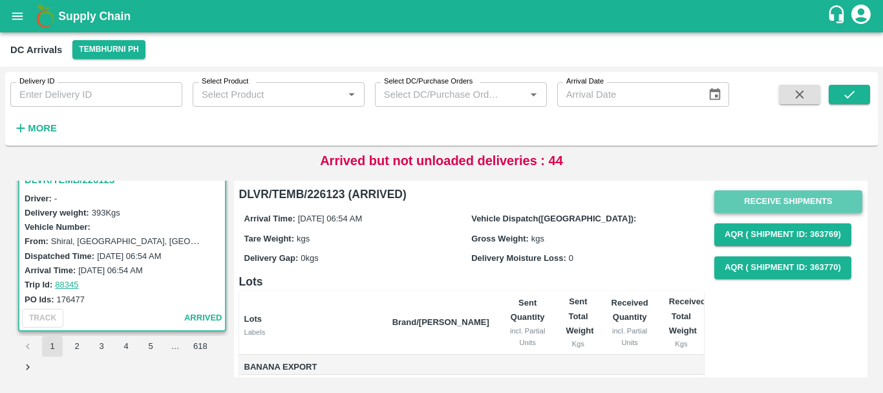
click at [745, 204] on button "Receive Shipments" at bounding box center [789, 201] width 148 height 23
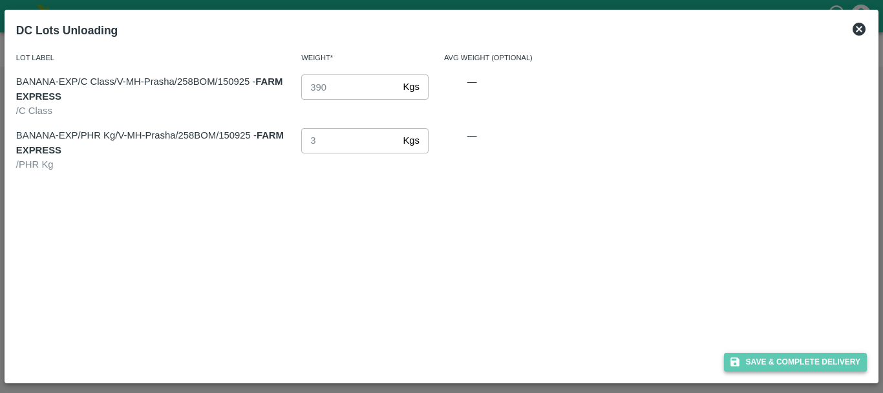
click at [757, 356] on button "Save & Complete Delivery" at bounding box center [796, 361] width 144 height 19
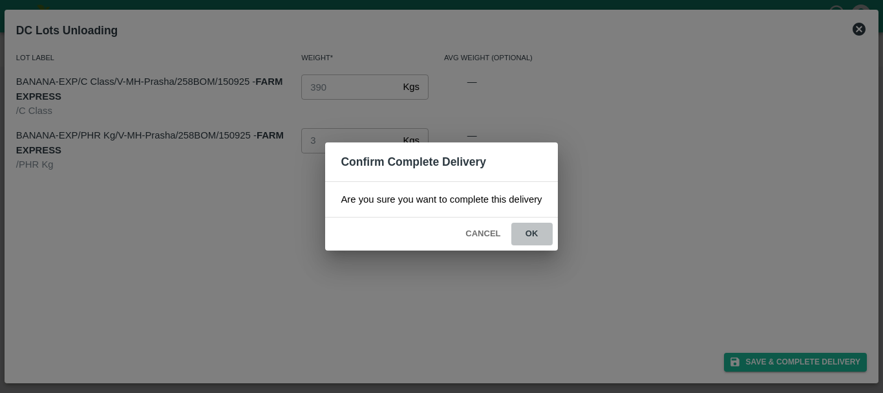
click at [527, 233] on button "ok" at bounding box center [532, 233] width 41 height 23
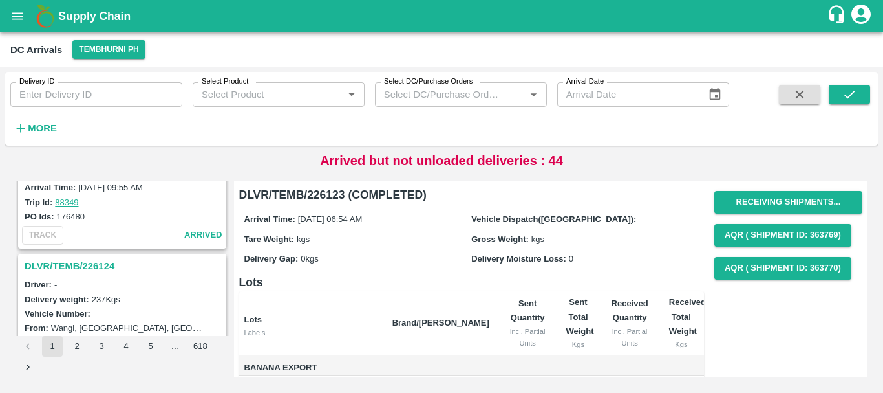
click at [108, 264] on h3 "DLVR/TEMB/226124" at bounding box center [124, 265] width 199 height 17
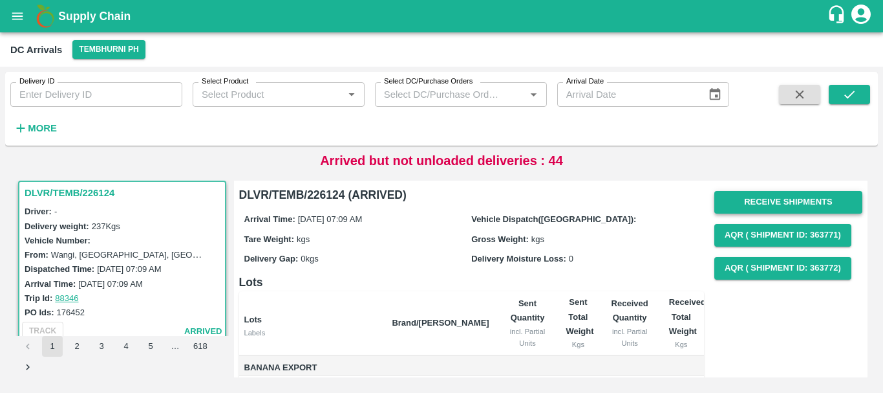
click at [731, 199] on button "Receive Shipments" at bounding box center [789, 202] width 148 height 23
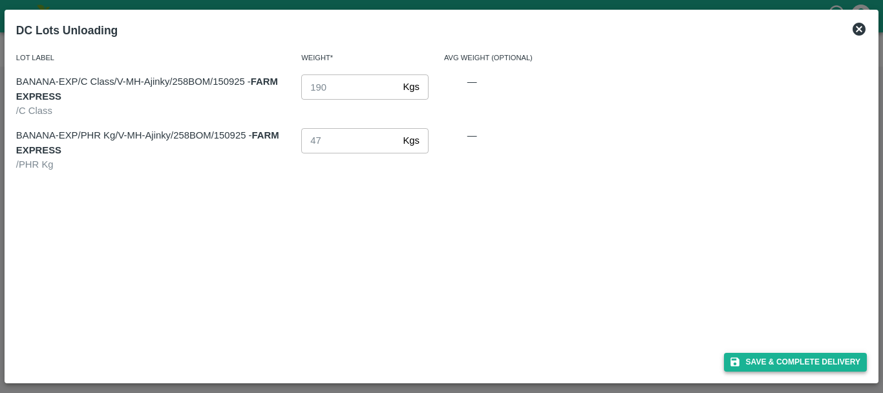
click at [735, 352] on button "Save & Complete Delivery" at bounding box center [796, 361] width 144 height 19
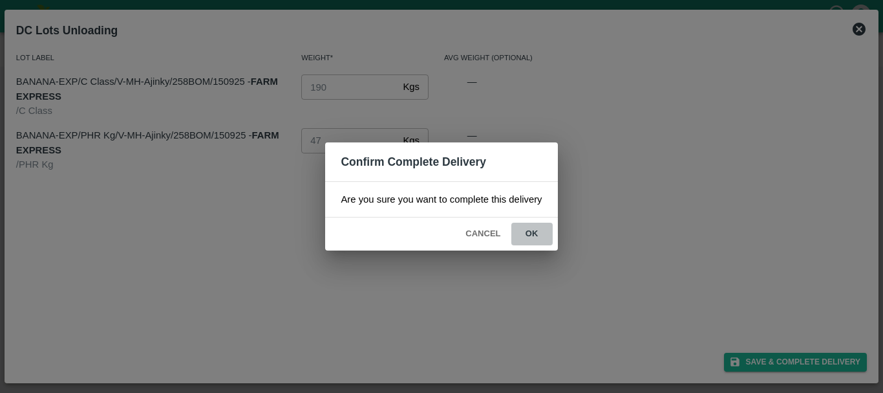
click at [532, 233] on button "ok" at bounding box center [532, 233] width 41 height 23
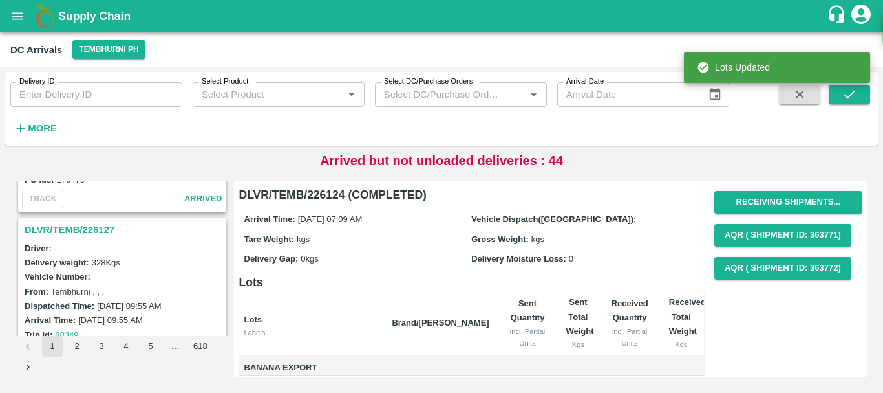
click at [87, 230] on h3 "DLVR/TEMB/226127" at bounding box center [124, 229] width 199 height 17
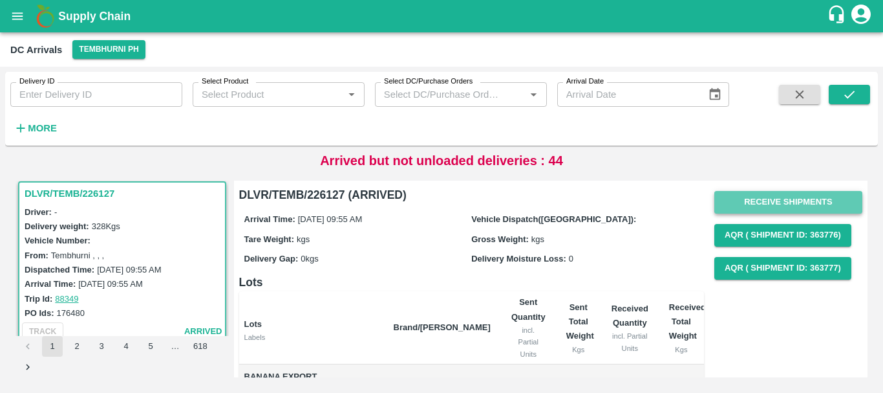
click at [744, 201] on button "Receive Shipments" at bounding box center [789, 202] width 148 height 23
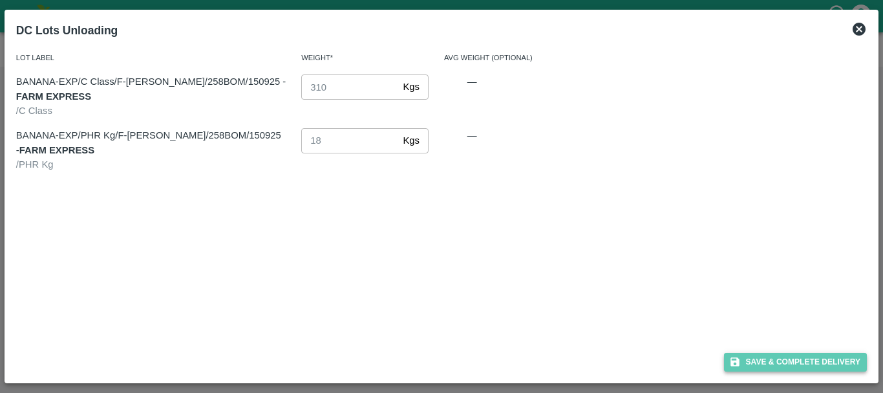
click at [749, 365] on button "Save & Complete Delivery" at bounding box center [796, 361] width 144 height 19
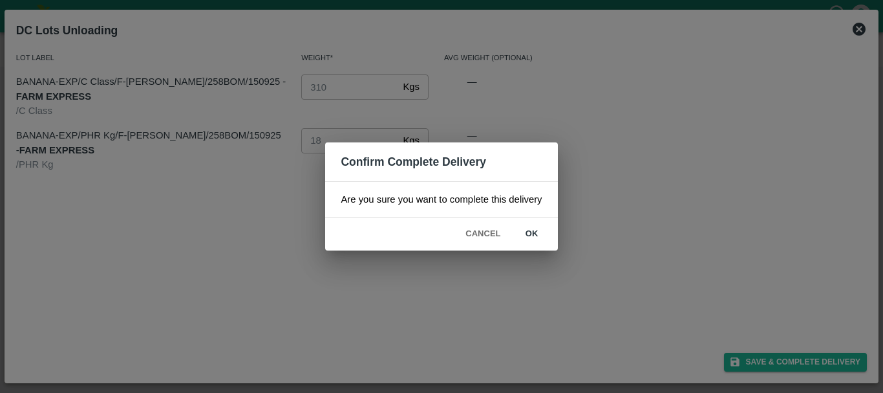
click at [534, 236] on button "ok" at bounding box center [532, 233] width 41 height 23
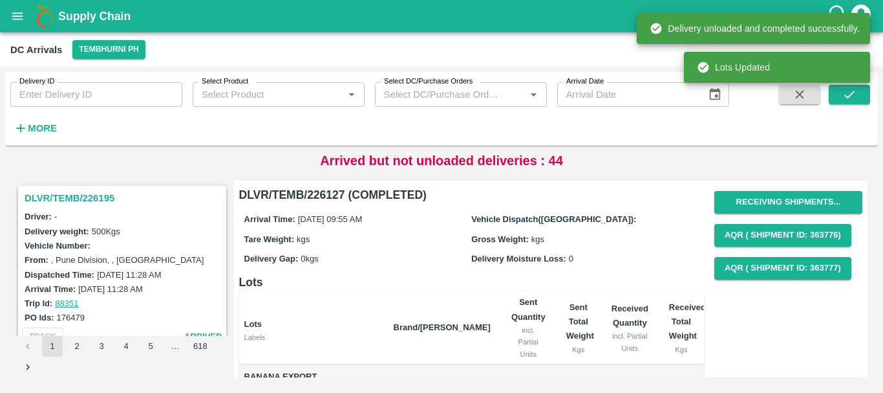
click at [85, 193] on h3 "DLVR/TEMB/226195" at bounding box center [124, 197] width 199 height 17
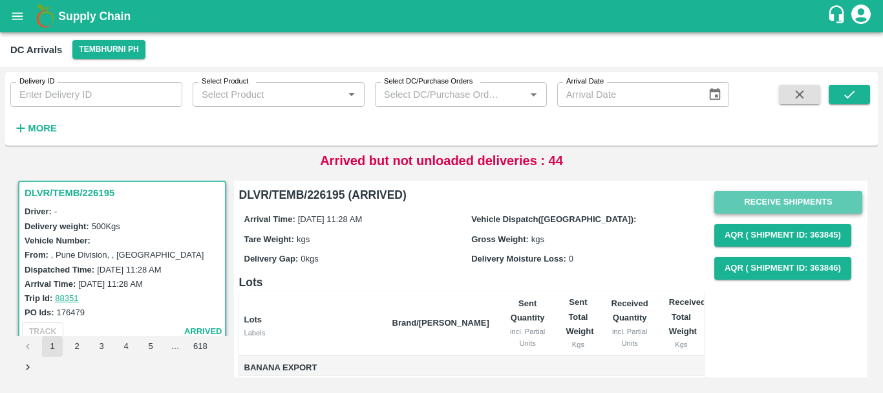
click at [733, 207] on button "Receive Shipments" at bounding box center [789, 202] width 148 height 23
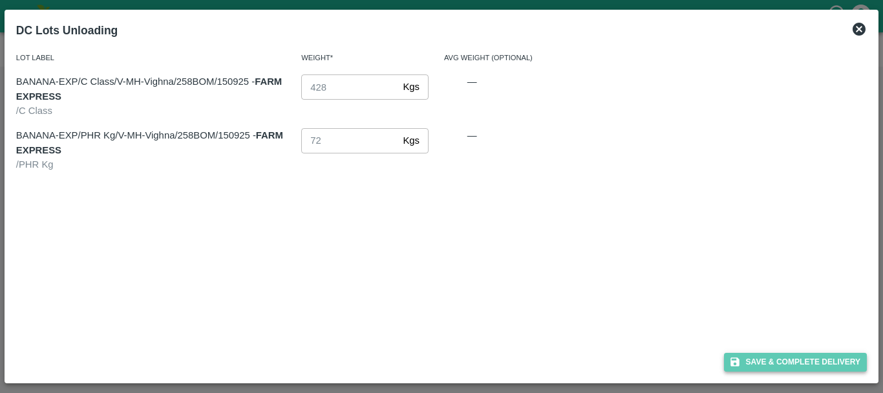
click at [748, 365] on button "Save & Complete Delivery" at bounding box center [796, 361] width 144 height 19
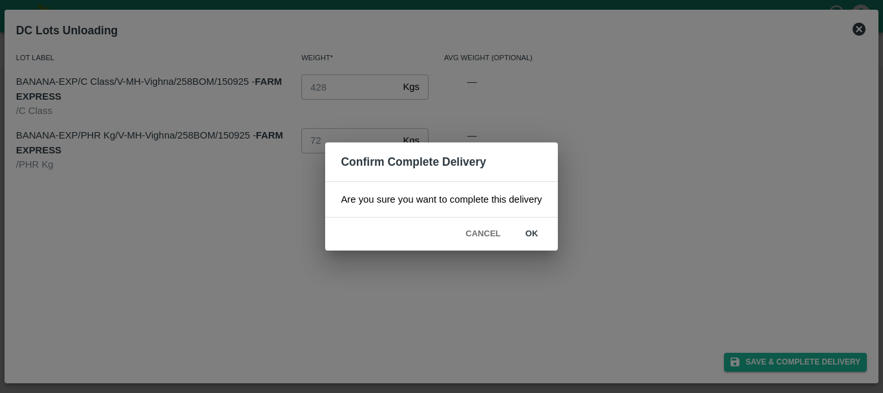
click at [528, 230] on button "ok" at bounding box center [532, 233] width 41 height 23
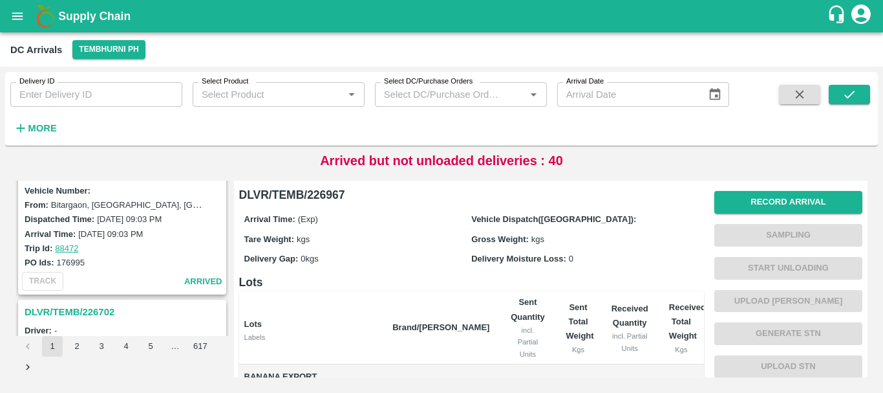
scroll to position [4075, 0]
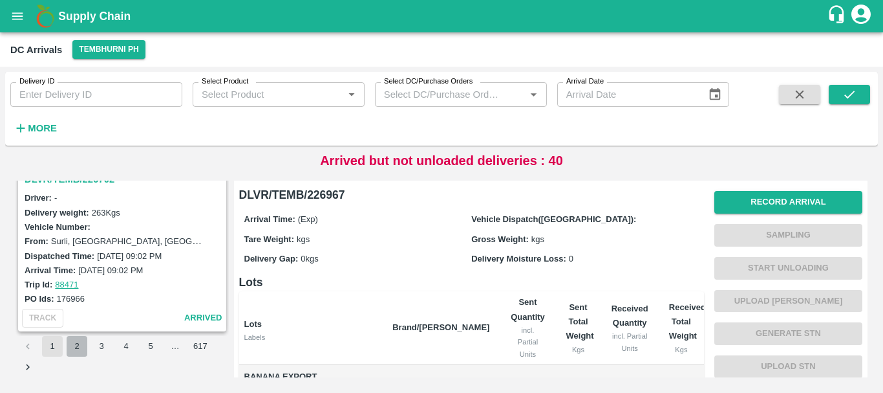
click at [84, 346] on button "2" at bounding box center [77, 346] width 21 height 21
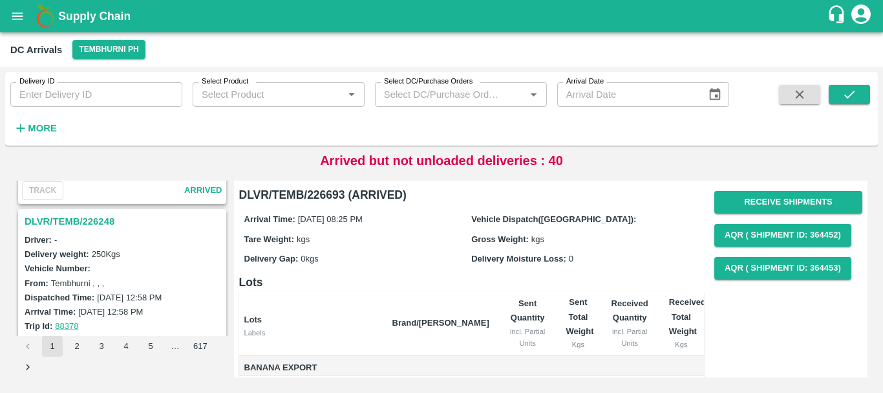
scroll to position [4075, 0]
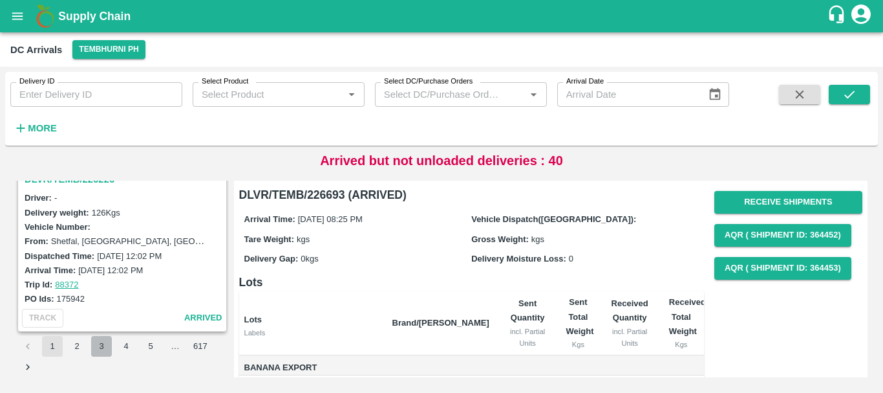
click at [97, 347] on button "3" at bounding box center [101, 346] width 21 height 21
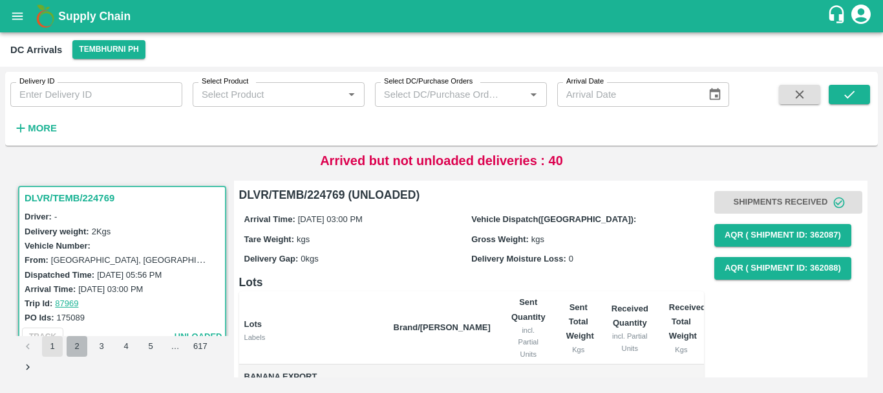
click at [72, 348] on button "2" at bounding box center [77, 346] width 21 height 21
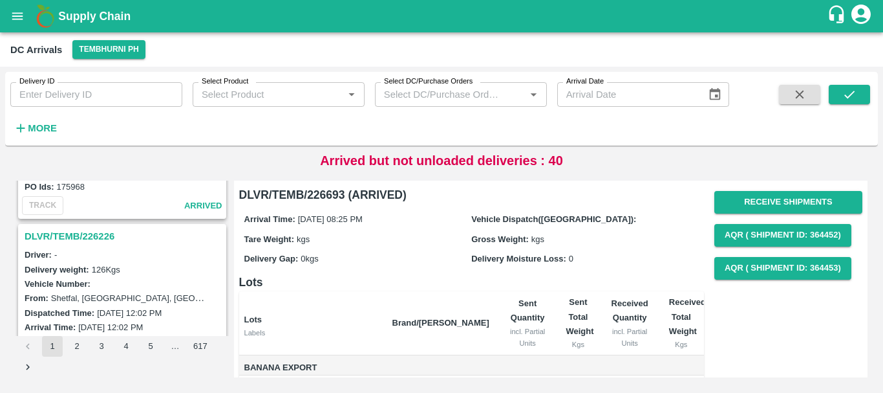
click at [92, 235] on h3 "DLVR/TEMB/226226" at bounding box center [124, 236] width 199 height 17
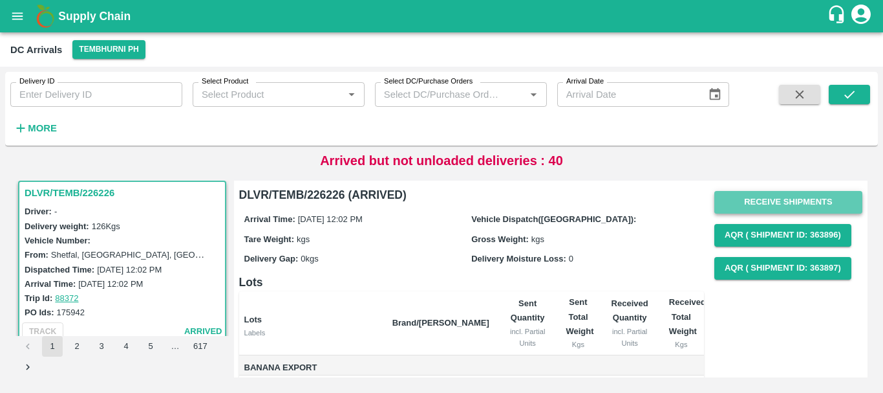
click at [747, 197] on button "Receive Shipments" at bounding box center [789, 202] width 148 height 23
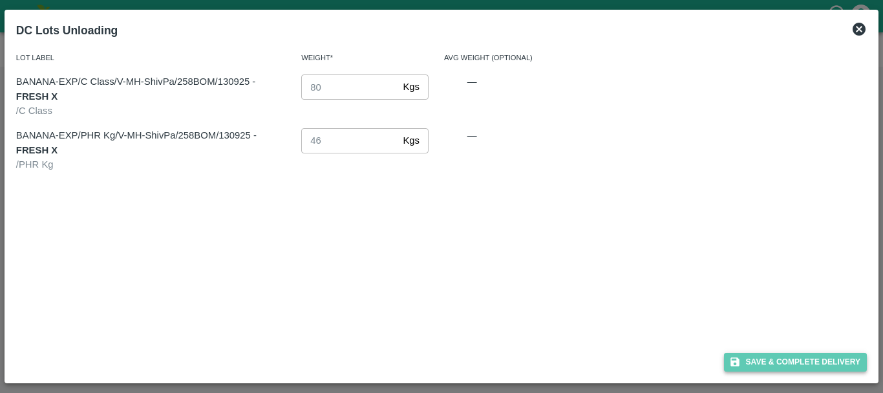
click at [759, 359] on button "Save & Complete Delivery" at bounding box center [796, 361] width 144 height 19
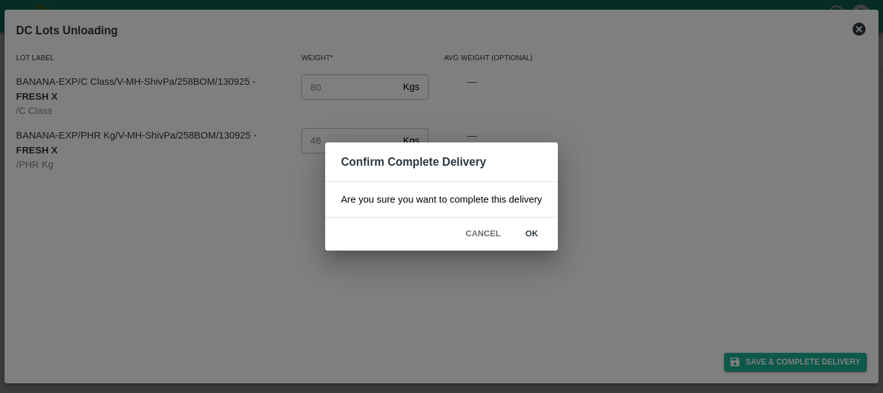
drag, startPoint x: 531, startPoint y: 219, endPoint x: 531, endPoint y: 226, distance: 7.1
click at [531, 226] on div "Cancel ok" at bounding box center [441, 233] width 232 height 33
click at [531, 226] on button "ok" at bounding box center [532, 233] width 41 height 23
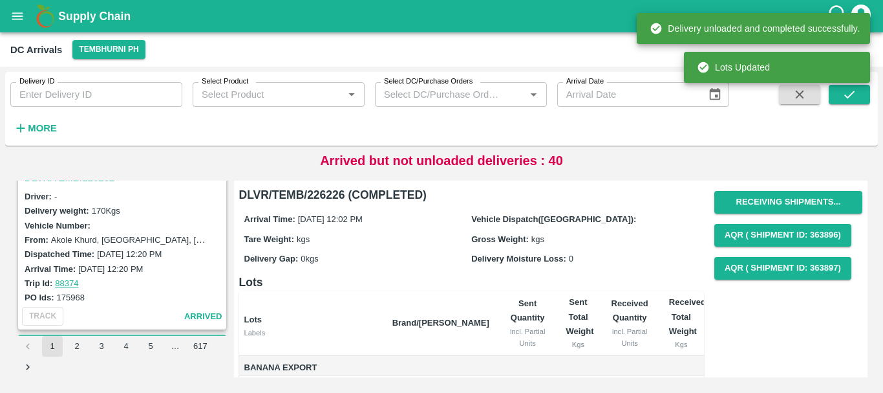
scroll to position [3861, 0]
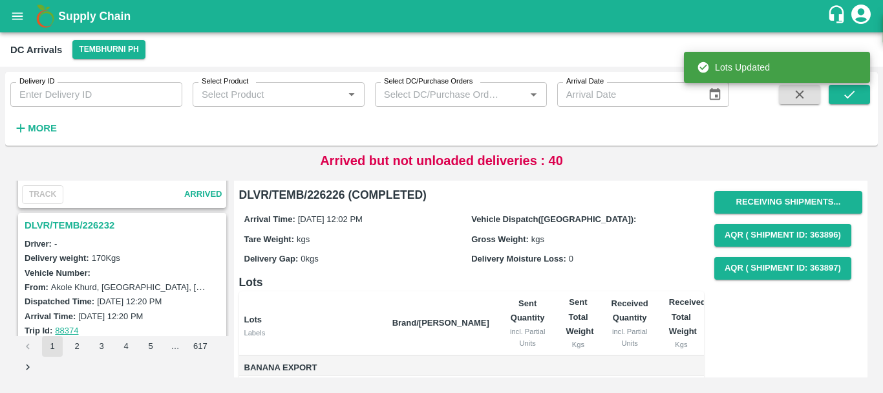
click at [87, 226] on h3 "DLVR/TEMB/226232" at bounding box center [124, 225] width 199 height 17
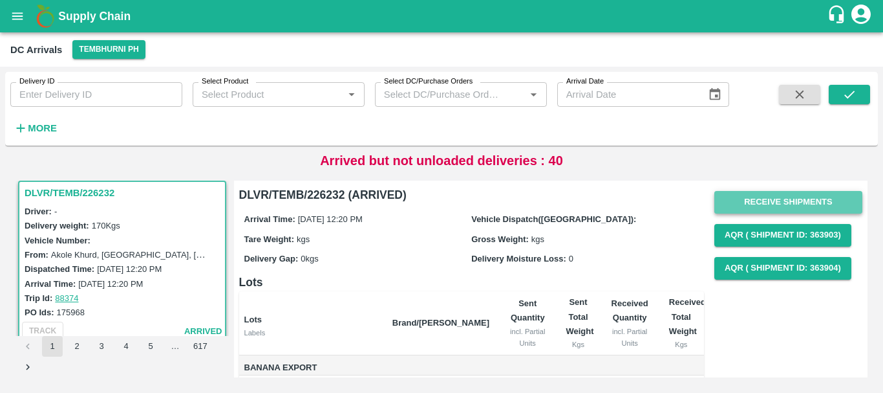
click at [774, 203] on button "Receive Shipments" at bounding box center [789, 202] width 148 height 23
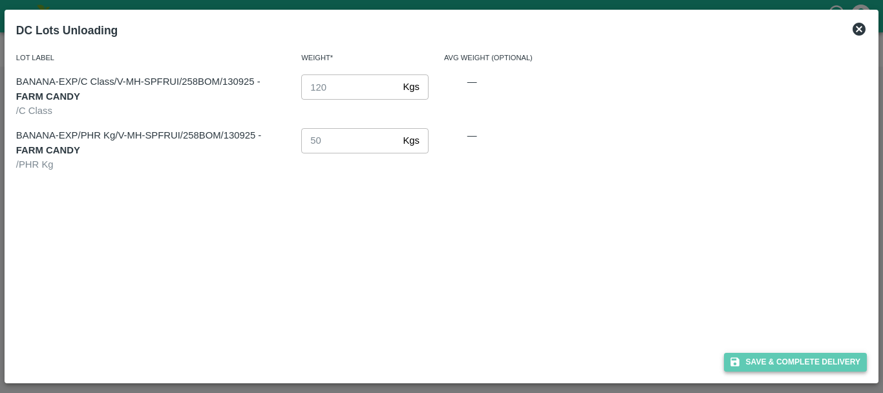
click at [742, 358] on button "Save & Complete Delivery" at bounding box center [796, 361] width 144 height 19
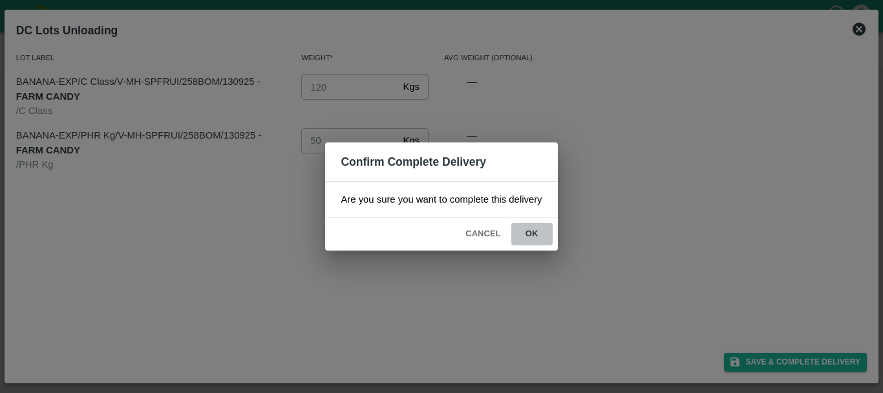
click at [522, 224] on button "ok" at bounding box center [532, 233] width 41 height 23
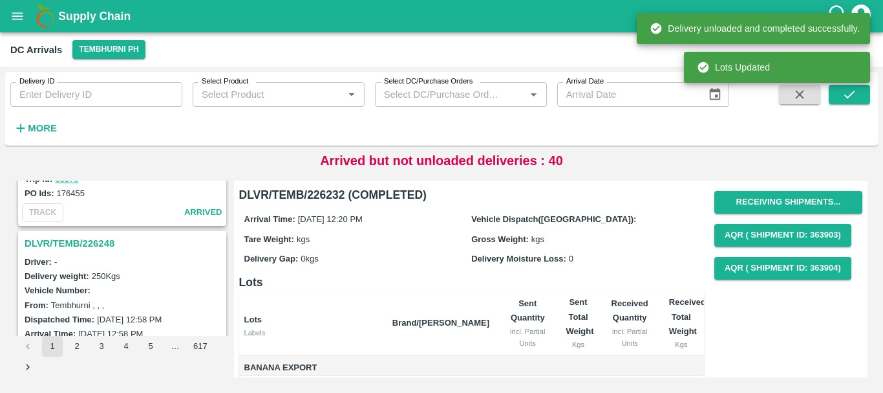
click at [94, 243] on h3 "DLVR/TEMB/226248" at bounding box center [124, 243] width 199 height 17
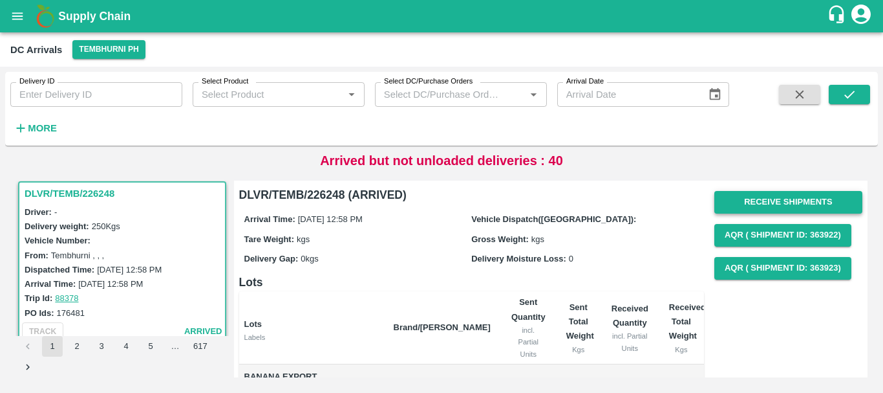
scroll to position [1, 0]
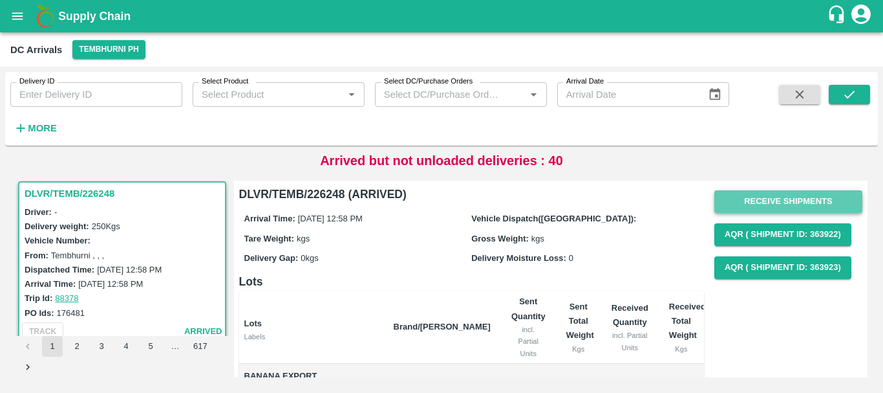
click at [742, 198] on button "Receive Shipments" at bounding box center [789, 201] width 148 height 23
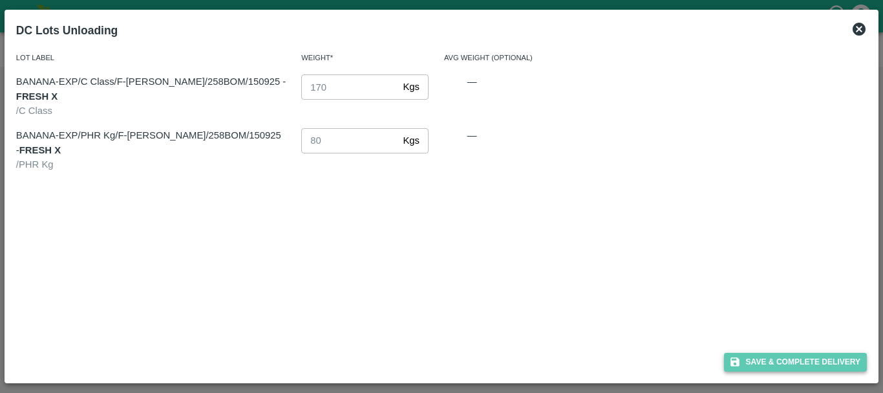
click at [744, 361] on button "Save & Complete Delivery" at bounding box center [796, 361] width 144 height 19
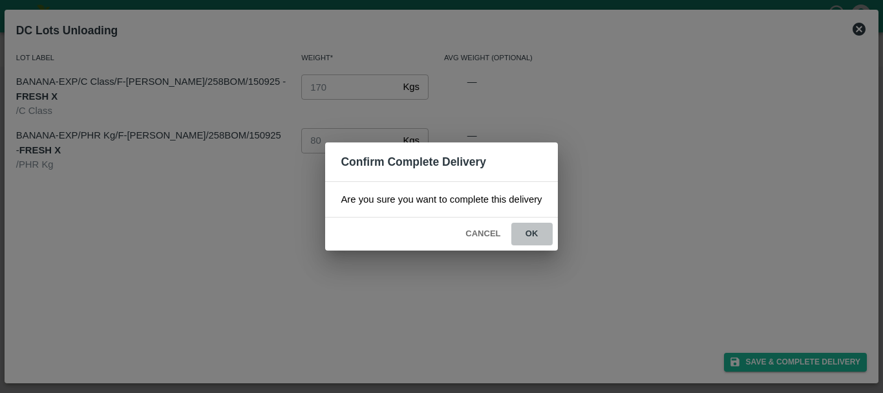
click at [535, 234] on button "ok" at bounding box center [532, 233] width 41 height 23
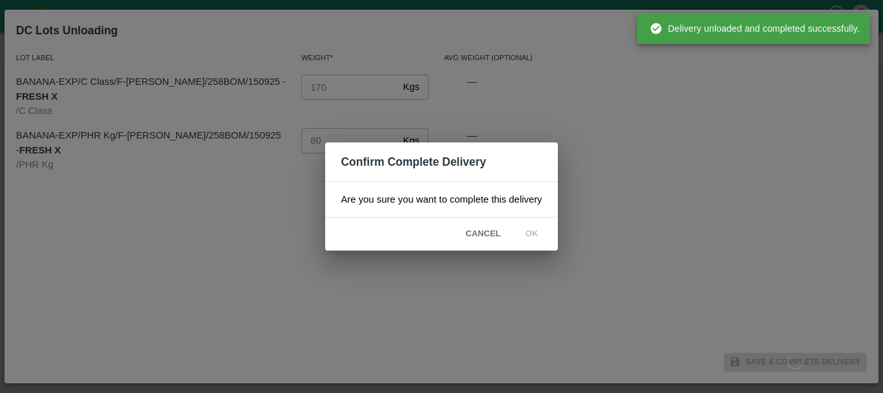
scroll to position [0, 0]
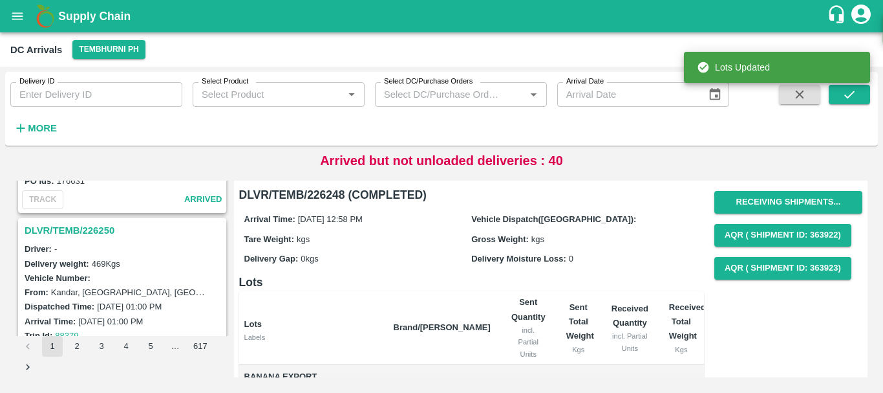
click at [100, 228] on h3 "DLVR/TEMB/226250" at bounding box center [124, 230] width 199 height 17
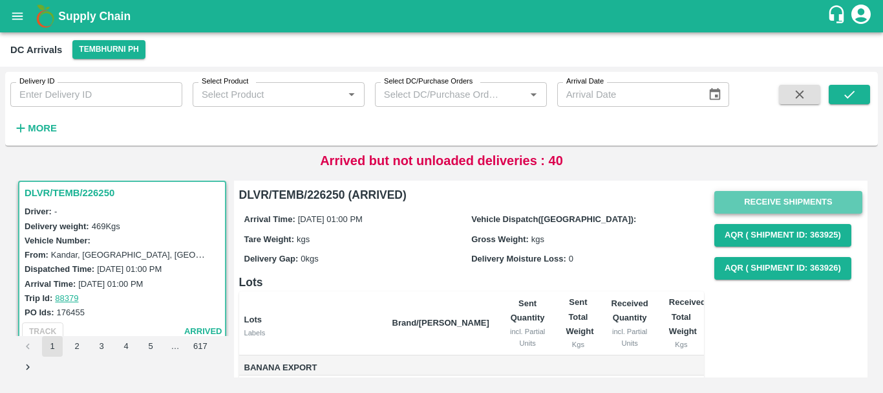
click at [735, 202] on button "Receive Shipments" at bounding box center [789, 202] width 148 height 23
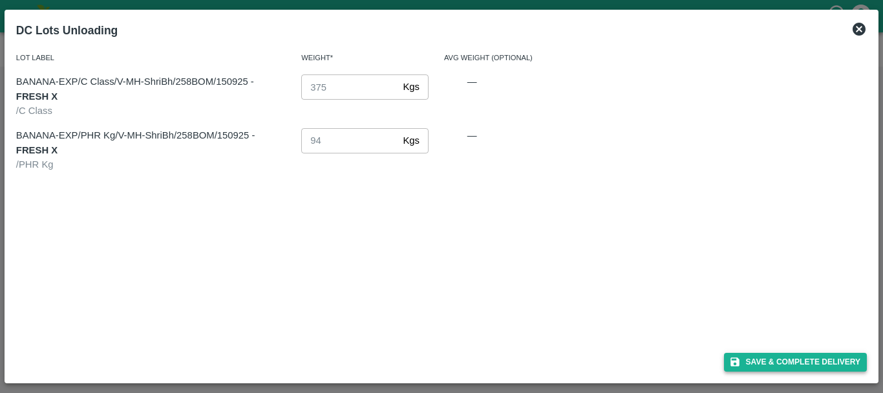
click at [752, 366] on button "Save & Complete Delivery" at bounding box center [796, 361] width 144 height 19
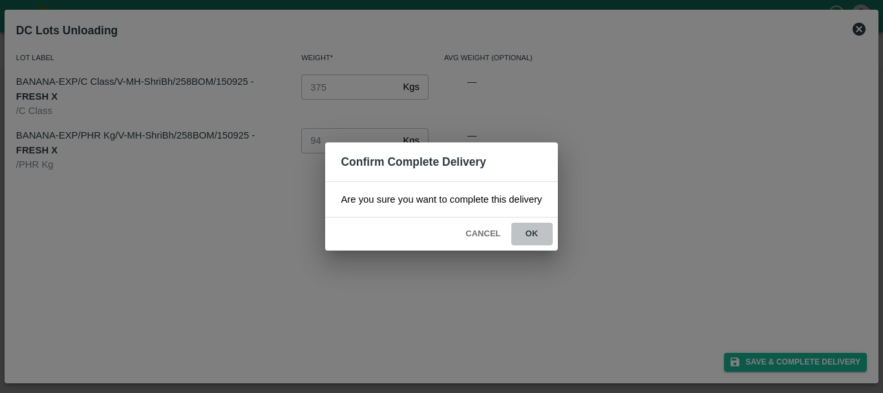
click at [535, 239] on button "ok" at bounding box center [532, 233] width 41 height 23
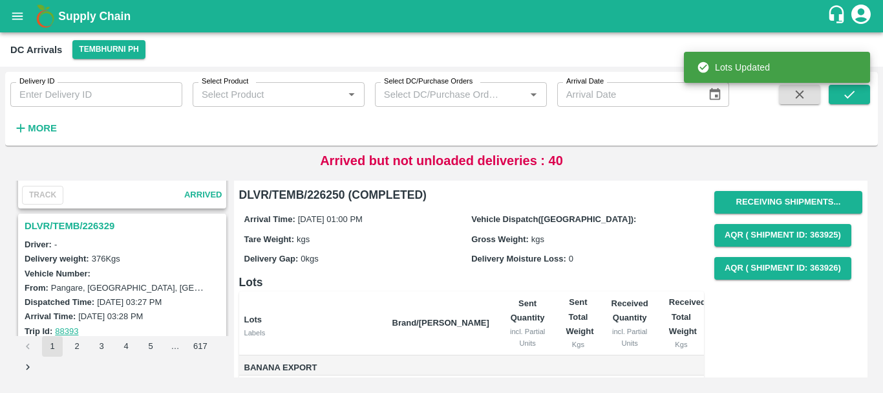
click at [90, 223] on h3 "DLVR/TEMB/226329" at bounding box center [124, 225] width 199 height 17
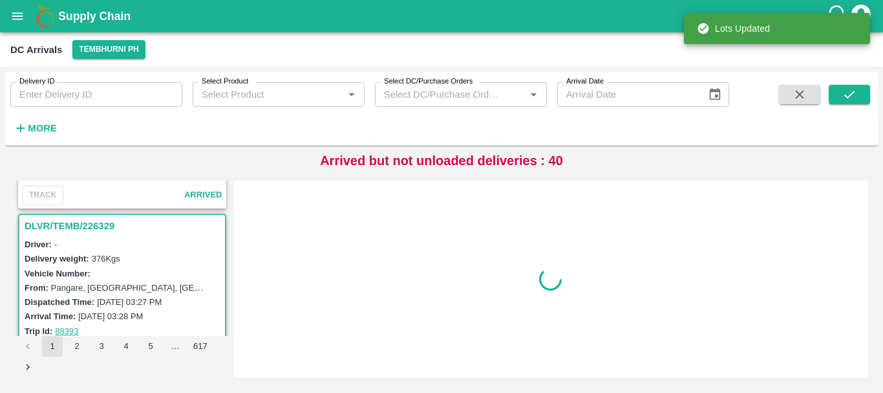
scroll to position [3386, 0]
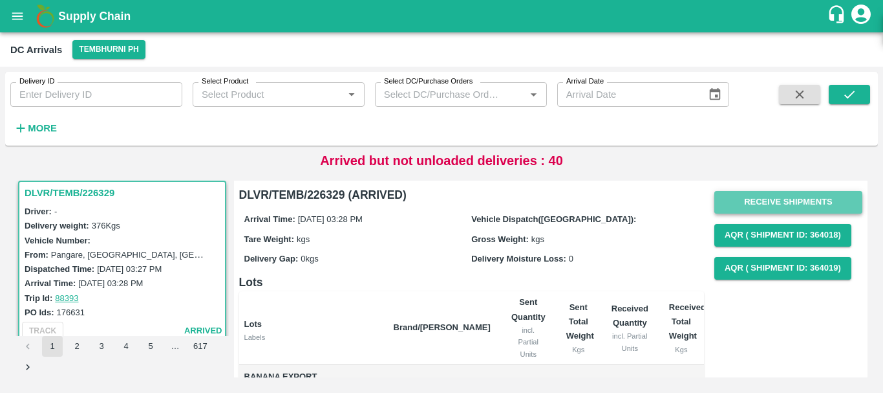
click at [746, 207] on button "Receive Shipments" at bounding box center [789, 202] width 148 height 23
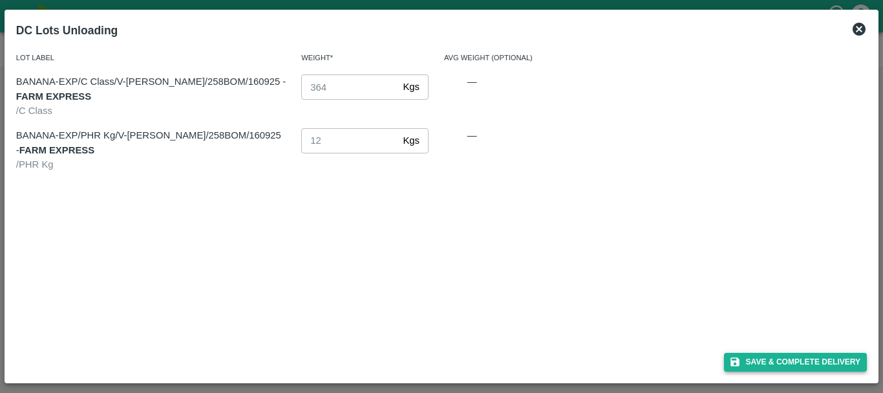
click at [768, 356] on button "Save & Complete Delivery" at bounding box center [796, 361] width 144 height 19
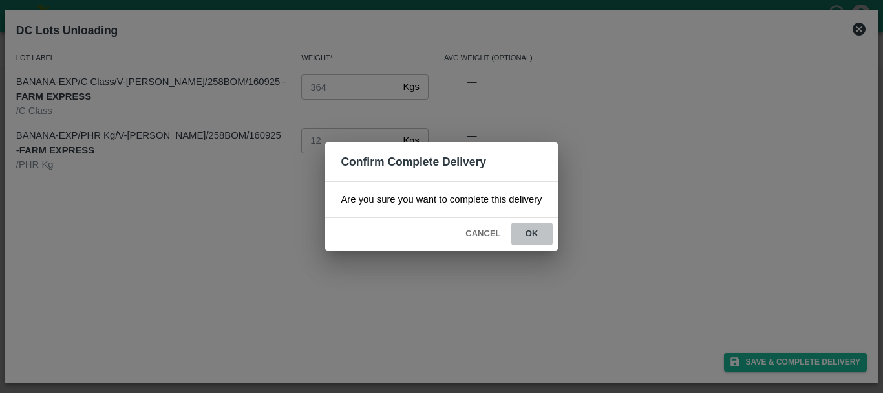
click at [539, 235] on button "ok" at bounding box center [532, 233] width 41 height 23
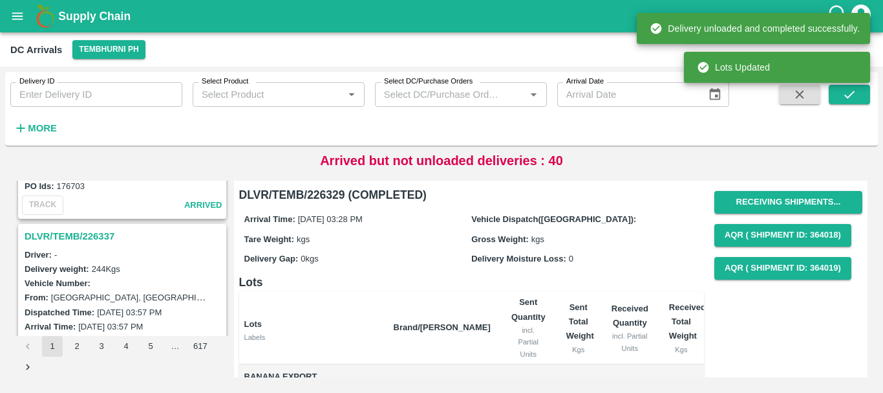
click at [94, 236] on h3 "DLVR/TEMB/226337" at bounding box center [124, 236] width 199 height 17
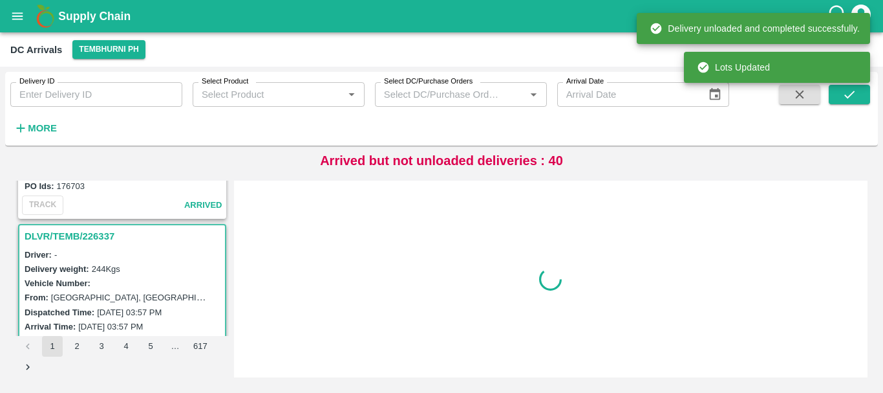
scroll to position [3217, 0]
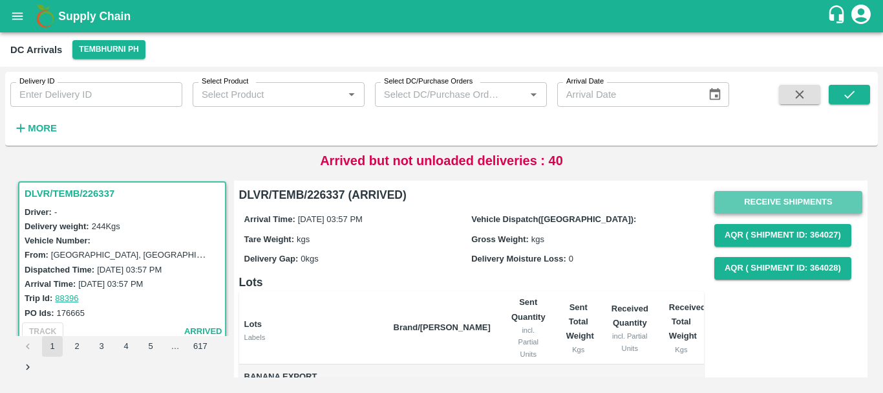
click at [751, 203] on button "Receive Shipments" at bounding box center [789, 202] width 148 height 23
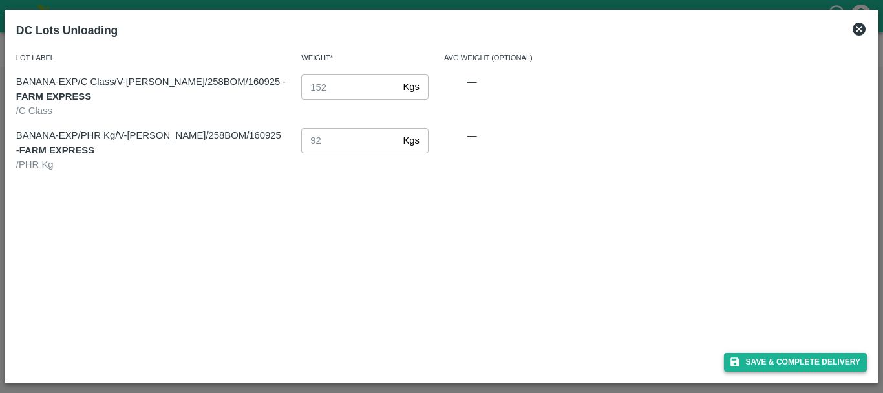
click at [759, 365] on button "Save & Complete Delivery" at bounding box center [796, 361] width 144 height 19
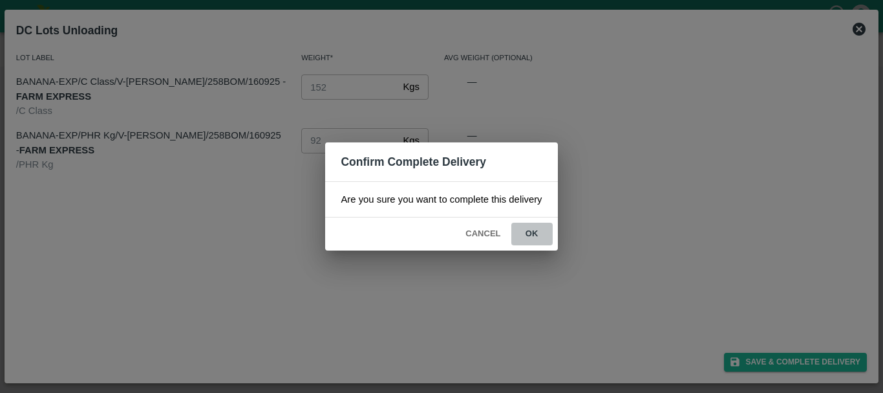
click at [540, 232] on button "ok" at bounding box center [532, 233] width 41 height 23
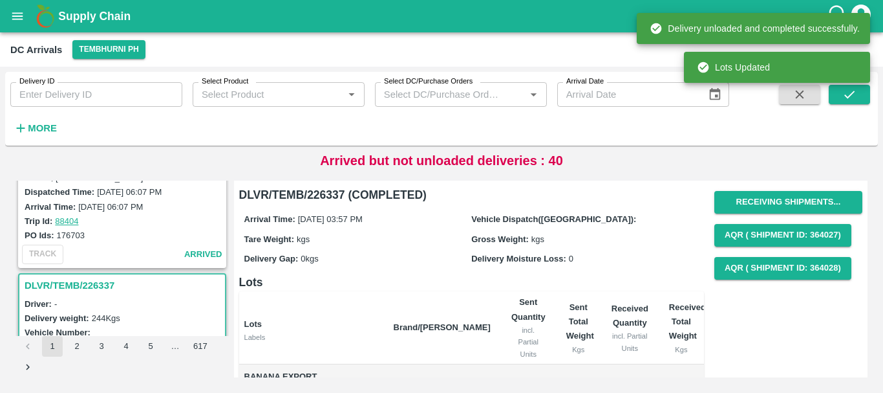
scroll to position [3056, 0]
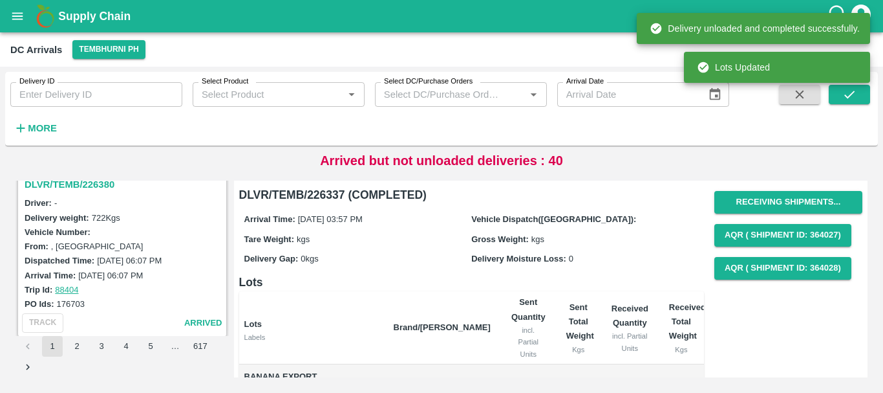
click at [97, 188] on h3 "DLVR/TEMB/226380" at bounding box center [124, 184] width 199 height 17
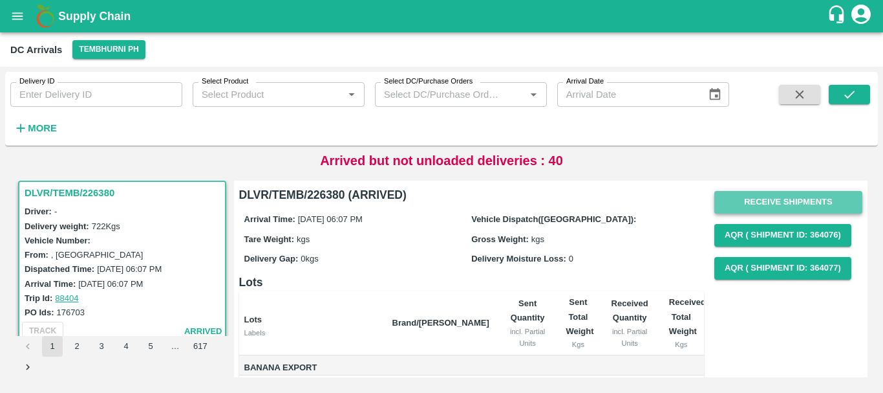
click at [733, 204] on button "Receive Shipments" at bounding box center [789, 202] width 148 height 23
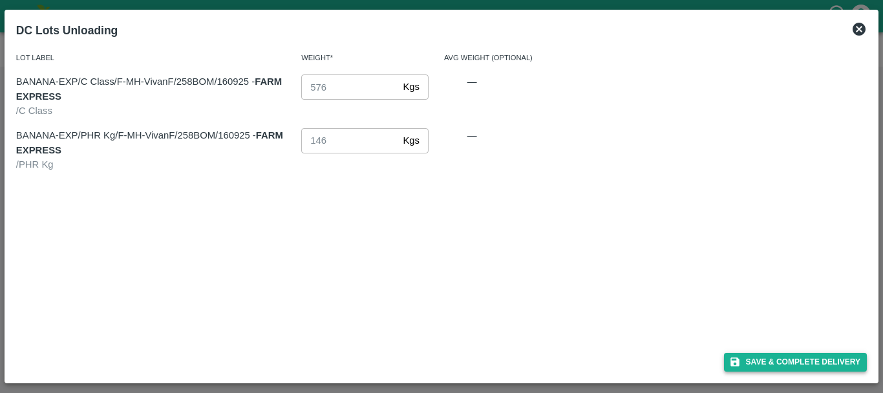
click at [762, 356] on button "Save & Complete Delivery" at bounding box center [796, 361] width 144 height 19
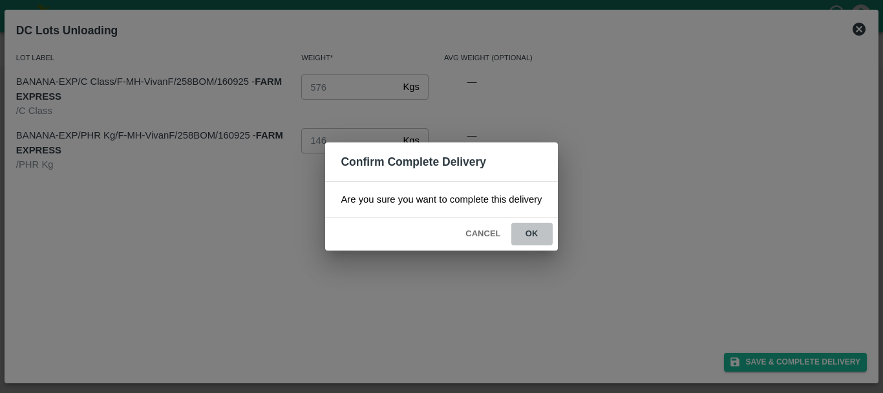
click at [526, 230] on button "ok" at bounding box center [532, 233] width 41 height 23
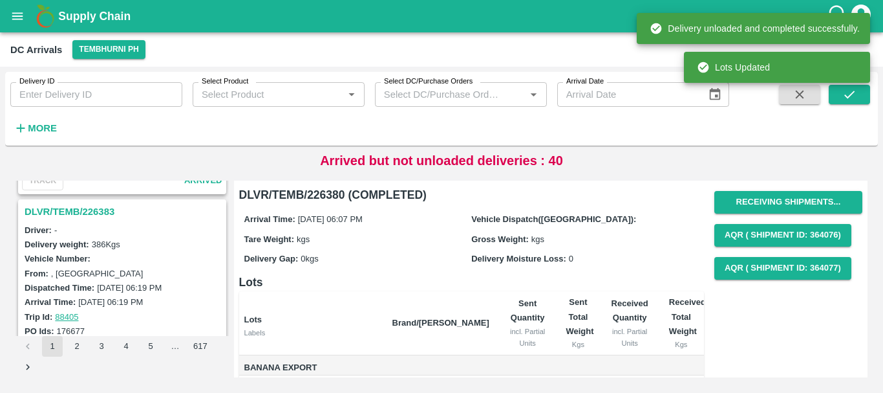
scroll to position [2860, 0]
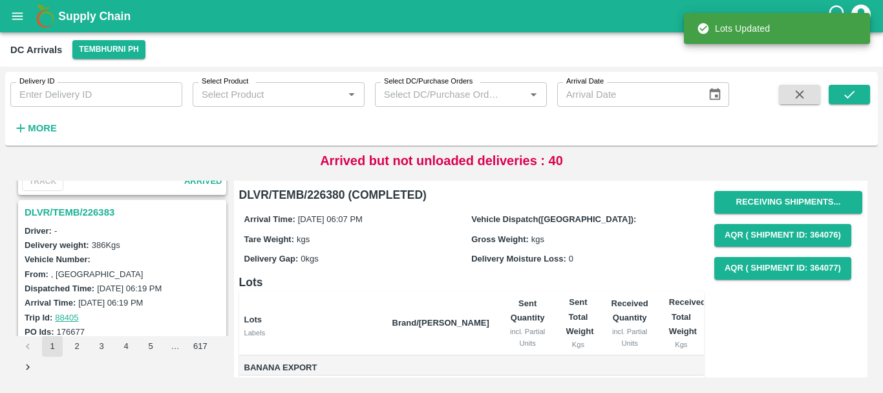
click at [81, 216] on h3 "DLVR/TEMB/226383" at bounding box center [124, 212] width 199 height 17
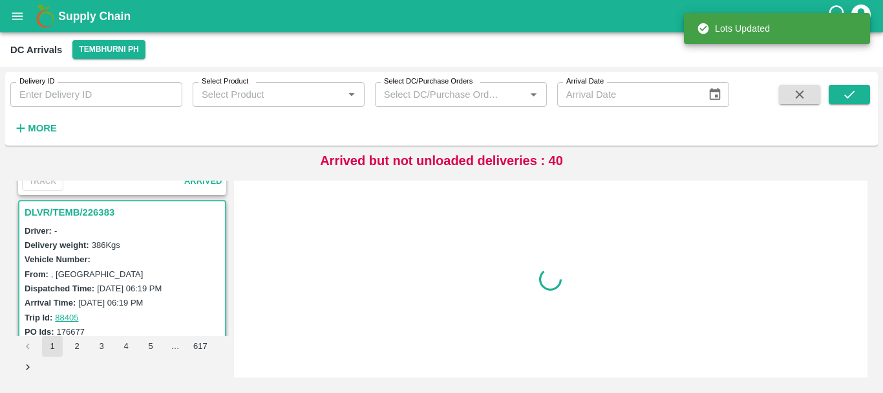
scroll to position [2878, 0]
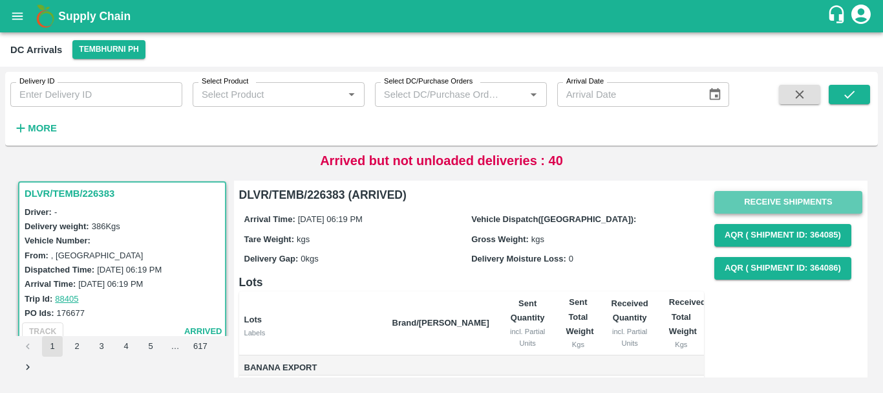
click at [779, 196] on button "Receive Shipments" at bounding box center [789, 202] width 148 height 23
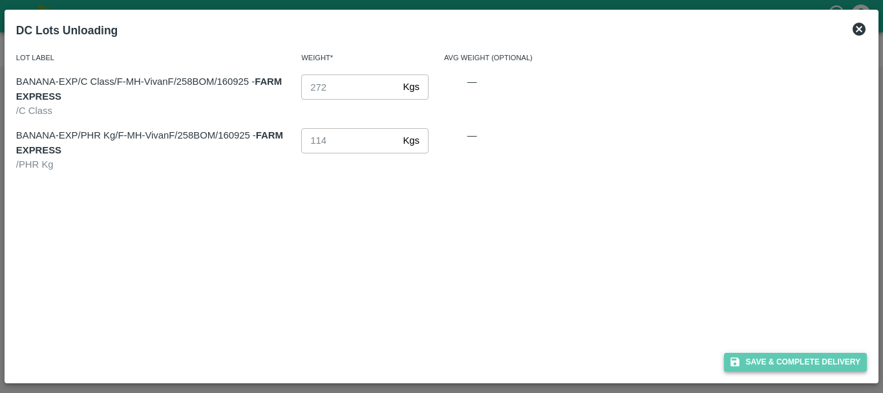
click at [785, 354] on button "Save & Complete Delivery" at bounding box center [796, 361] width 144 height 19
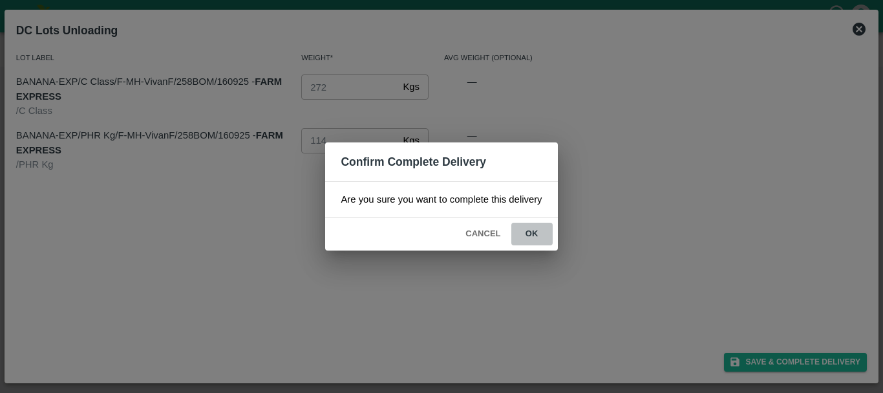
click at [536, 239] on button "ok" at bounding box center [532, 233] width 41 height 23
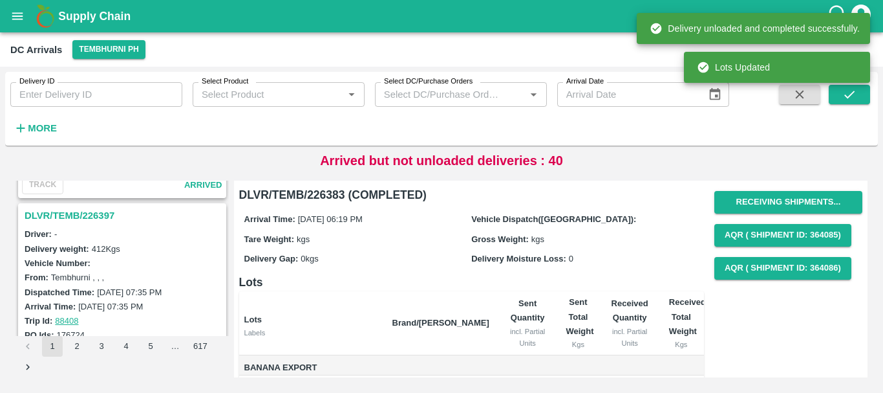
click at [101, 214] on h3 "DLVR/TEMB/226397" at bounding box center [124, 215] width 199 height 17
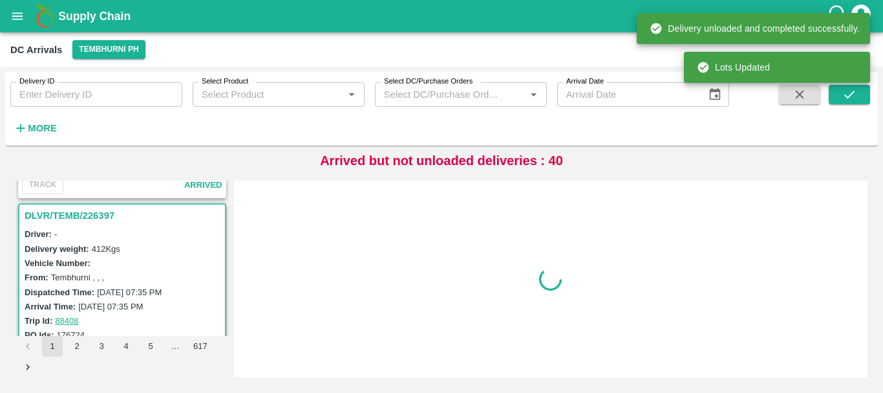
scroll to position [2710, 0]
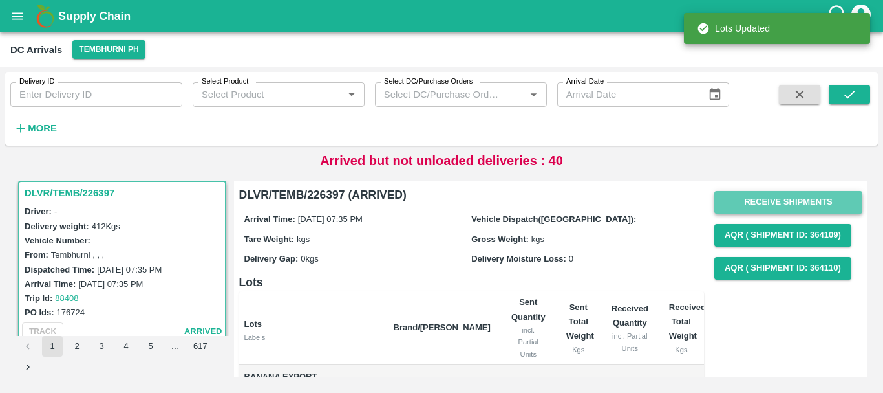
click at [782, 202] on button "Receive Shipments" at bounding box center [789, 202] width 148 height 23
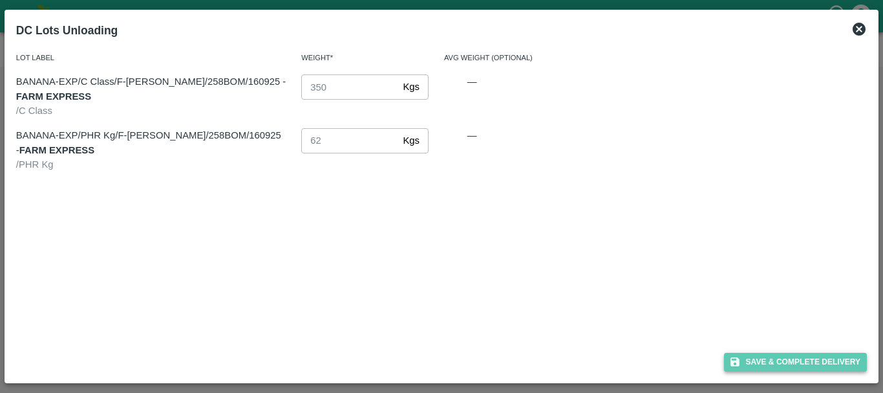
click at [760, 360] on button "Save & Complete Delivery" at bounding box center [796, 361] width 144 height 19
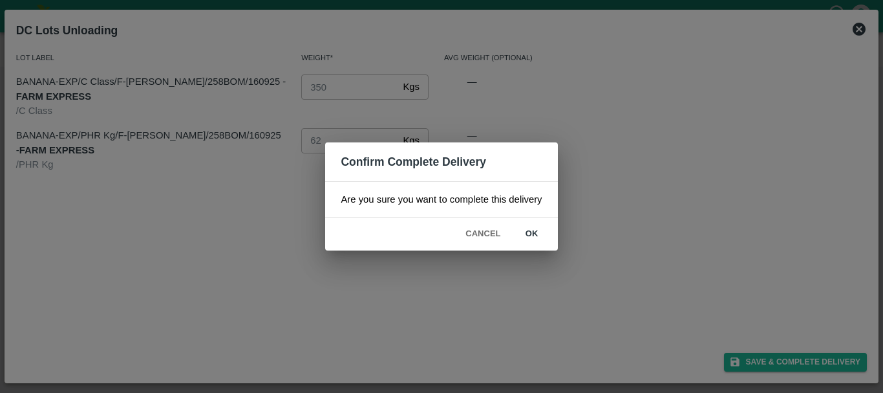
click at [528, 221] on div "Cancel ok" at bounding box center [441, 233] width 232 height 33
click at [527, 225] on button "ok" at bounding box center [532, 233] width 41 height 23
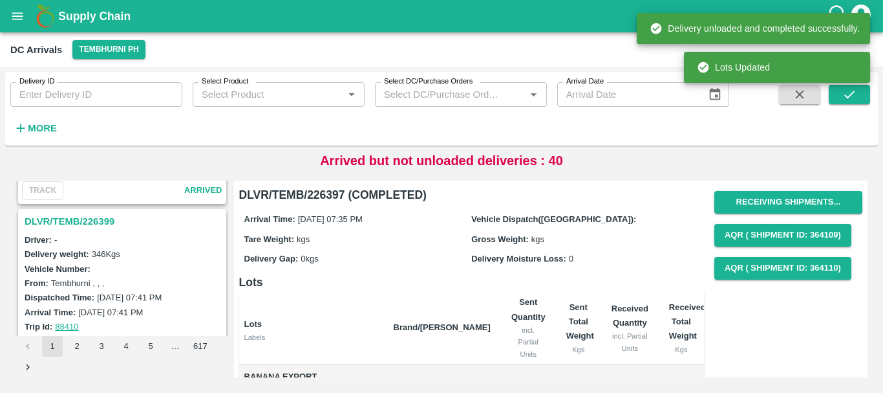
scroll to position [2509, 0]
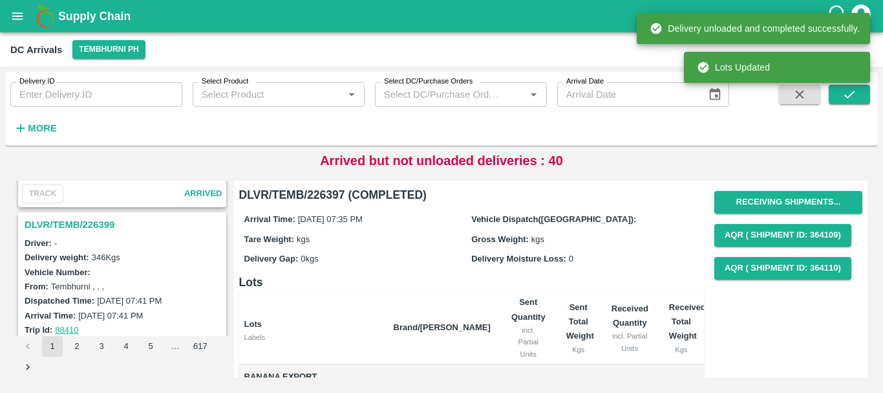
click at [89, 224] on h3 "DLVR/TEMB/226399" at bounding box center [124, 224] width 199 height 17
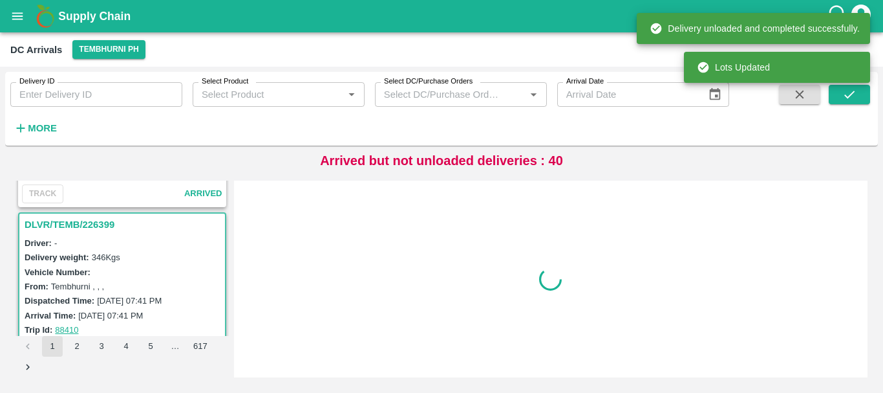
scroll to position [2541, 0]
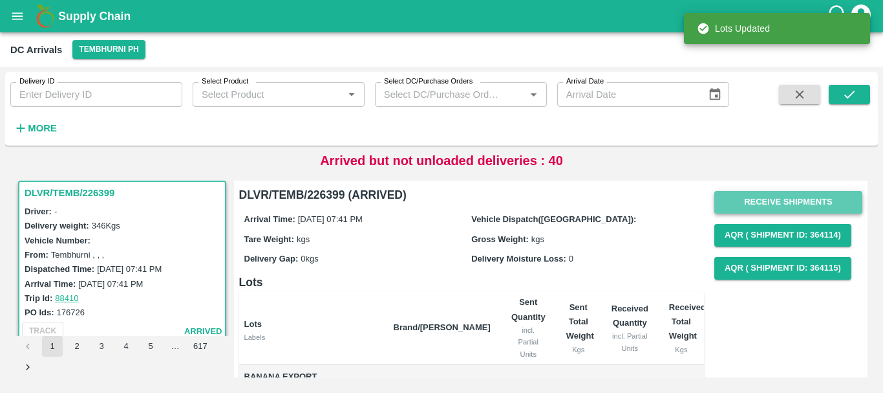
click at [772, 198] on button "Receive Shipments" at bounding box center [789, 202] width 148 height 23
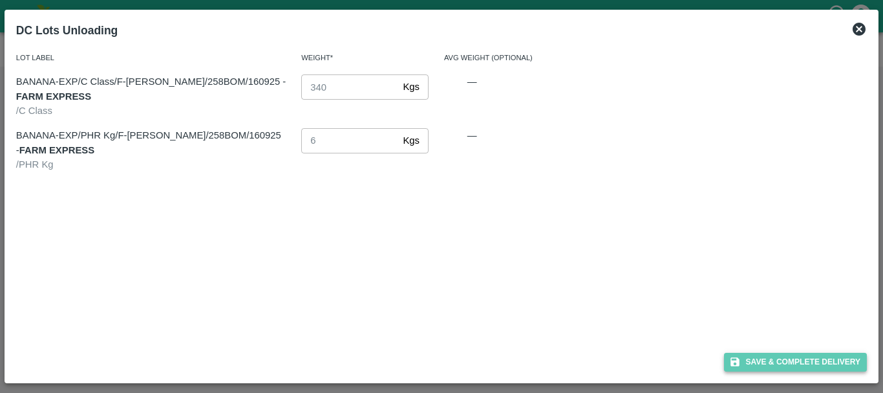
click at [782, 357] on button "Save & Complete Delivery" at bounding box center [796, 361] width 144 height 19
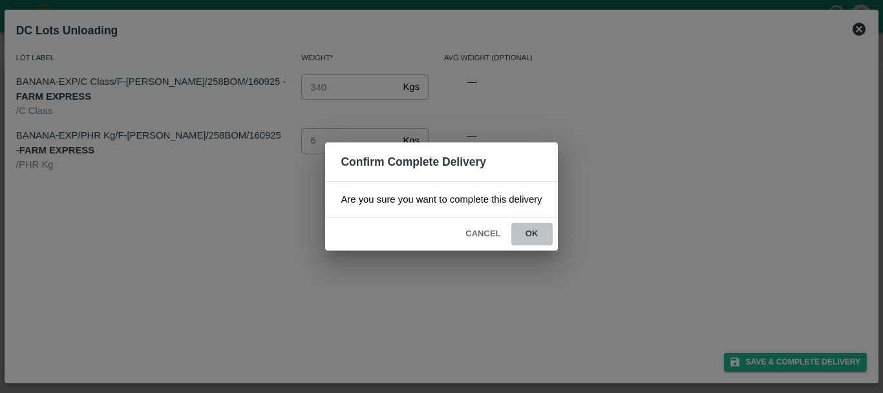
click at [537, 235] on button "ok" at bounding box center [532, 233] width 41 height 23
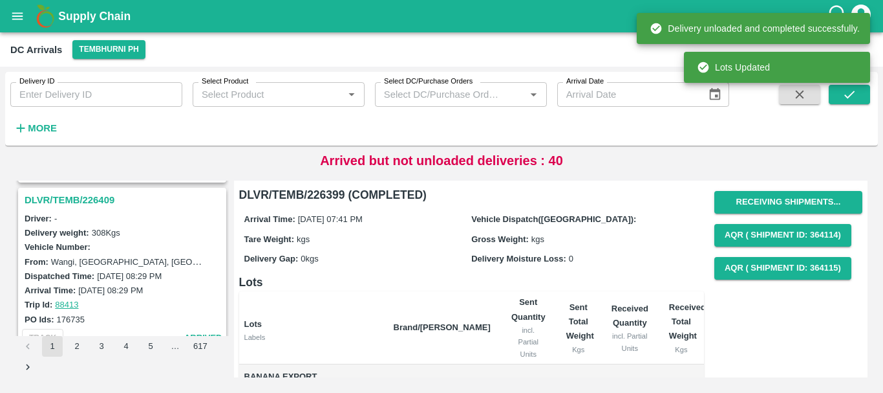
scroll to position [2364, 0]
click at [93, 201] on h3 "DLVR/TEMB/226409" at bounding box center [124, 200] width 199 height 17
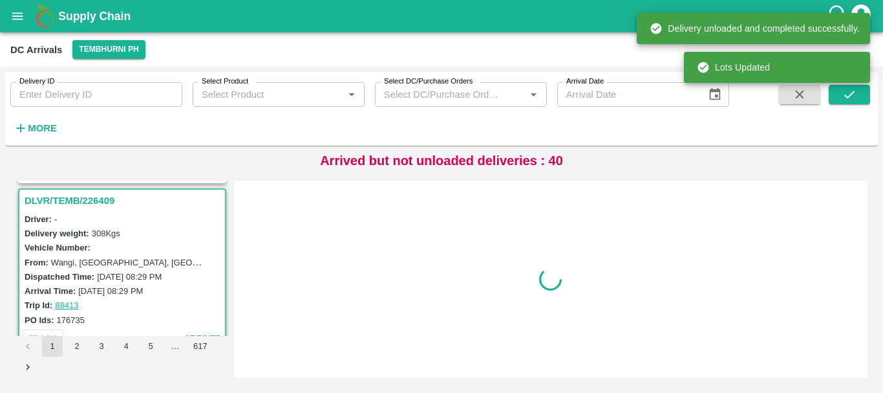
scroll to position [2371, 0]
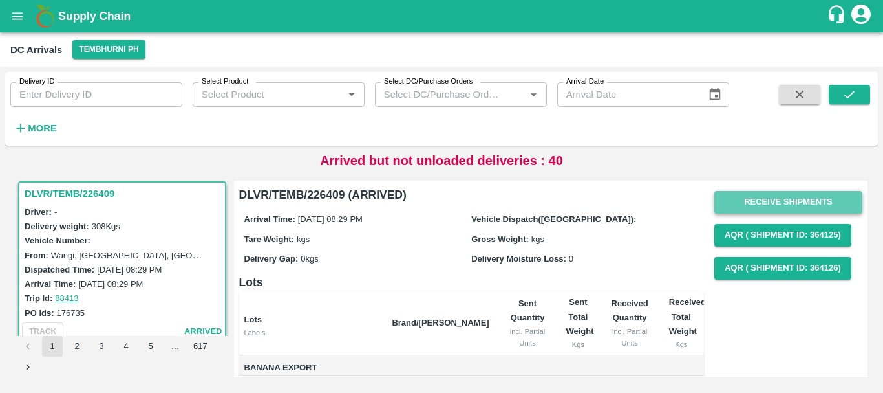
click at [720, 202] on button "Receive Shipments" at bounding box center [789, 202] width 148 height 23
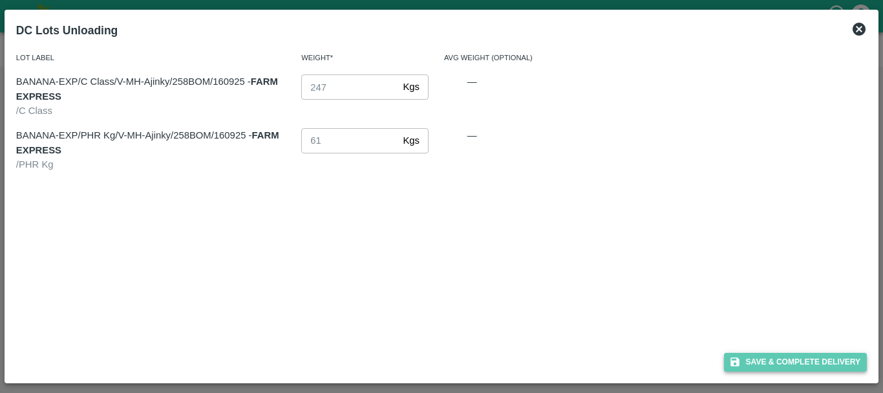
click at [742, 363] on button "Save & Complete Delivery" at bounding box center [796, 361] width 144 height 19
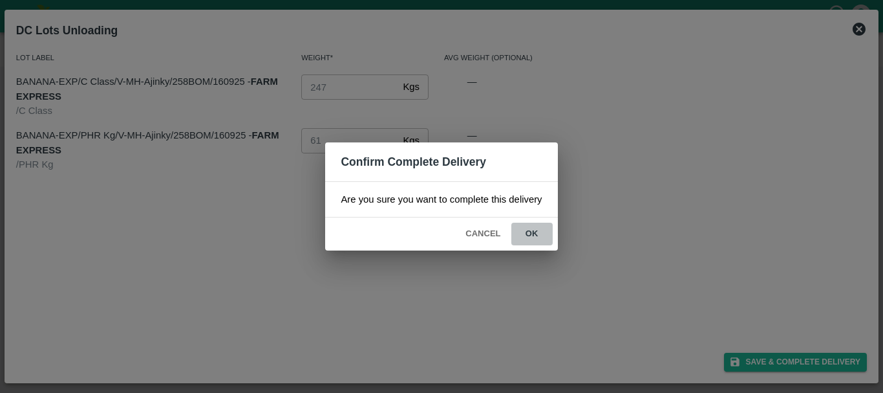
click at [533, 239] on button "ok" at bounding box center [532, 233] width 41 height 23
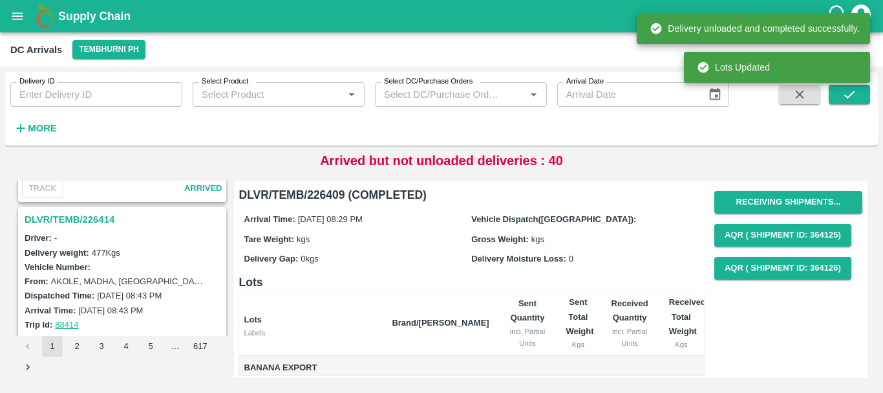
scroll to position [2126, 0]
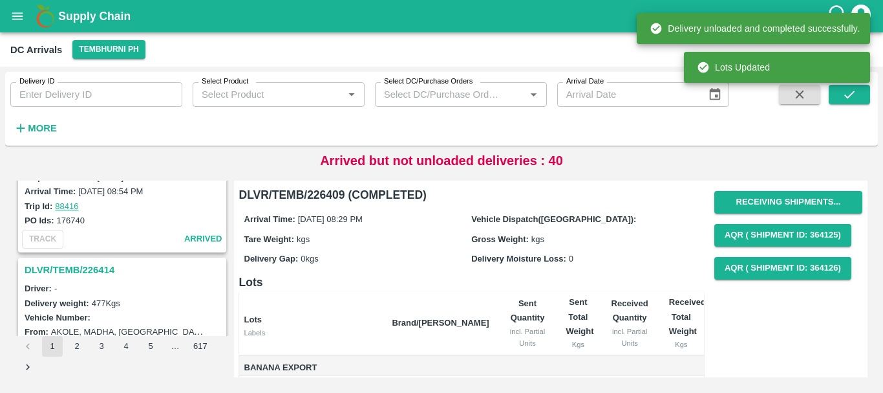
click at [100, 263] on h3 "DLVR/TEMB/226414" at bounding box center [124, 269] width 199 height 17
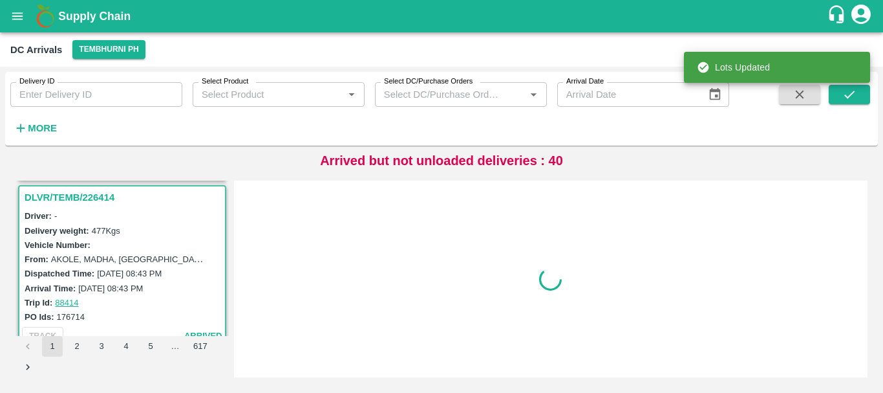
scroll to position [2203, 0]
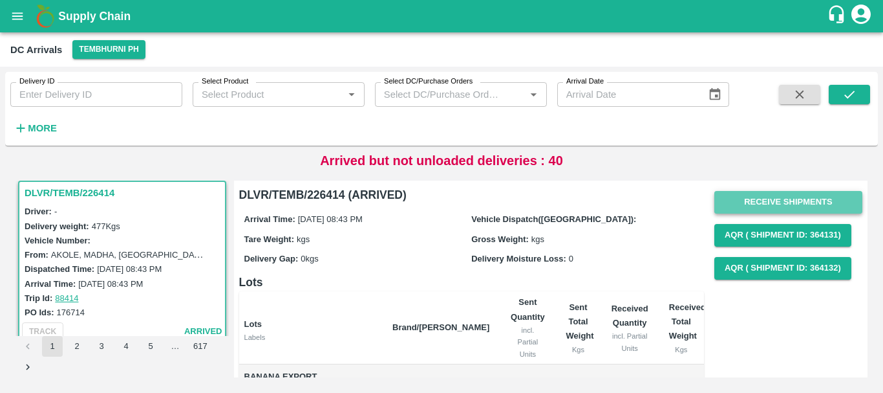
click at [782, 201] on button "Receive Shipments" at bounding box center [789, 202] width 148 height 23
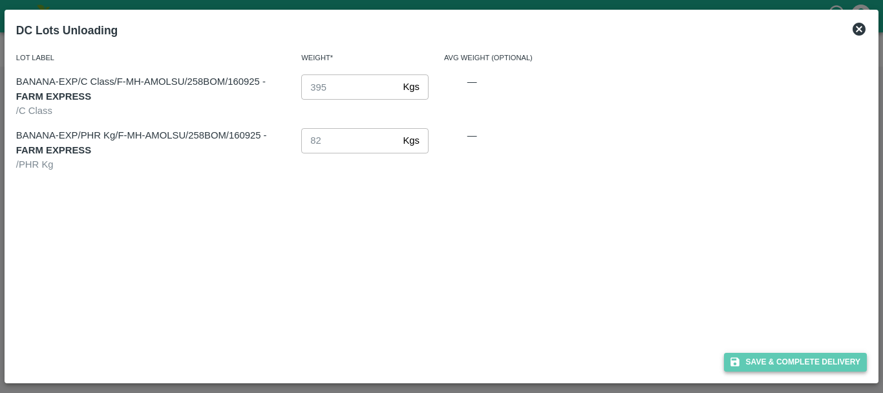
click at [774, 355] on button "Save & Complete Delivery" at bounding box center [796, 361] width 144 height 19
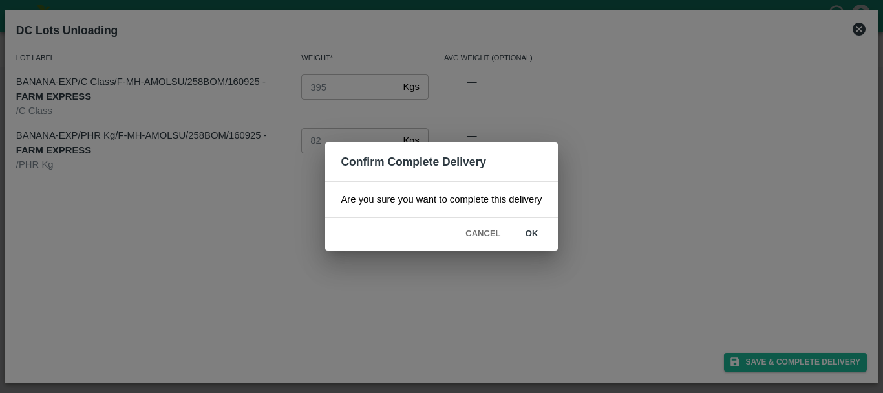
click at [543, 239] on button "ok" at bounding box center [532, 233] width 41 height 23
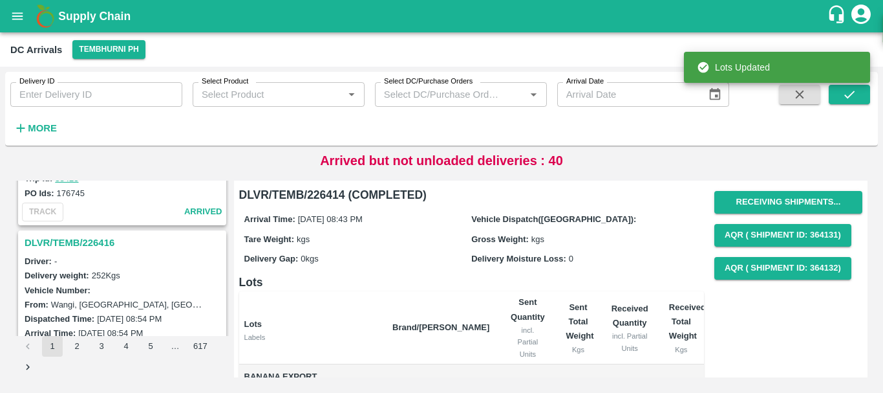
click at [105, 238] on h3 "DLVR/TEMB/226416" at bounding box center [124, 242] width 199 height 17
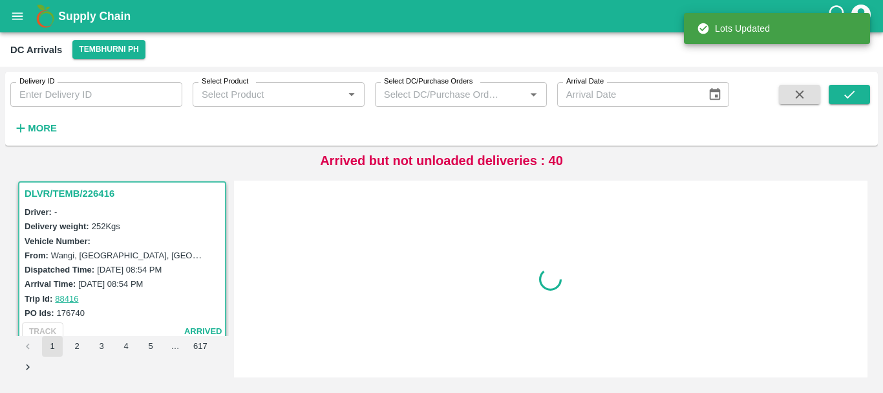
scroll to position [2034, 0]
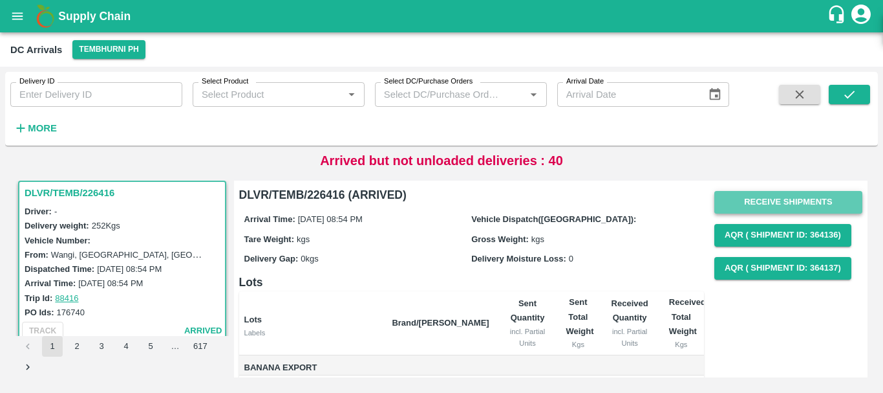
click at [773, 199] on button "Receive Shipments" at bounding box center [789, 202] width 148 height 23
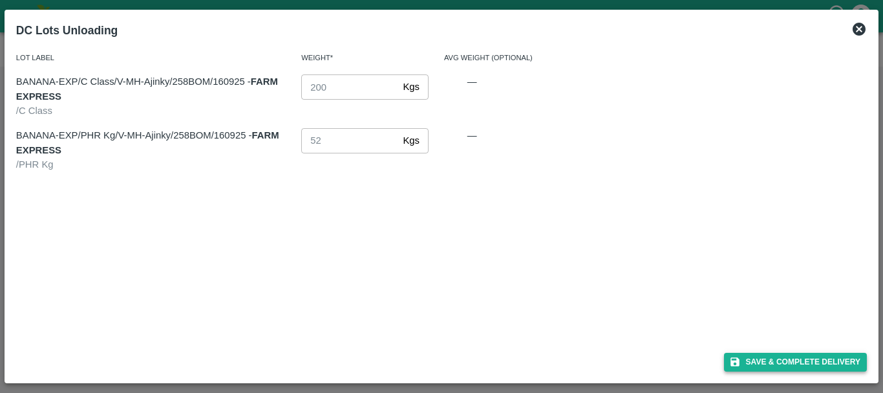
click at [769, 360] on button "Save & Complete Delivery" at bounding box center [796, 361] width 144 height 19
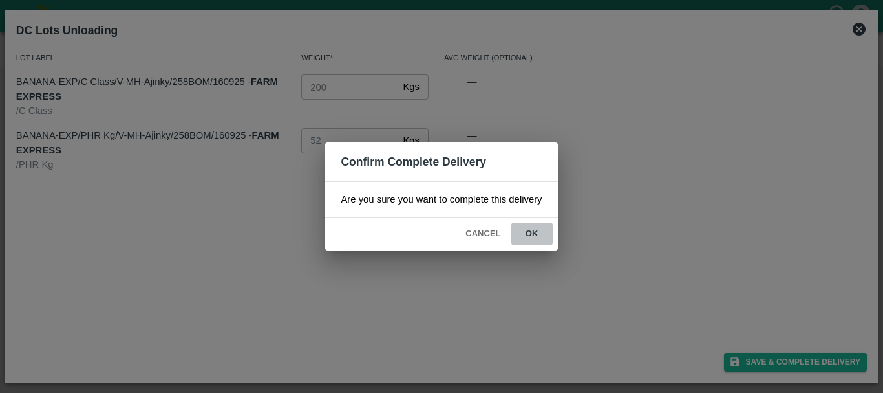
click at [538, 241] on button "ok" at bounding box center [532, 233] width 41 height 23
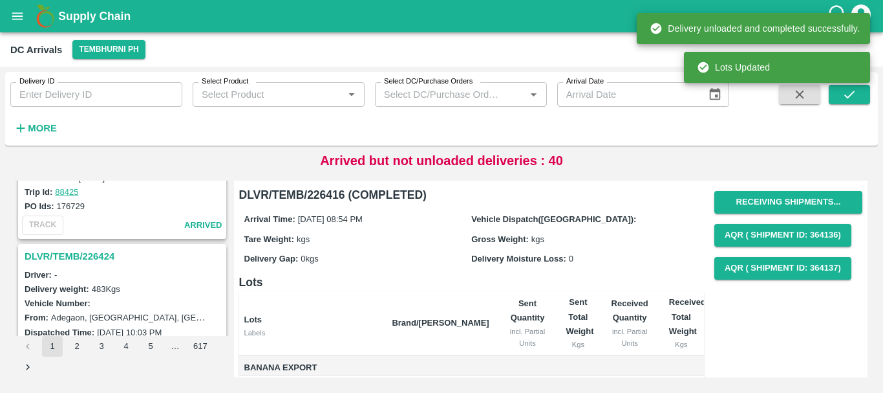
scroll to position [1801, 0]
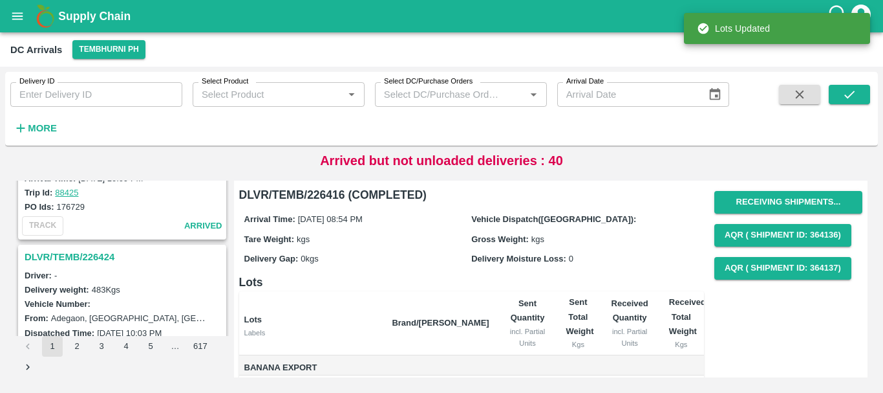
click at [98, 253] on h3 "DLVR/TEMB/226424" at bounding box center [124, 256] width 199 height 17
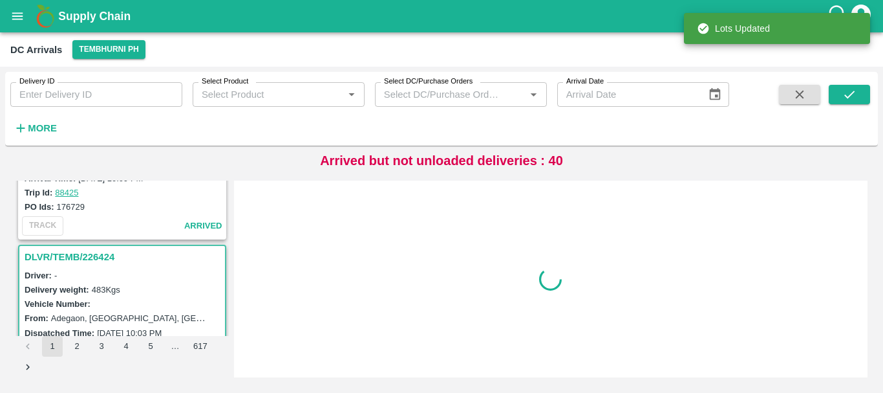
scroll to position [1864, 0]
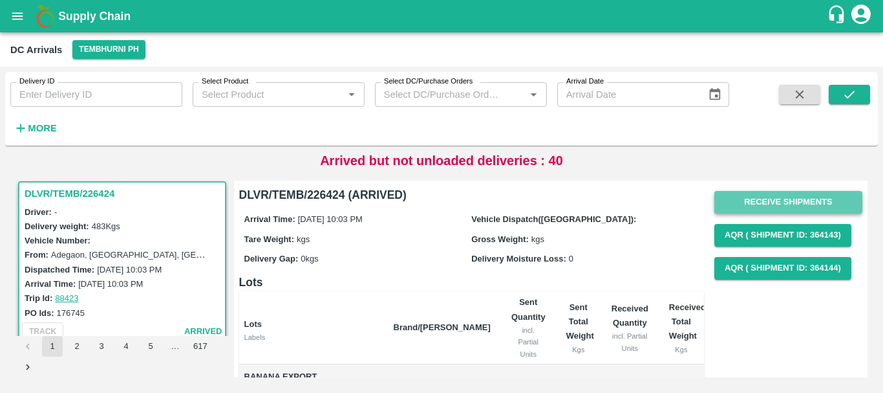
click at [762, 201] on button "Receive Shipments" at bounding box center [789, 202] width 148 height 23
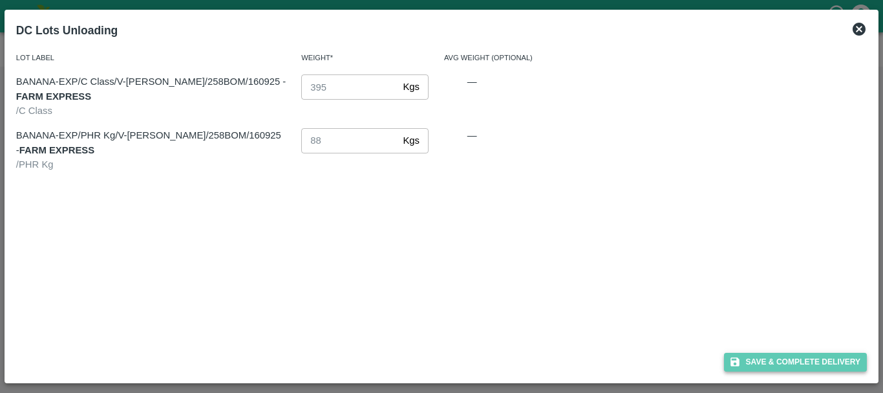
click at [767, 354] on button "Save & Complete Delivery" at bounding box center [796, 361] width 144 height 19
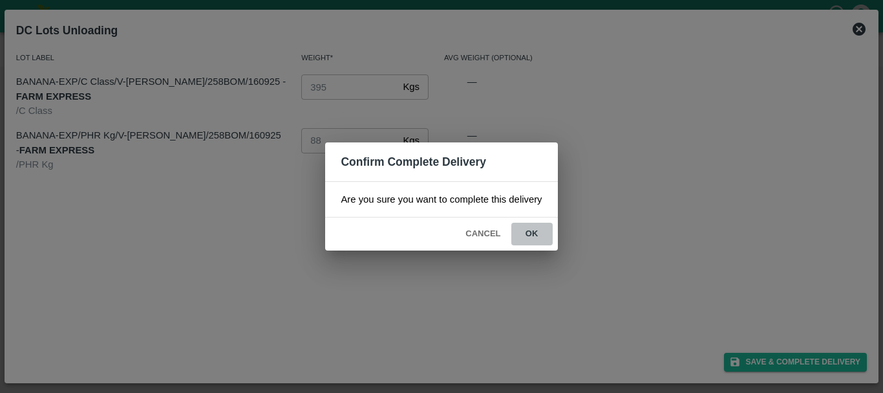
click at [541, 240] on button "ok" at bounding box center [532, 233] width 41 height 23
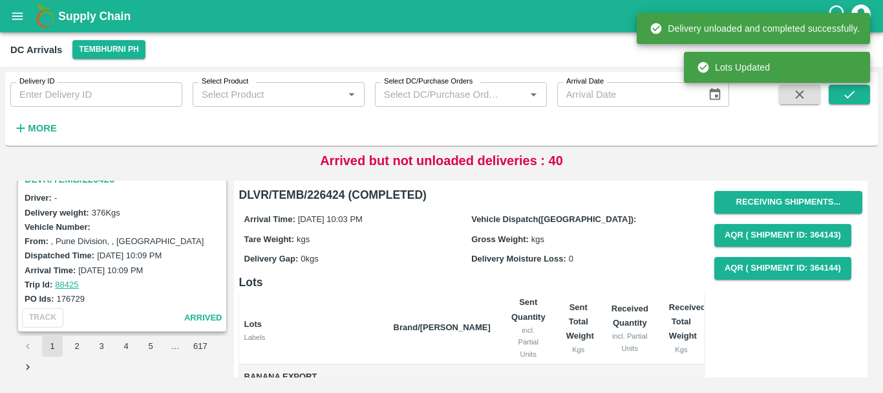
scroll to position [1675, 0]
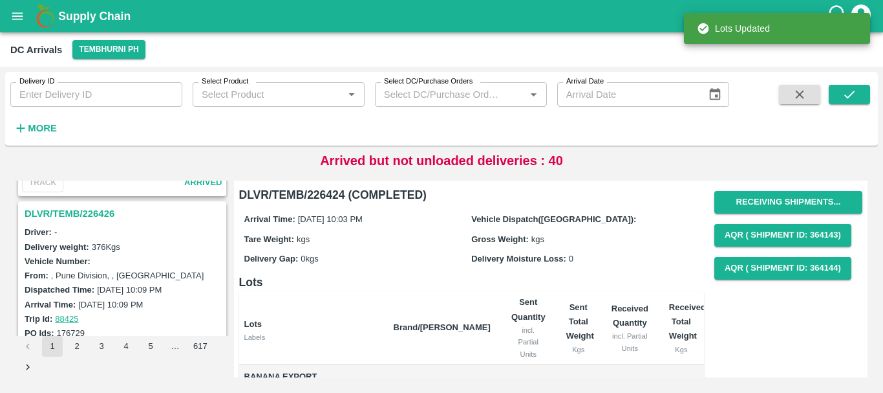
click at [93, 207] on h3 "DLVR/TEMB/226426" at bounding box center [124, 213] width 199 height 17
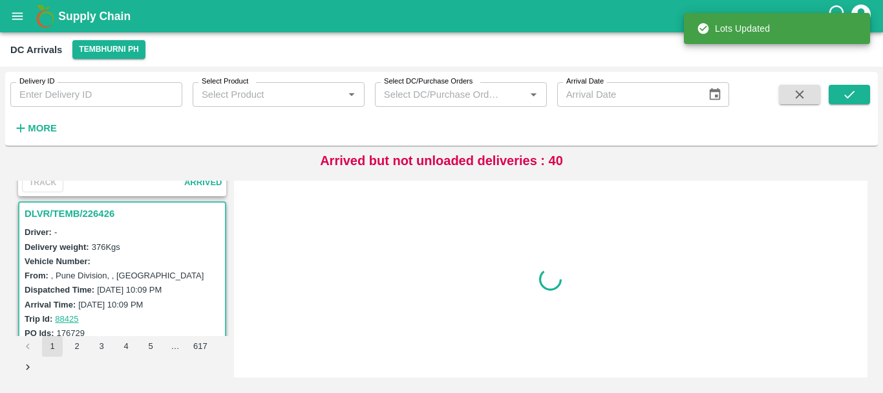
scroll to position [1696, 0]
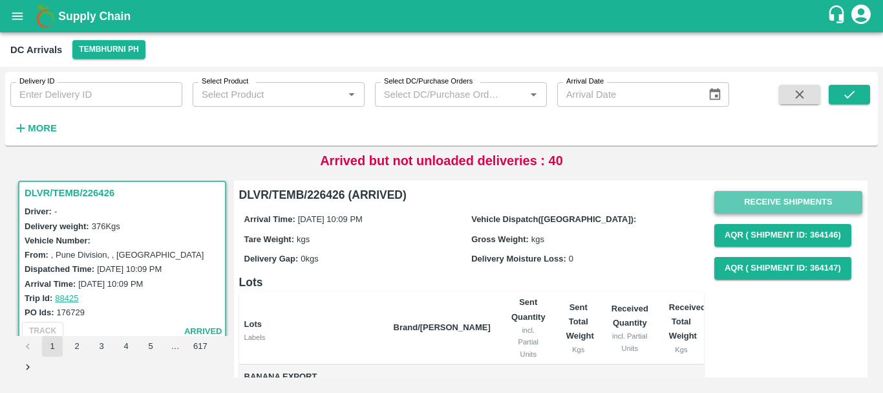
click at [728, 204] on button "Receive Shipments" at bounding box center [789, 202] width 148 height 23
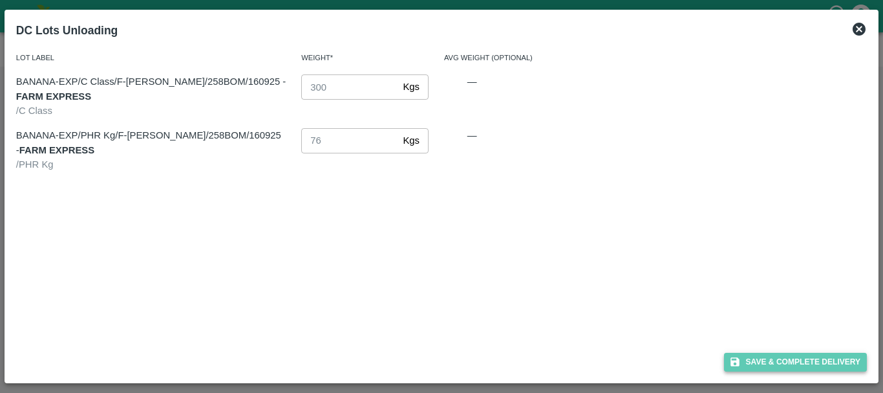
click at [754, 358] on button "Save & Complete Delivery" at bounding box center [796, 361] width 144 height 19
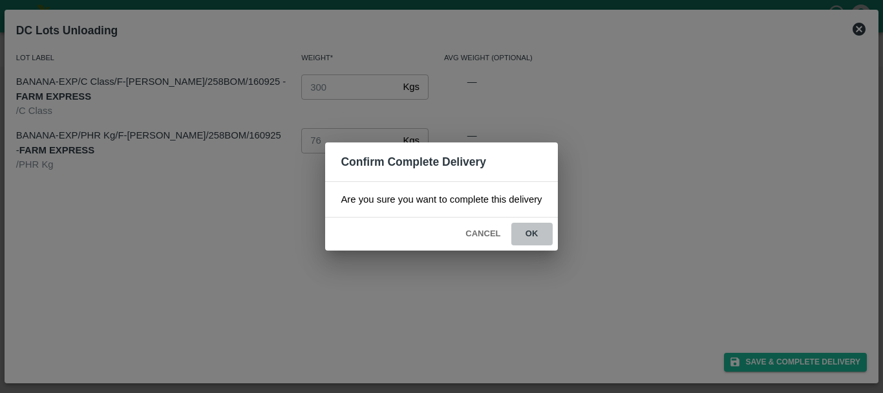
click at [530, 230] on button "ok" at bounding box center [532, 233] width 41 height 23
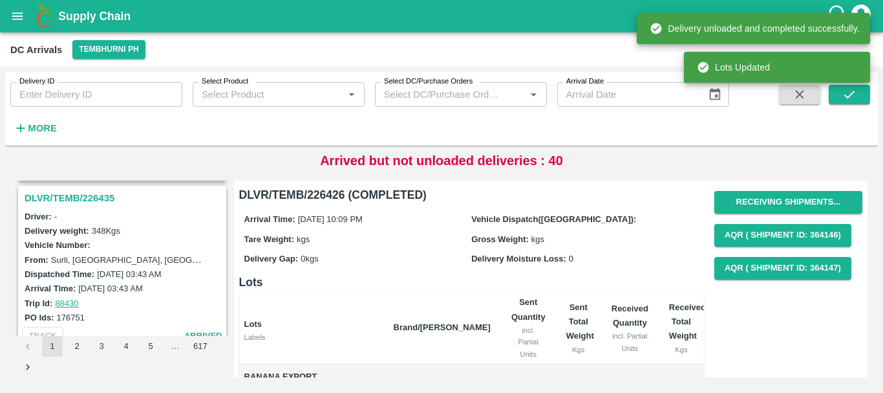
scroll to position [1521, 0]
click at [80, 204] on h3 "DLVR/TEMB/226435" at bounding box center [124, 198] width 199 height 17
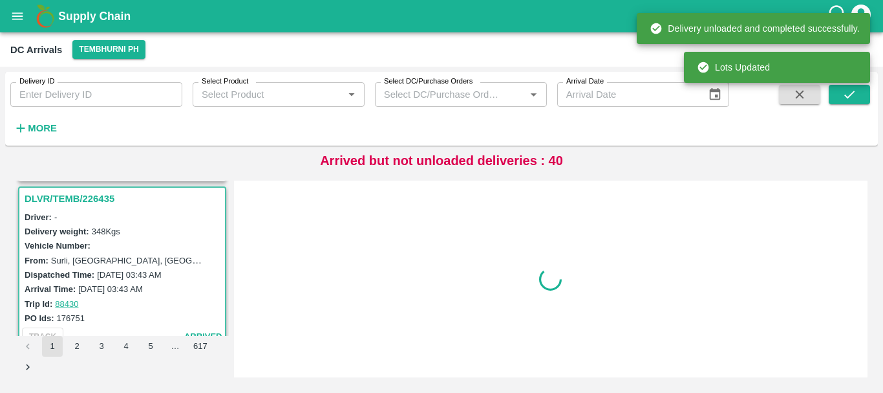
scroll to position [1526, 0]
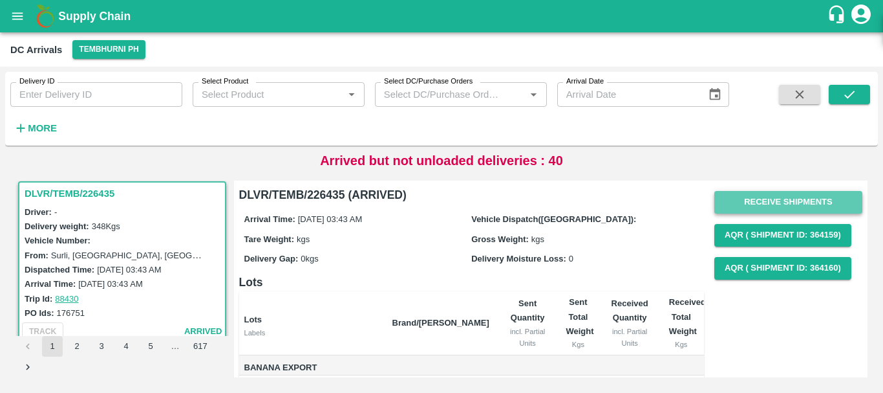
click at [740, 202] on button "Receive Shipments" at bounding box center [789, 202] width 148 height 23
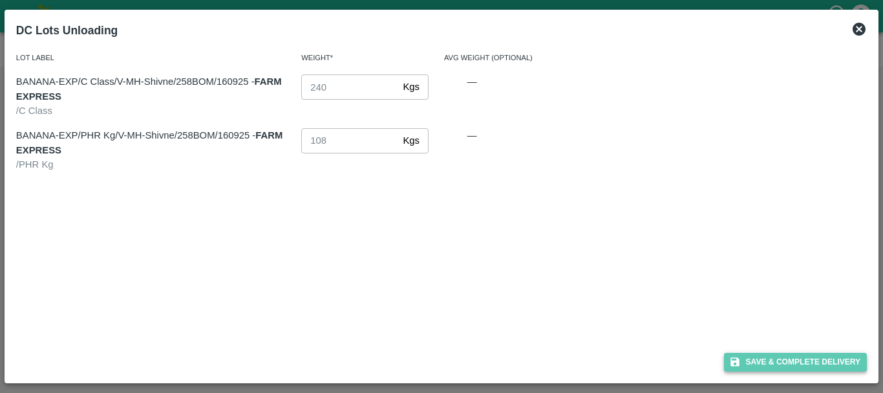
click at [773, 358] on button "Save & Complete Delivery" at bounding box center [796, 361] width 144 height 19
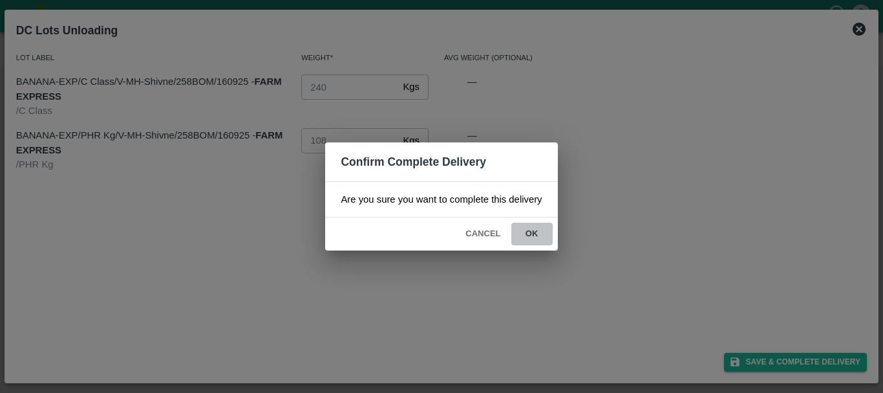
click at [537, 235] on button "ok" at bounding box center [532, 233] width 41 height 23
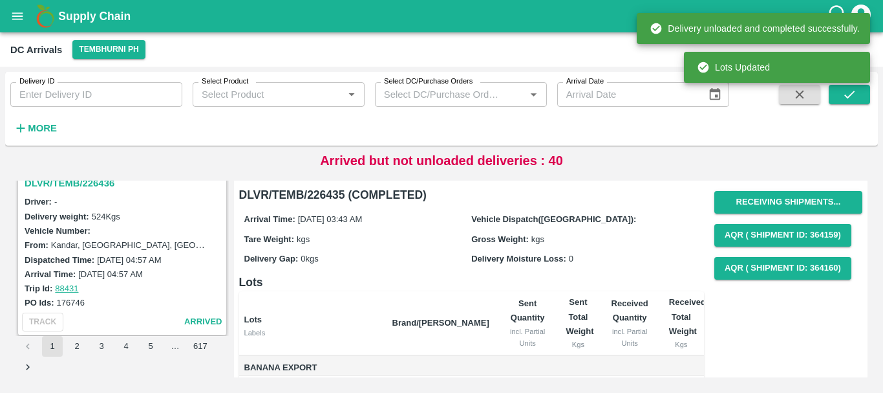
scroll to position [1322, 0]
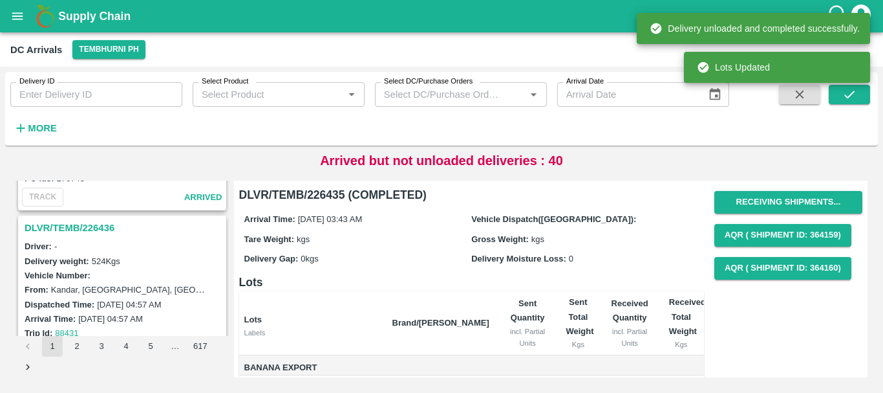
click at [90, 223] on h3 "DLVR/TEMB/226436" at bounding box center [124, 227] width 199 height 17
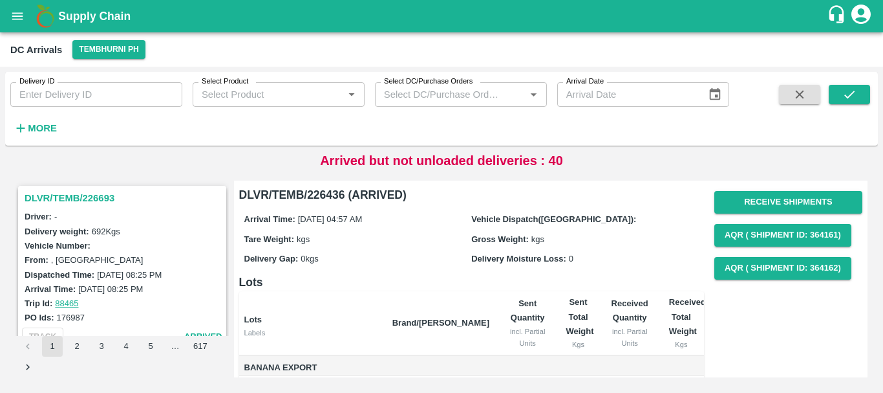
click at [55, 343] on button "1" at bounding box center [52, 346] width 21 height 21
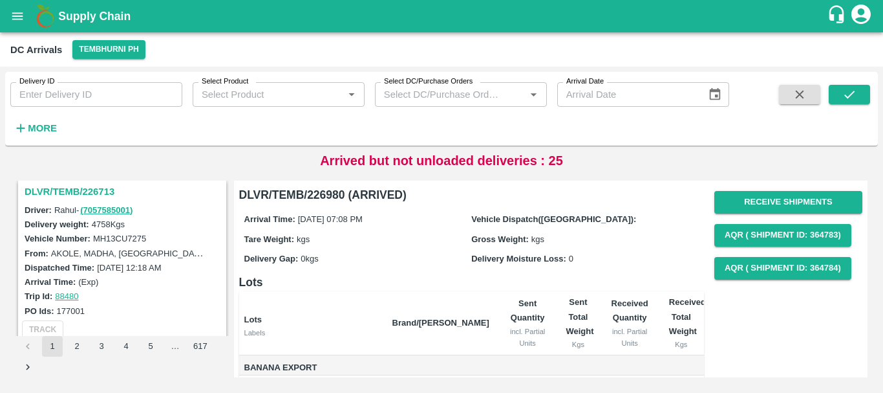
scroll to position [3712, 0]
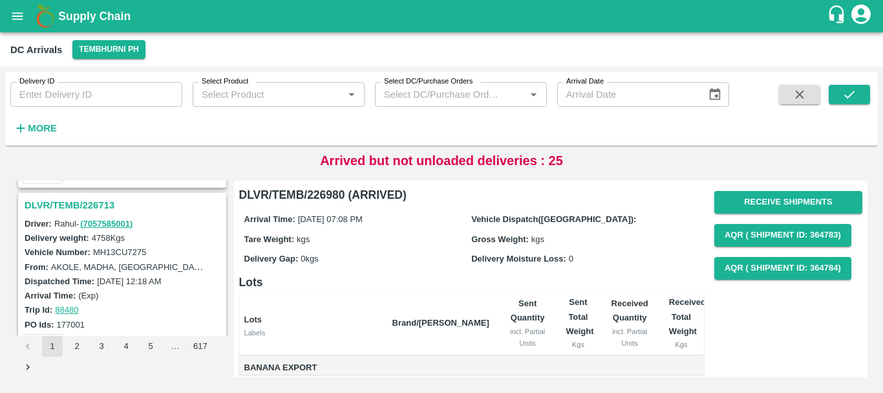
click at [89, 199] on h3 "DLVR/TEMB/226713" at bounding box center [124, 205] width 199 height 17
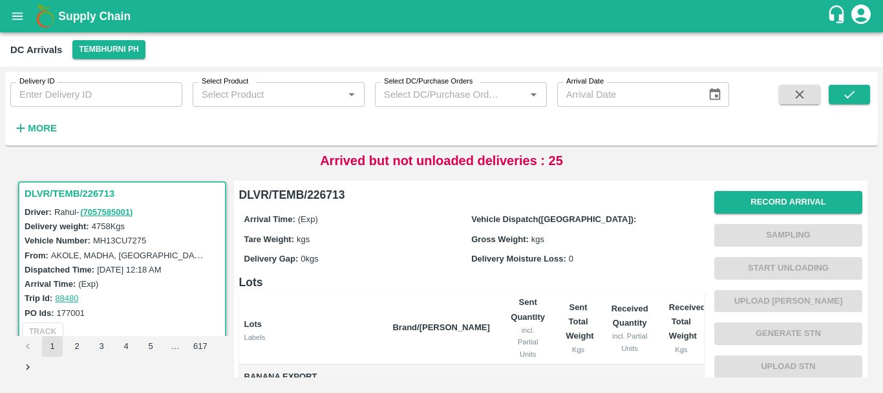
scroll to position [179, 0]
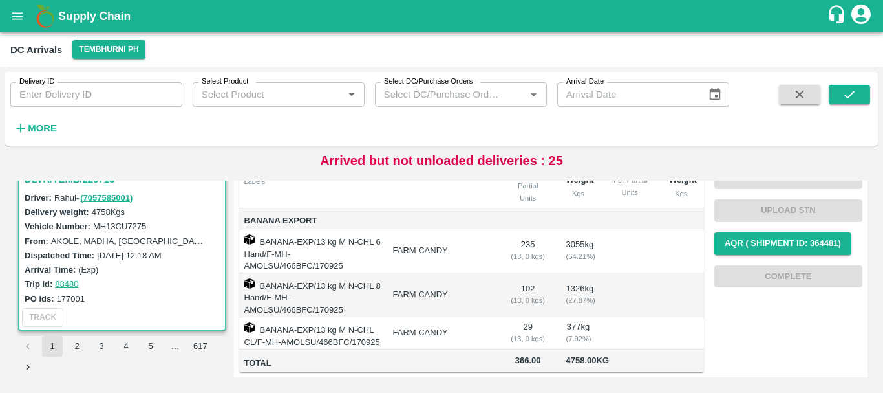
click at [138, 263] on div "Arrival Time: (Exp)" at bounding box center [124, 269] width 199 height 14
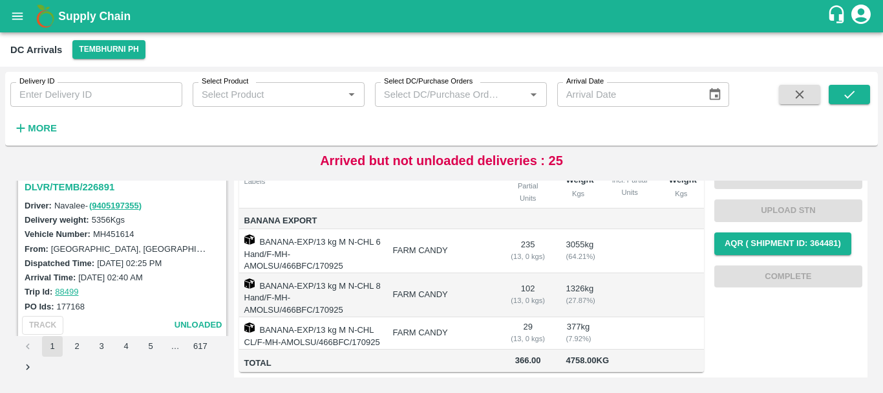
scroll to position [2343, 0]
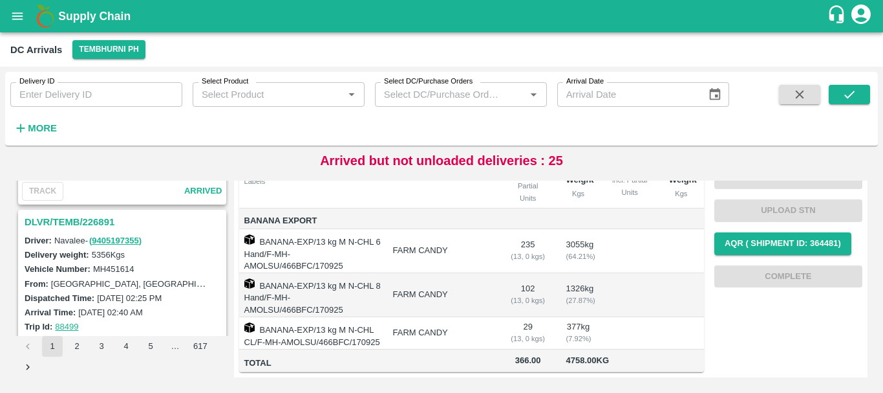
click at [86, 219] on h3 "DLVR/TEMB/226891" at bounding box center [124, 221] width 199 height 17
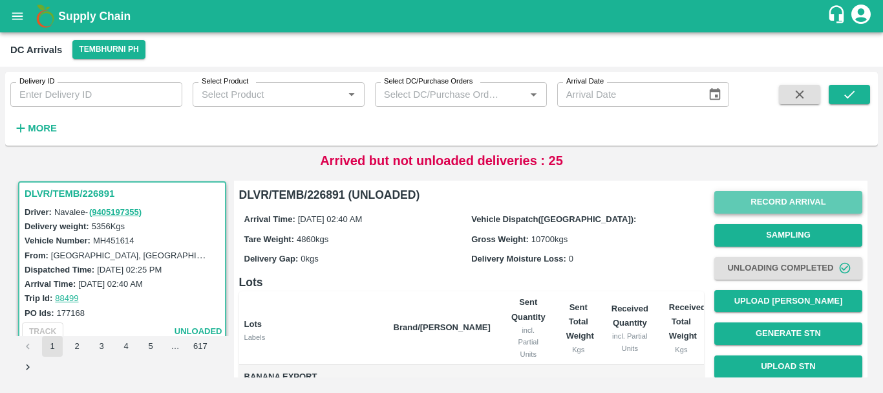
click at [766, 202] on button "Record Arrival" at bounding box center [789, 202] width 148 height 23
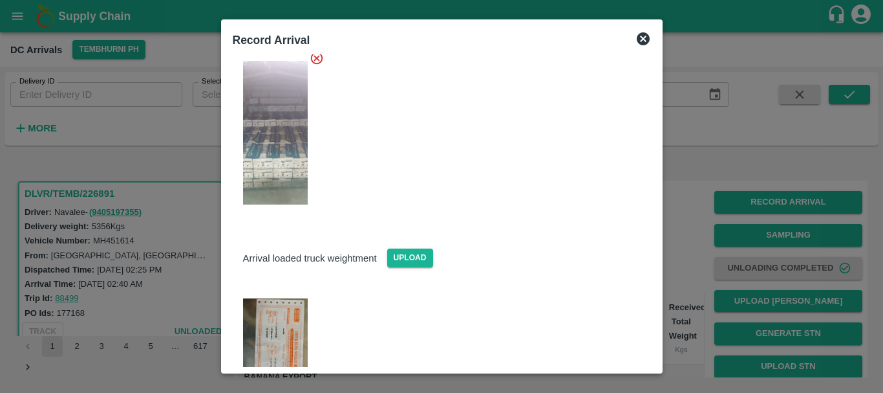
scroll to position [175, 0]
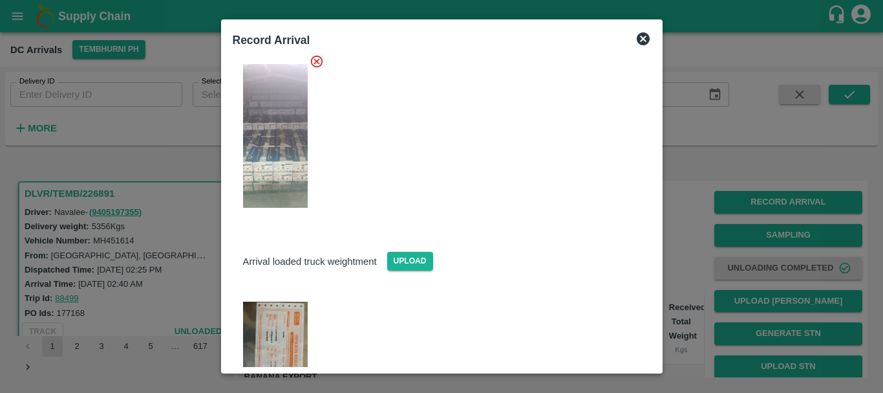
click at [691, 226] on div at bounding box center [441, 196] width 883 height 393
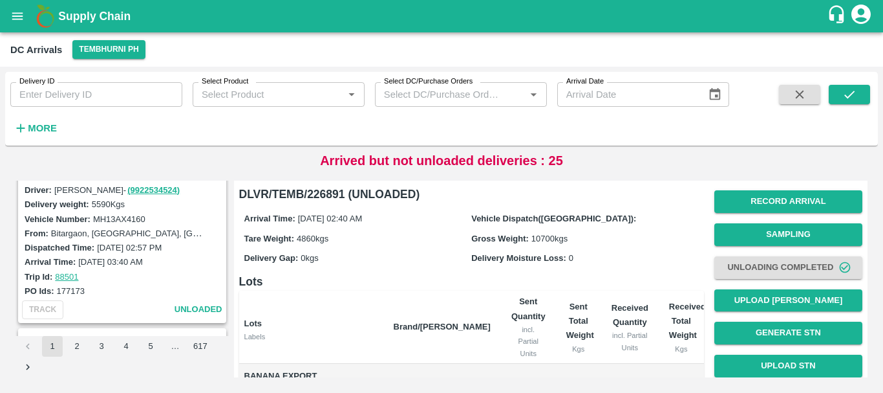
scroll to position [2031, 0]
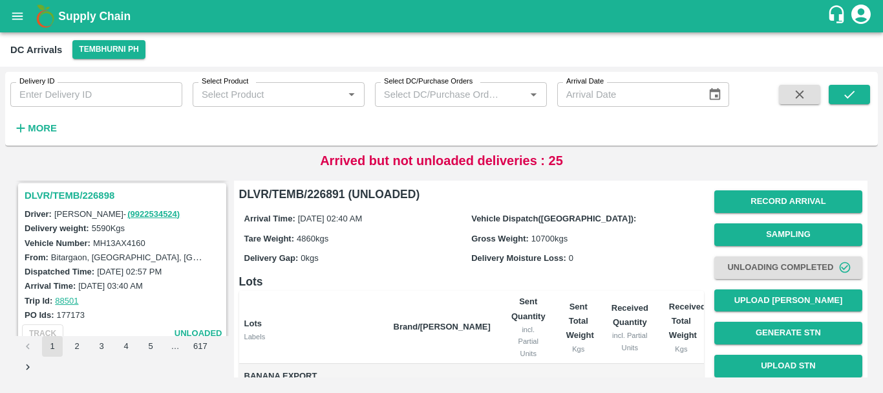
click at [102, 196] on h3 "DLVR/TEMB/226898" at bounding box center [124, 195] width 199 height 17
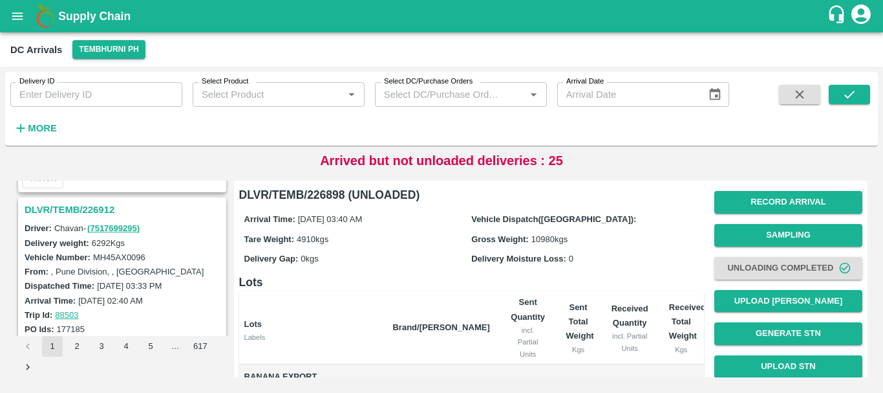
scroll to position [1676, 0]
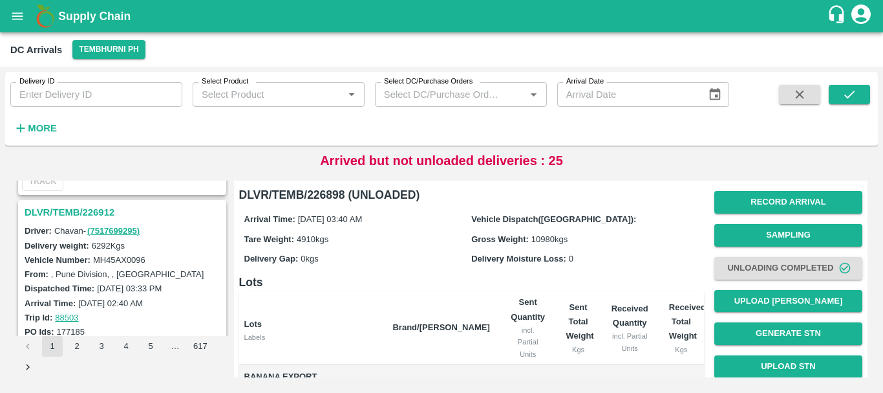
click at [91, 210] on h3 "DLVR/TEMB/226912" at bounding box center [124, 212] width 199 height 17
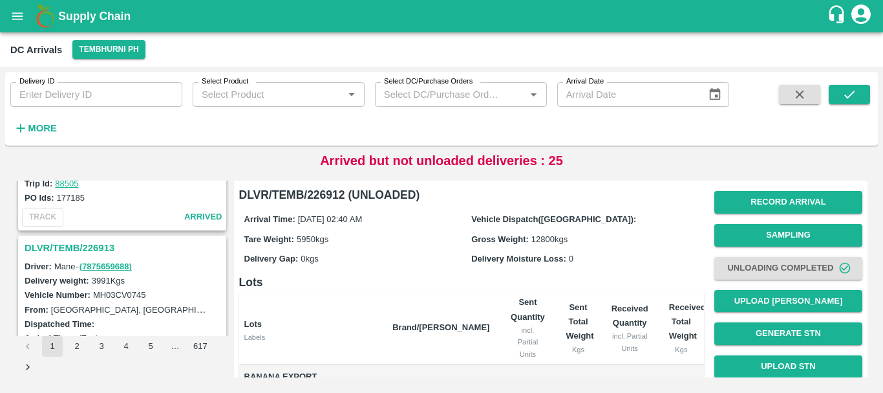
click at [96, 247] on h3 "DLVR/TEMB/226913" at bounding box center [124, 247] width 199 height 17
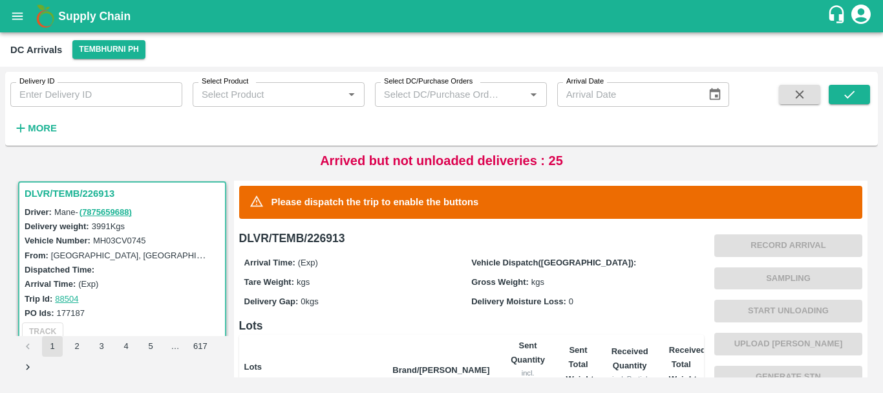
scroll to position [299, 0]
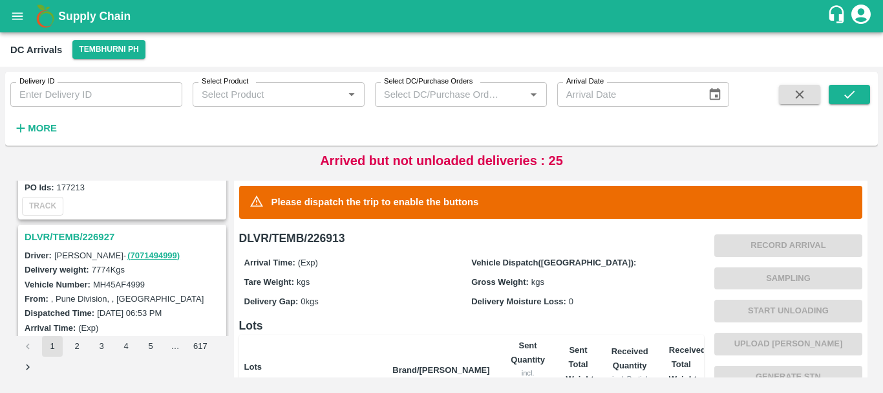
click at [95, 233] on h3 "DLVR/TEMB/226927" at bounding box center [124, 236] width 199 height 17
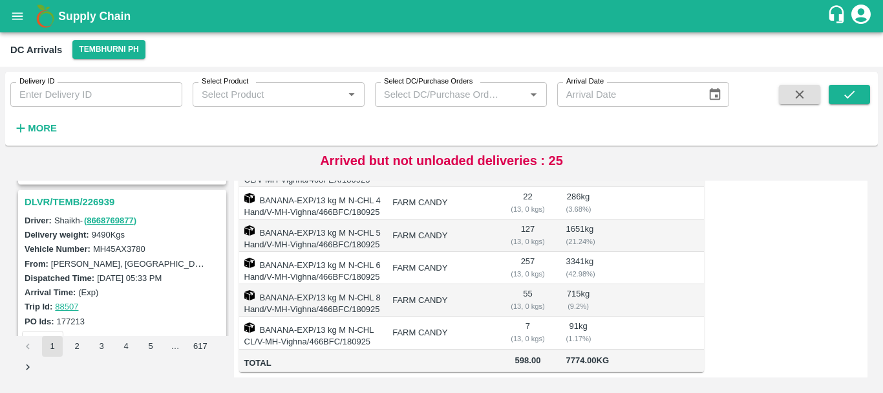
scroll to position [1010, 0]
click at [106, 203] on h3 "DLVR/TEMB/226939" at bounding box center [124, 202] width 199 height 17
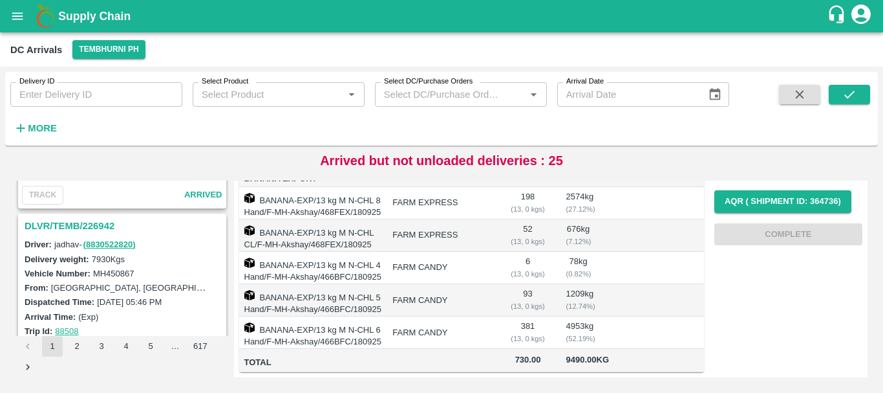
scroll to position [817, 0]
click at [93, 221] on h3 "DLVR/TEMB/226942" at bounding box center [124, 226] width 199 height 17
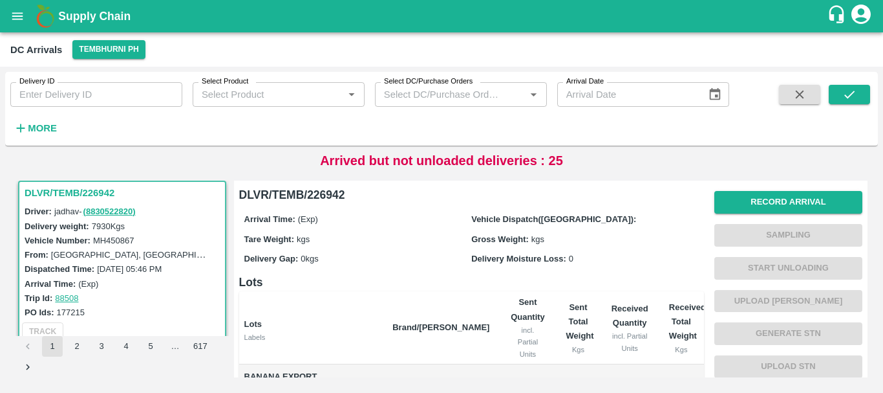
click at [21, 14] on icon "open drawer" at bounding box center [17, 16] width 14 height 14
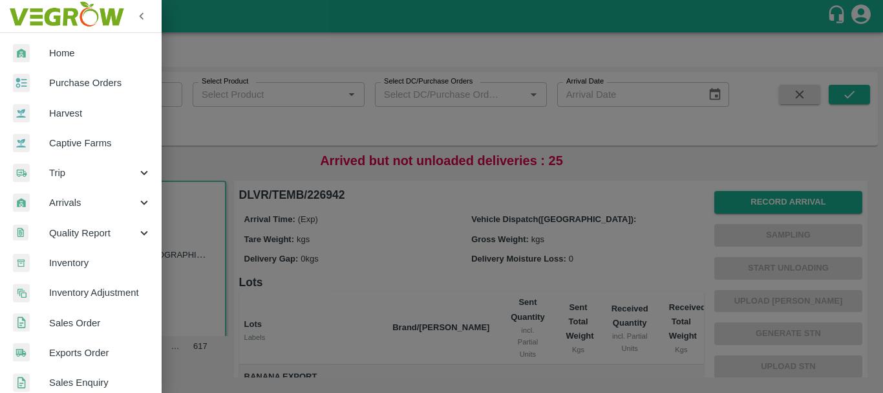
drag, startPoint x: 259, startPoint y: 102, endPoint x: 218, endPoint y: 56, distance: 61.4
click at [218, 56] on div at bounding box center [441, 196] width 883 height 393
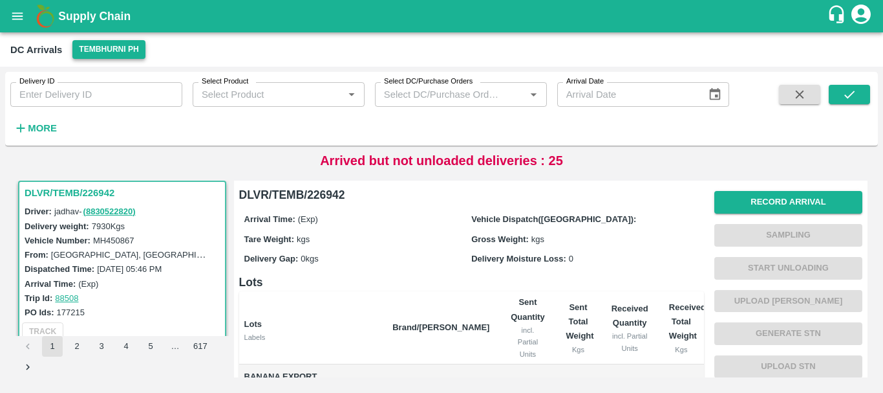
click at [136, 49] on button "Tembhurni PH" at bounding box center [108, 49] width 72 height 19
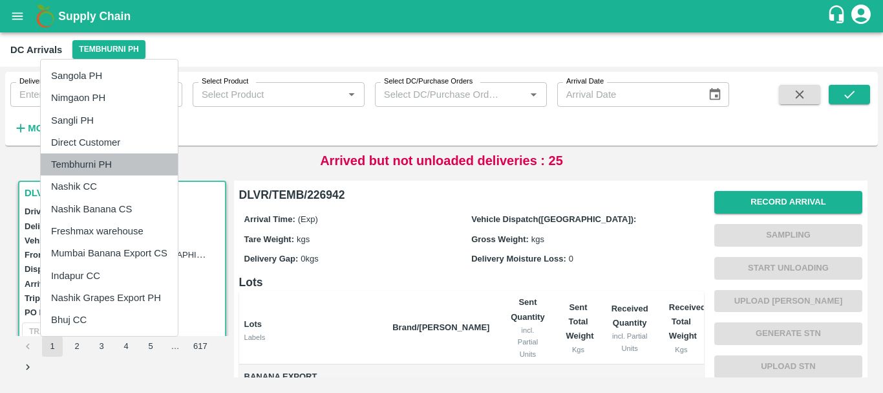
click at [94, 158] on li "Tembhurni PH" at bounding box center [109, 164] width 137 height 22
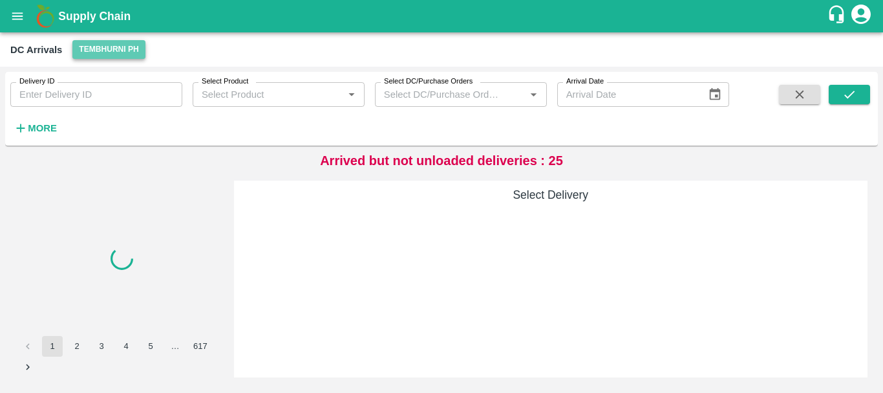
click at [114, 53] on button "Tembhurni PH" at bounding box center [108, 49] width 72 height 19
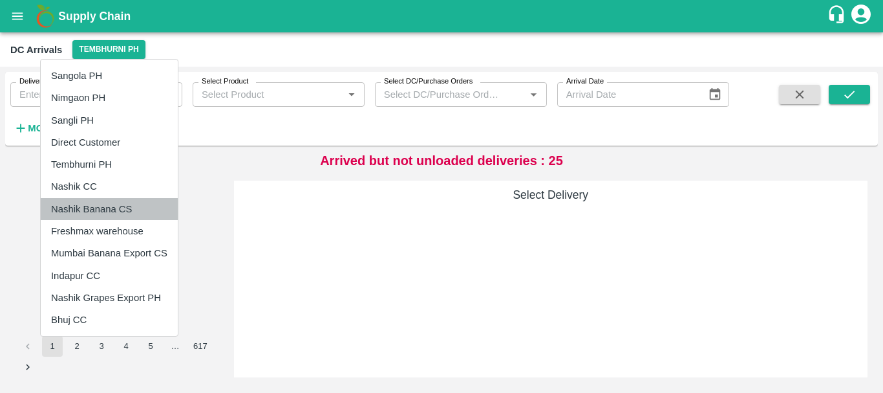
click at [91, 210] on li "Nashik Banana CS" at bounding box center [109, 209] width 137 height 22
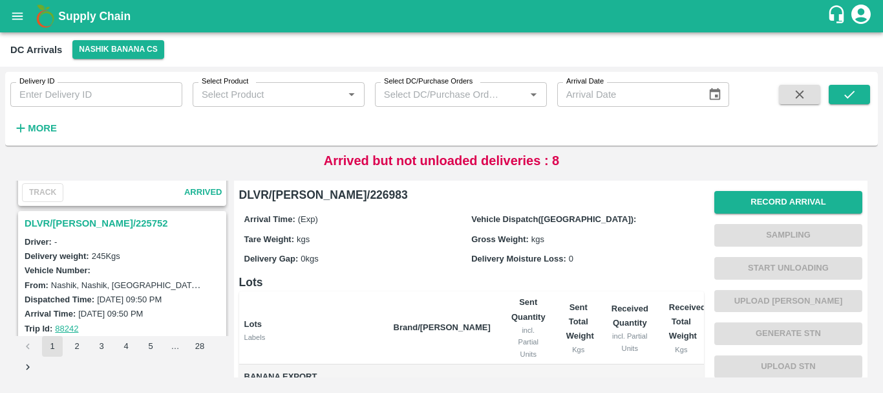
scroll to position [1496, 0]
click at [86, 219] on h3 "DLVR/NASH/225752" at bounding box center [124, 223] width 199 height 17
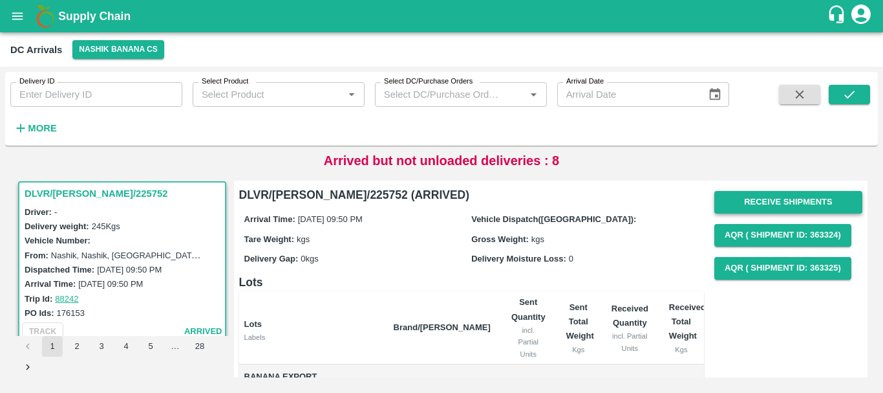
click at [749, 200] on button "Receive Shipments" at bounding box center [789, 202] width 148 height 23
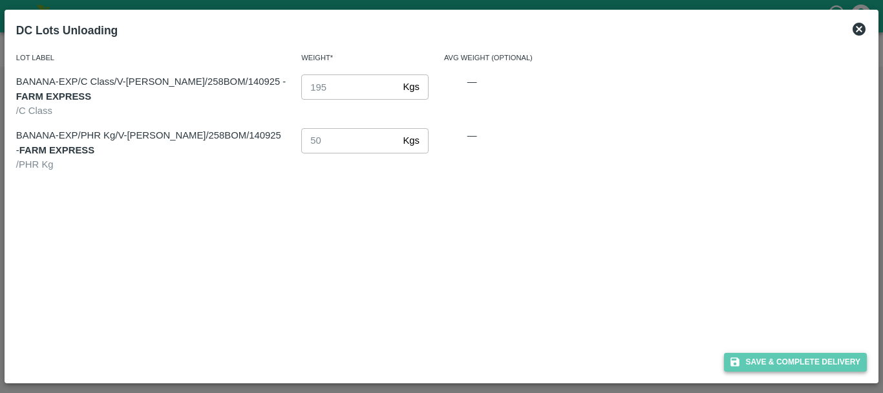
click at [769, 365] on button "Save & Complete Delivery" at bounding box center [796, 361] width 144 height 19
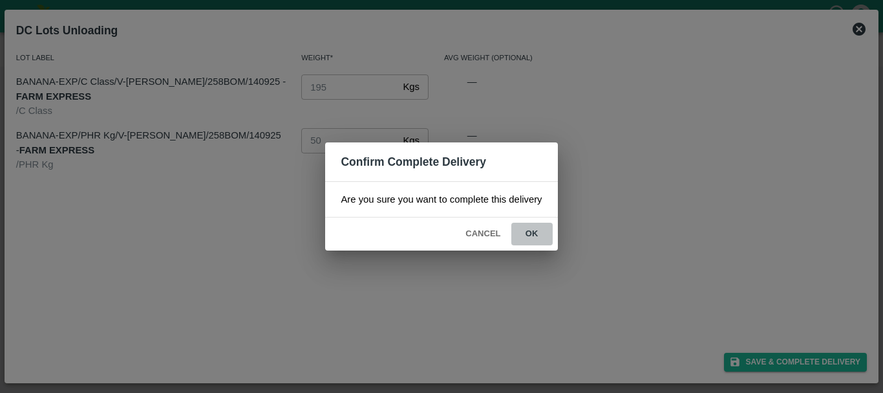
click at [541, 236] on button "ok" at bounding box center [532, 233] width 41 height 23
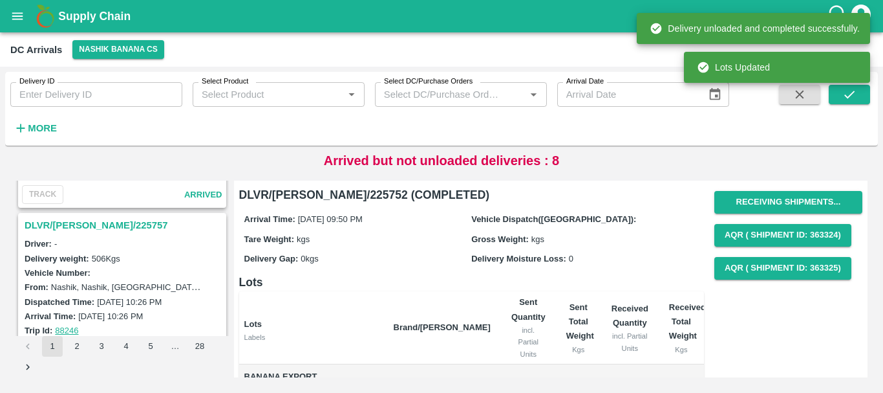
click at [91, 228] on h3 "DLVR/NASH/225757" at bounding box center [124, 225] width 199 height 17
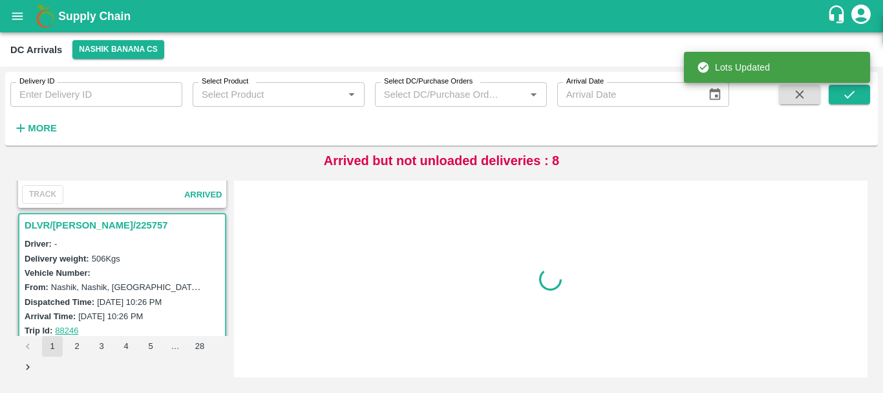
scroll to position [1357, 0]
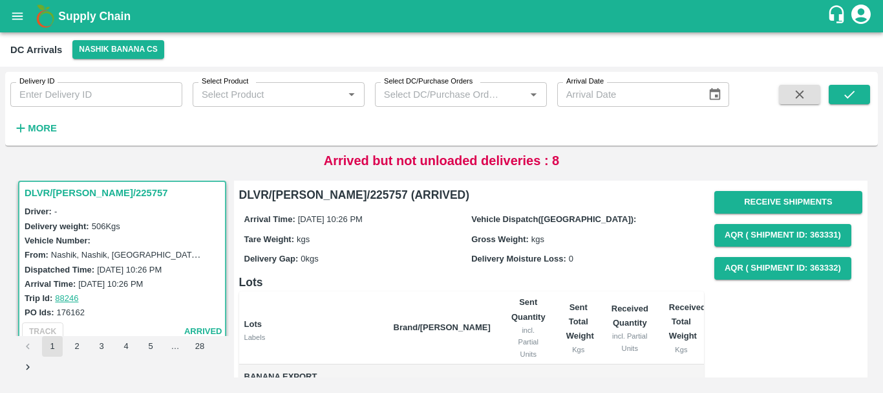
click at [732, 215] on div "Receive Shipments AQR ( Shipment Id: 363331) AQR ( Shipment Id: 363332)" at bounding box center [789, 235] width 148 height 98
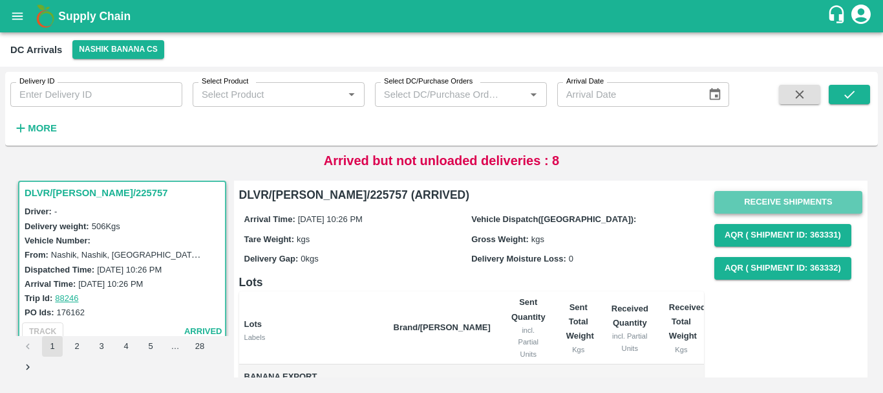
click at [730, 202] on button "Receive Shipments" at bounding box center [789, 202] width 148 height 23
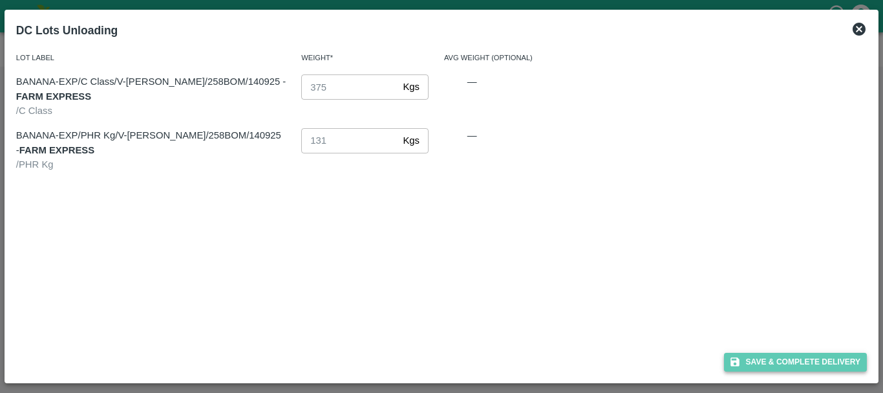
click at [749, 356] on button "Save & Complete Delivery" at bounding box center [796, 361] width 144 height 19
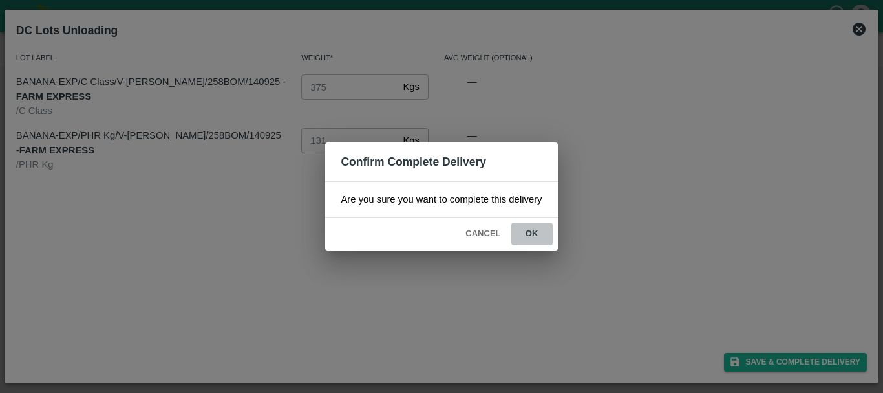
click at [526, 234] on button "ok" at bounding box center [532, 233] width 41 height 23
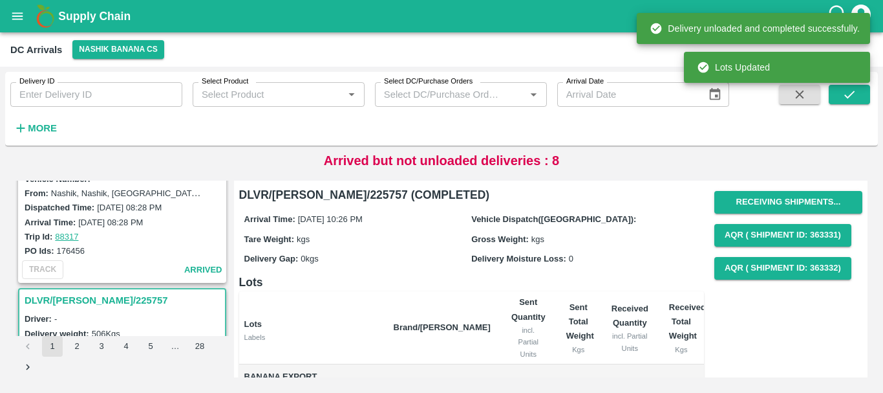
scroll to position [1158, 0]
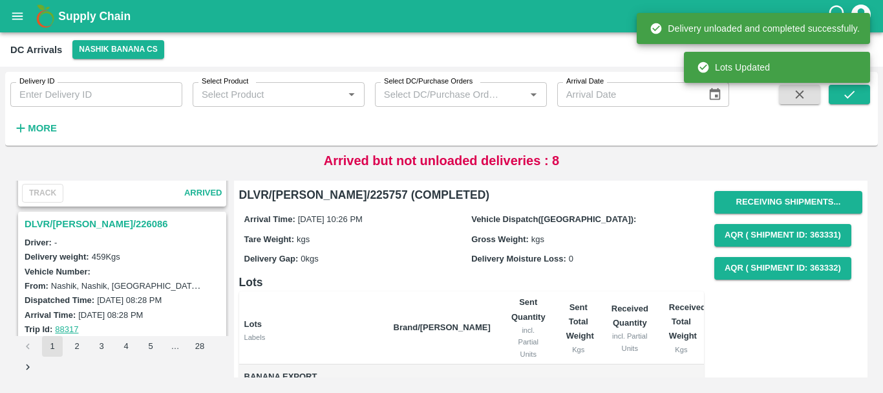
click at [91, 222] on h3 "DLVR/NASH/226086" at bounding box center [124, 223] width 199 height 17
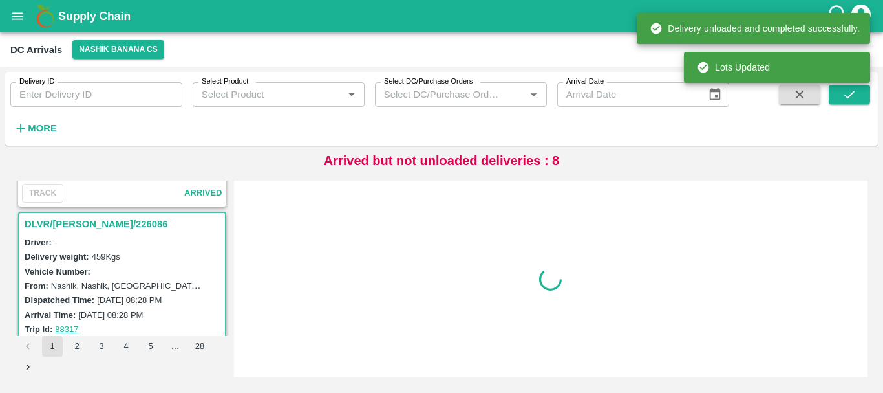
scroll to position [1189, 0]
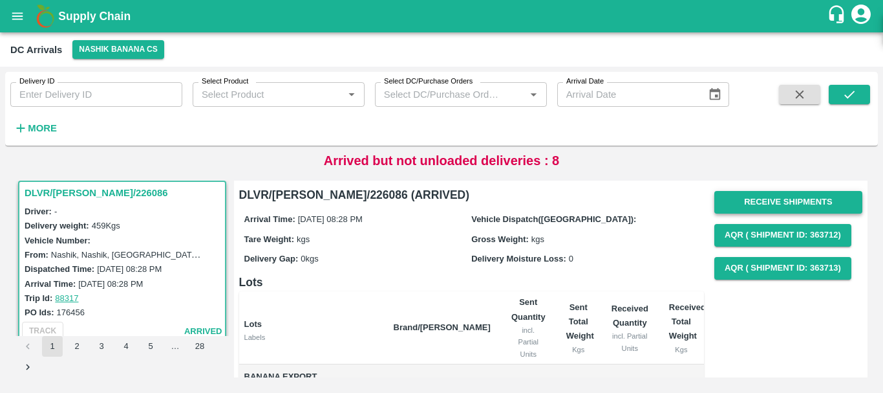
click at [753, 202] on button "Receive Shipments" at bounding box center [789, 202] width 148 height 23
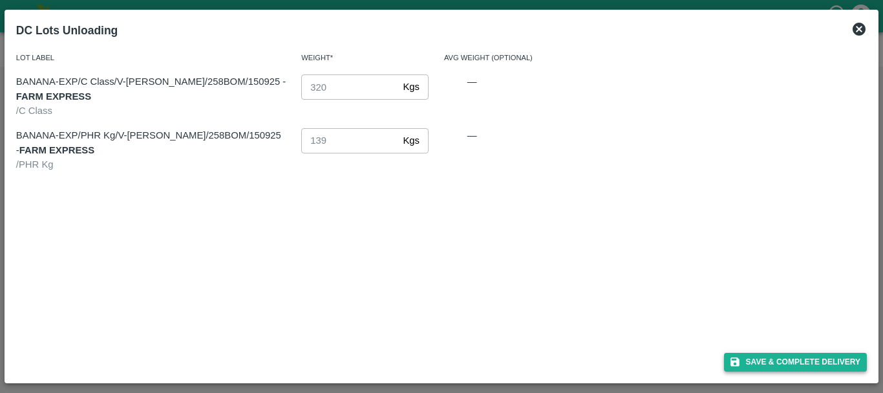
click at [751, 356] on button "Save & Complete Delivery" at bounding box center [796, 361] width 144 height 19
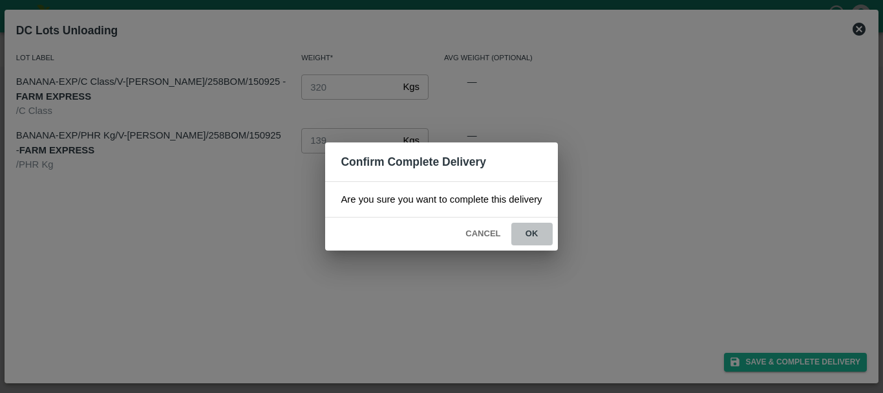
click at [529, 232] on button "ok" at bounding box center [532, 233] width 41 height 23
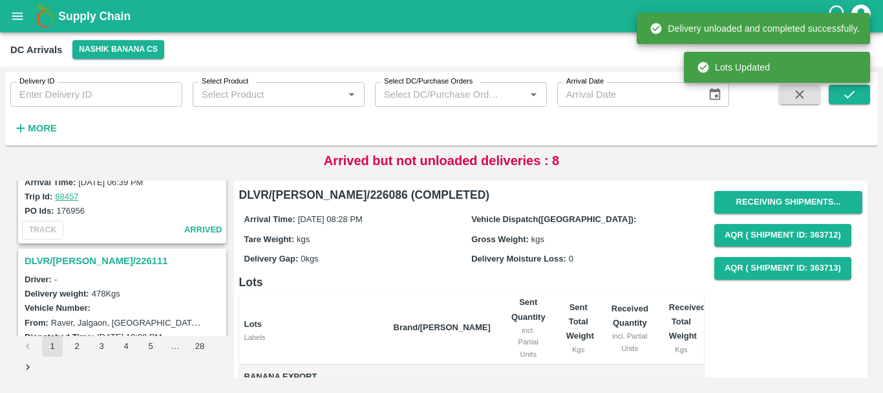
scroll to position [949, 0]
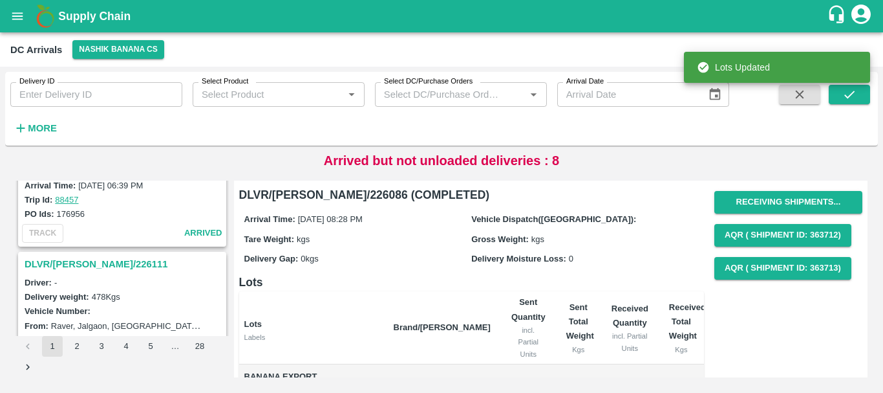
click at [103, 260] on h3 "DLVR/NASH/226111" at bounding box center [124, 263] width 199 height 17
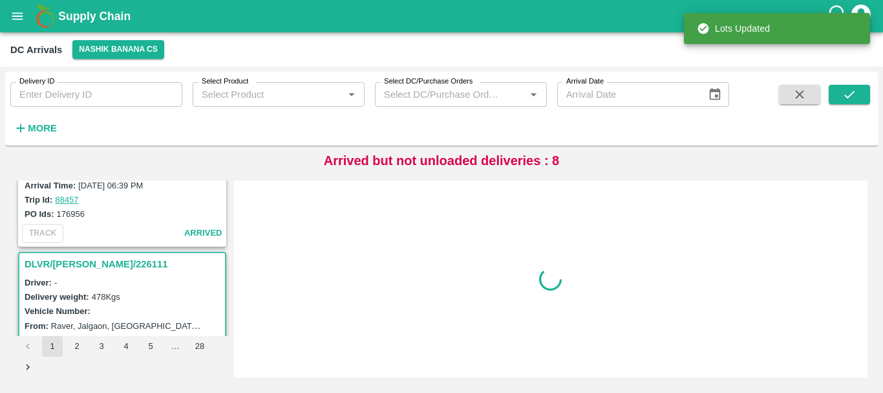
scroll to position [1019, 0]
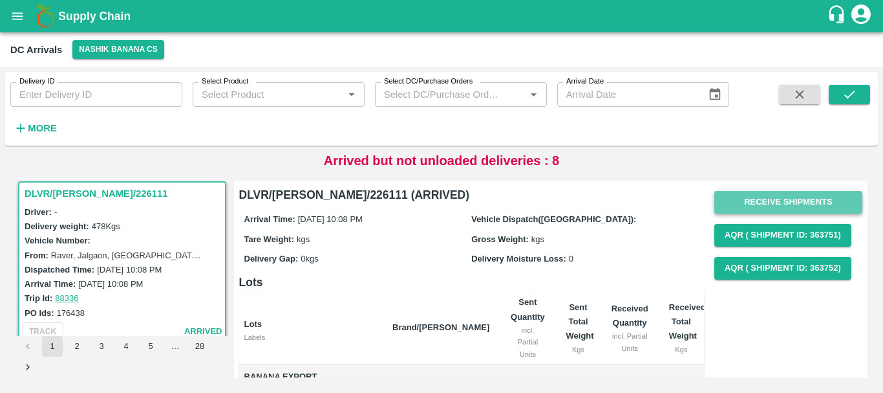
click at [770, 194] on button "Receive Shipments" at bounding box center [789, 202] width 148 height 23
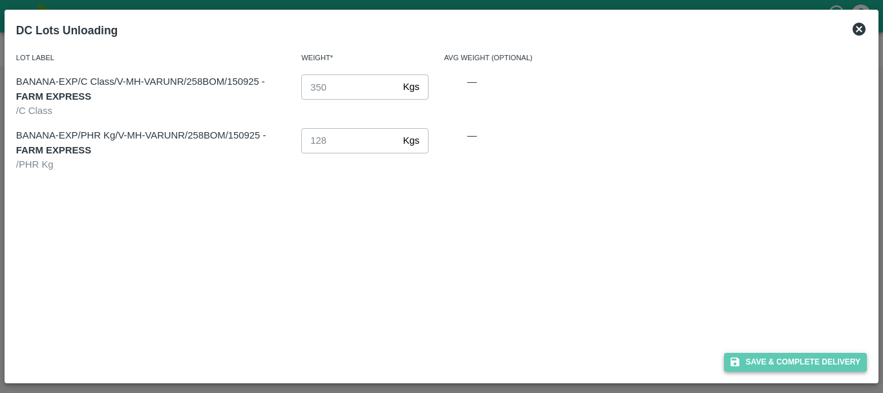
click at [781, 356] on button "Save & Complete Delivery" at bounding box center [796, 361] width 144 height 19
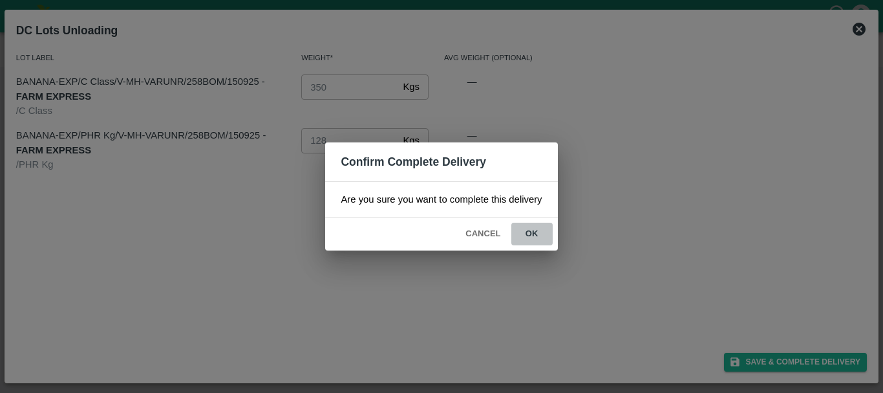
click at [530, 233] on button "ok" at bounding box center [532, 233] width 41 height 23
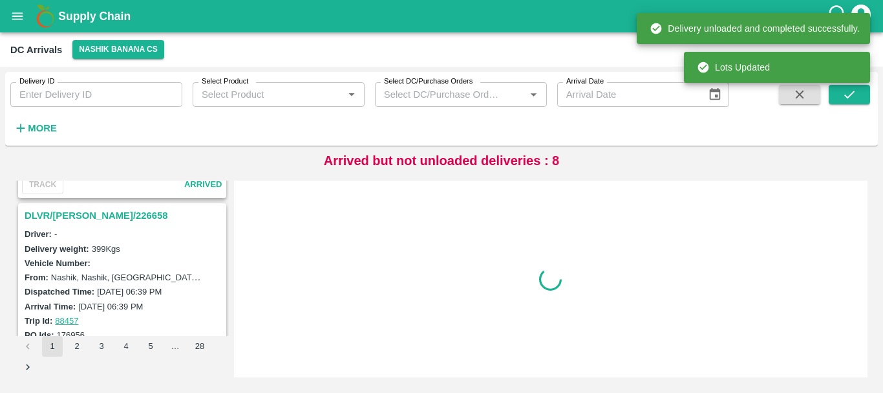
scroll to position [810, 0]
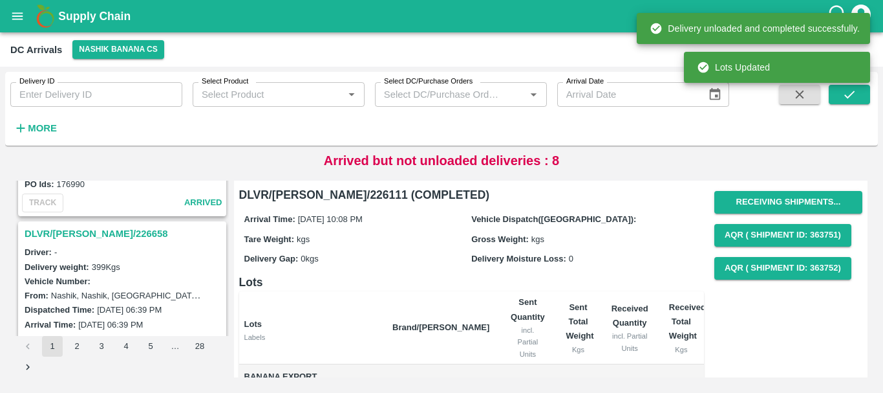
click at [103, 229] on h3 "DLVR/NASH/226658" at bounding box center [124, 233] width 199 height 17
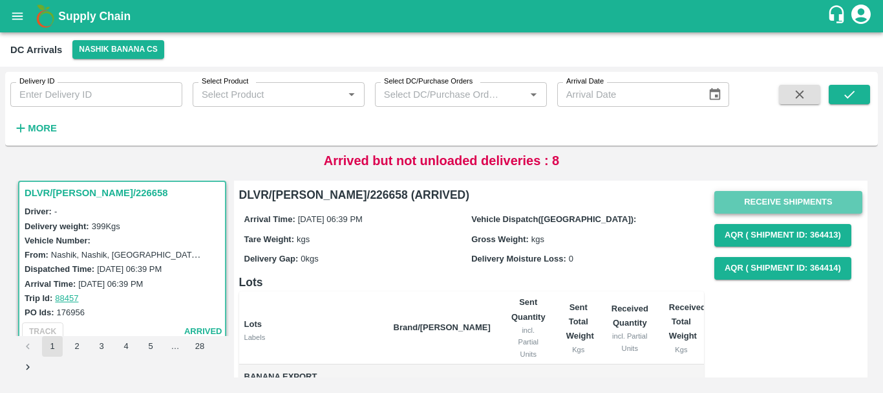
click at [740, 198] on button "Receive Shipments" at bounding box center [789, 202] width 148 height 23
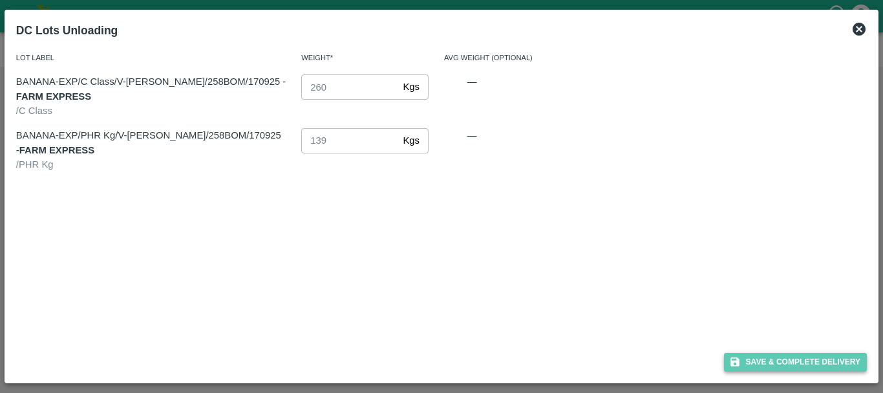
click at [737, 363] on icon "button" at bounding box center [735, 362] width 9 height 9
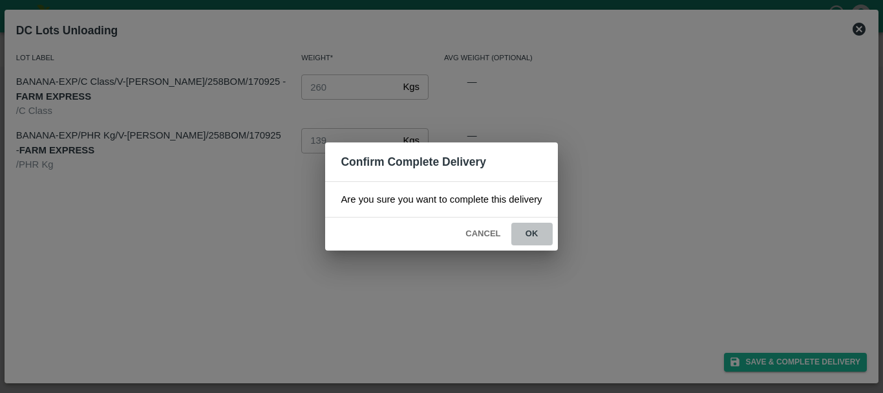
click at [530, 237] on button "ok" at bounding box center [532, 233] width 41 height 23
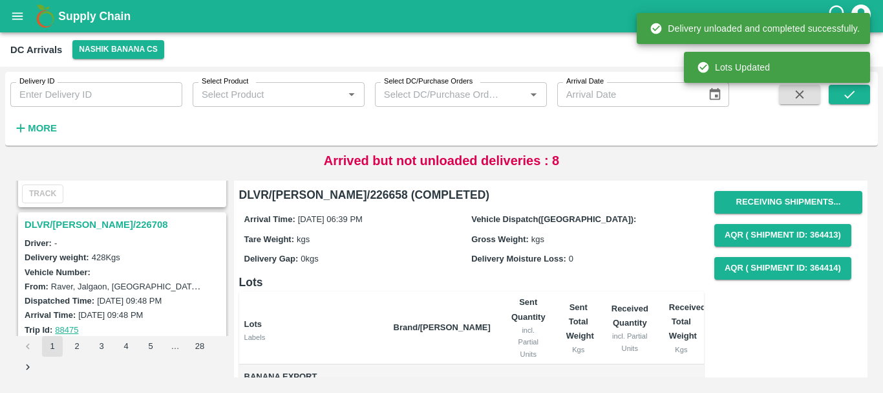
click at [84, 226] on h3 "DLVR/NASH/226708" at bounding box center [124, 224] width 199 height 17
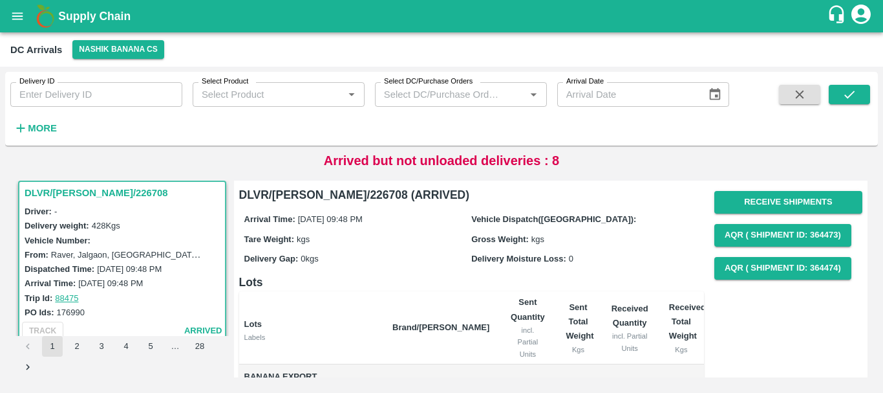
scroll to position [1, 0]
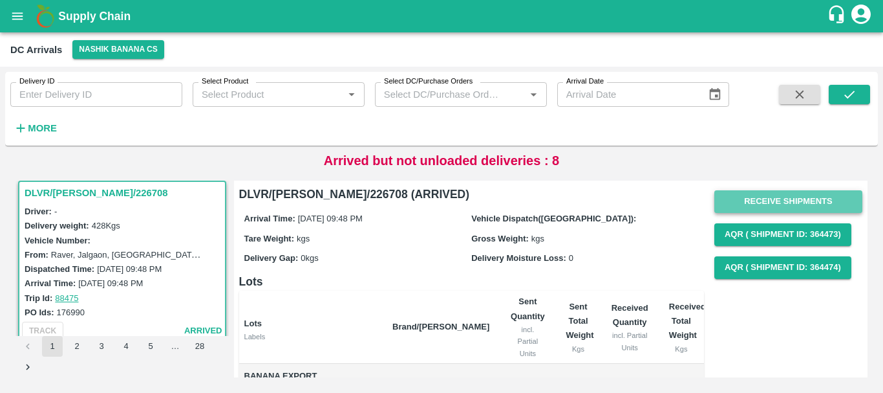
click at [749, 206] on button "Receive Shipments" at bounding box center [789, 201] width 148 height 23
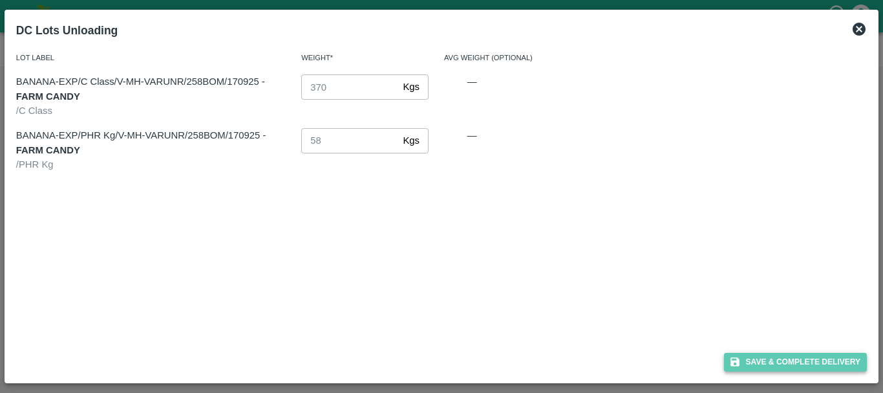
click at [765, 362] on button "Save & Complete Delivery" at bounding box center [796, 361] width 144 height 19
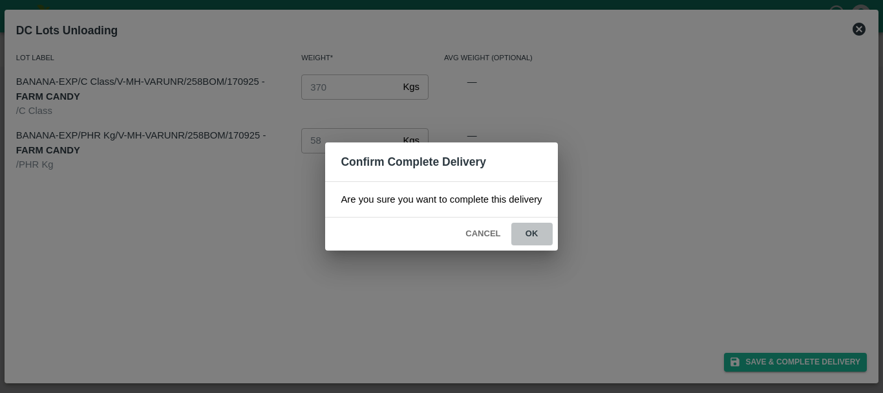
click at [535, 237] on button "ok" at bounding box center [532, 233] width 41 height 23
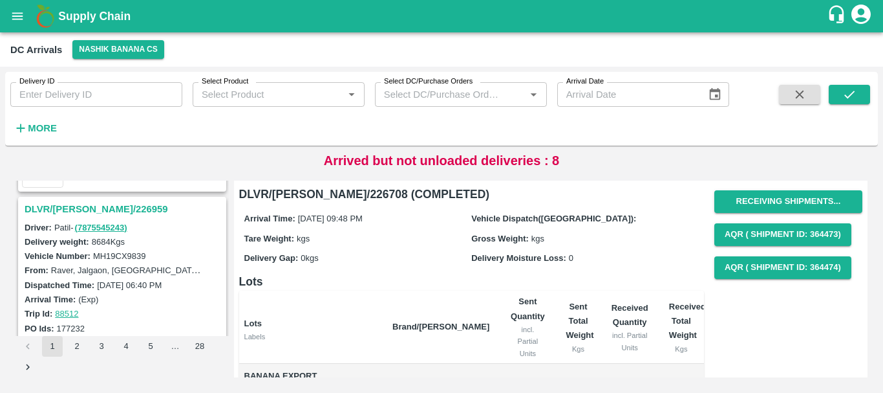
scroll to position [496, 0]
click at [96, 209] on h3 "DLVR/[PERSON_NAME]/226959" at bounding box center [124, 209] width 199 height 17
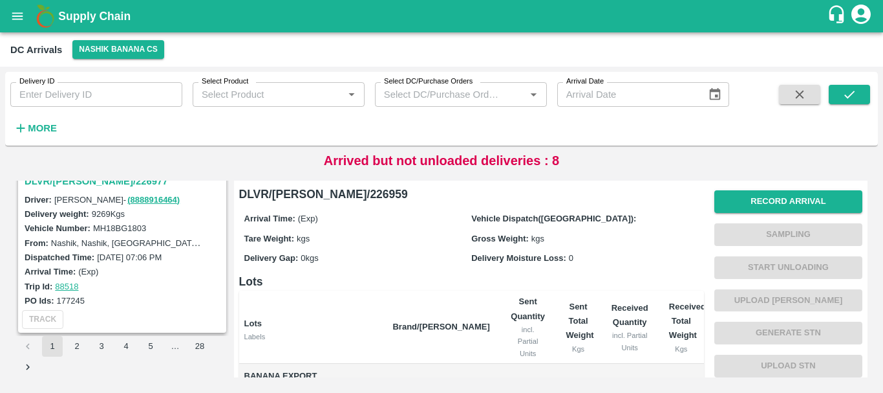
scroll to position [178, 0]
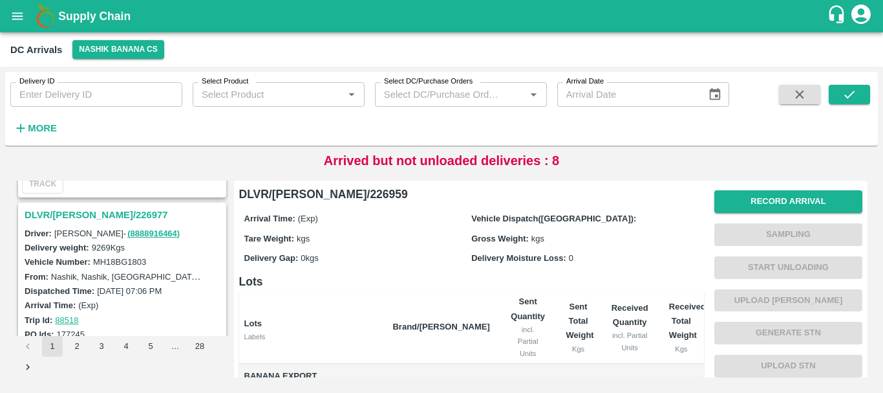
click at [93, 212] on h3 "DLVR/[PERSON_NAME]/226977" at bounding box center [124, 214] width 199 height 17
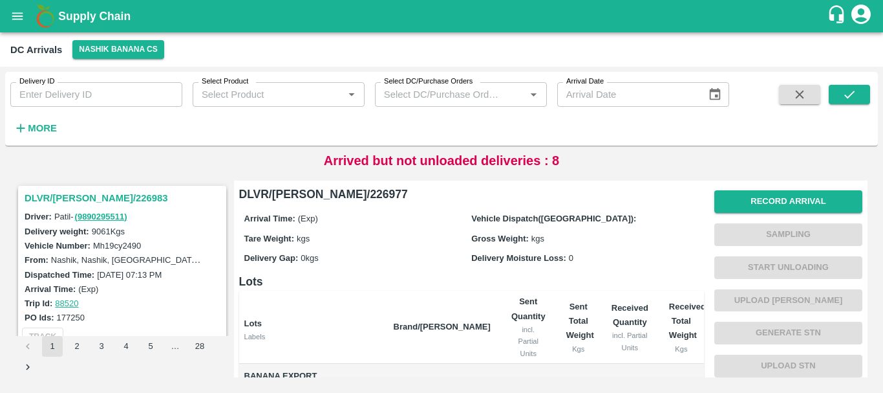
click at [98, 195] on h3 "DLVR/[PERSON_NAME]/226983" at bounding box center [124, 197] width 199 height 17
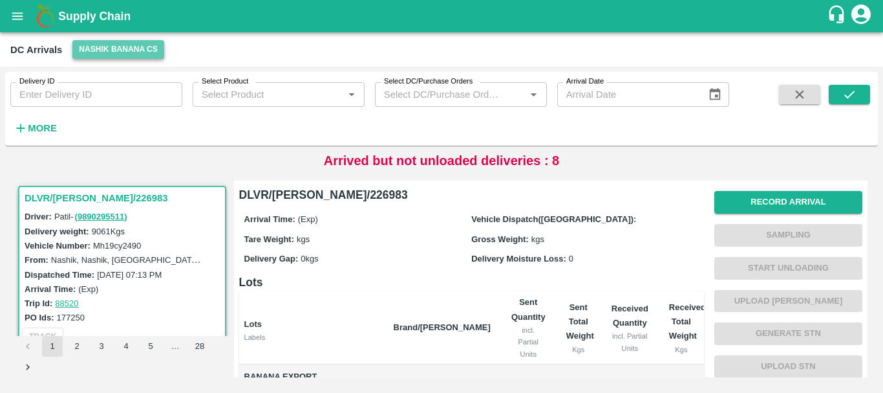
click at [81, 45] on button "Nashik Banana CS" at bounding box center [118, 49] width 92 height 19
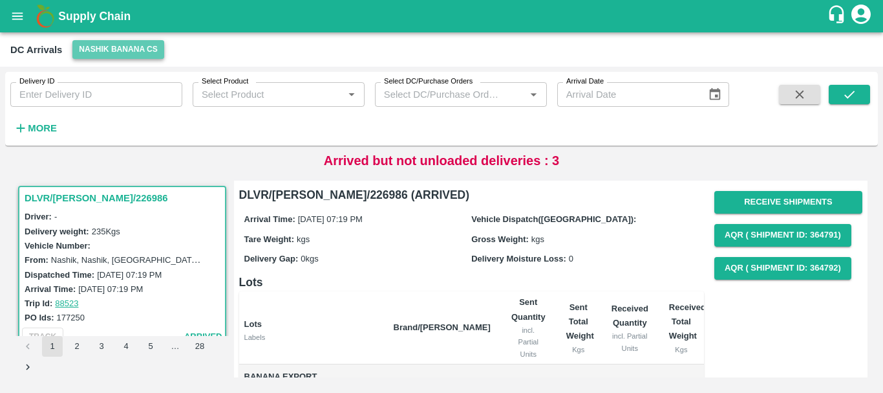
click at [112, 47] on button "Nashik Banana CS" at bounding box center [118, 49] width 92 height 19
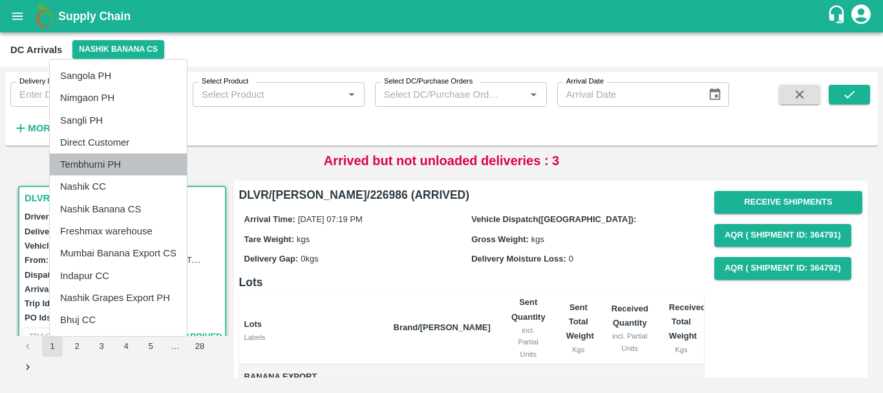
click at [118, 161] on li "Tembhurni PH" at bounding box center [118, 164] width 137 height 22
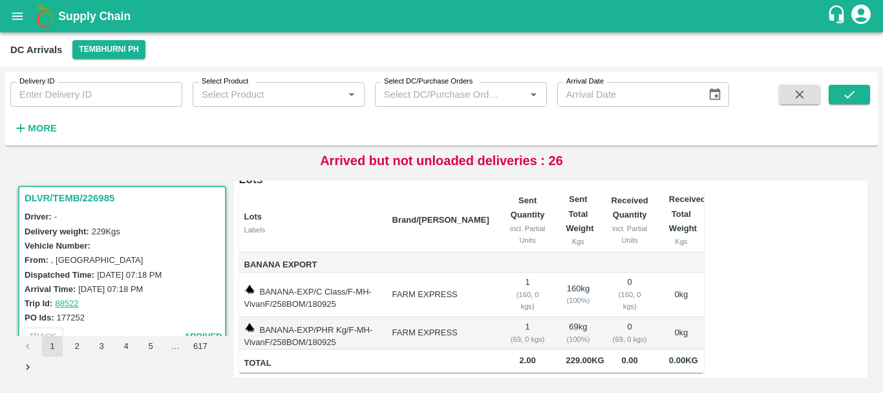
scroll to position [93, 0]
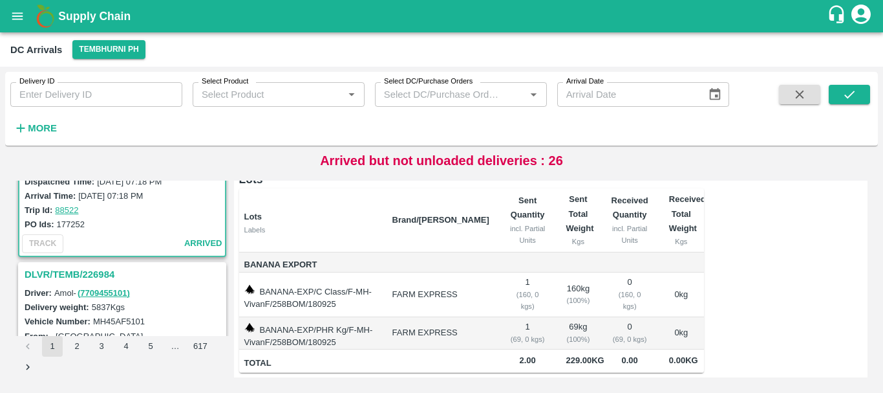
click at [109, 274] on h3 "DLVR/TEMB/226984" at bounding box center [124, 274] width 199 height 17
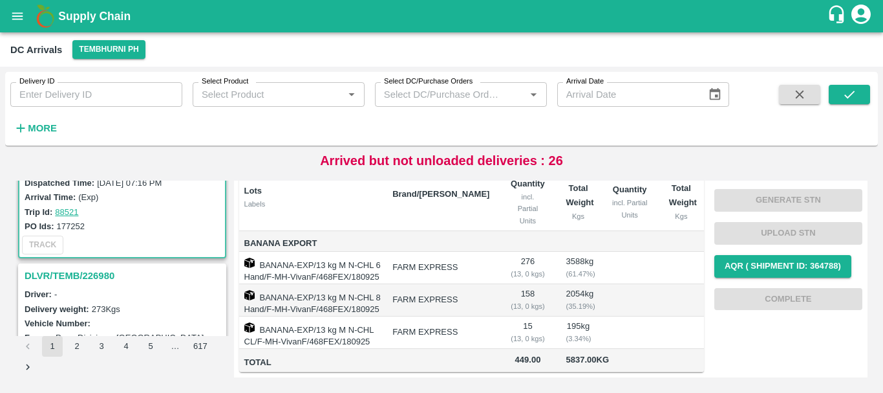
scroll to position [258, 0]
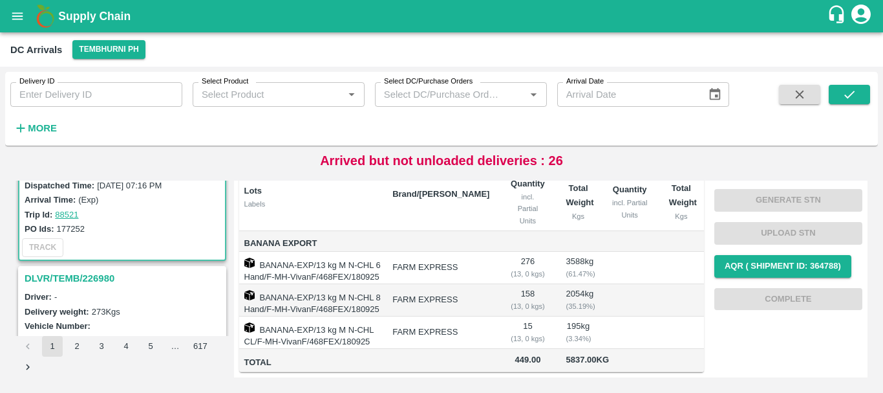
click at [108, 274] on h3 "DLVR/TEMB/226980" at bounding box center [124, 278] width 199 height 17
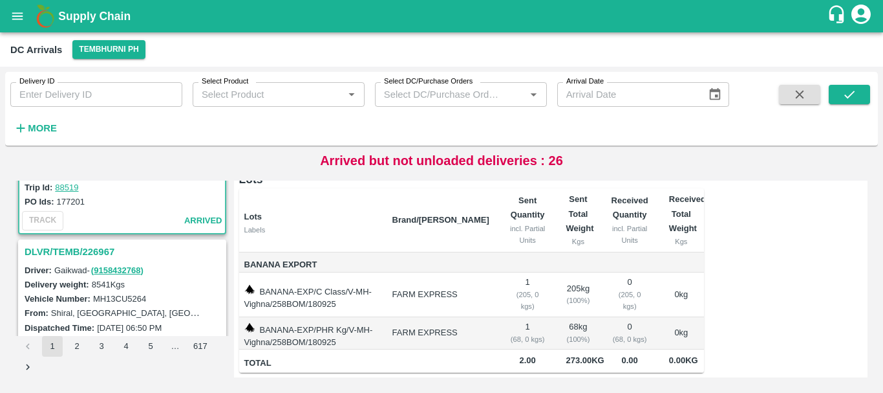
scroll to position [455, 0]
click at [91, 253] on h3 "DLVR/TEMB/226967" at bounding box center [124, 251] width 199 height 17
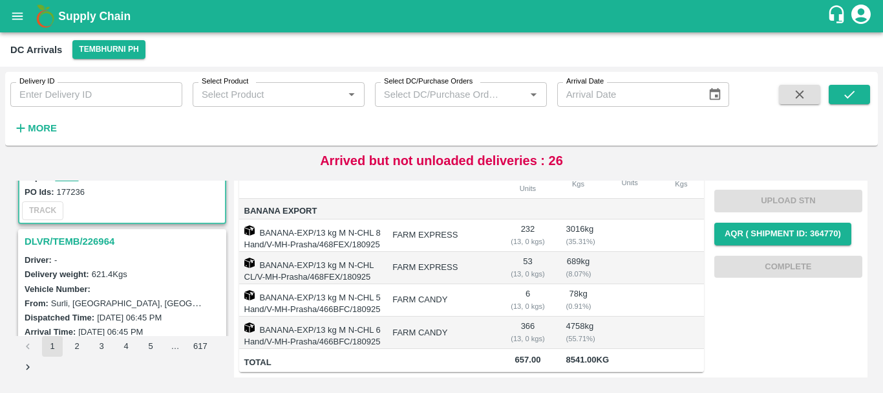
click at [76, 237] on h3 "DLVR/TEMB/226964" at bounding box center [124, 241] width 199 height 17
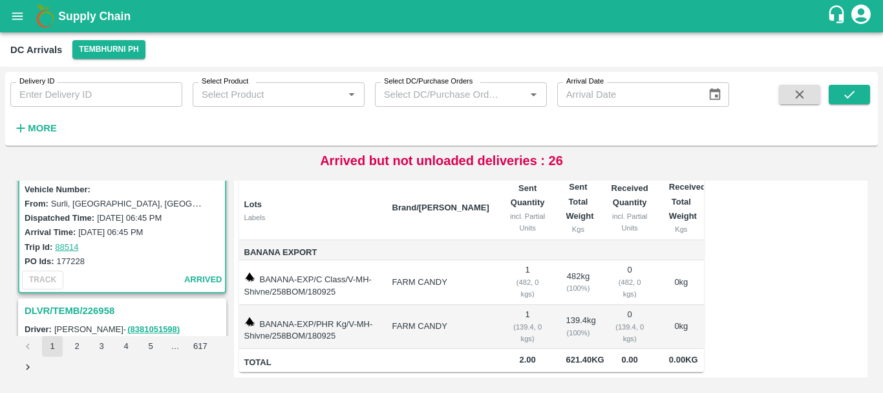
click at [100, 307] on h3 "DLVR/TEMB/226958" at bounding box center [124, 310] width 199 height 17
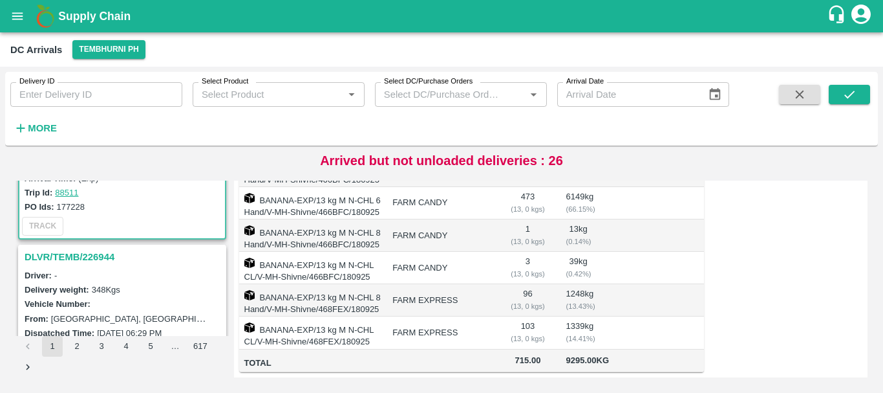
click at [91, 257] on h3 "DLVR/TEMB/226944" at bounding box center [124, 256] width 199 height 17
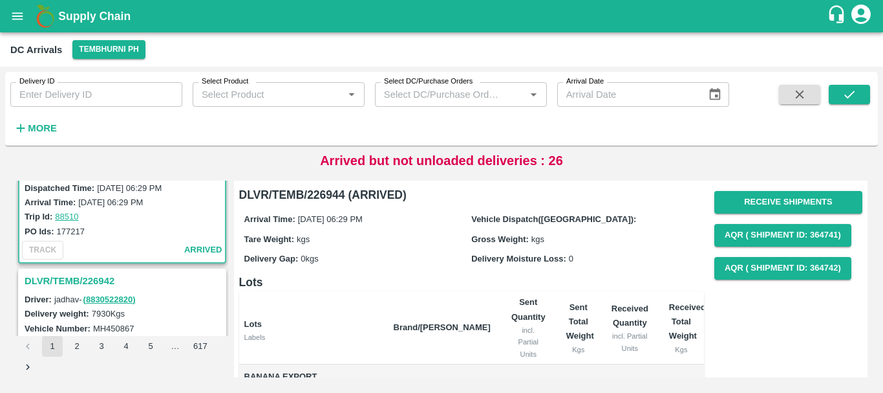
click at [87, 281] on h3 "DLVR/TEMB/226942" at bounding box center [124, 280] width 199 height 17
